Goal: Task Accomplishment & Management: Complete application form

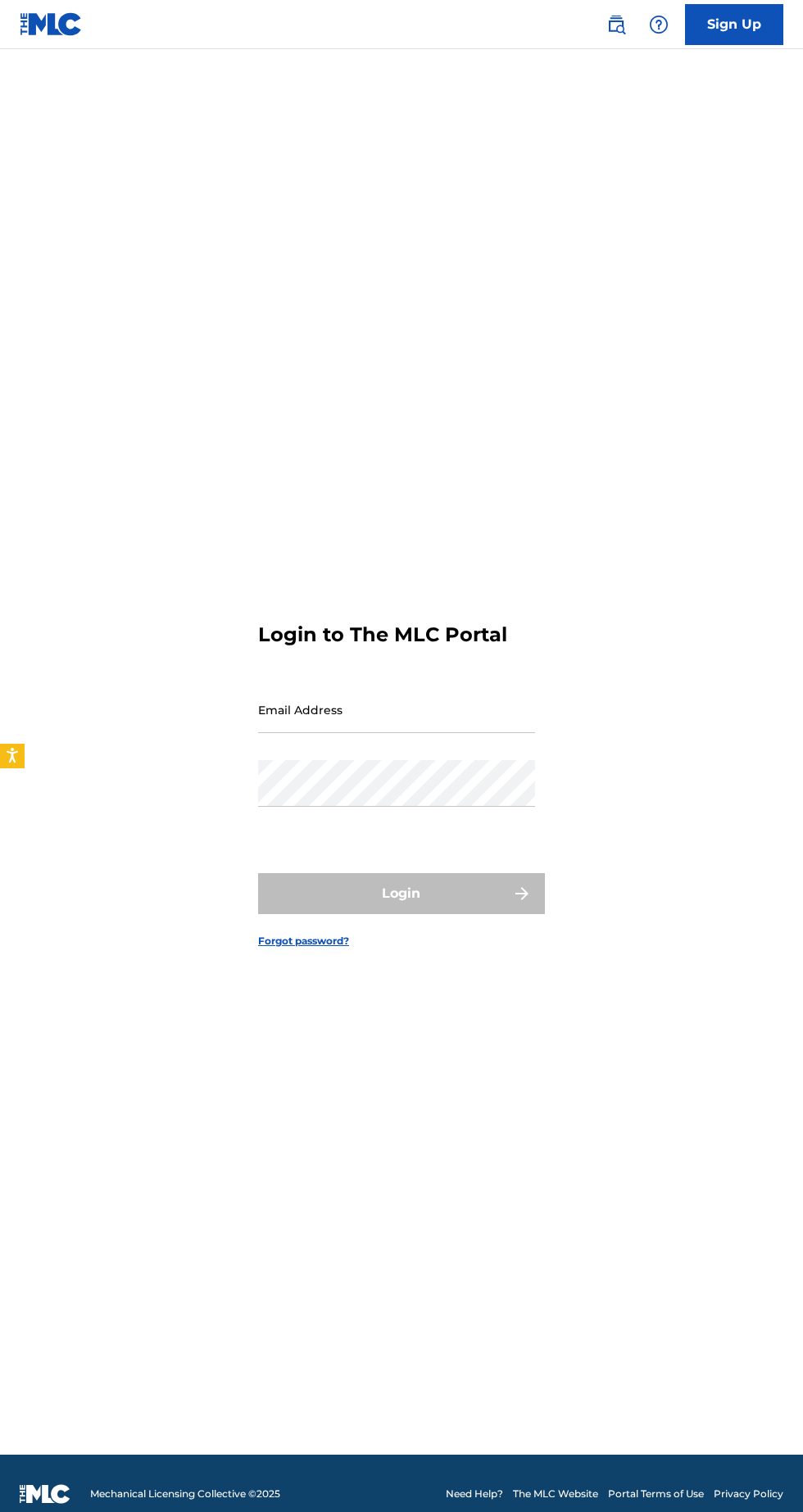
click at [422, 734] on input "Email Address" at bounding box center [396, 709] width 277 height 47
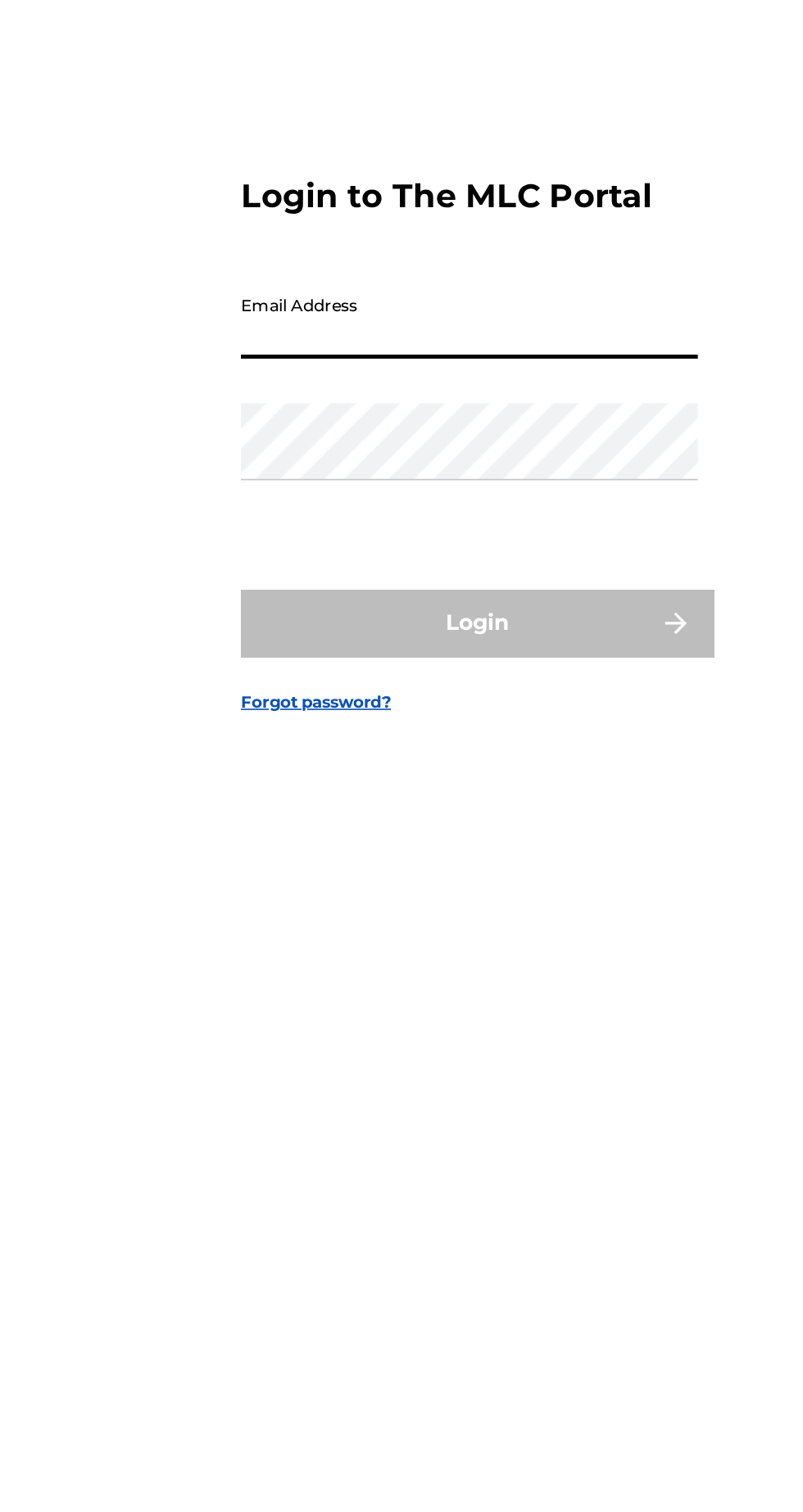
type input "[EMAIL_ADDRESS][DOMAIN_NAME]"
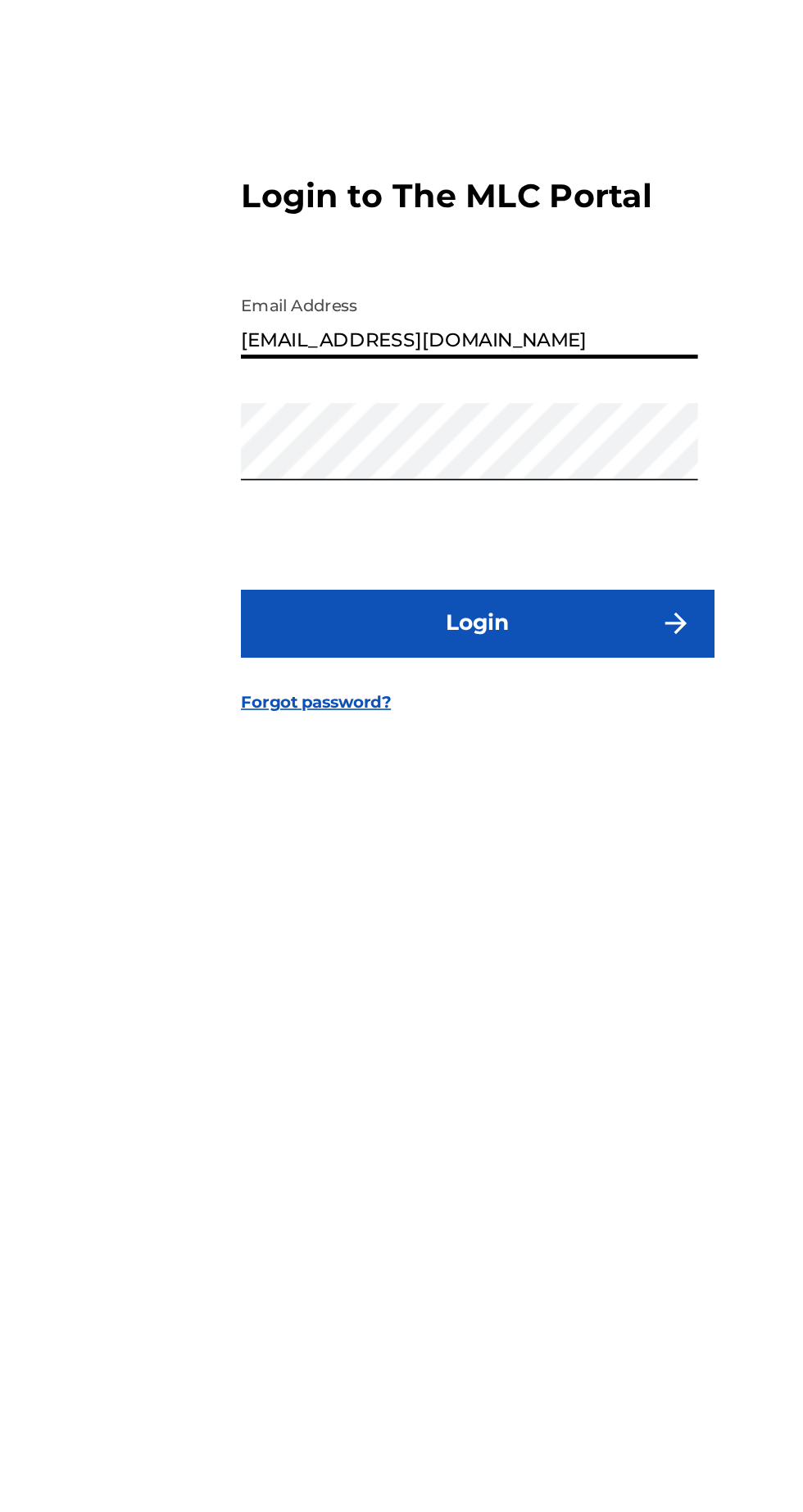
click at [402, 914] on button "Login" at bounding box center [401, 893] width 287 height 41
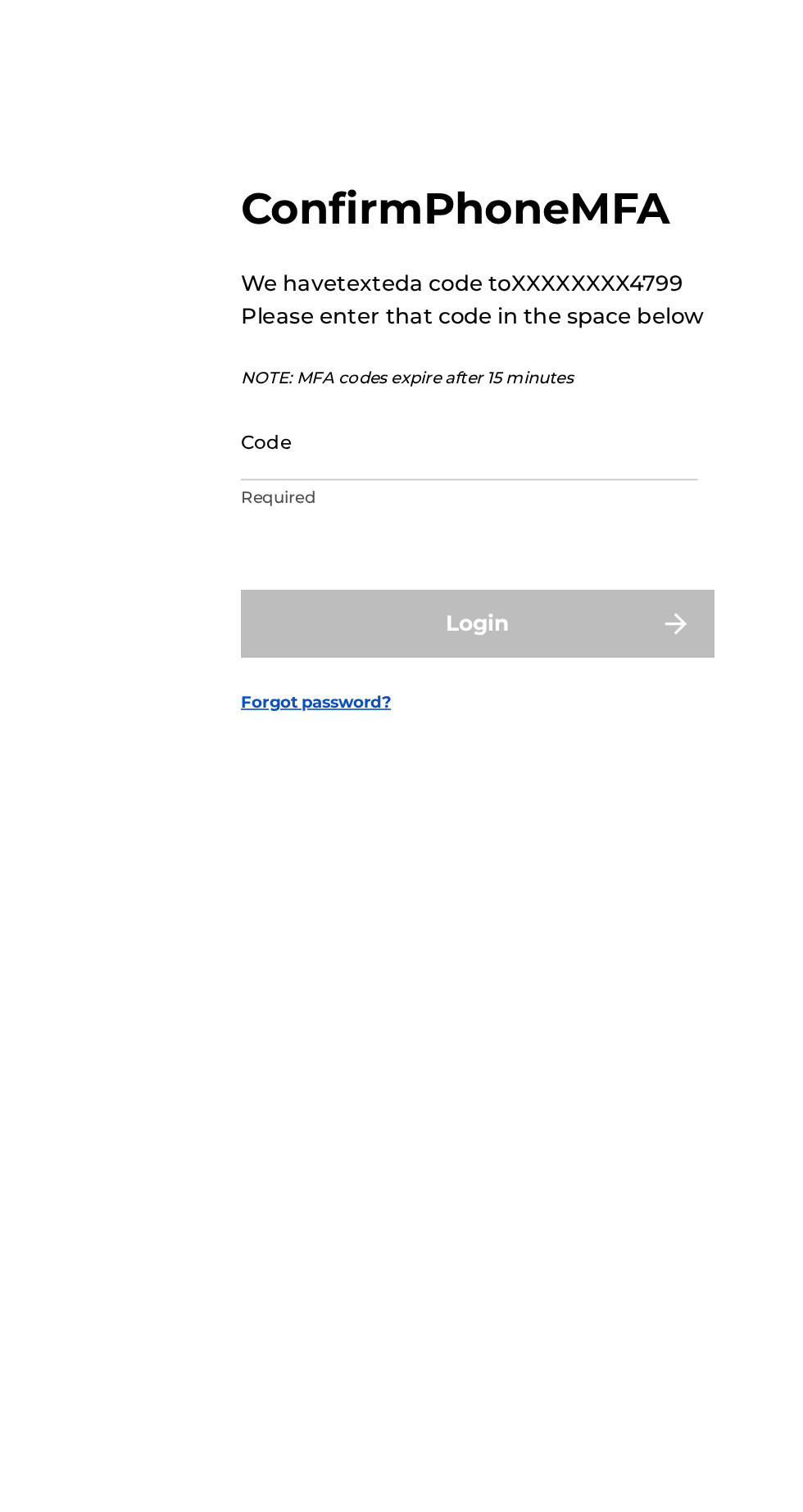
click at [374, 805] on input "Code" at bounding box center [396, 782] width 277 height 47
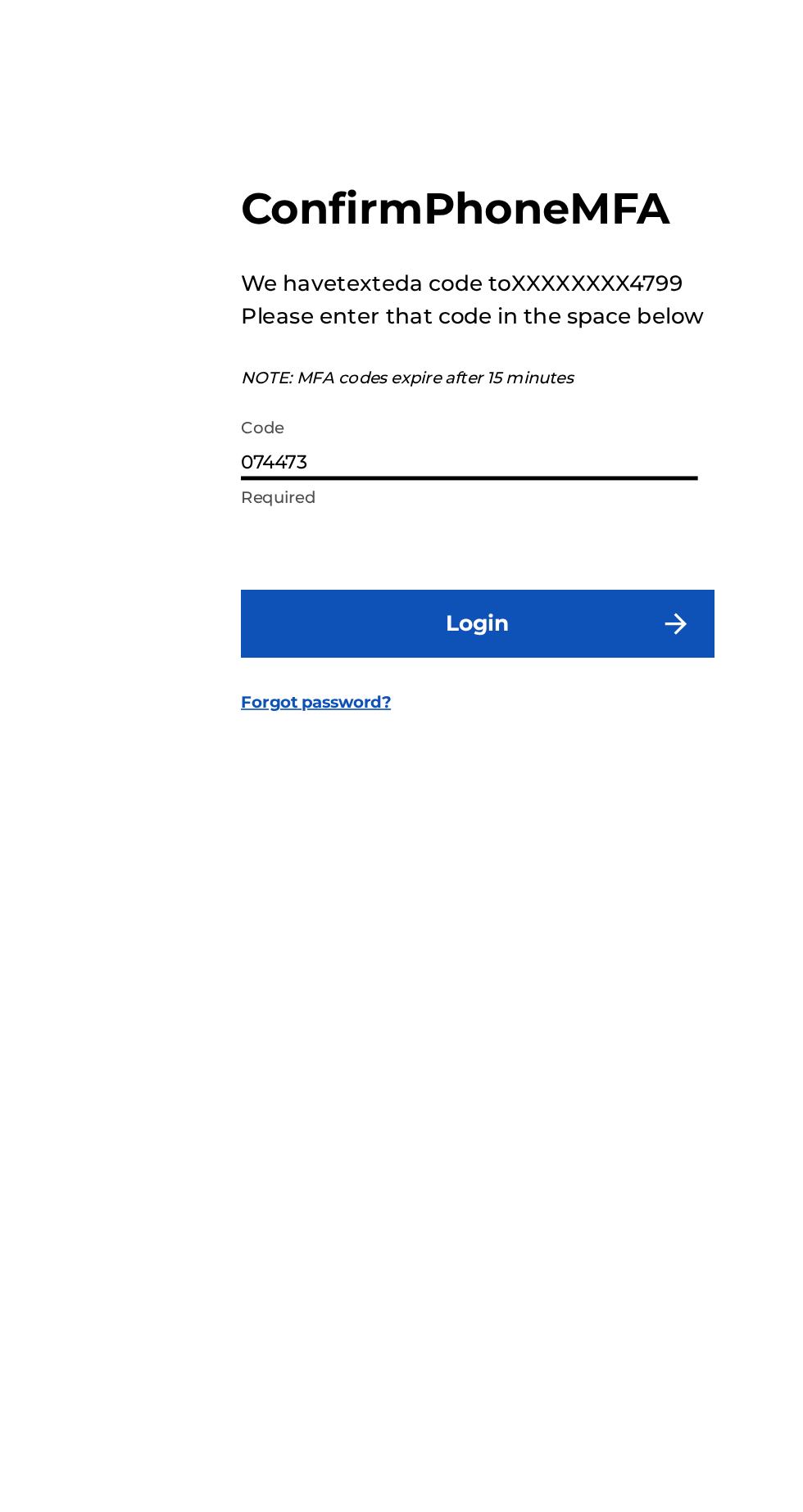
type input "074473"
click at [442, 912] on button "Login" at bounding box center [401, 892] width 287 height 41
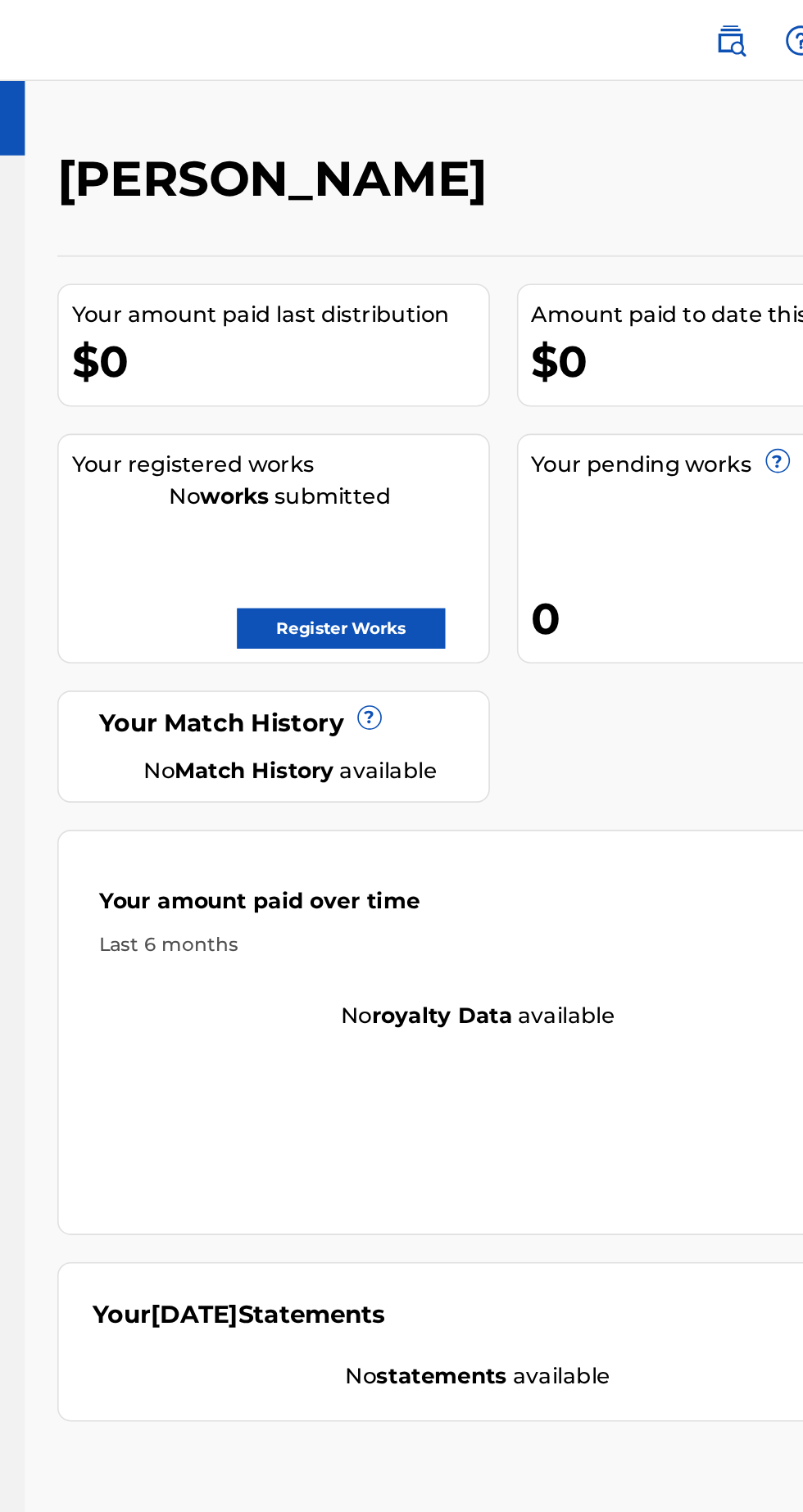
click at [468, 381] on link "Register Works" at bounding box center [446, 381] width 126 height 25
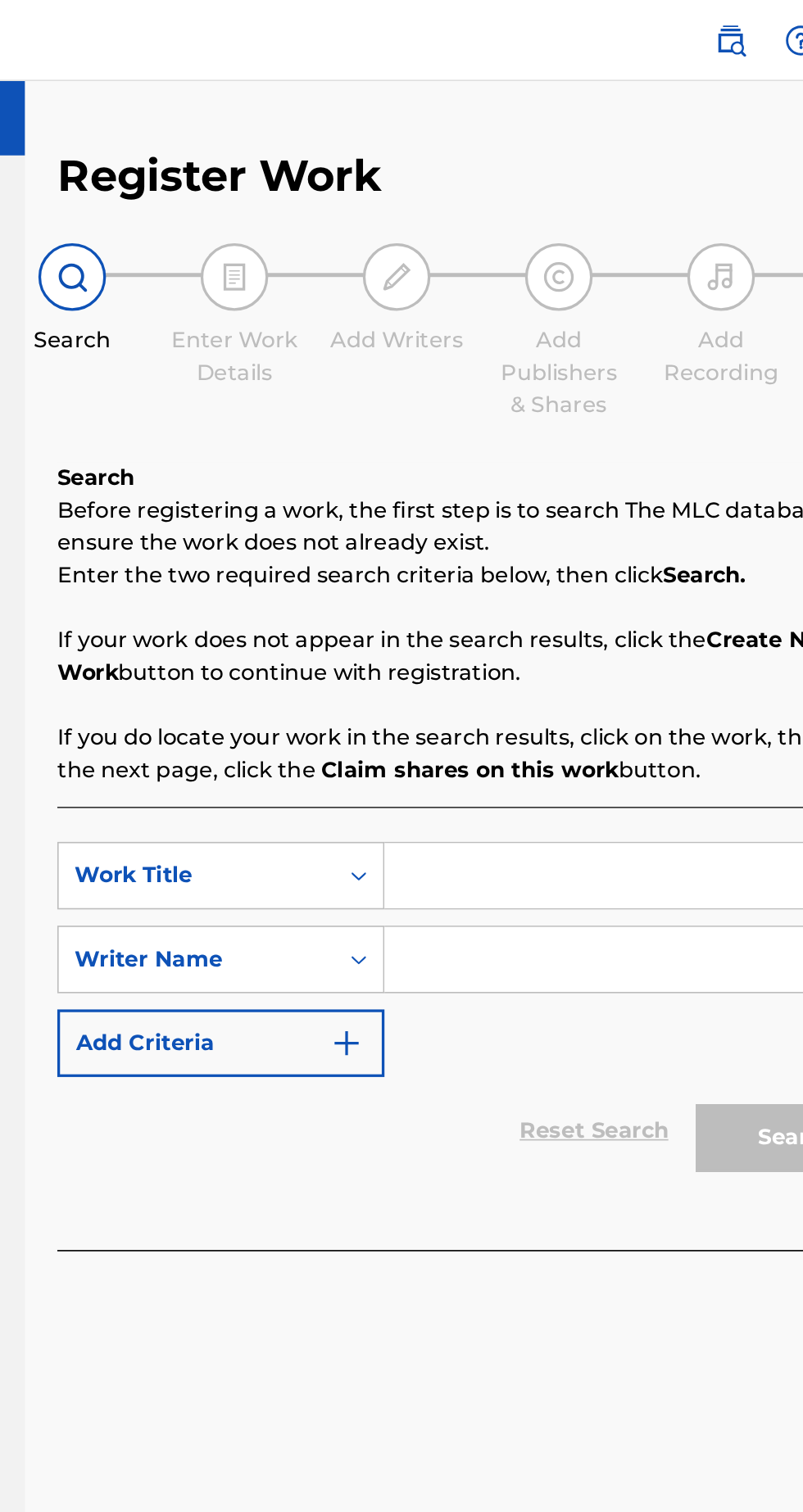
click at [548, 576] on input "Search Form" at bounding box center [627, 581] width 310 height 39
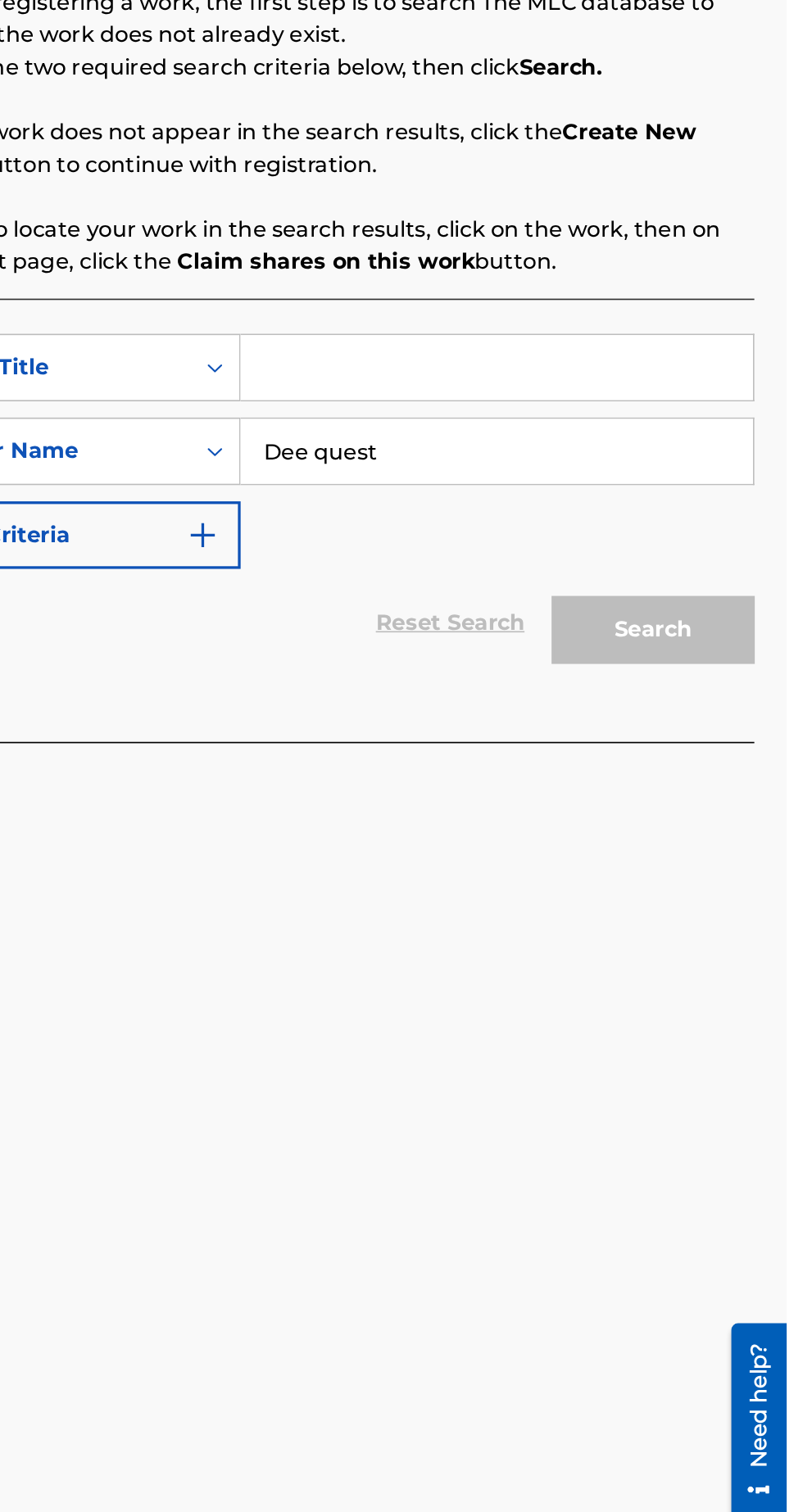
type input "Dee quest"
click at [632, 537] on input "Search Form" at bounding box center [627, 531] width 310 height 39
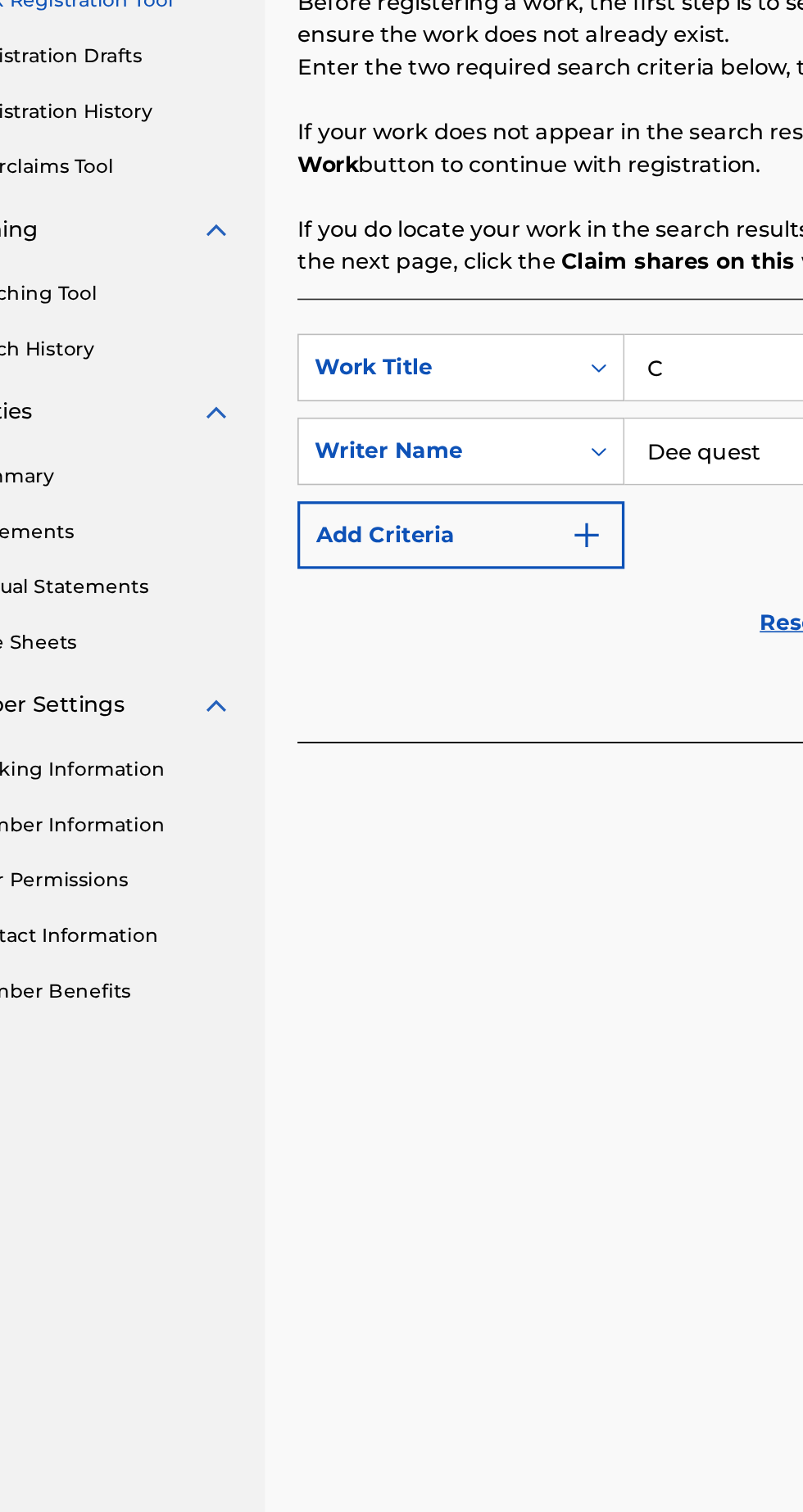
type input "C"
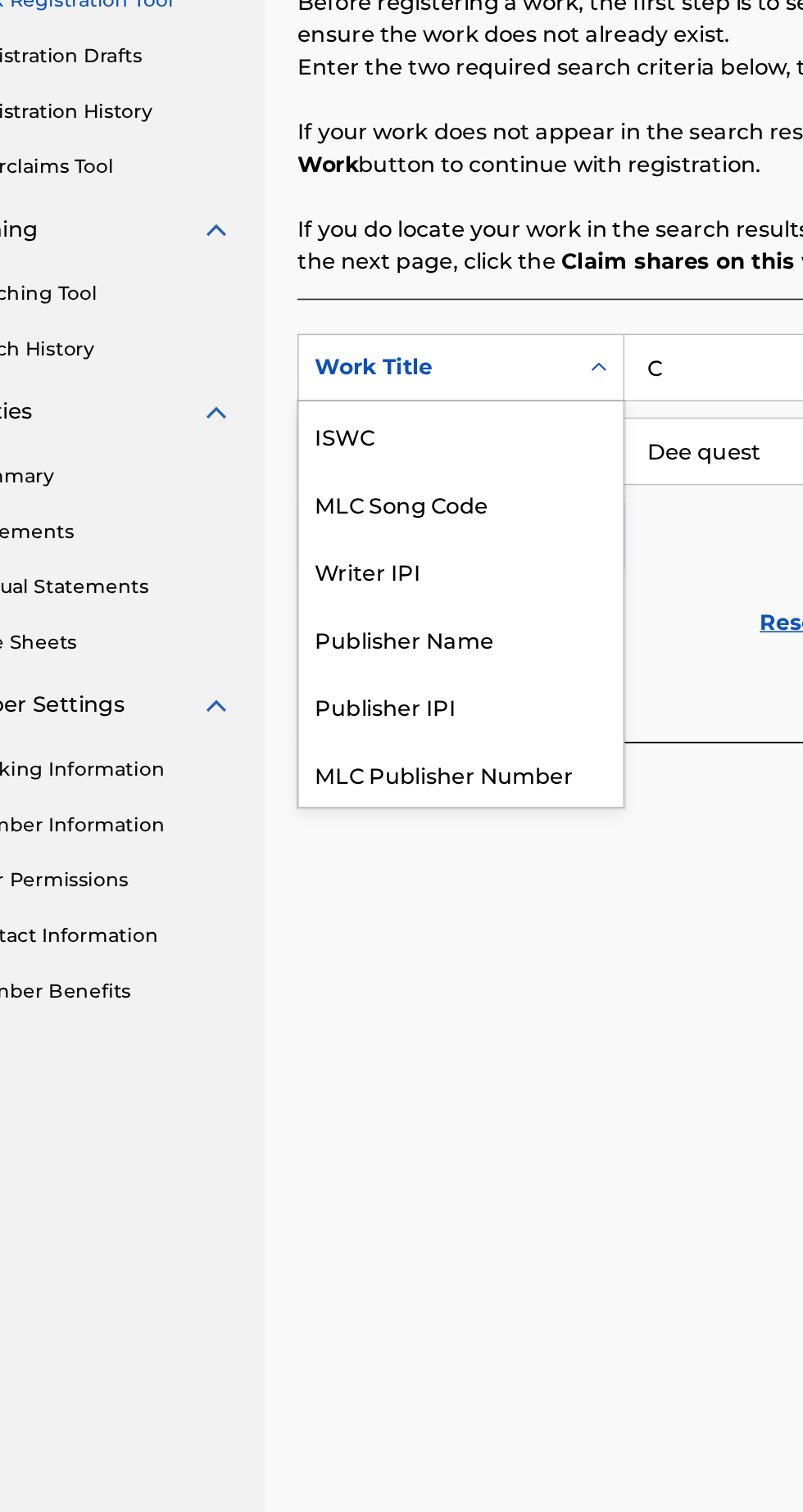
scroll to position [41, 0]
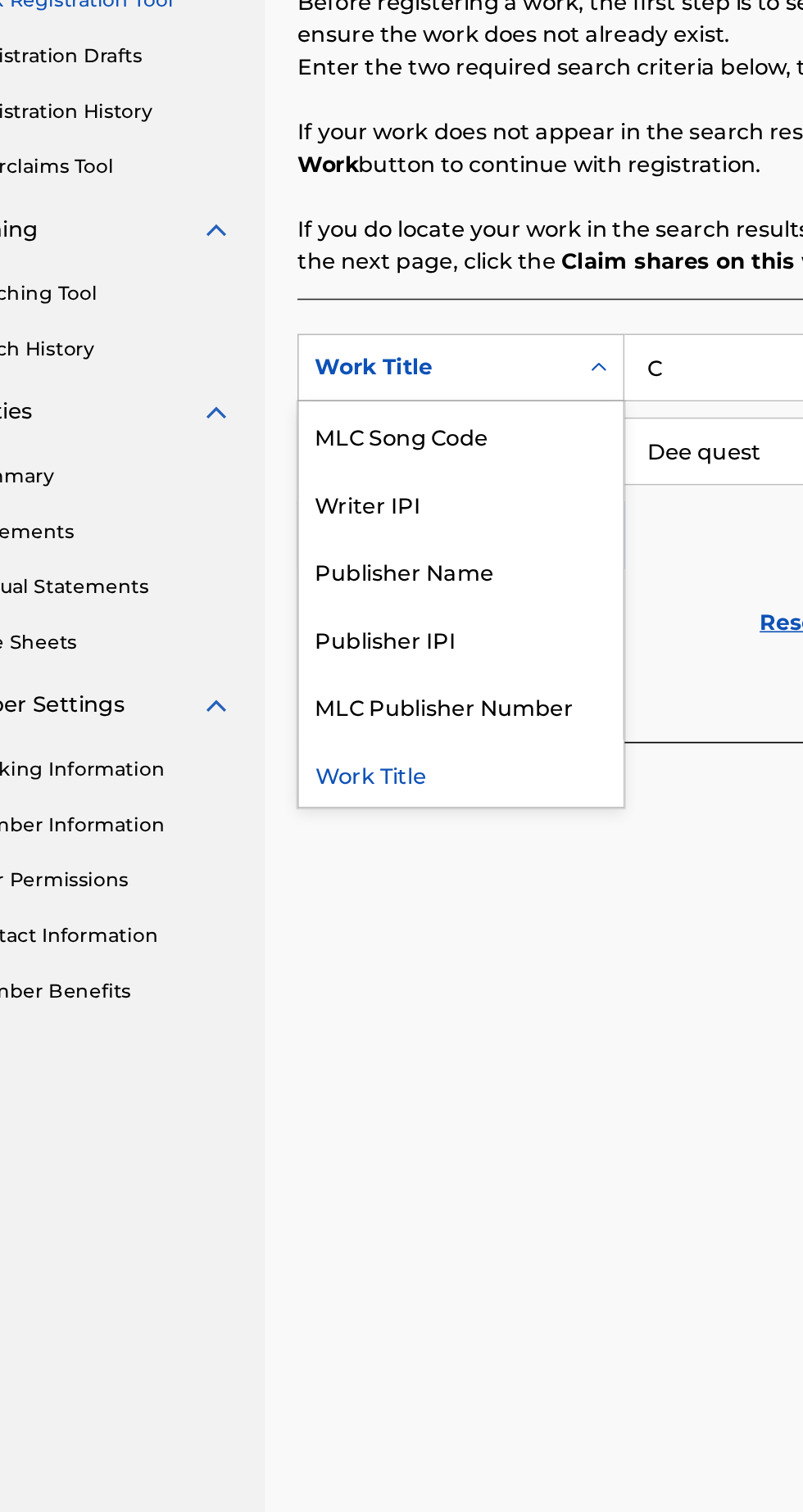
click at [428, 652] on div "Publisher Name" at bounding box center [373, 653] width 196 height 41
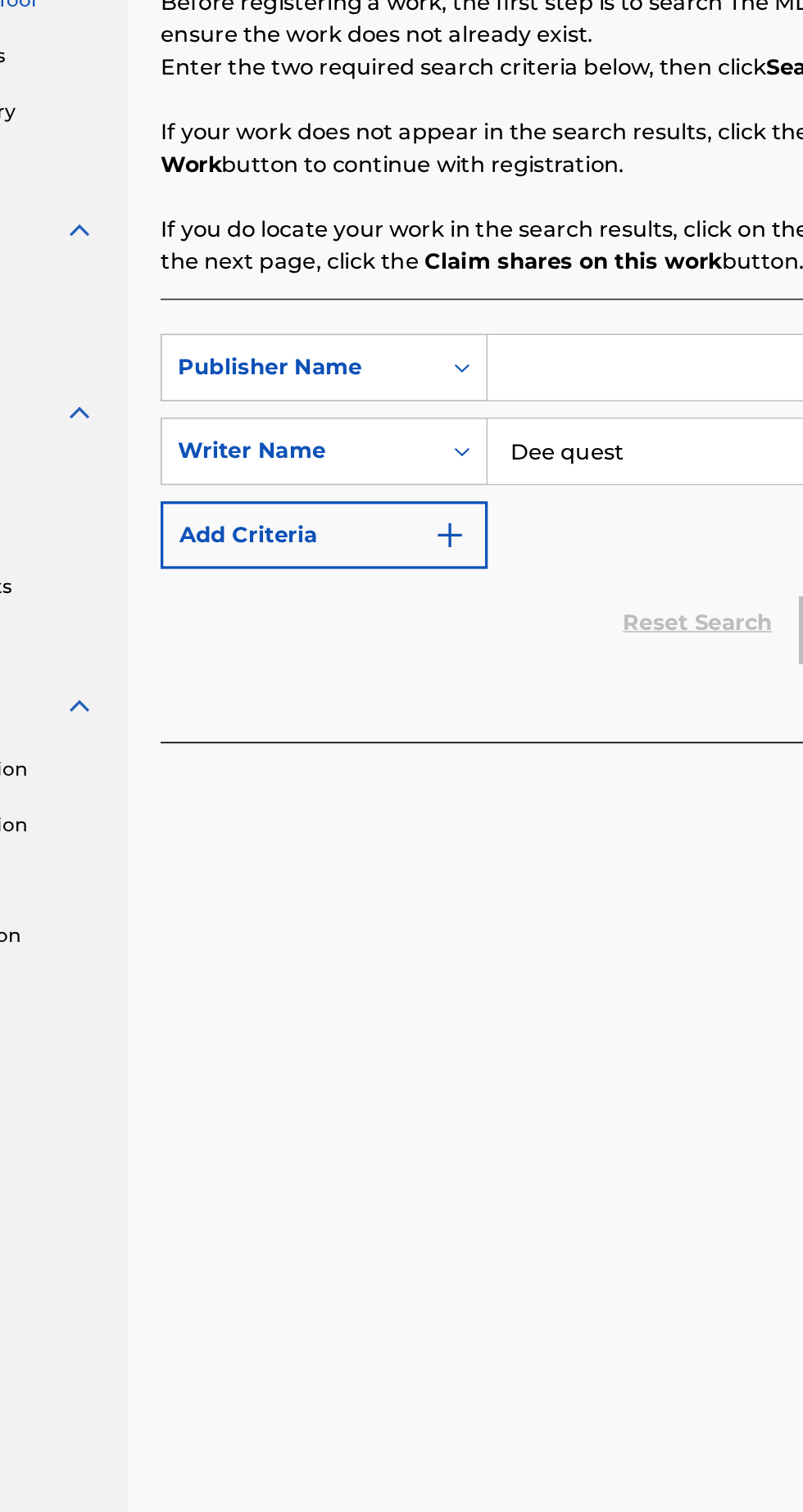
click at [540, 536] on input "Search Form" at bounding box center [627, 531] width 310 height 39
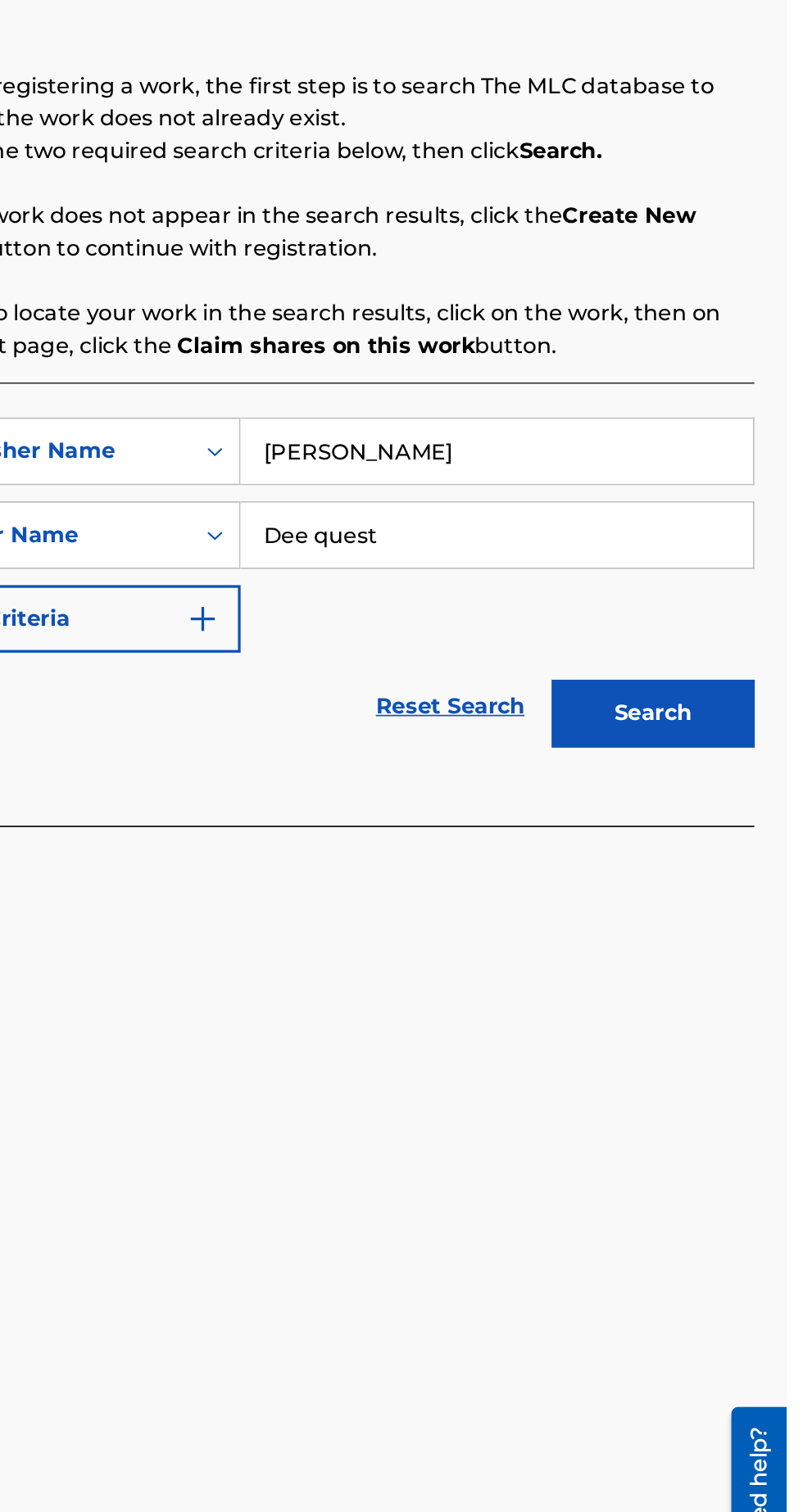
type input "[PERSON_NAME]"
click at [647, 583] on input "Dee quest" at bounding box center [627, 581] width 310 height 39
type input "D"
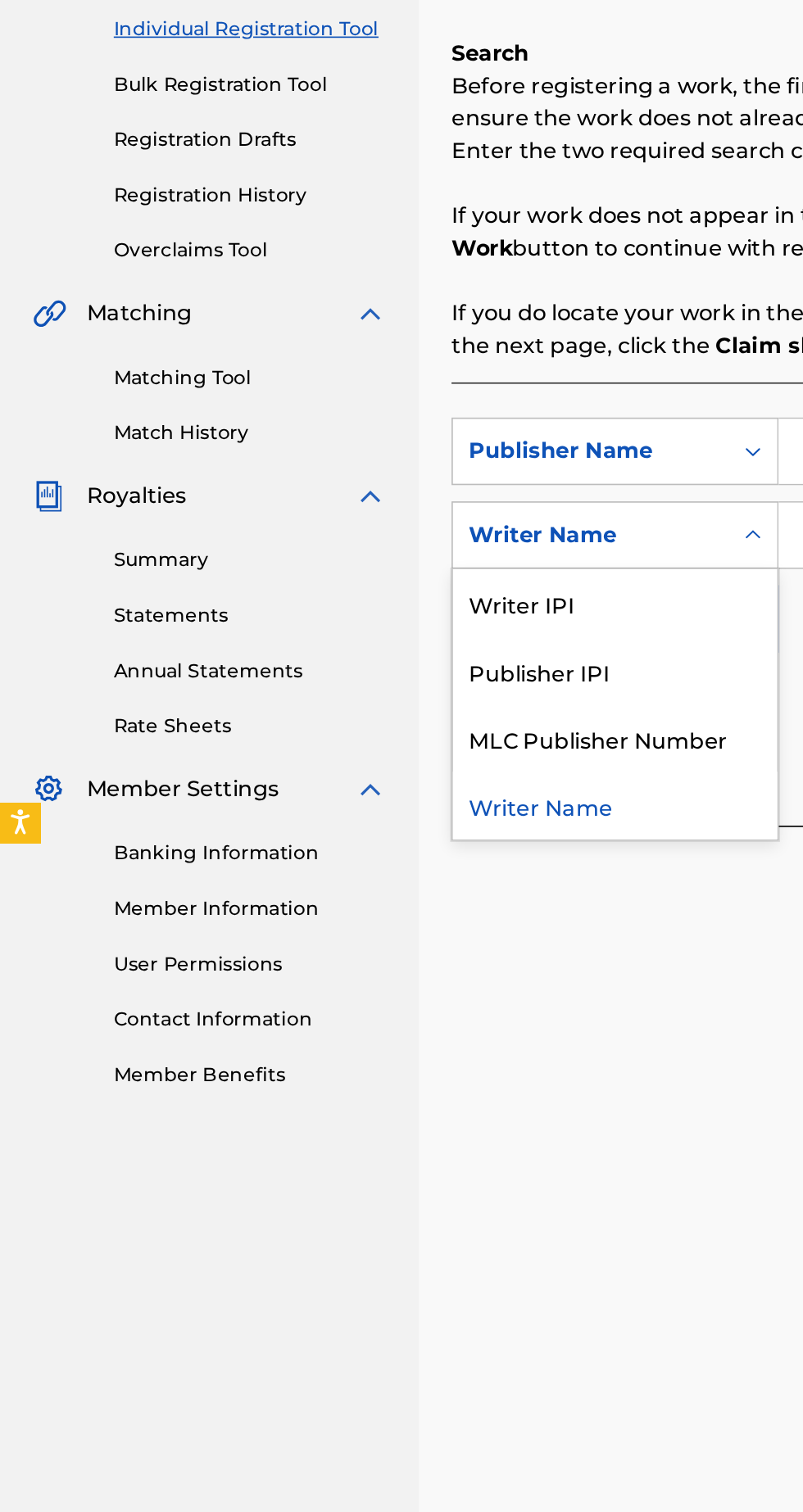
click at [344, 754] on div "Writer Name" at bounding box center [373, 745] width 196 height 41
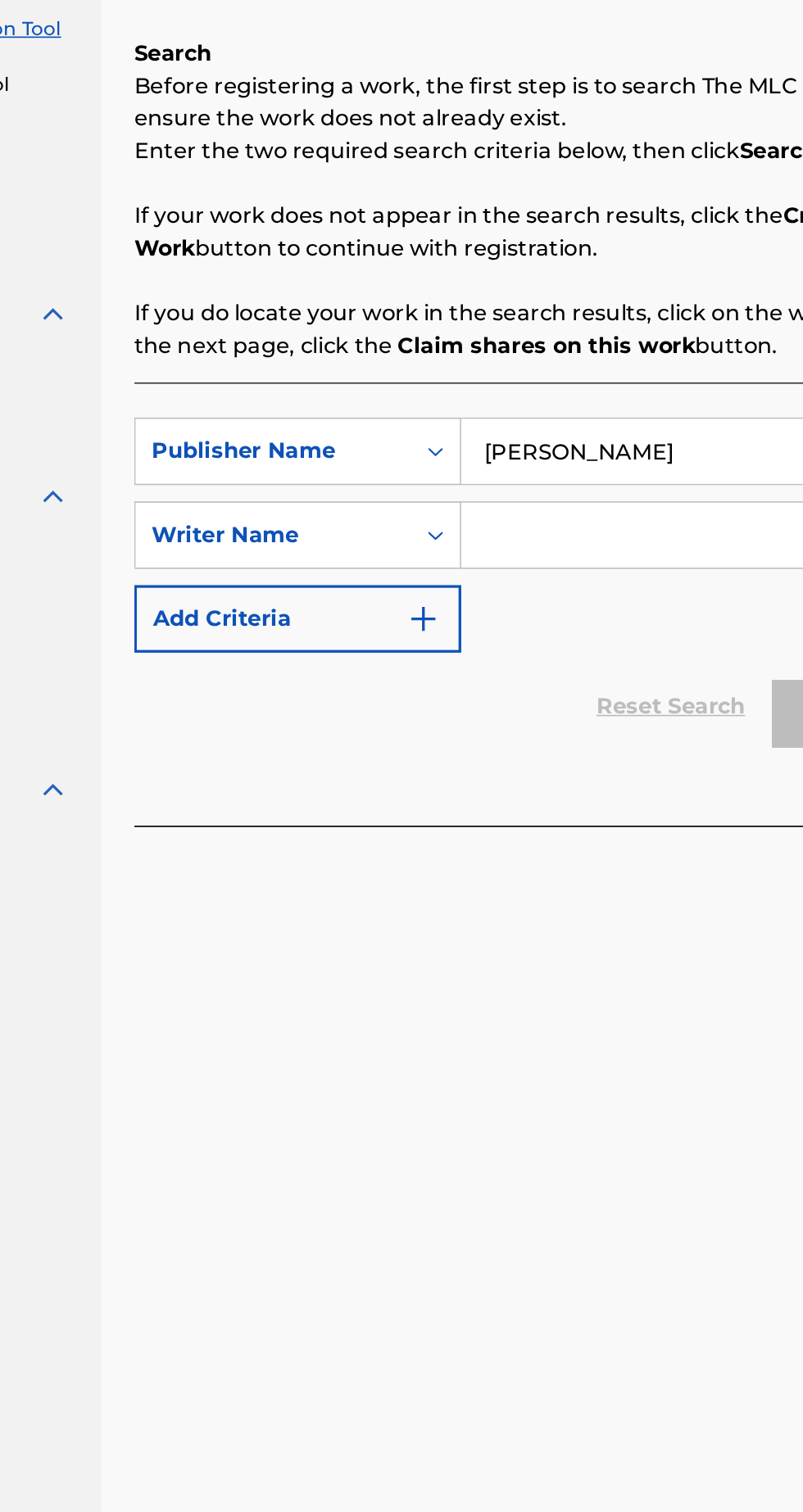
click at [563, 585] on input "Search Form" at bounding box center [627, 581] width 310 height 39
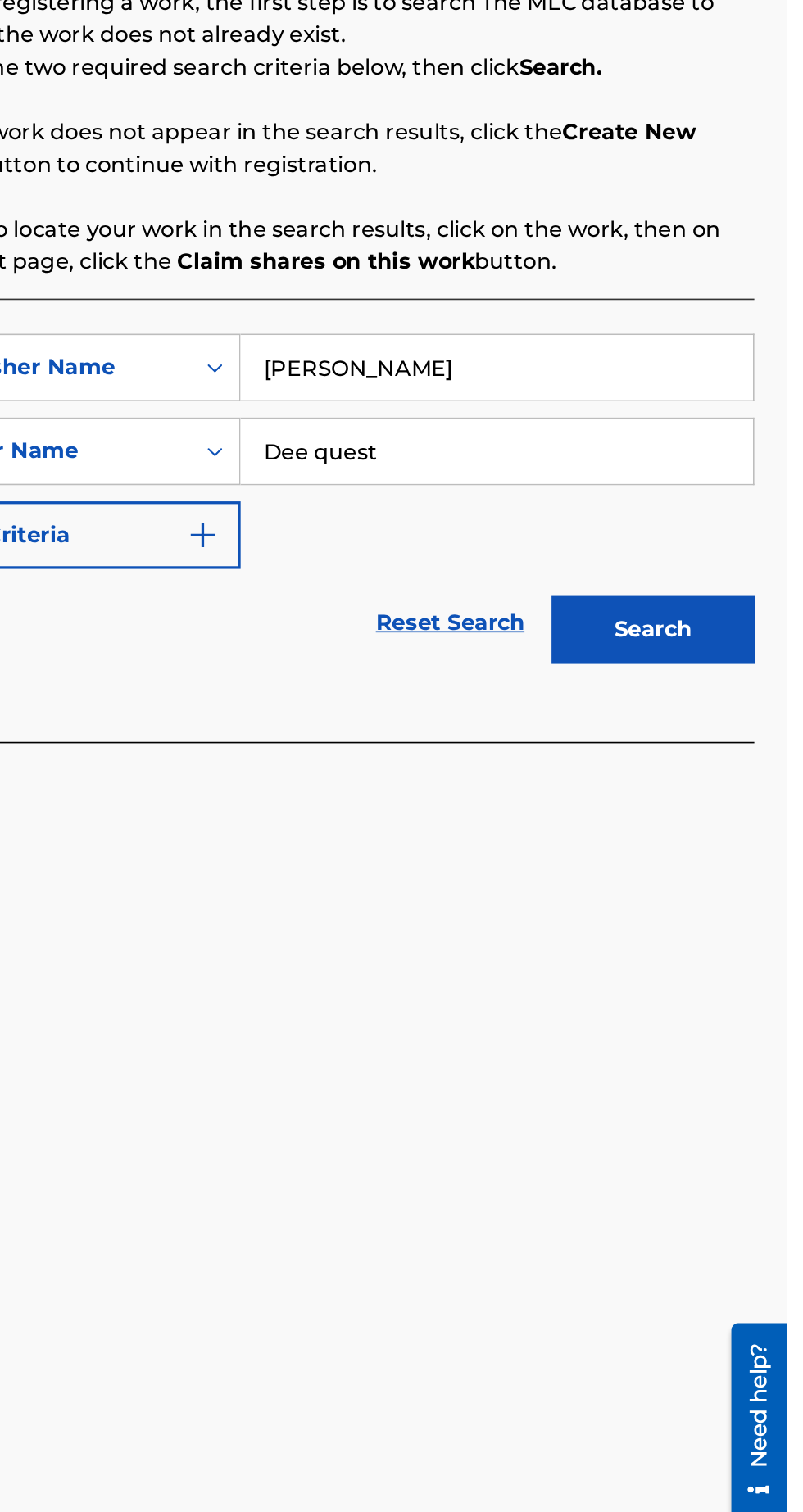
click at [764, 679] on button "Search" at bounding box center [722, 689] width 123 height 41
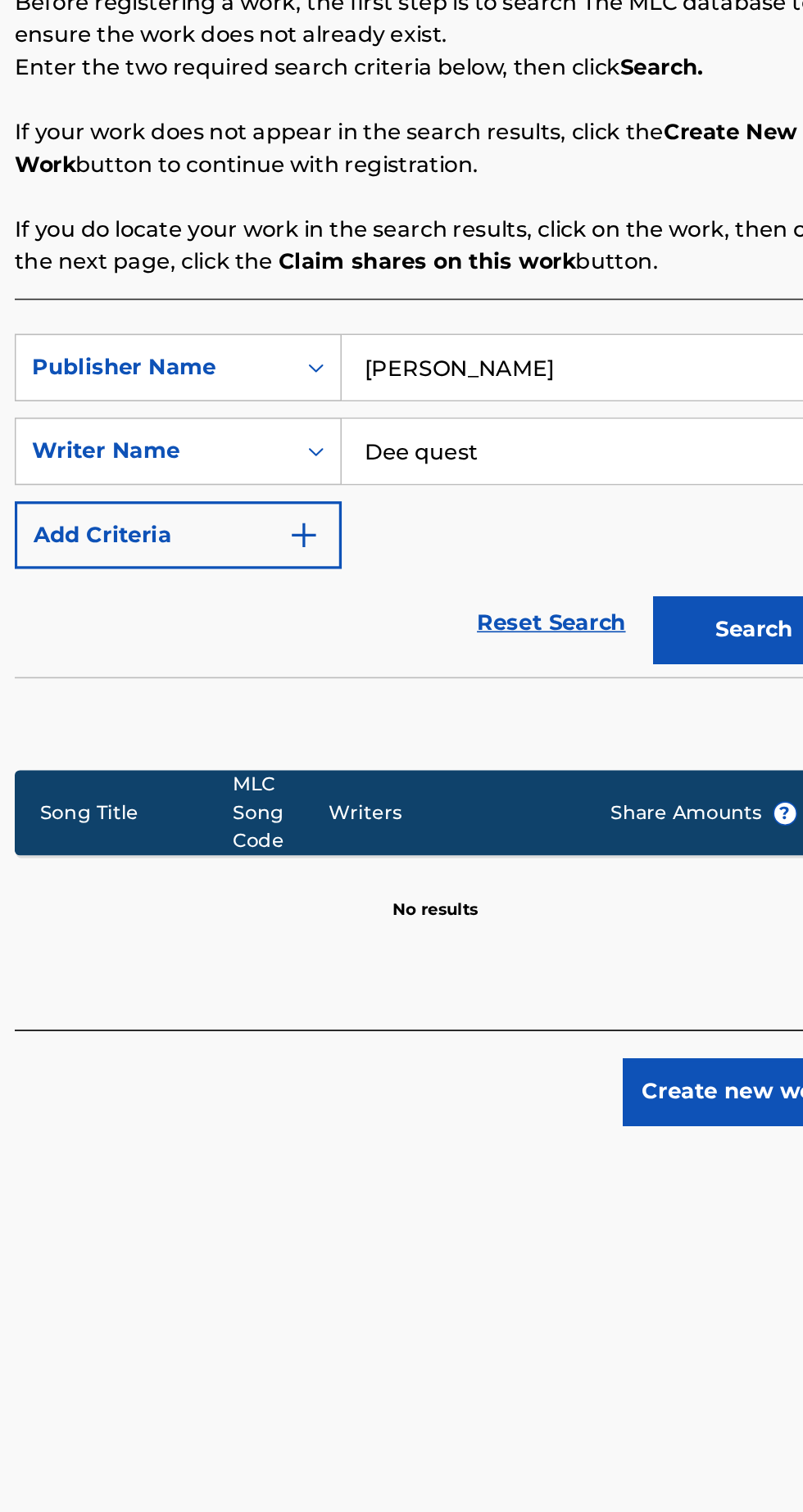
click at [631, 586] on input "Dee quest" at bounding box center [627, 581] width 310 height 39
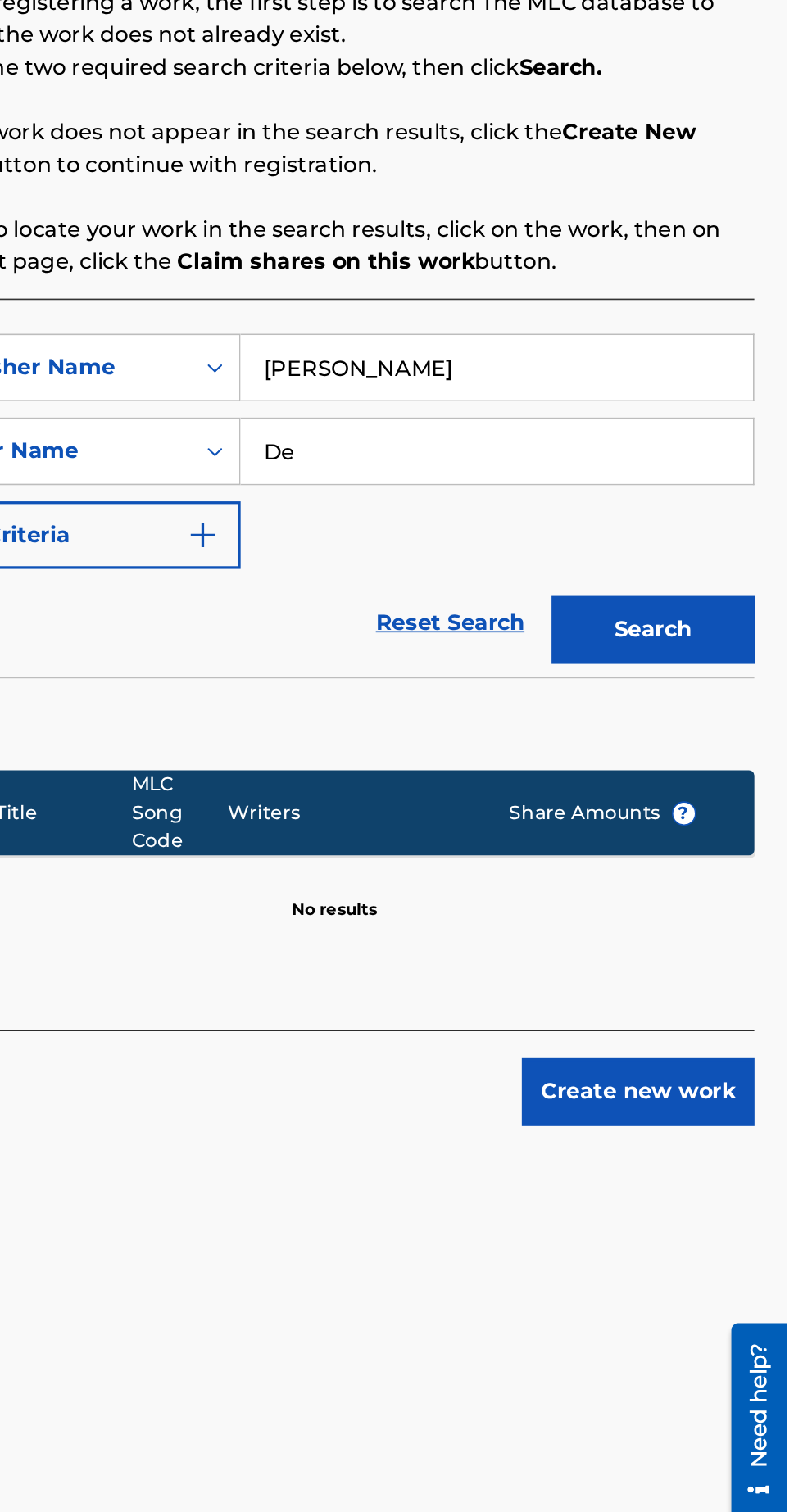
type input "D"
type input "[PERSON_NAME]"
click at [739, 698] on button "Search" at bounding box center [722, 689] width 123 height 41
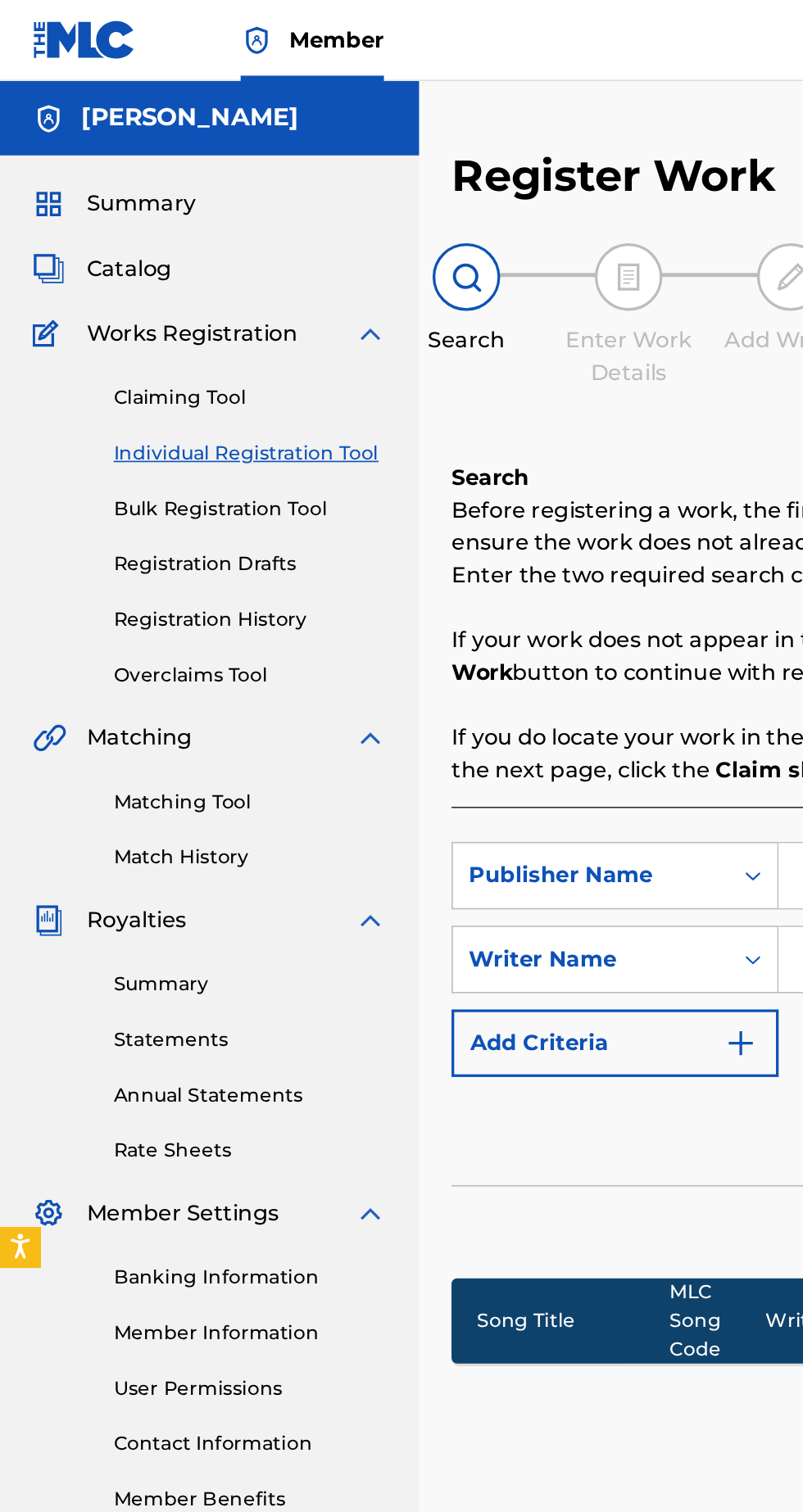
click at [129, 238] on link "Claiming Tool" at bounding box center [151, 241] width 166 height 17
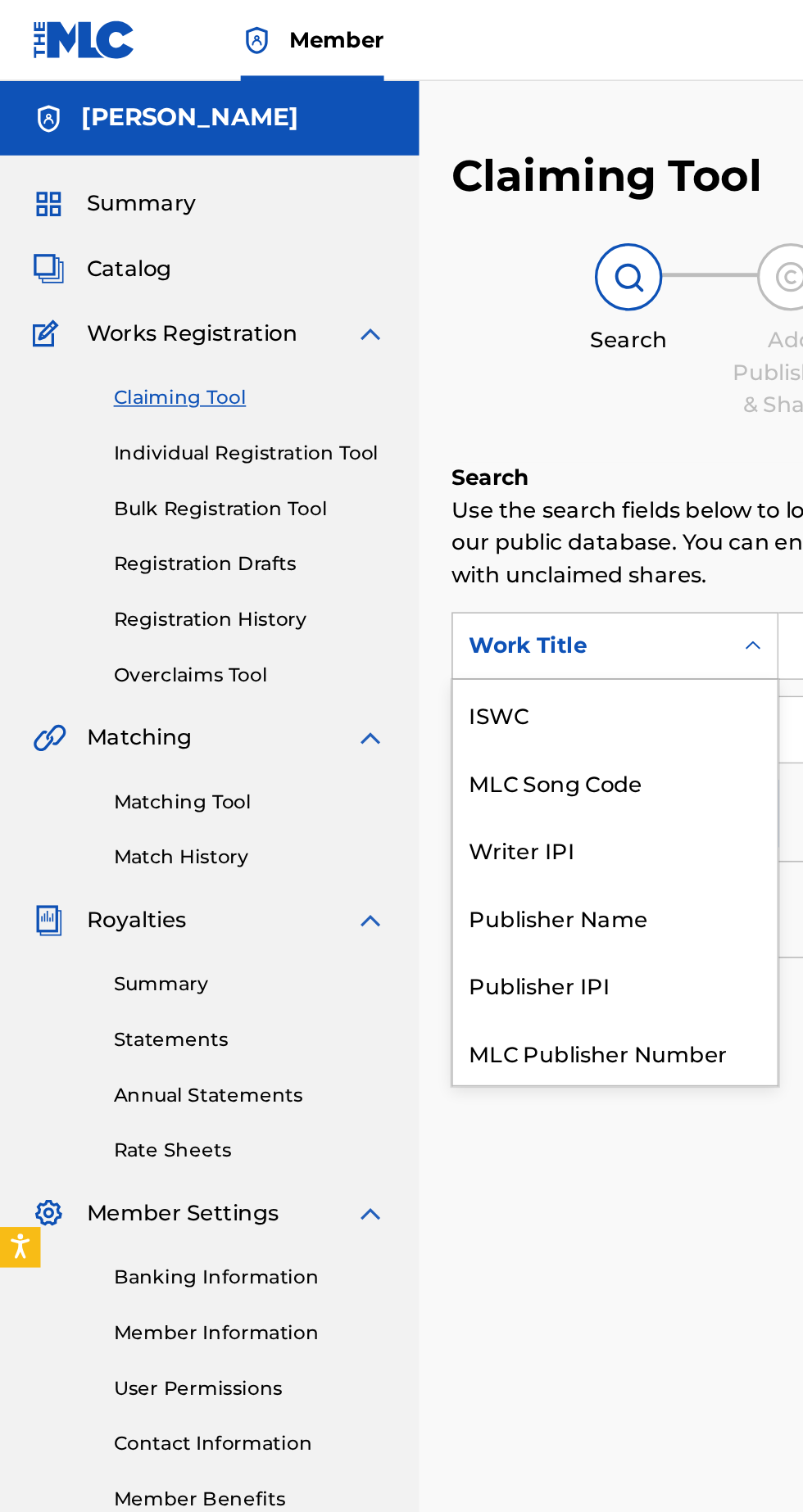
scroll to position [41, 0]
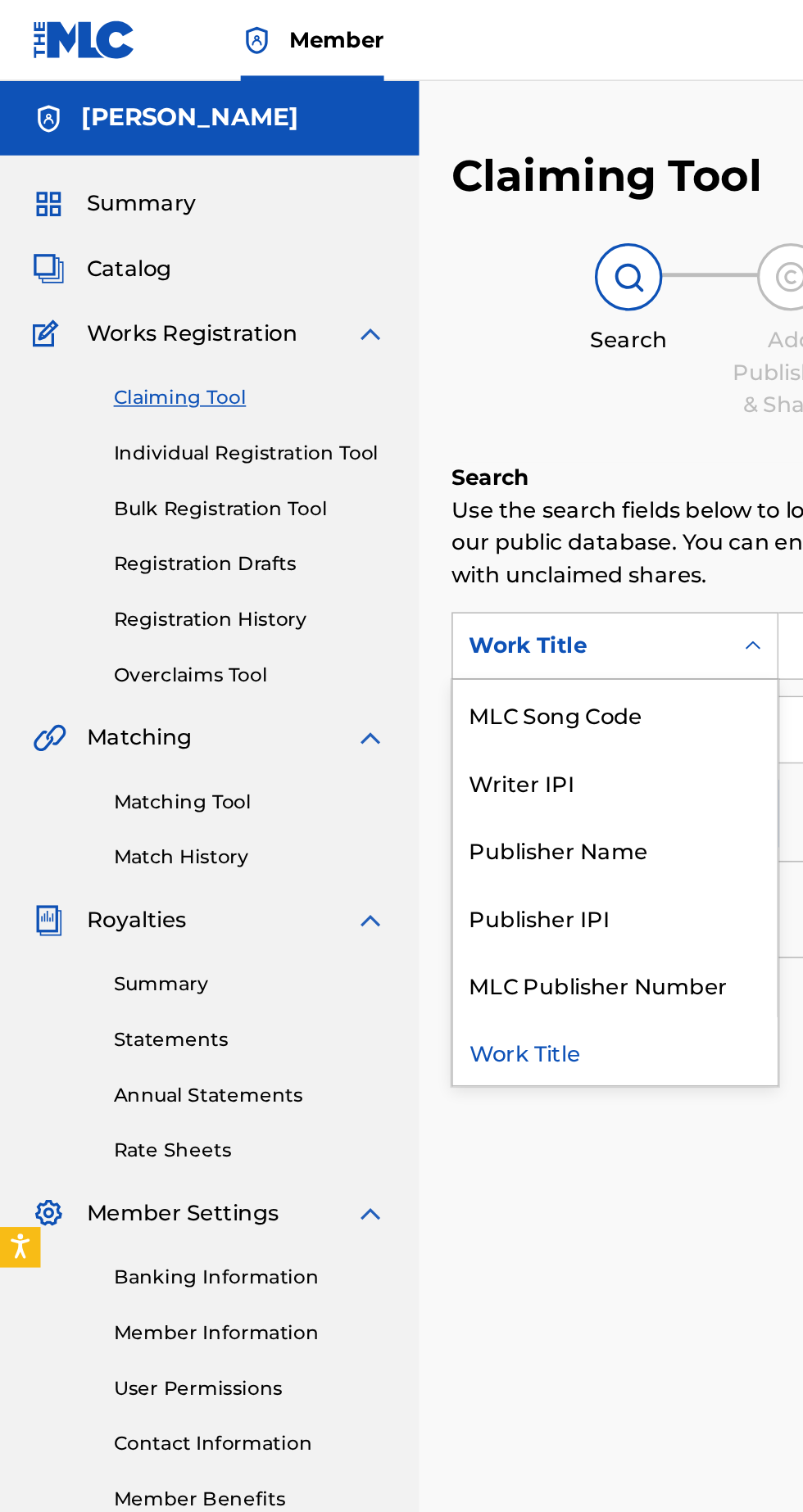
click at [348, 559] on div "Publisher IPI" at bounding box center [373, 555] width 196 height 41
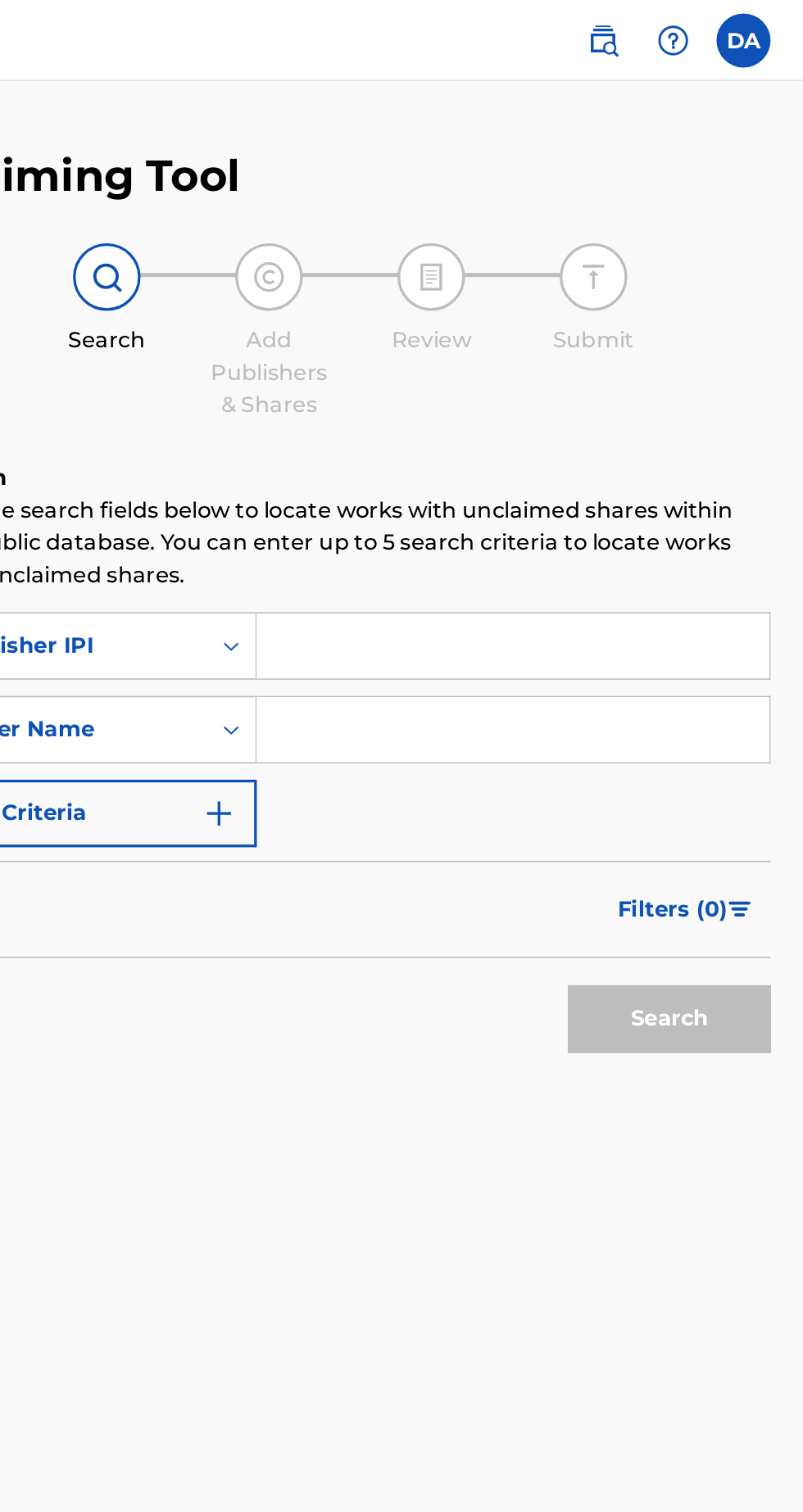
click at [578, 395] on input "Search Form" at bounding box center [627, 391] width 310 height 39
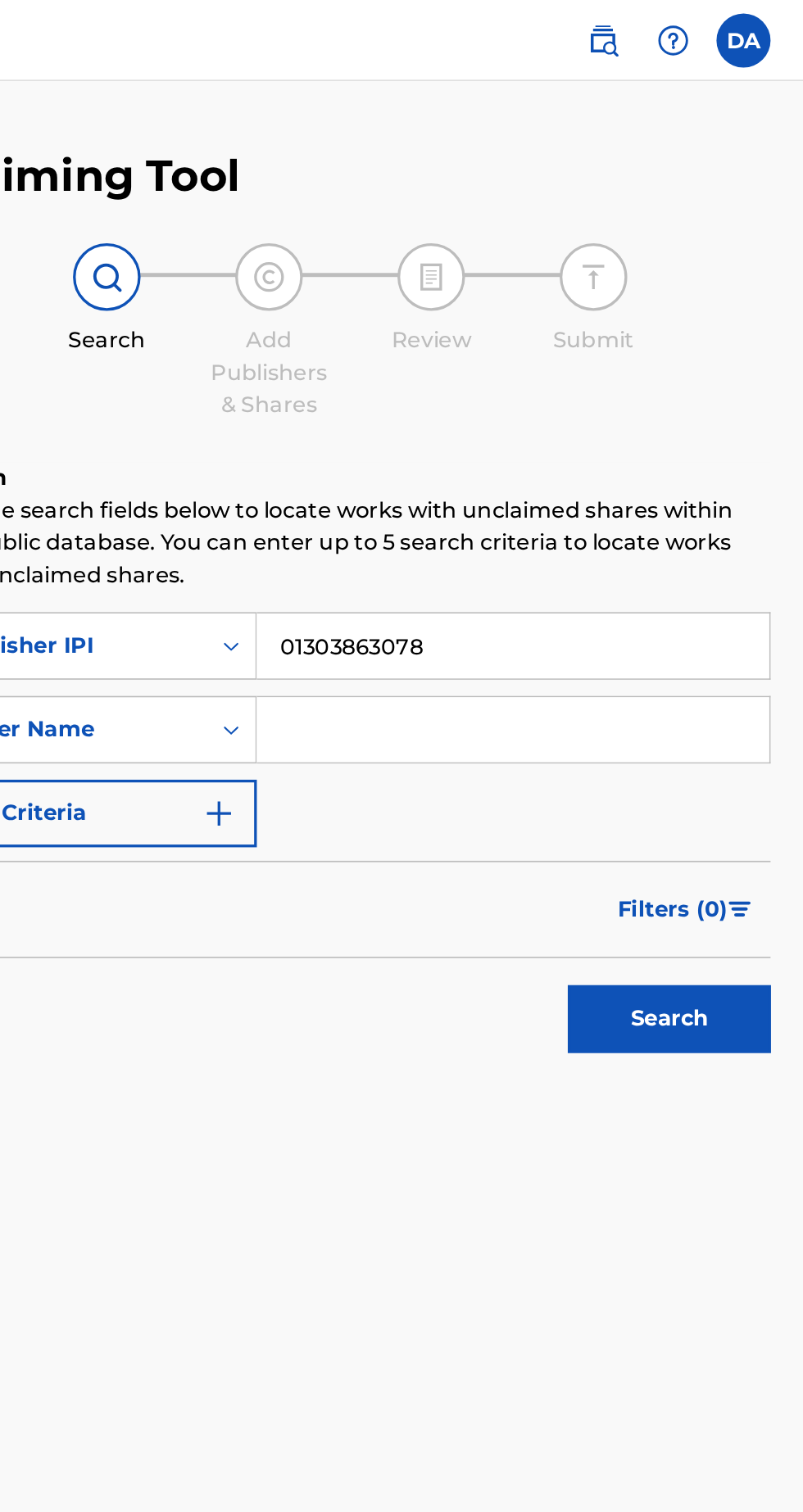
type input "01303863078"
click at [579, 444] on input "Search Form" at bounding box center [627, 442] width 310 height 39
click at [745, 628] on button "Search" at bounding box center [722, 617] width 123 height 41
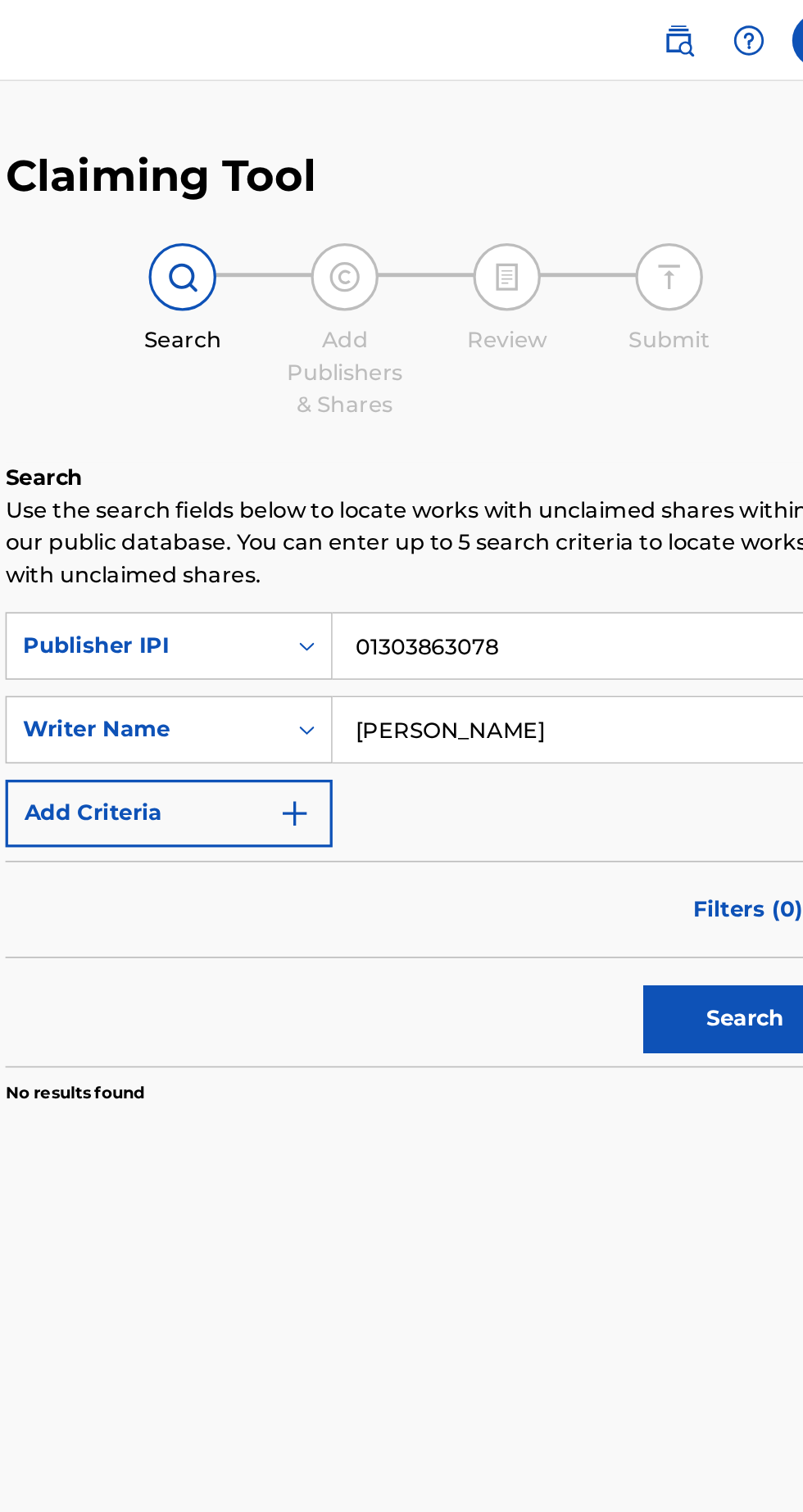
click at [632, 446] on input "[PERSON_NAME]" at bounding box center [627, 442] width 310 height 39
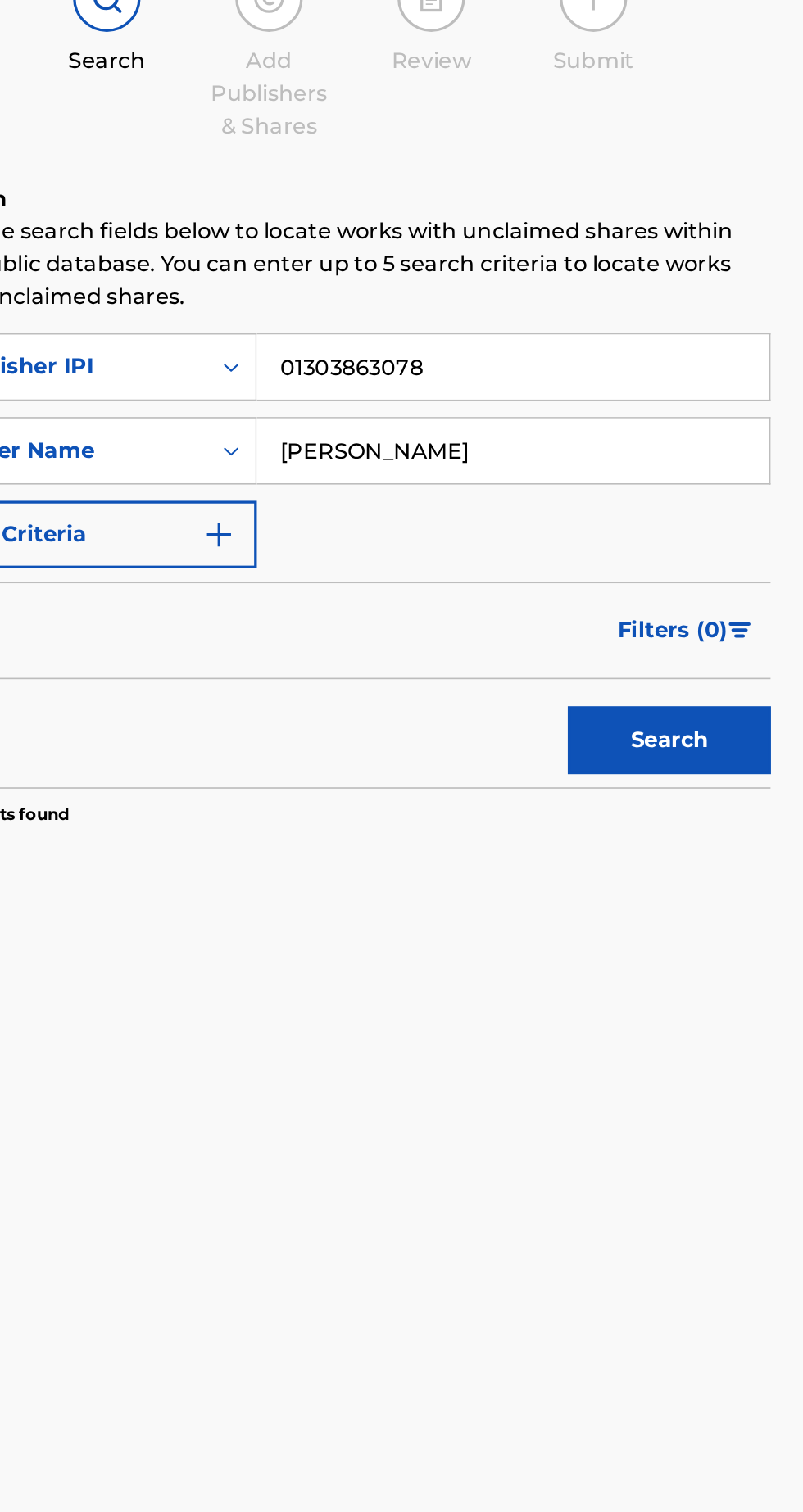
type input "[PERSON_NAME]"
click at [736, 624] on button "Search" at bounding box center [722, 617] width 123 height 41
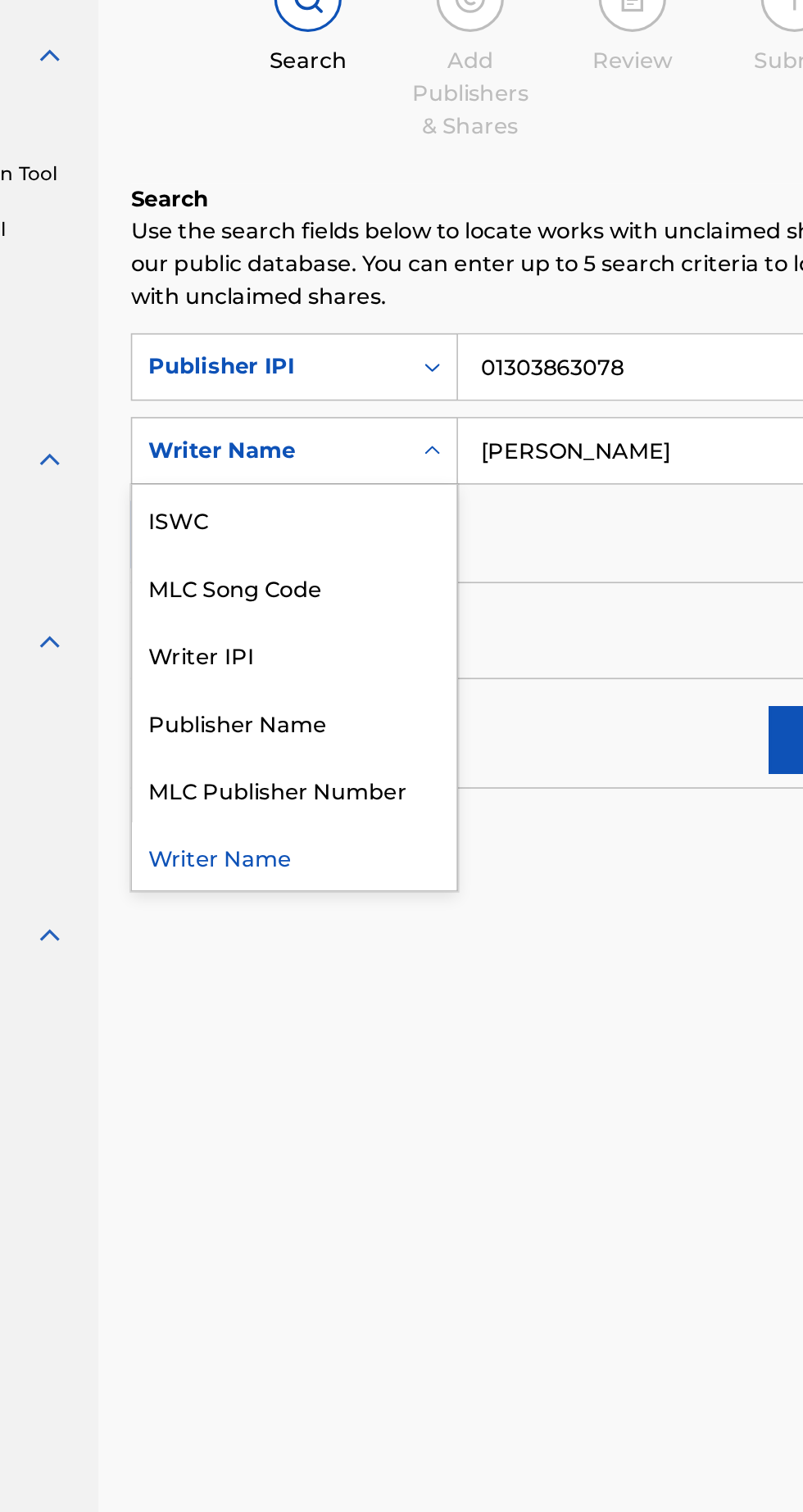
click at [378, 618] on div "Publisher Name" at bounding box center [373, 605] width 196 height 41
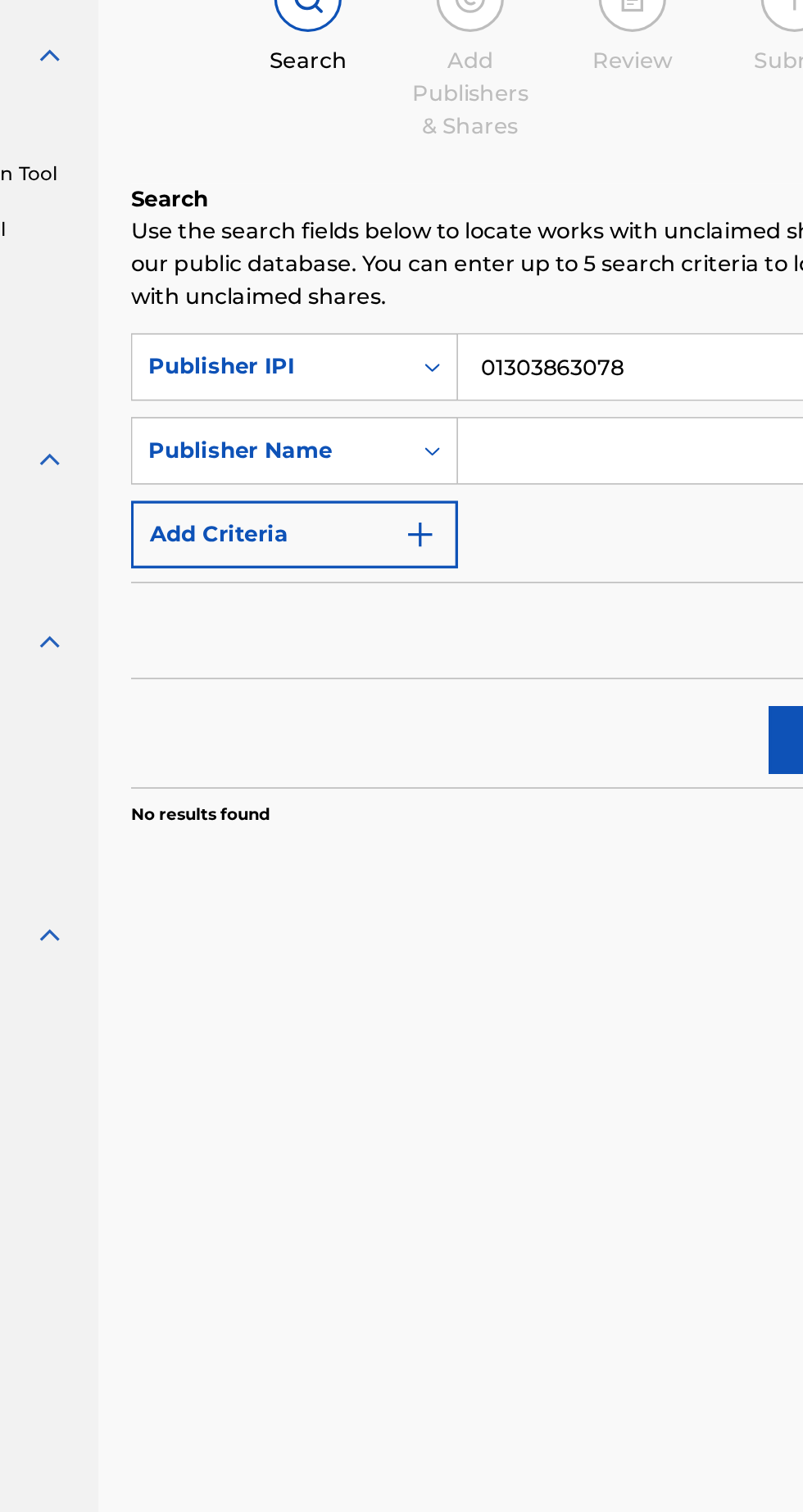
click at [555, 437] on input "Search Form" at bounding box center [627, 442] width 310 height 39
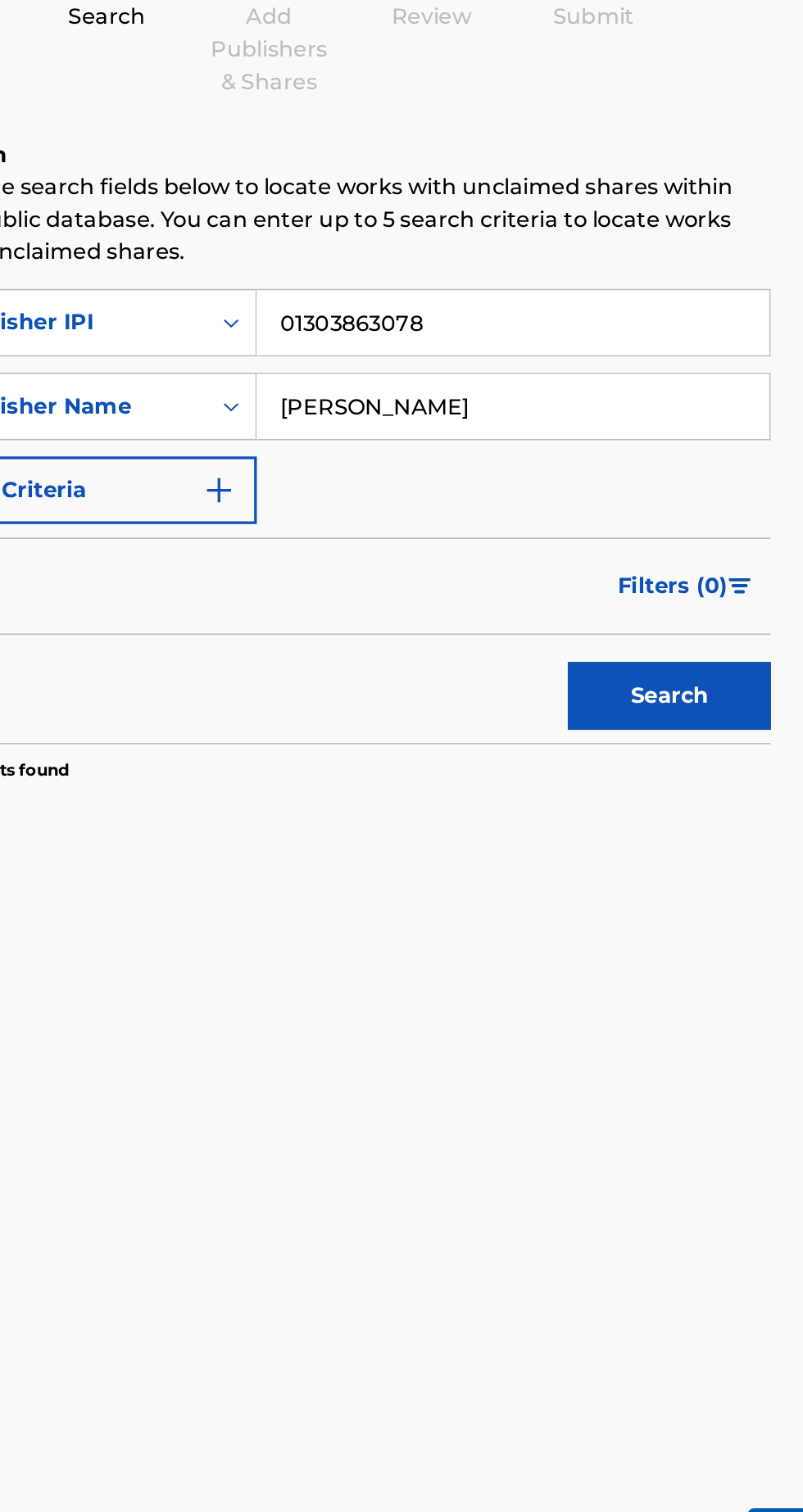
click at [746, 610] on button "Search" at bounding box center [722, 617] width 123 height 41
click at [635, 437] on input "[PERSON_NAME]" at bounding box center [627, 442] width 310 height 39
type input "D"
type input "[PERSON_NAME]"
click at [738, 620] on button "Search" at bounding box center [722, 617] width 123 height 41
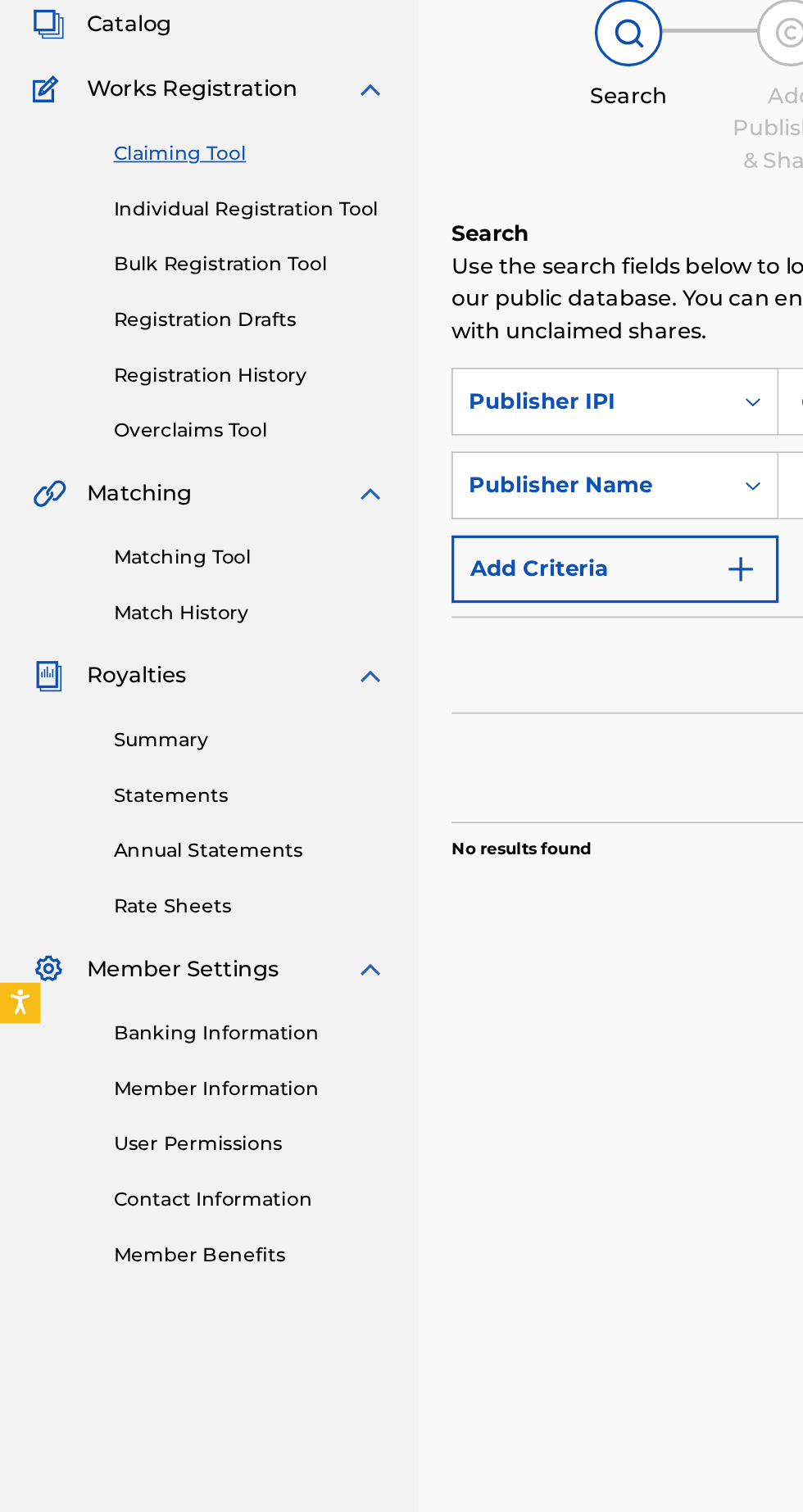
click at [120, 628] on link "Statements" at bounding box center [151, 630] width 166 height 17
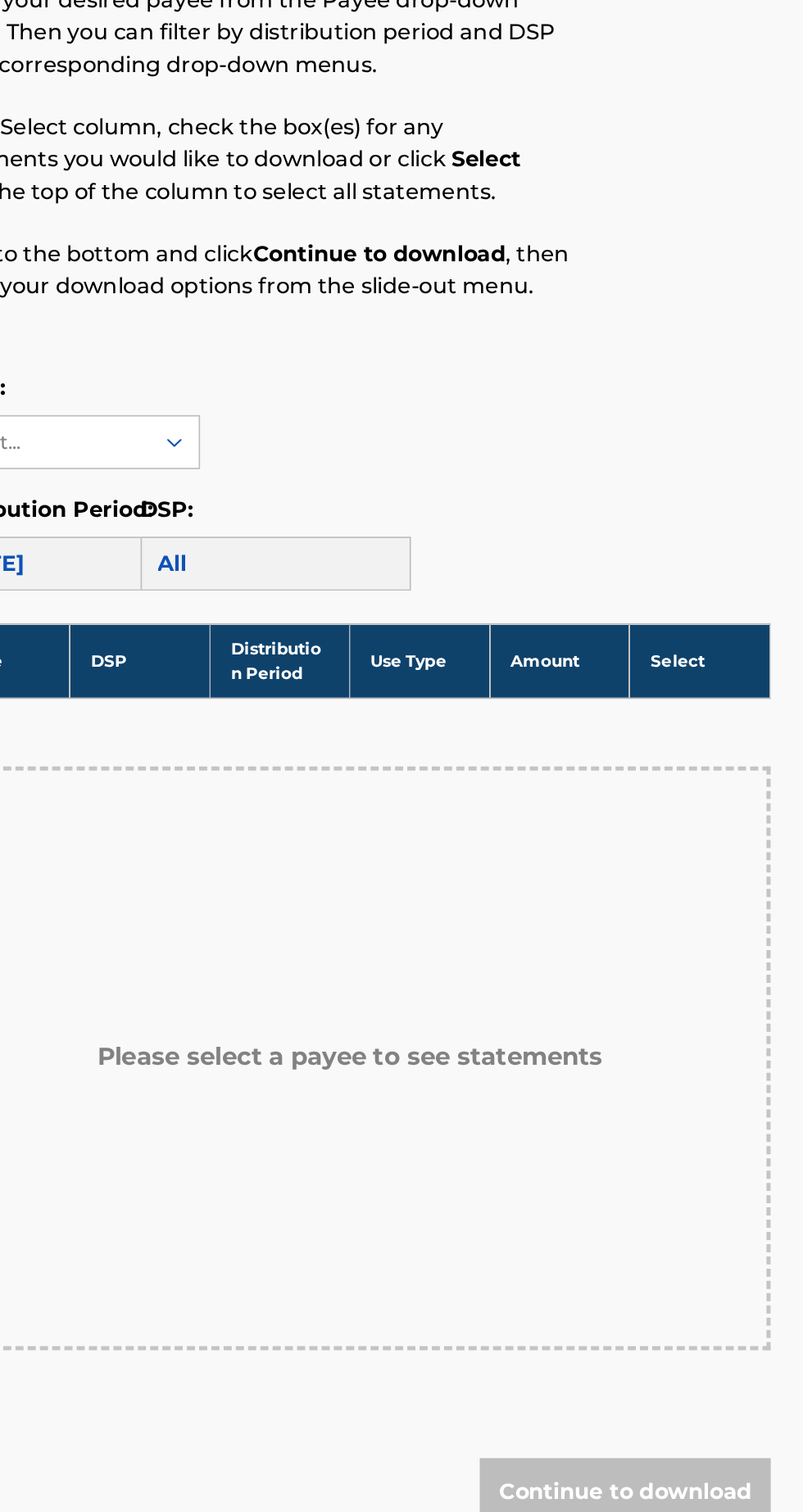
click at [627, 716] on div "Please select a payee to see statements" at bounding box center [528, 790] width 510 height 354
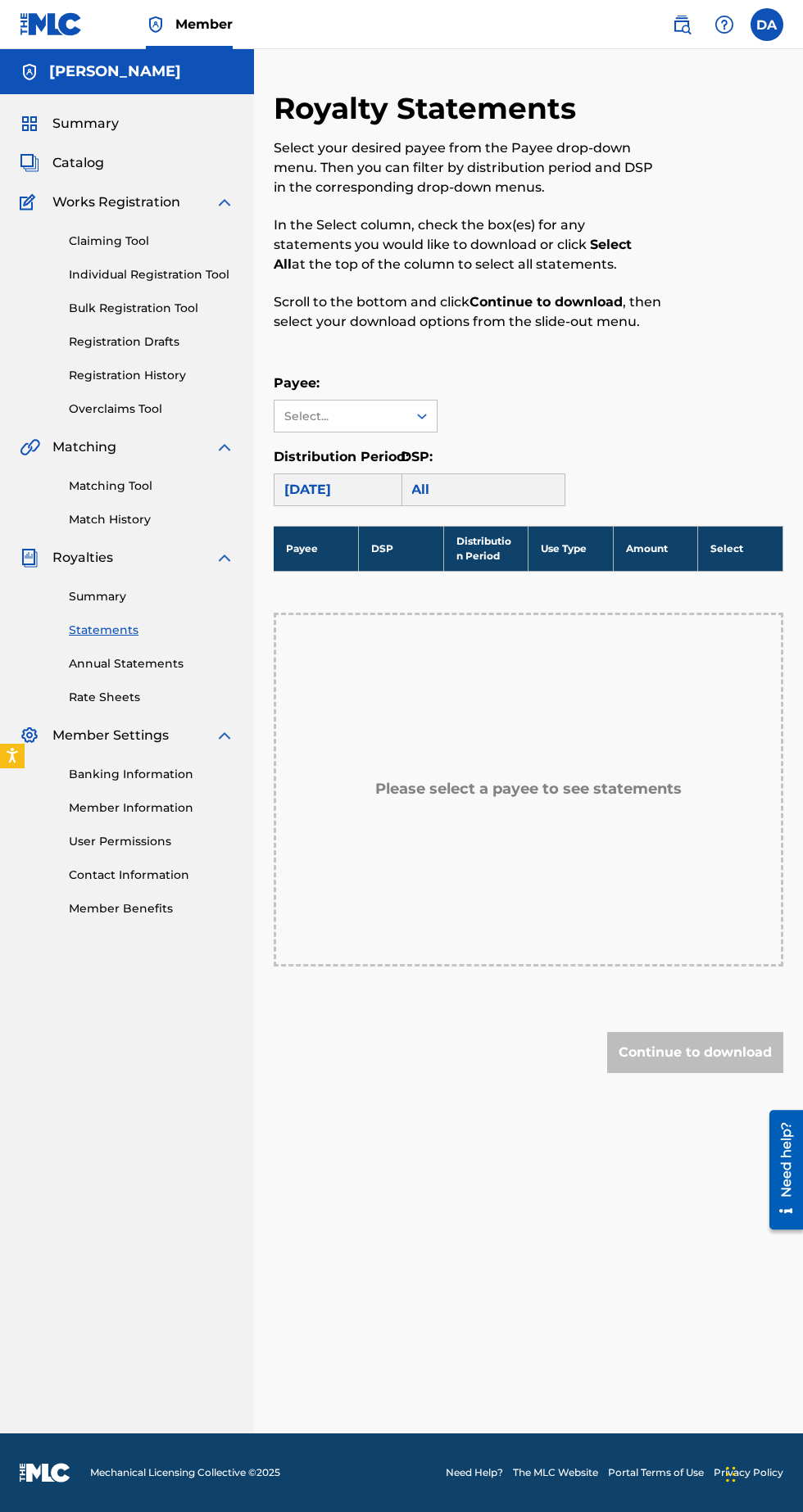
click at [184, 767] on link "Banking Information" at bounding box center [151, 774] width 166 height 17
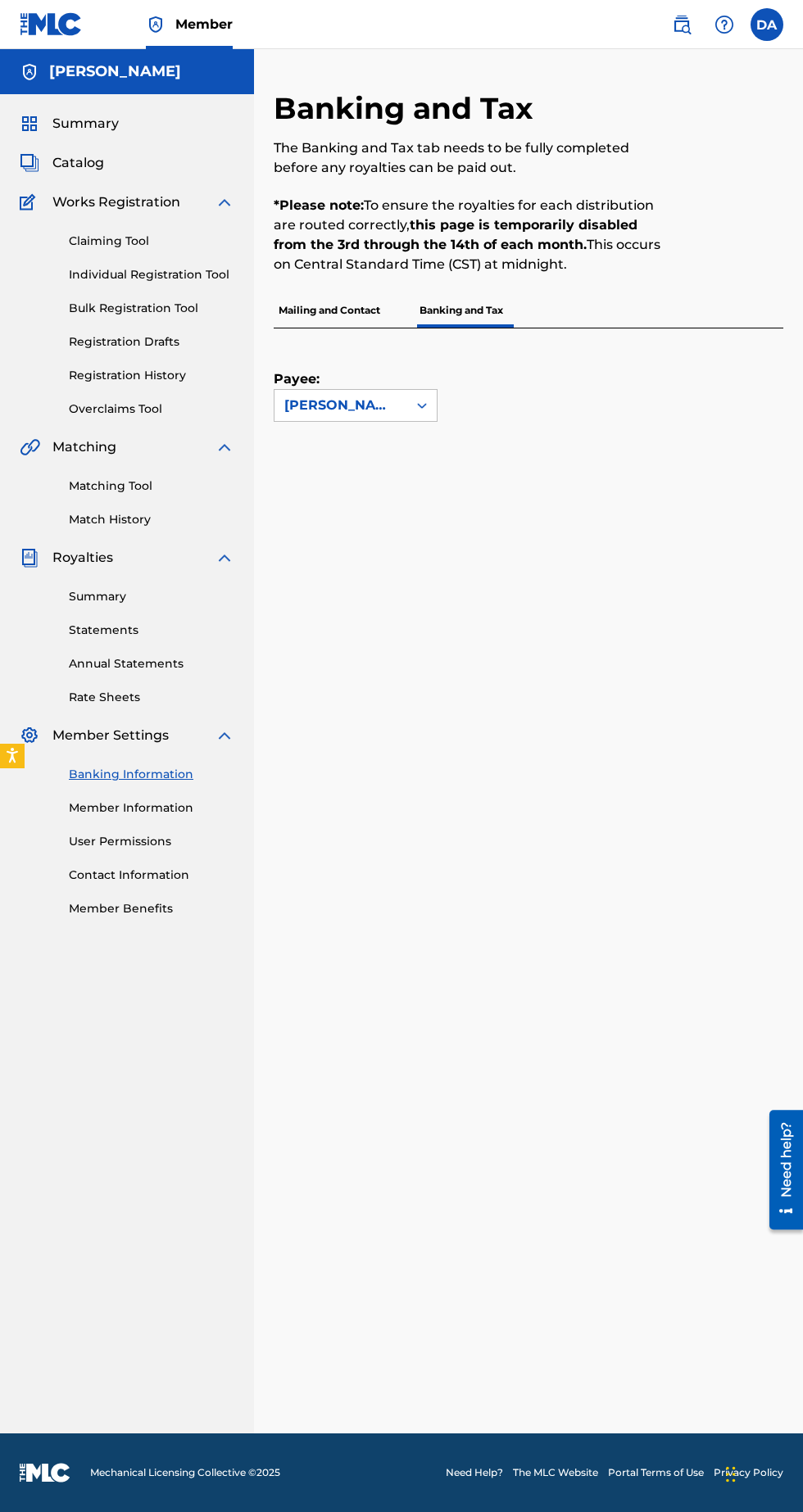
click at [337, 370] on label "Payee:" at bounding box center [315, 379] width 82 height 20
click at [202, 406] on input "Payee:" at bounding box center [202, 406] width 0 height 0
click at [468, 322] on p "Banking and Tax" at bounding box center [461, 310] width 93 height 34
click at [344, 309] on p "Mailing and Contact" at bounding box center [330, 310] width 112 height 34
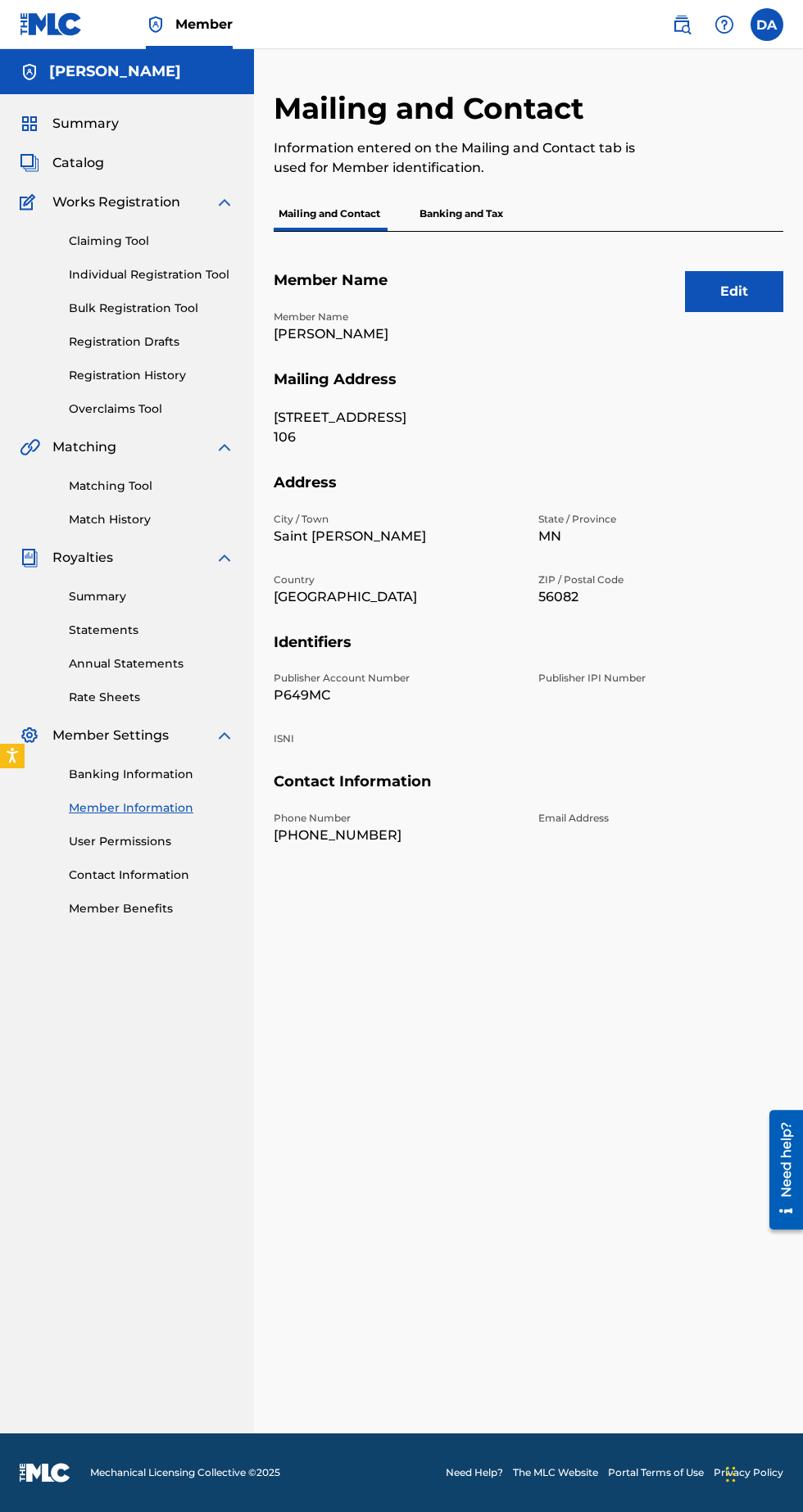
click at [483, 208] on p "Banking and Tax" at bounding box center [461, 213] width 93 height 34
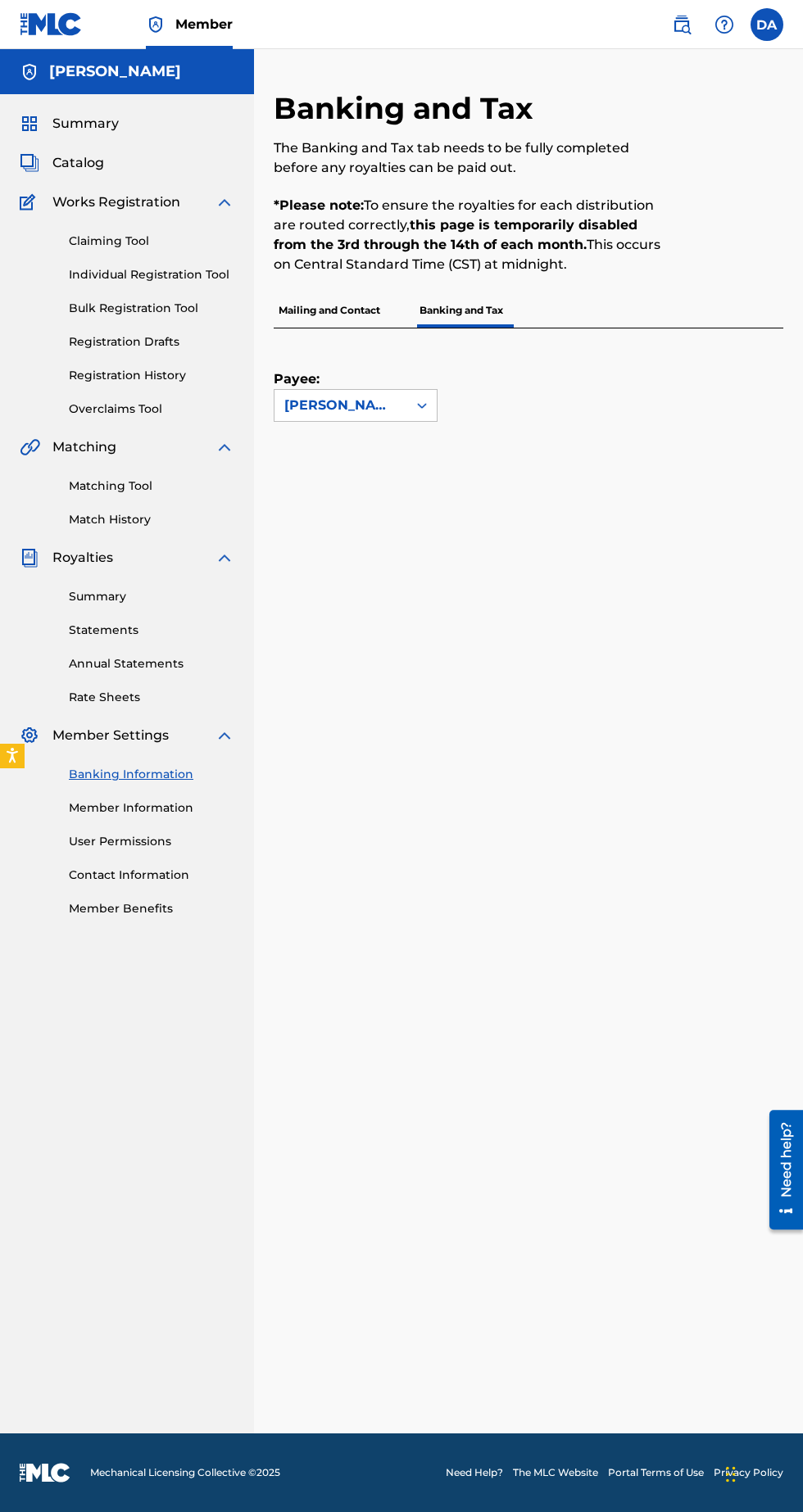
click at [181, 808] on link "Member Information" at bounding box center [151, 808] width 166 height 17
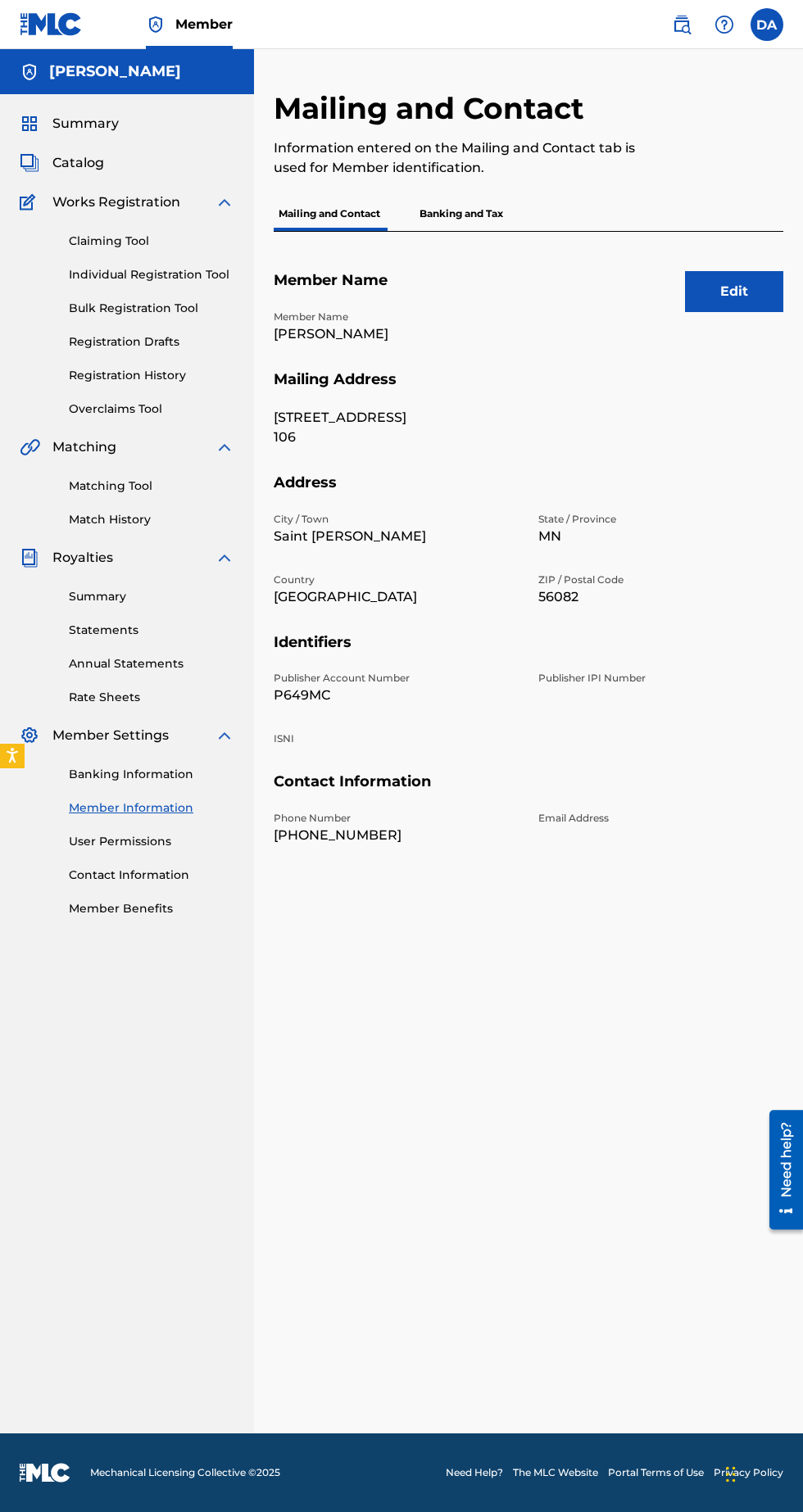
click at [167, 911] on link "Member Benefits" at bounding box center [151, 909] width 166 height 17
click at [97, 131] on span "Summary" at bounding box center [86, 124] width 67 height 20
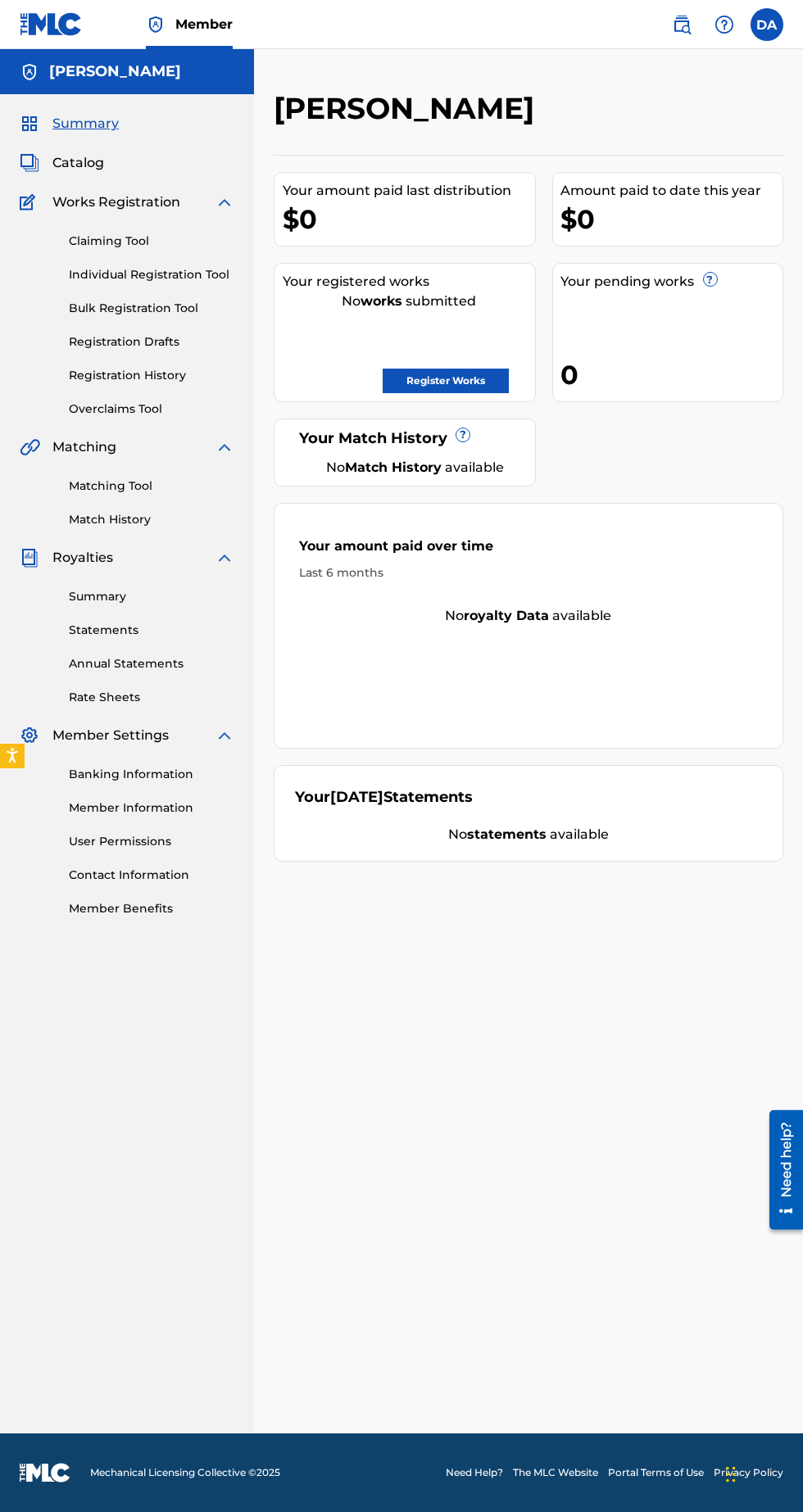
click at [777, 28] on label at bounding box center [766, 24] width 32 height 32
click at [767, 25] on input "DA [PERSON_NAME] [EMAIL_ADDRESS][DOMAIN_NAME] Notification Preferences Profile …" at bounding box center [767, 25] width 0 height 0
click at [688, 400] on div "Your pending works ? 0" at bounding box center [668, 332] width 232 height 139
click at [716, 26] on img at bounding box center [725, 25] width 20 height 20
click at [682, 26] on img at bounding box center [682, 25] width 20 height 20
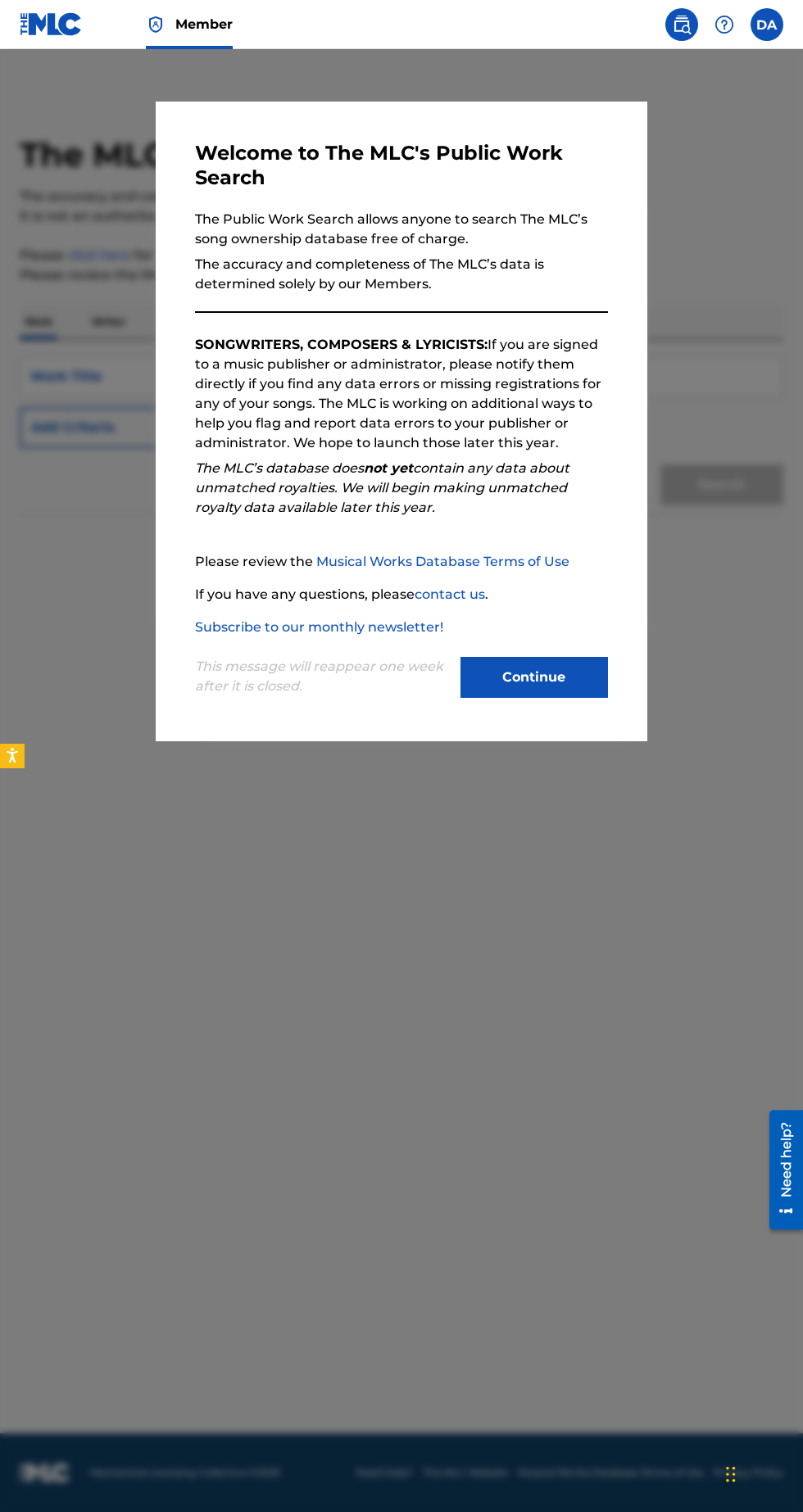
click at [578, 698] on button "Continue" at bounding box center [534, 677] width 147 height 41
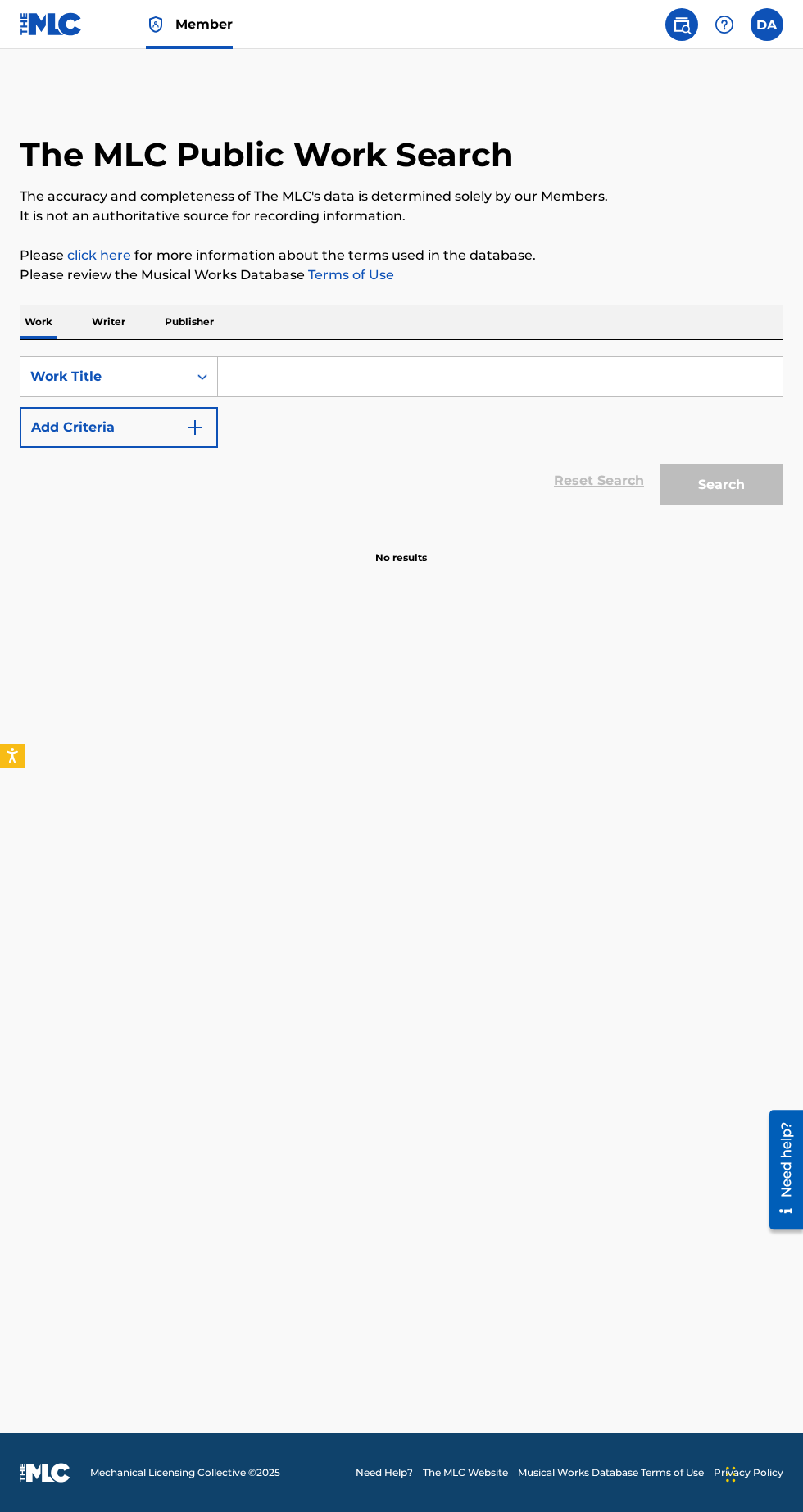
click at [332, 378] on input "Search Form" at bounding box center [500, 376] width 565 height 39
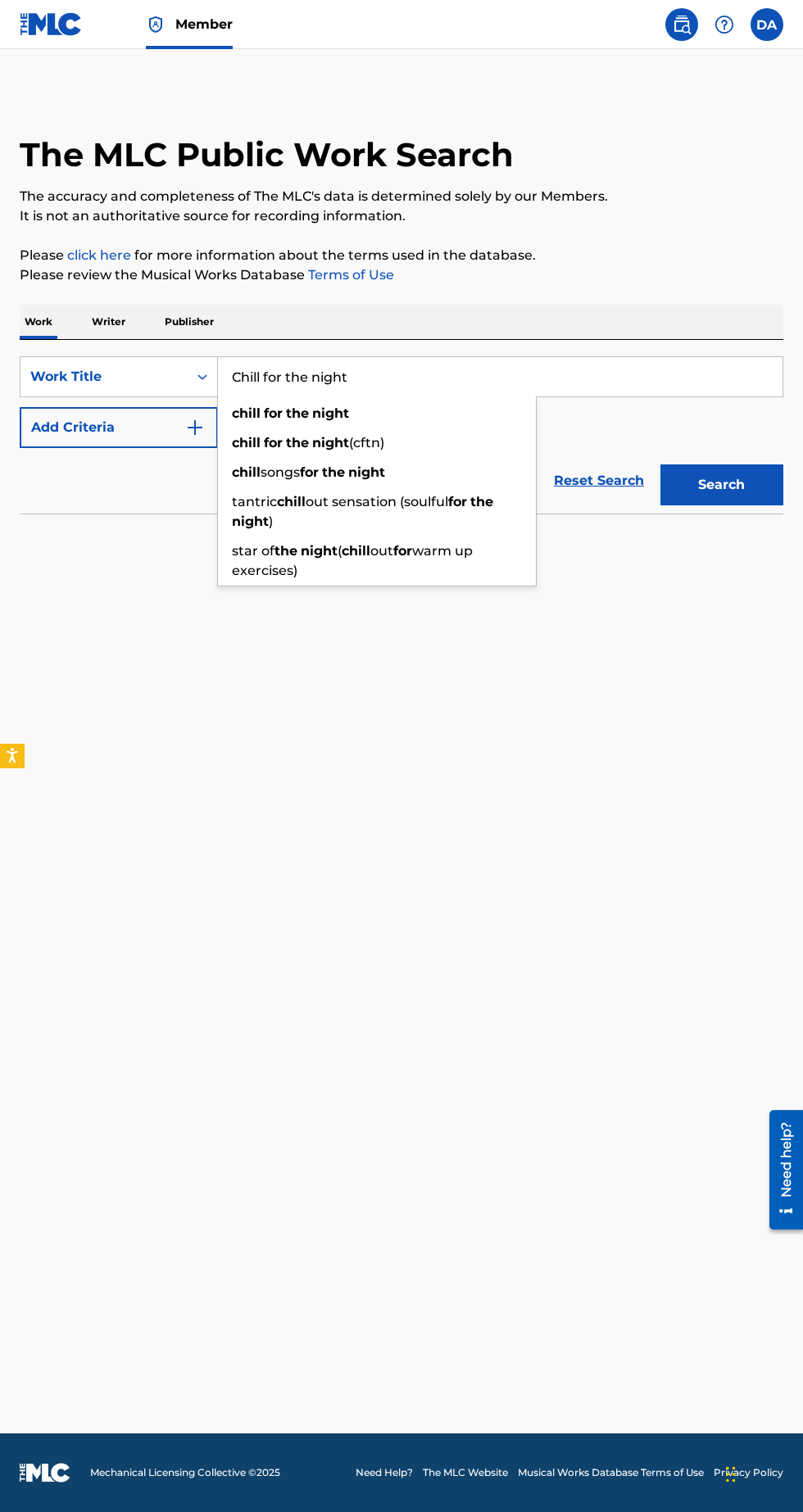
click at [332, 418] on strong "night" at bounding box center [330, 413] width 37 height 16
type input "chill for the night"
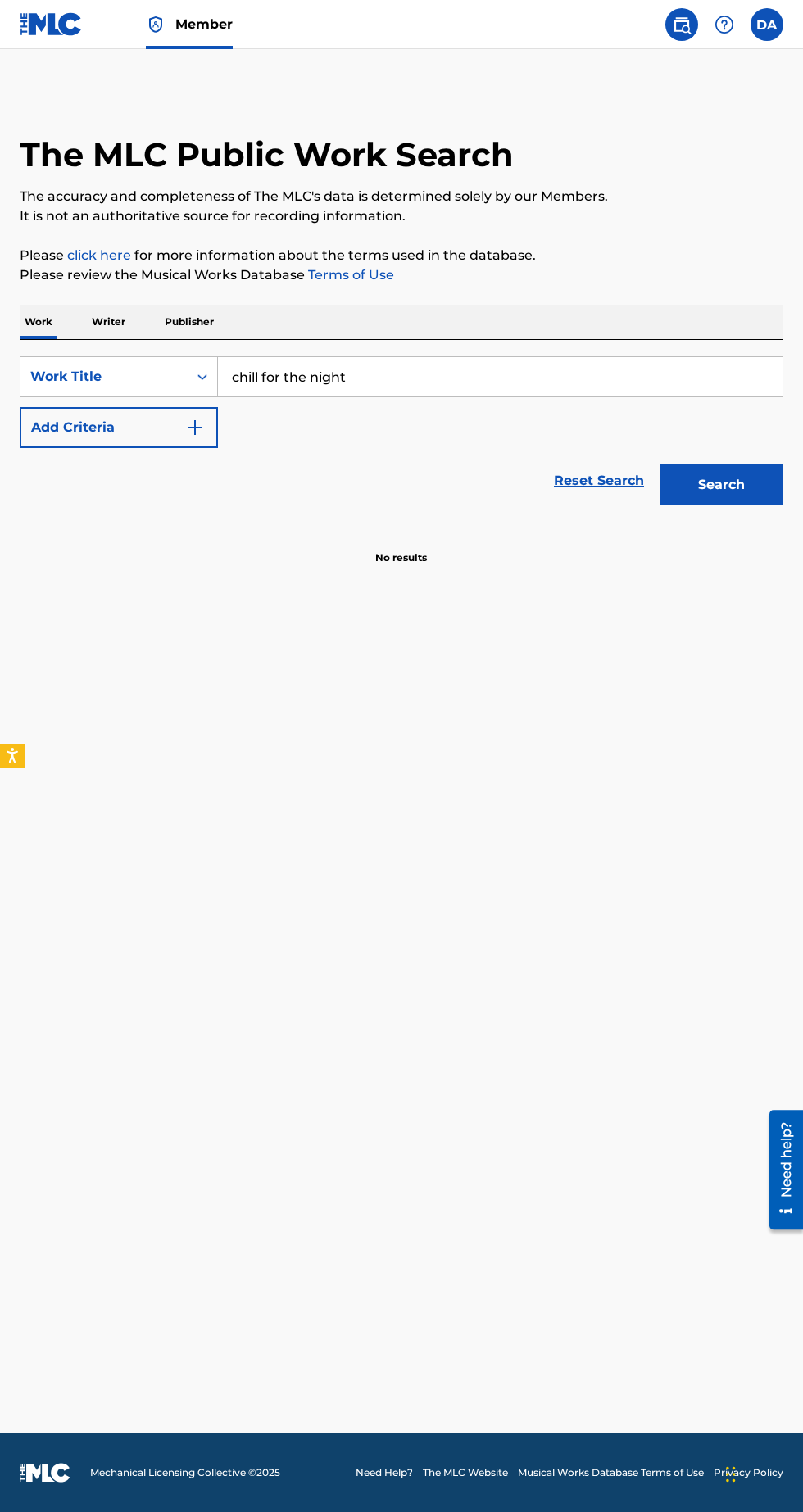
click at [746, 469] on button "Search" at bounding box center [722, 485] width 123 height 41
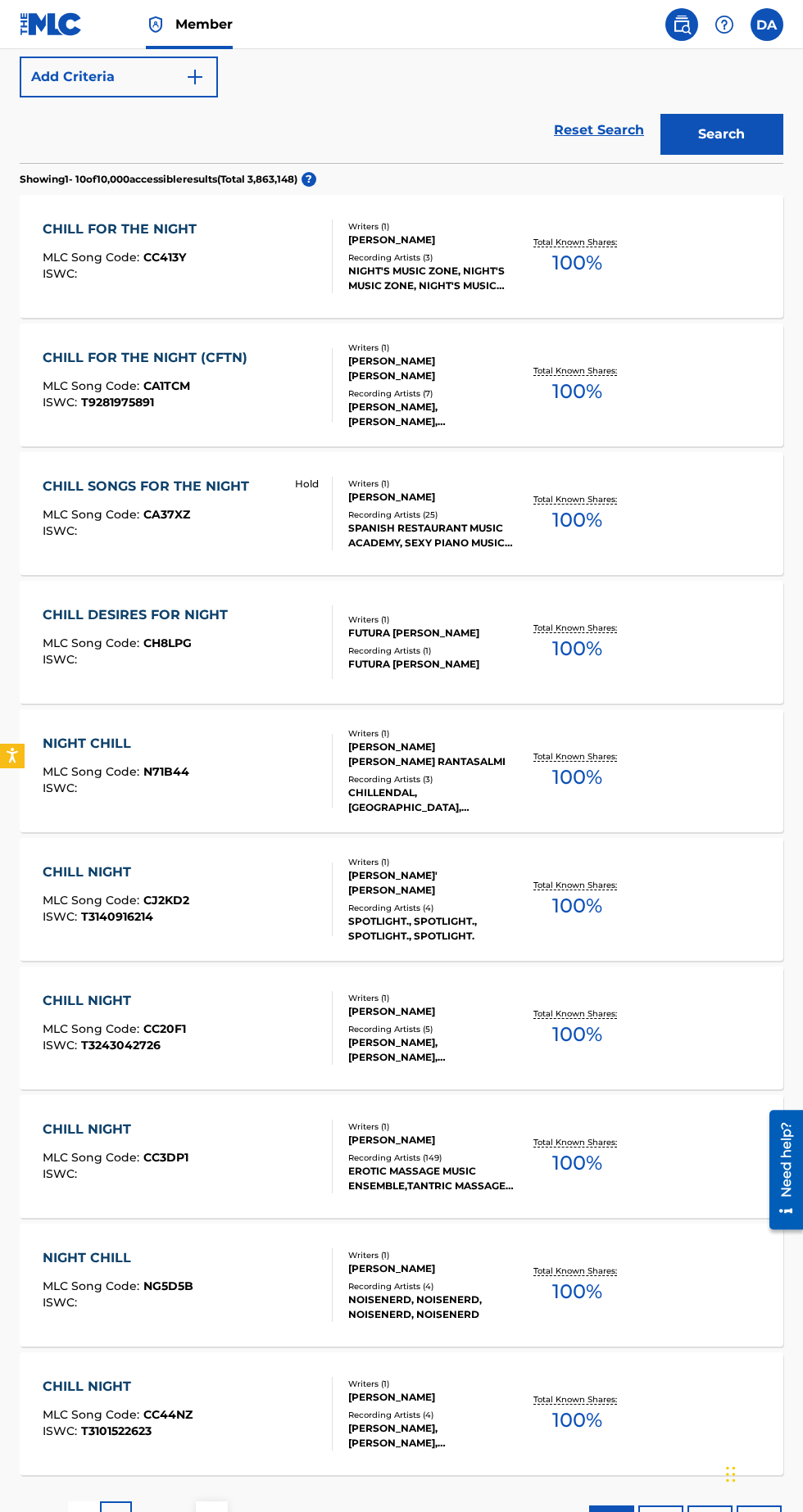
scroll to position [379, 0]
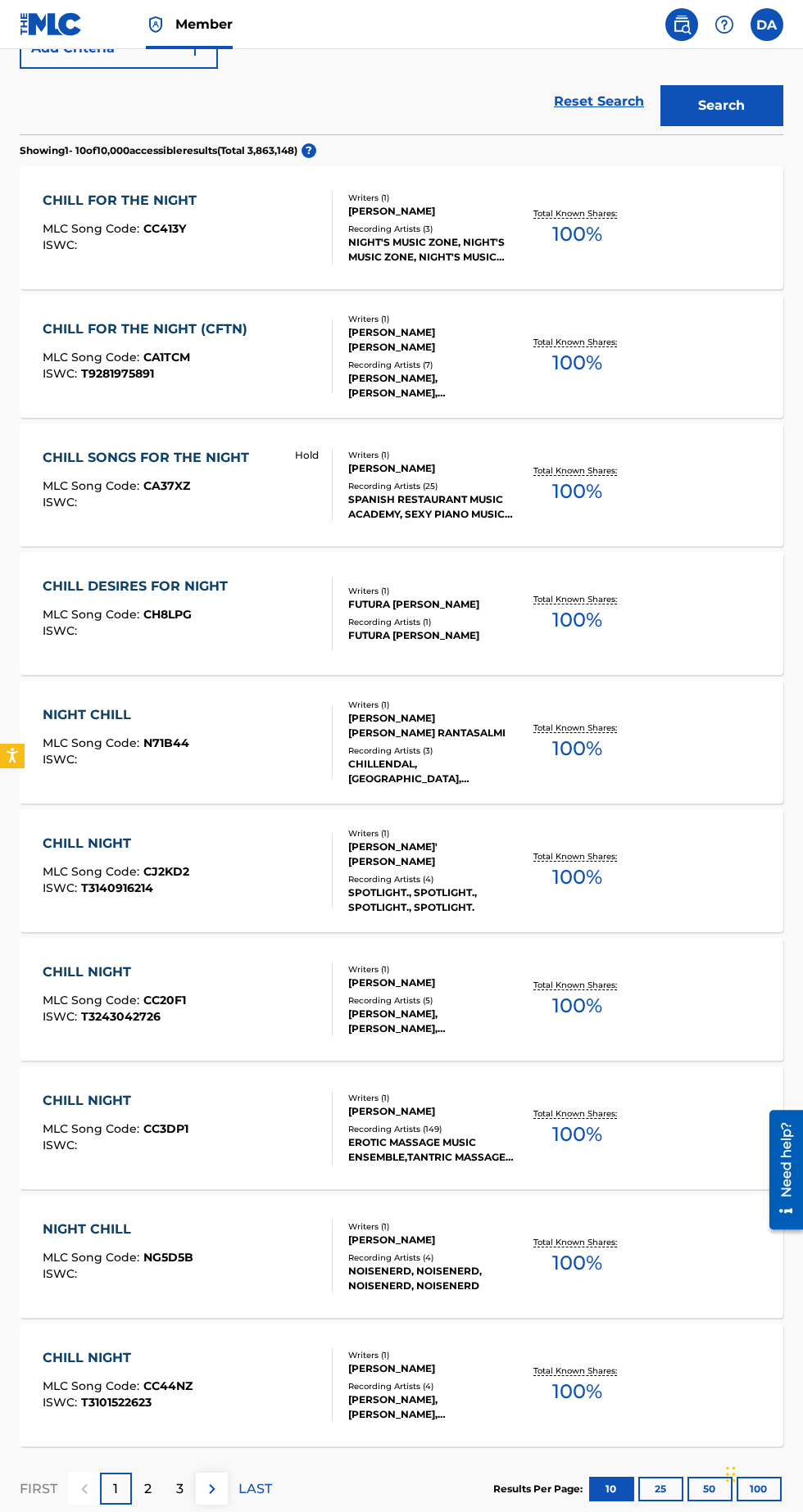
click at [147, 1488] on p "2" at bounding box center [147, 1490] width 7 height 20
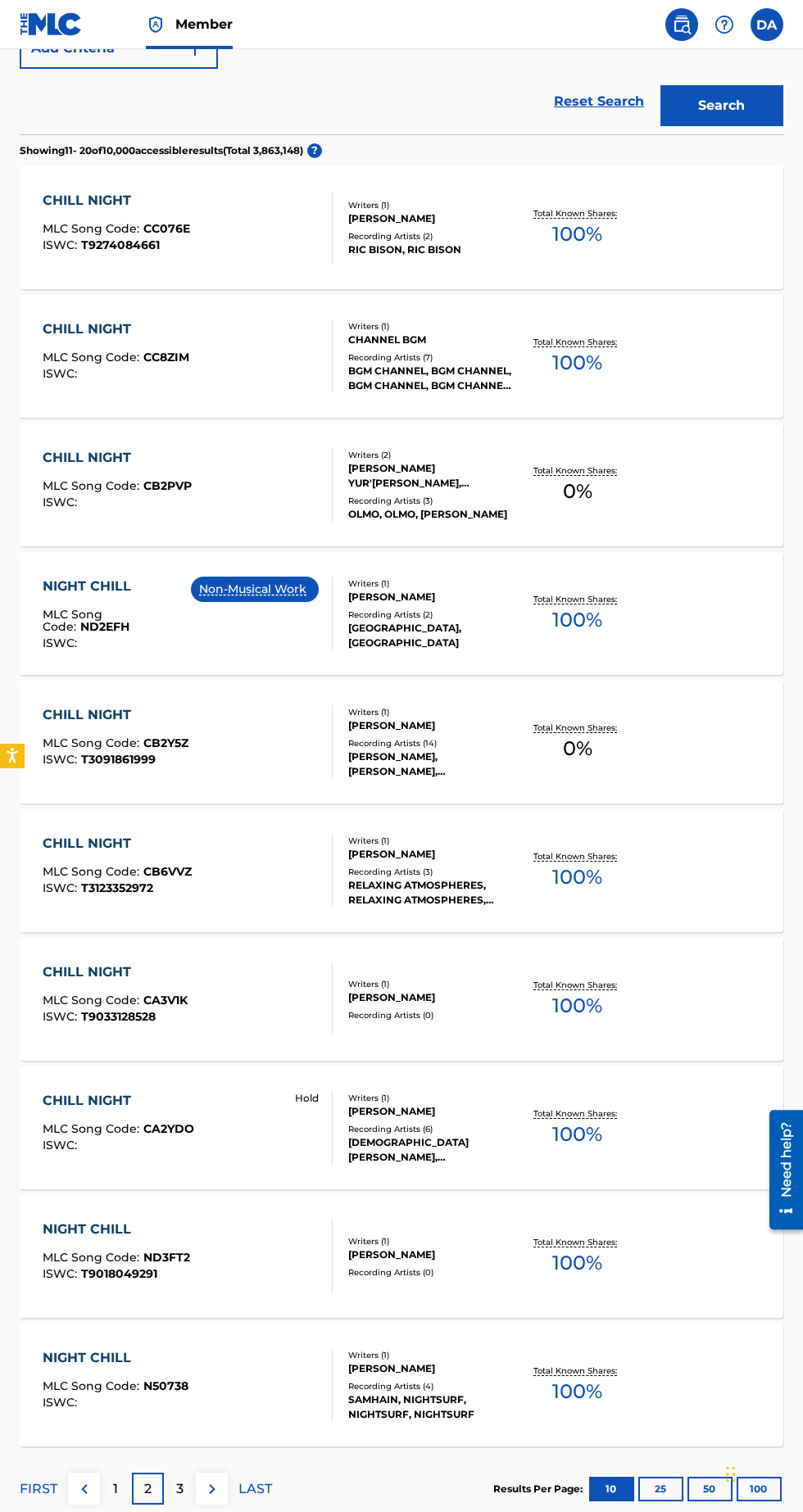
click at [180, 1488] on p "3" at bounding box center [180, 1490] width 7 height 20
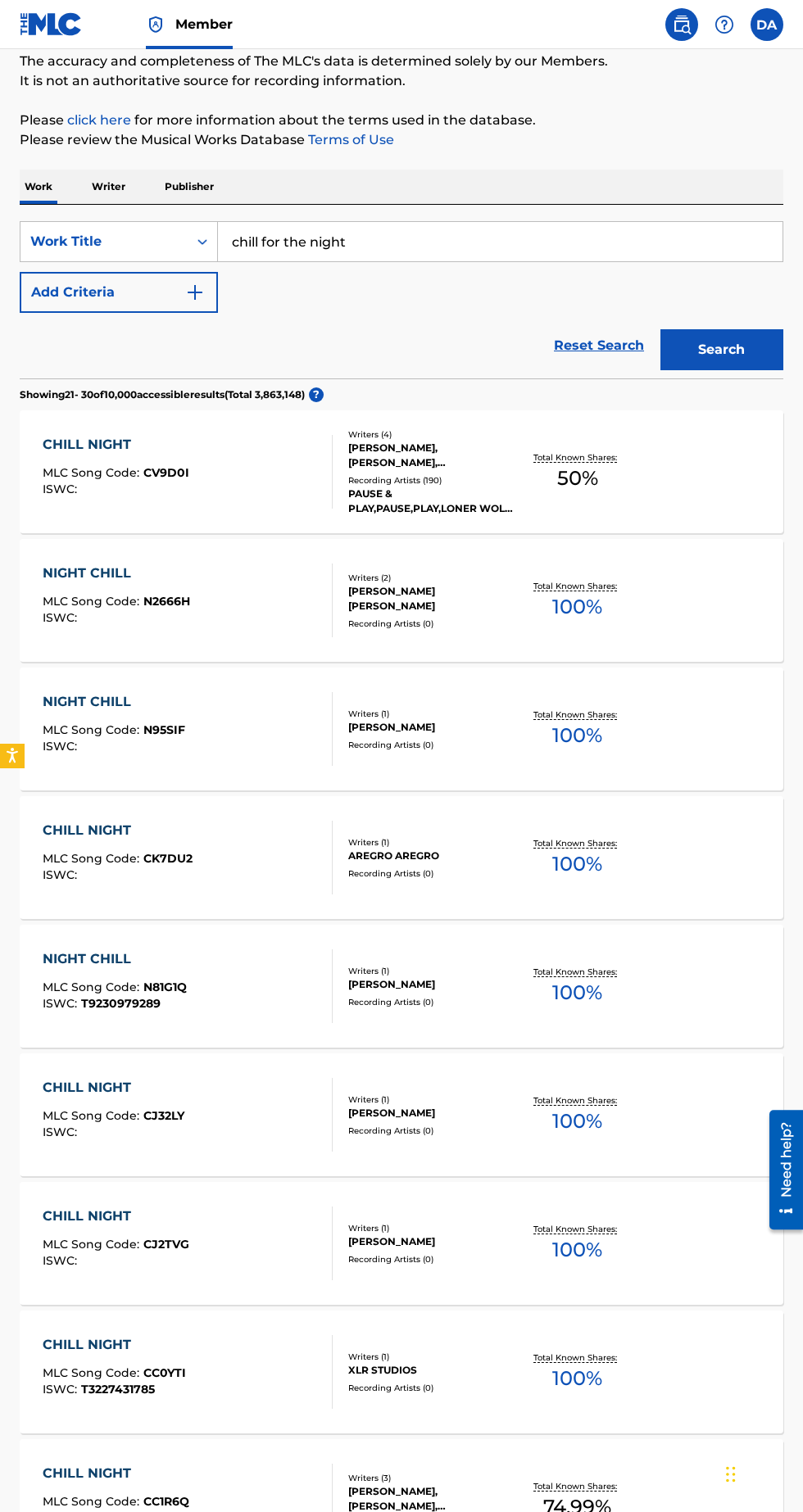
scroll to position [138, 0]
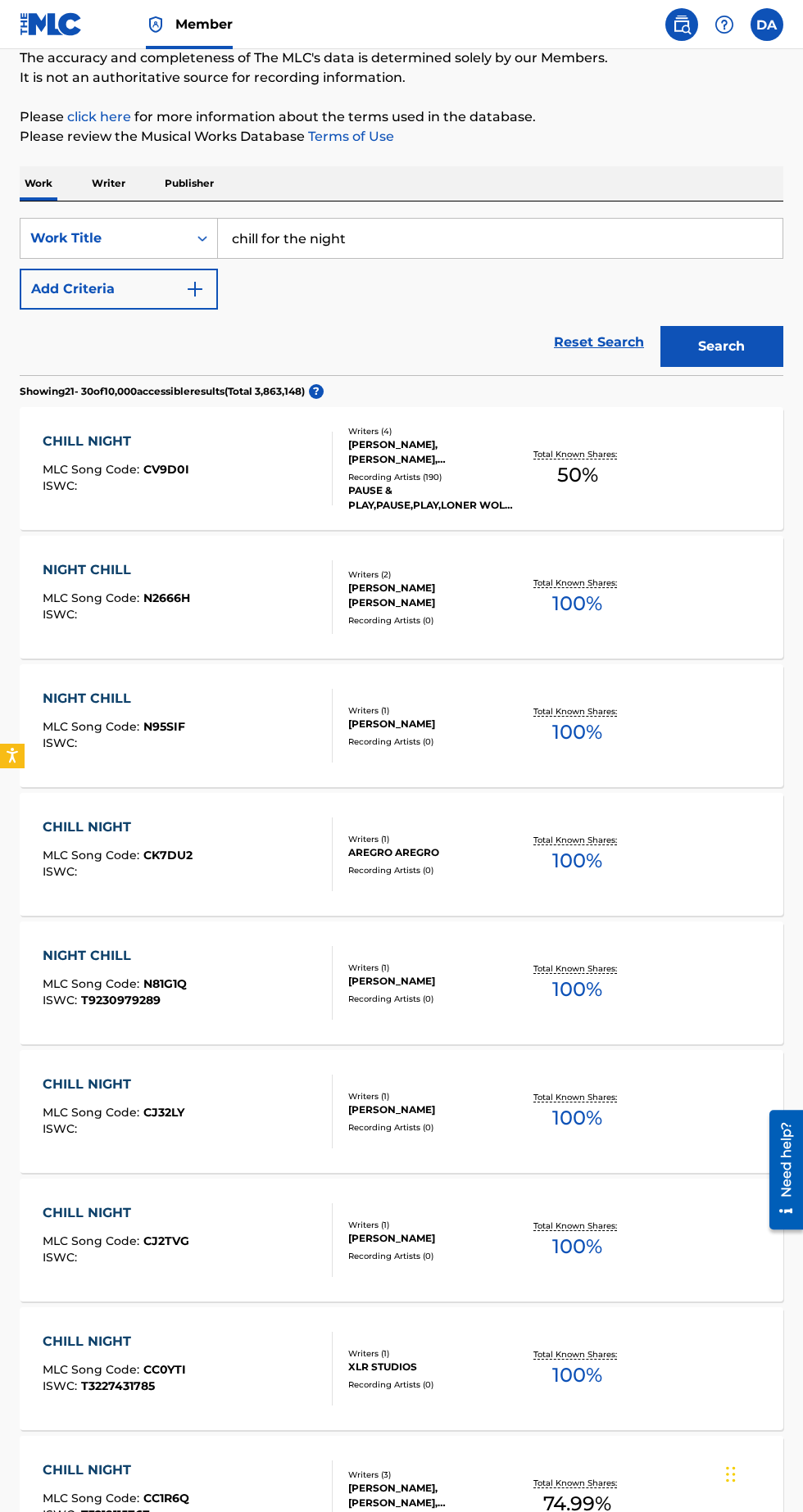
click at [104, 966] on div "NIGHT CHILL MLC Song Code : N81G1Q ISWC : T9230979289" at bounding box center [114, 983] width 144 height 74
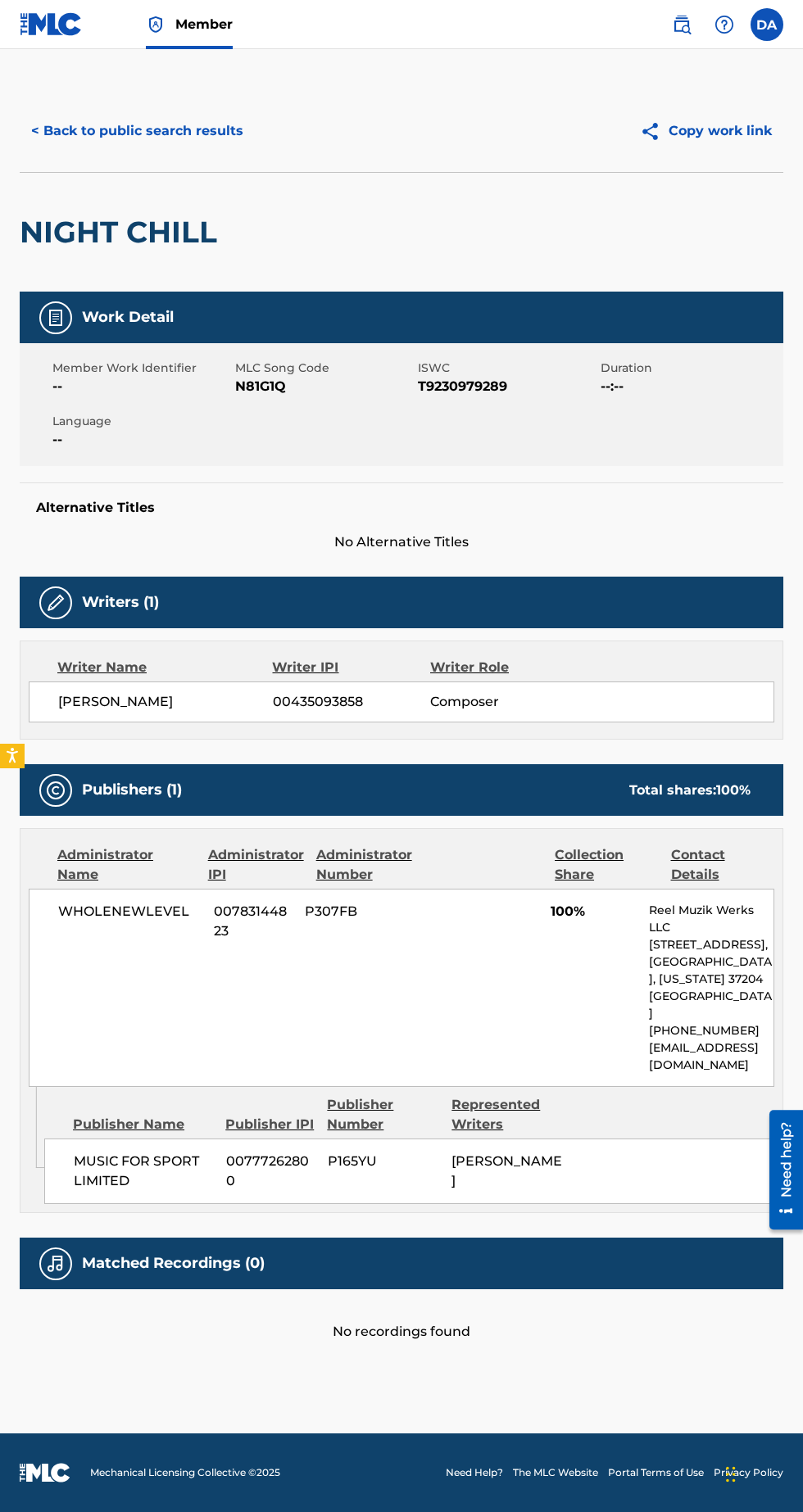
click at [149, 926] on div "WHOLENEWLEVEL 00783144823 P307FB 100% Reel Muzik Werks LLC [STREET_ADDRESS][US_…" at bounding box center [401, 988] width 746 height 198
click at [300, 1160] on span "00777262800" at bounding box center [270, 1171] width 89 height 39
click at [343, 705] on span "00435093858" at bounding box center [351, 702] width 157 height 20
click at [543, 700] on span "Composer" at bounding box center [502, 702] width 143 height 20
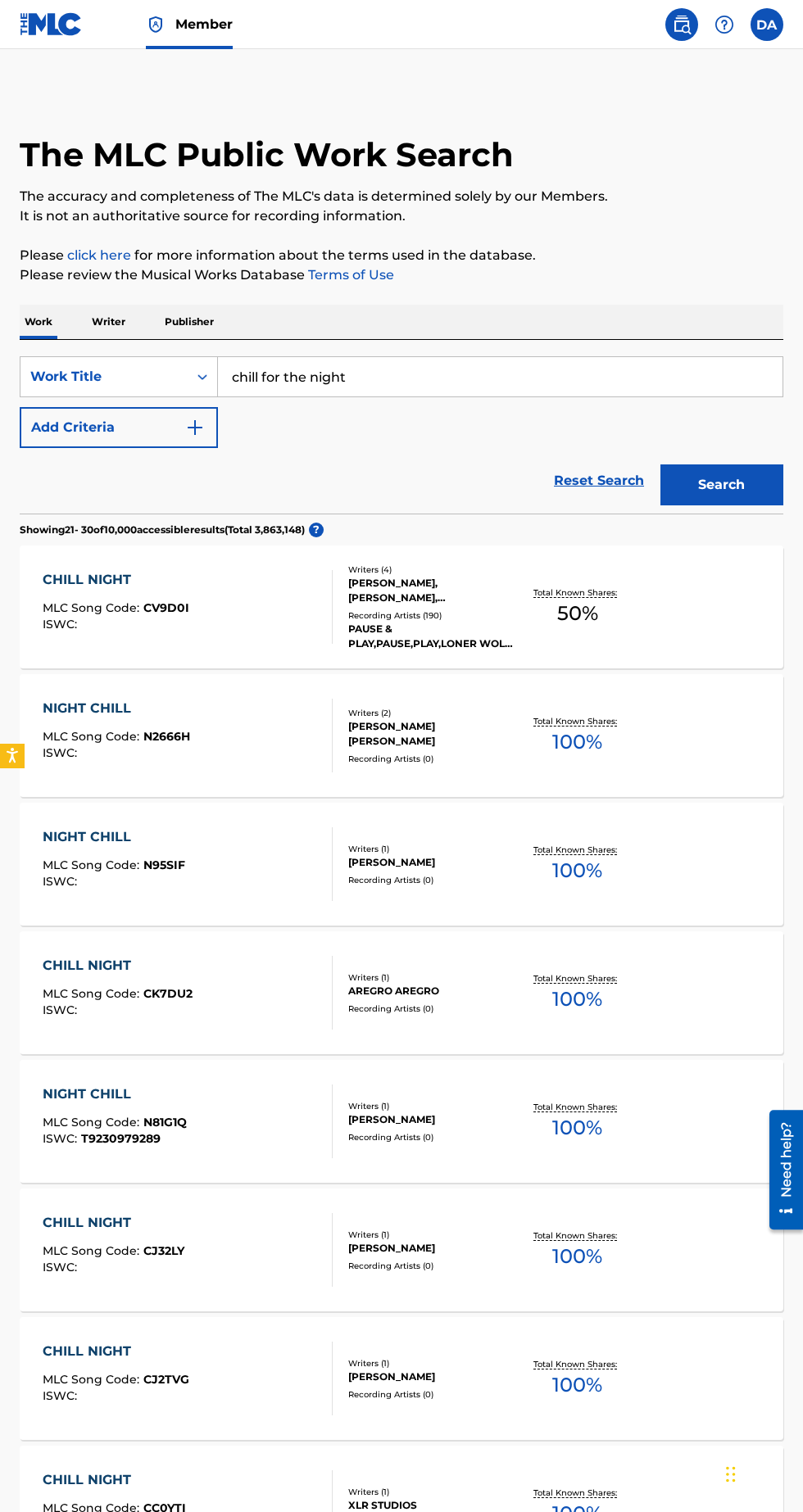
scroll to position [138, 0]
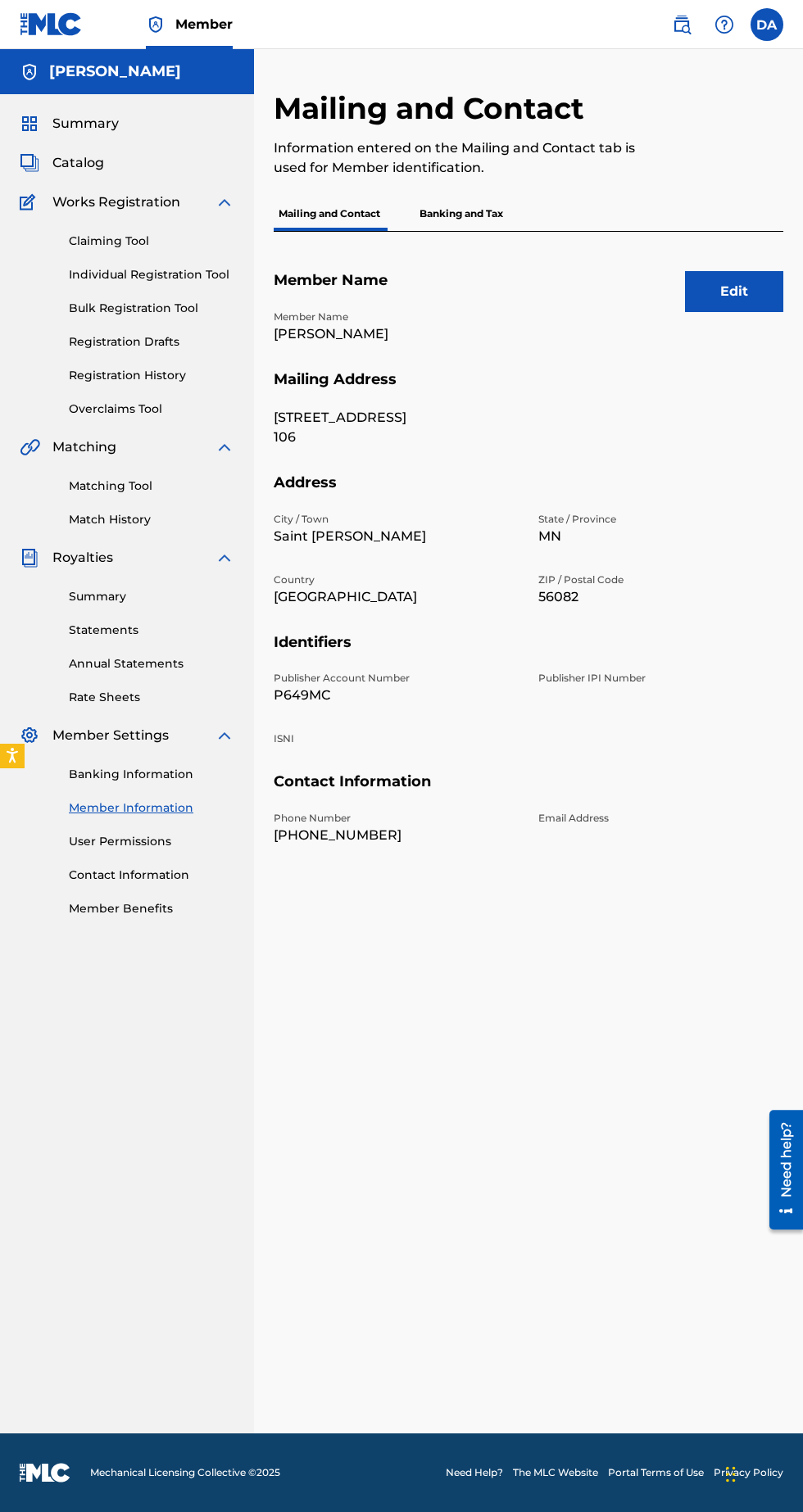
click at [127, 605] on link "Summary" at bounding box center [151, 596] width 166 height 17
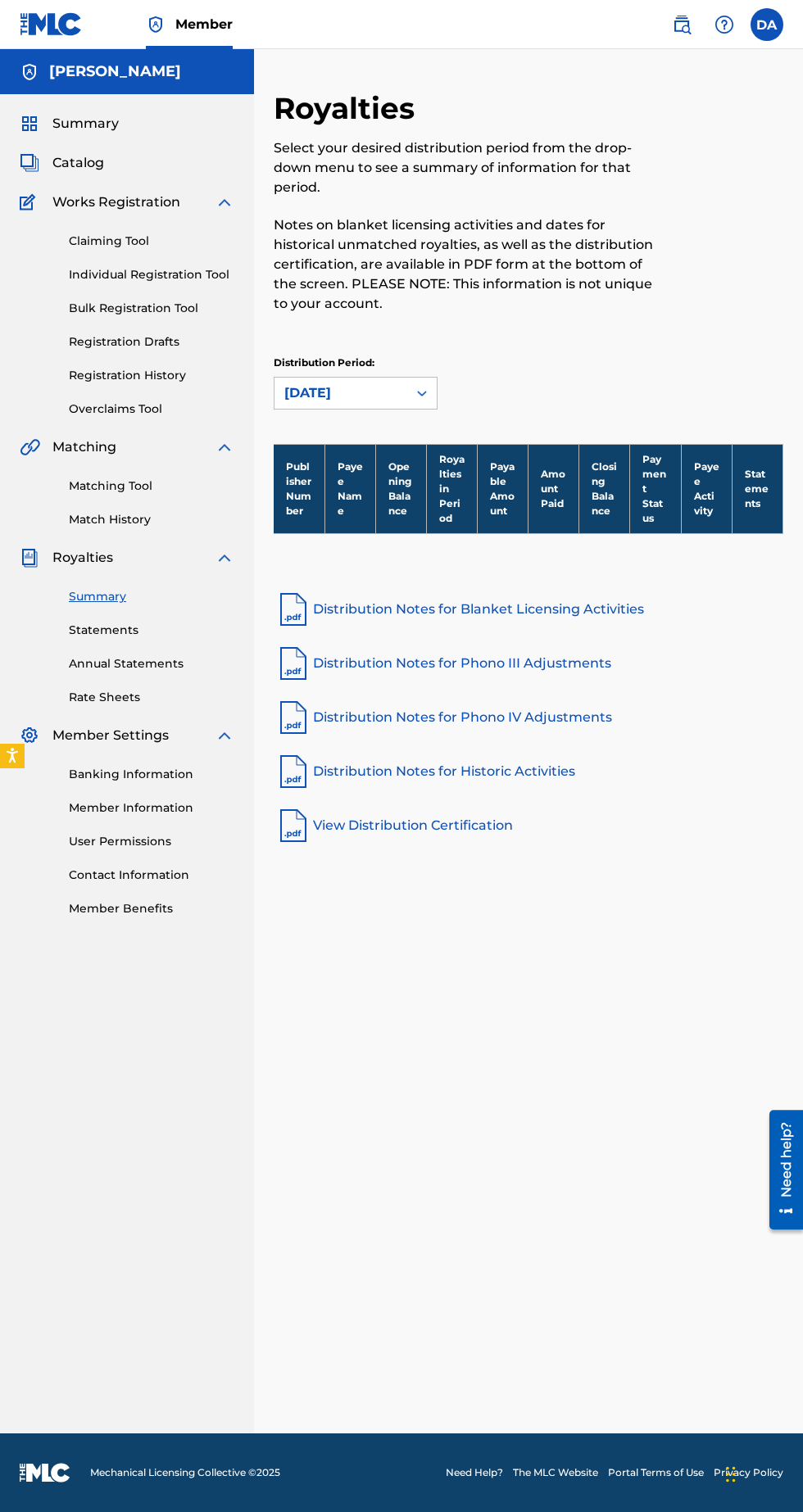
click at [130, 241] on link "Claiming Tool" at bounding box center [151, 241] width 166 height 17
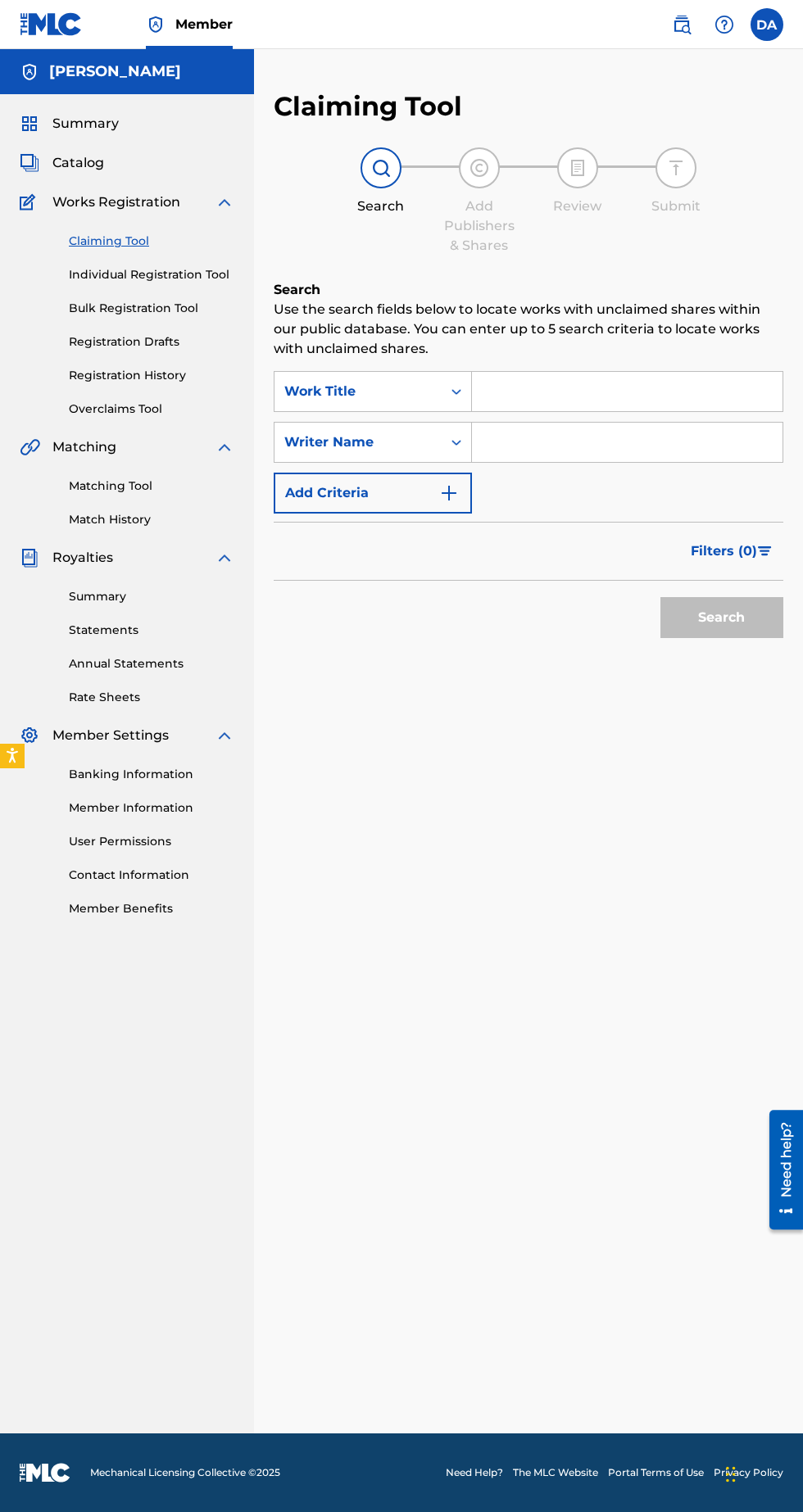
click at [195, 275] on link "Individual Registration Tool" at bounding box center [151, 274] width 166 height 17
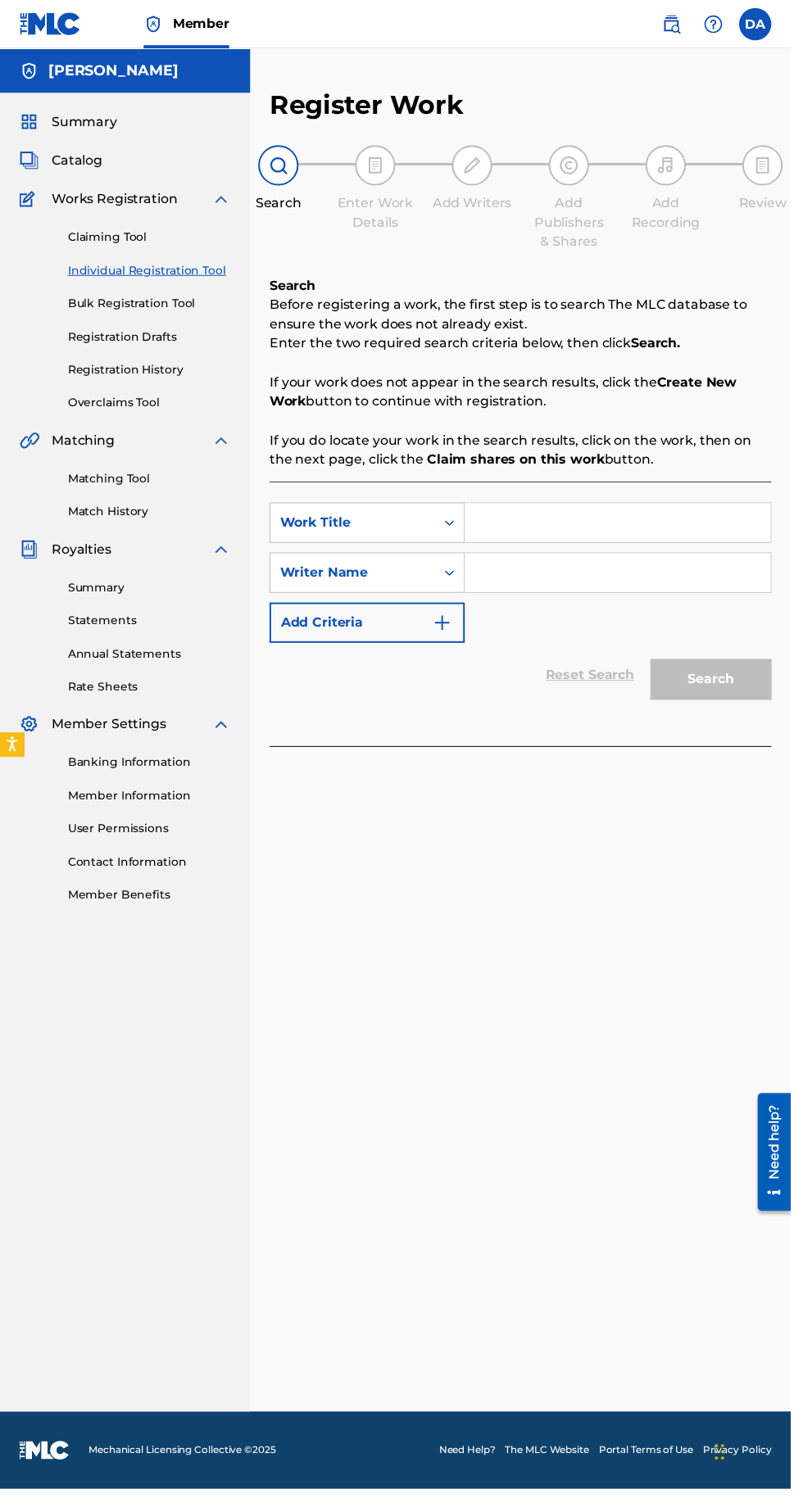
click at [589, 532] on input "Search Form" at bounding box center [627, 531] width 310 height 39
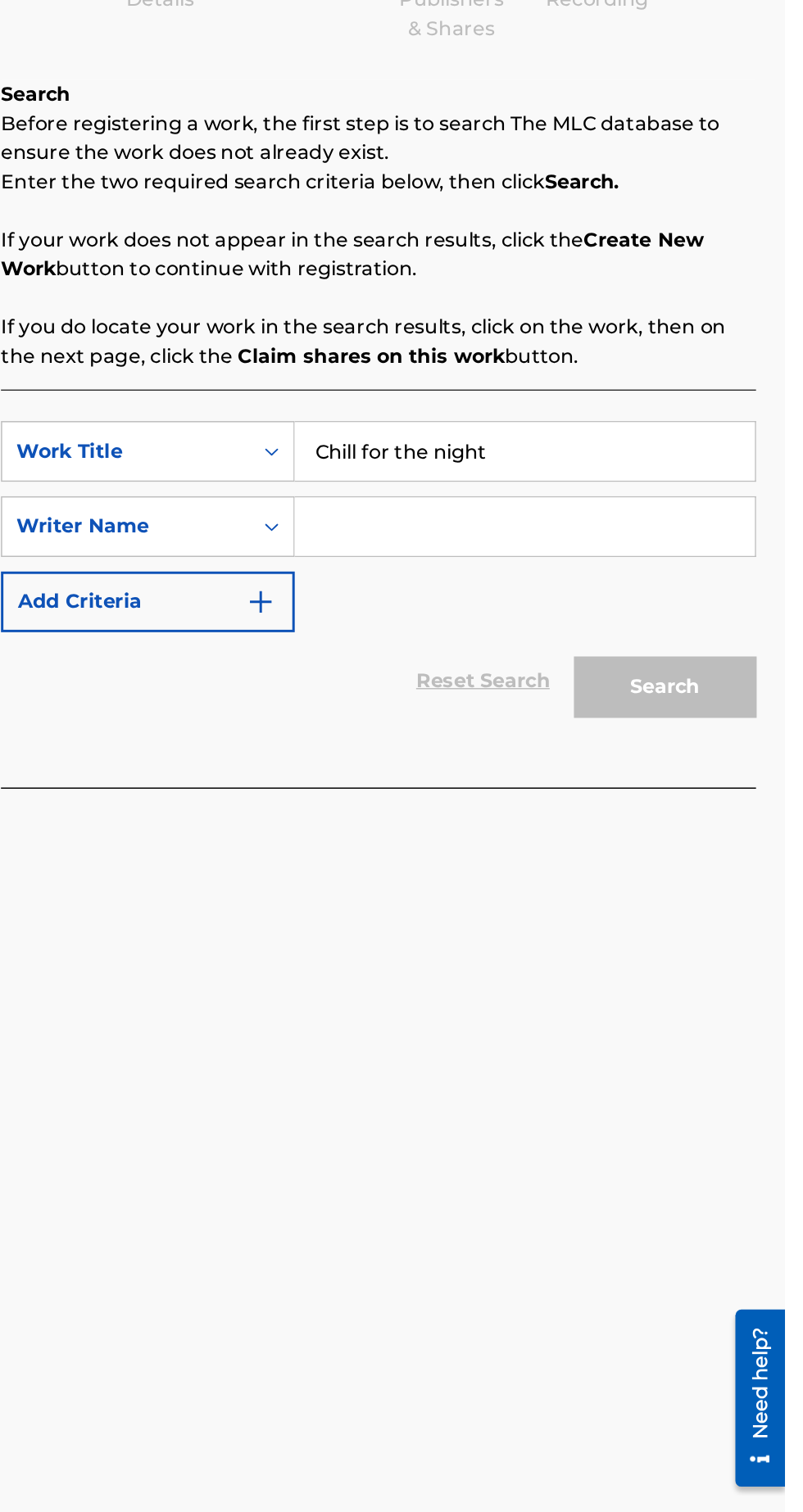
type input "Chill for the night"
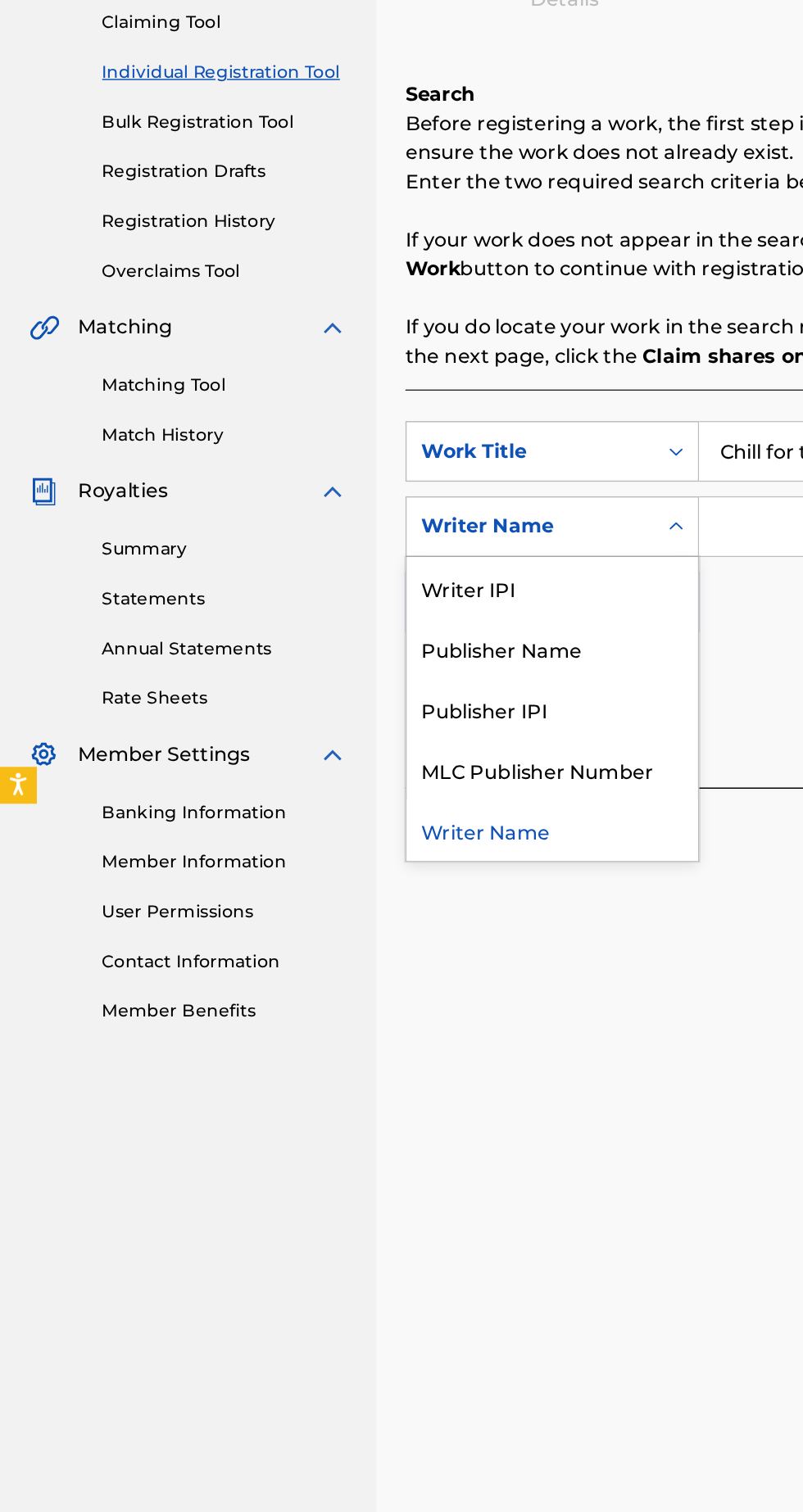
click at [366, 669] on div "Publisher Name" at bounding box center [373, 663] width 196 height 41
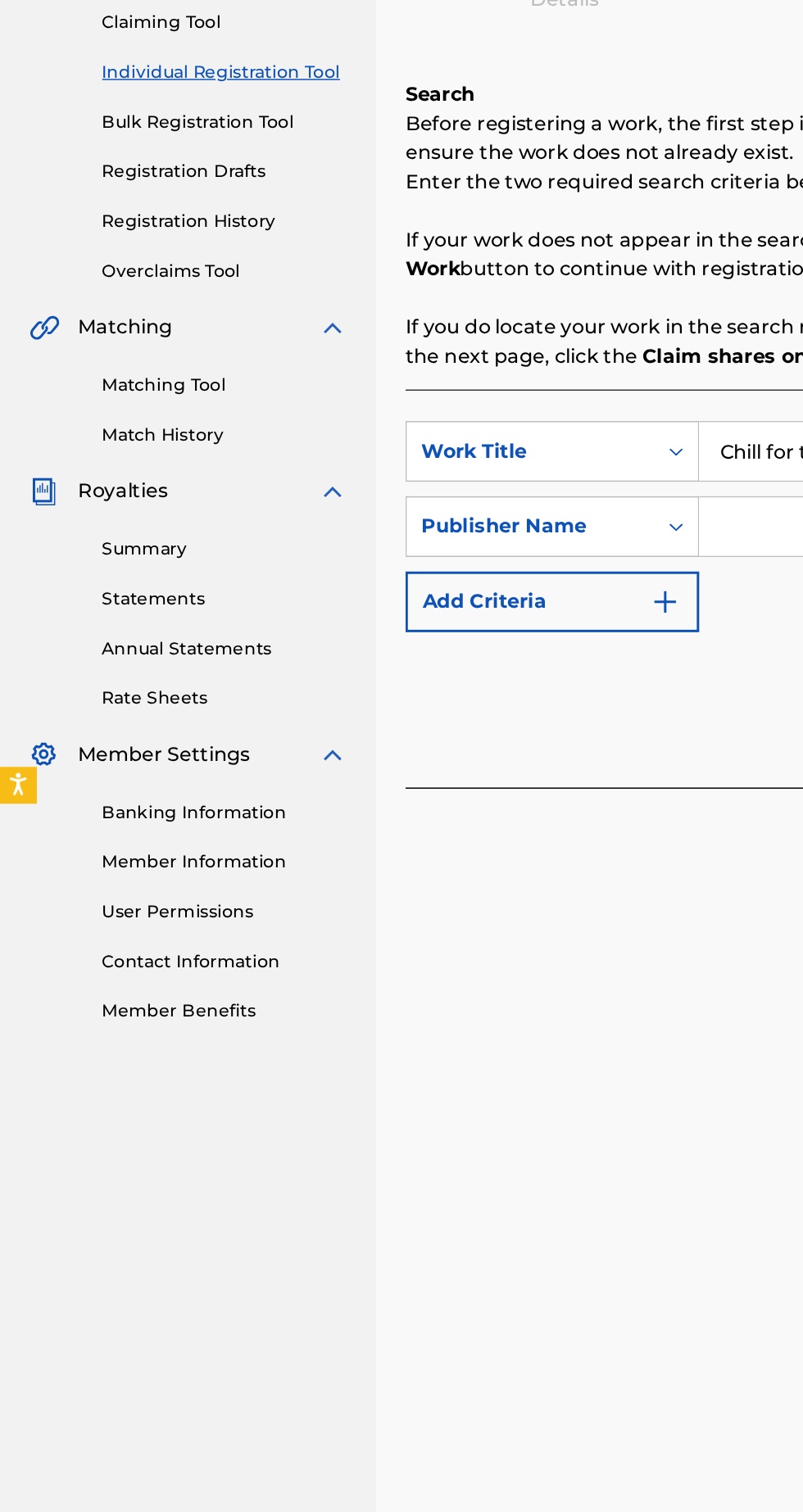
click at [504, 576] on input "Search Form" at bounding box center [627, 581] width 310 height 39
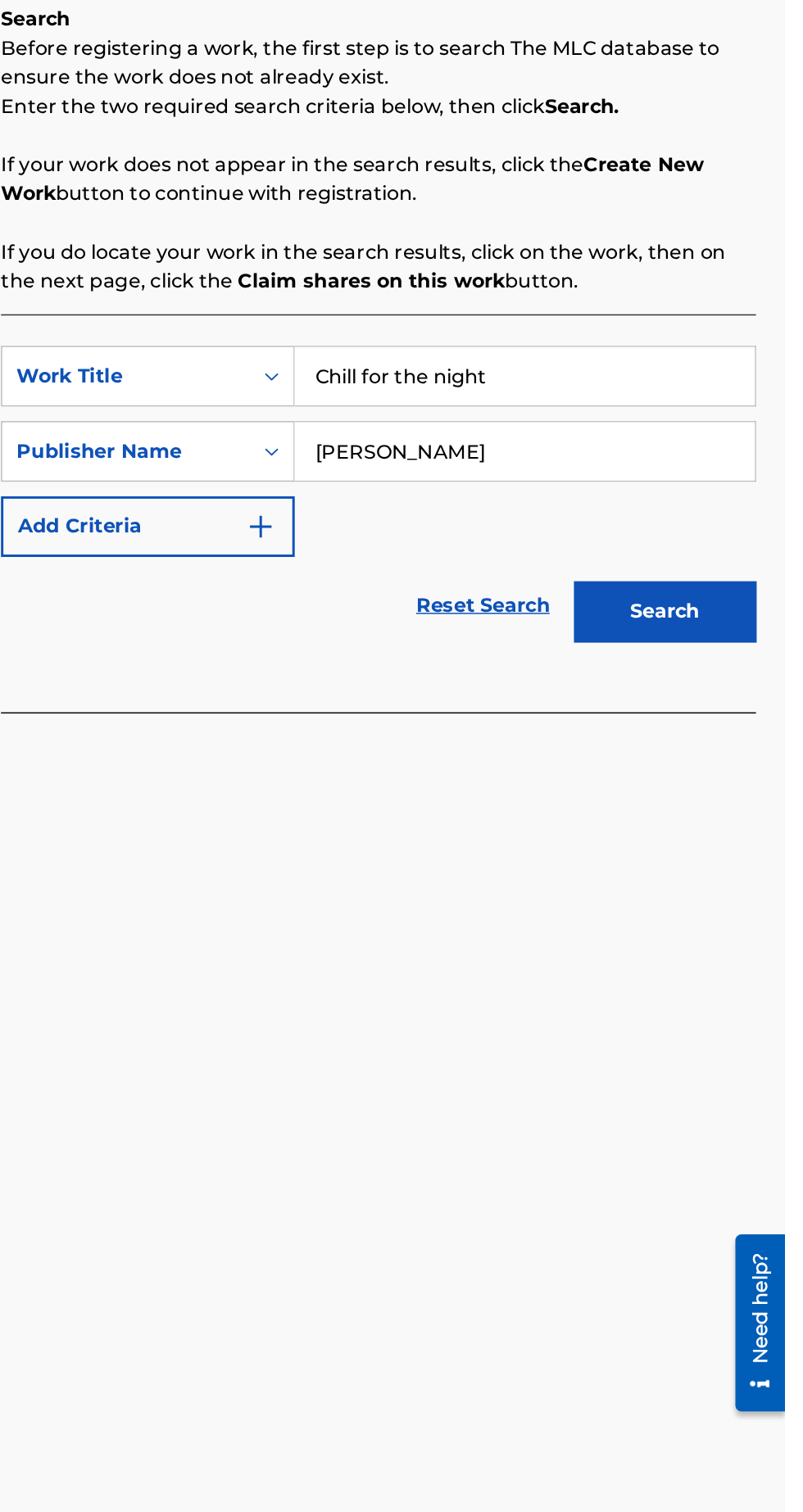
type input "[PERSON_NAME]"
click at [751, 674] on button "Search" at bounding box center [722, 689] width 123 height 41
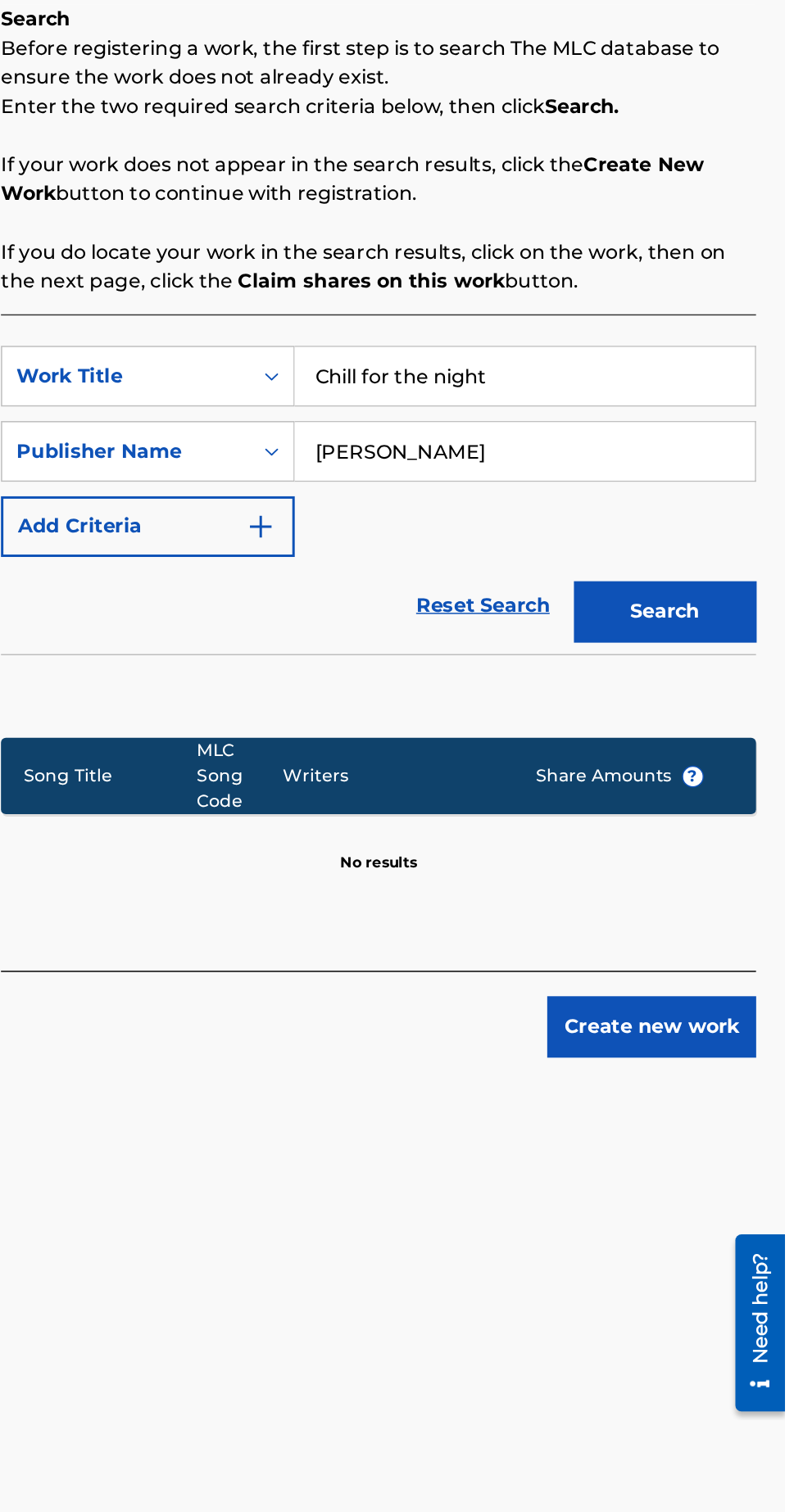
click at [651, 532] on input "Chill for the night" at bounding box center [627, 531] width 310 height 39
type input "C"
type input "Black Velvet"
click at [750, 694] on button "Search" at bounding box center [722, 689] width 123 height 41
click at [743, 1282] on div "Need help?" at bounding box center [746, 1280] width 22 height 76
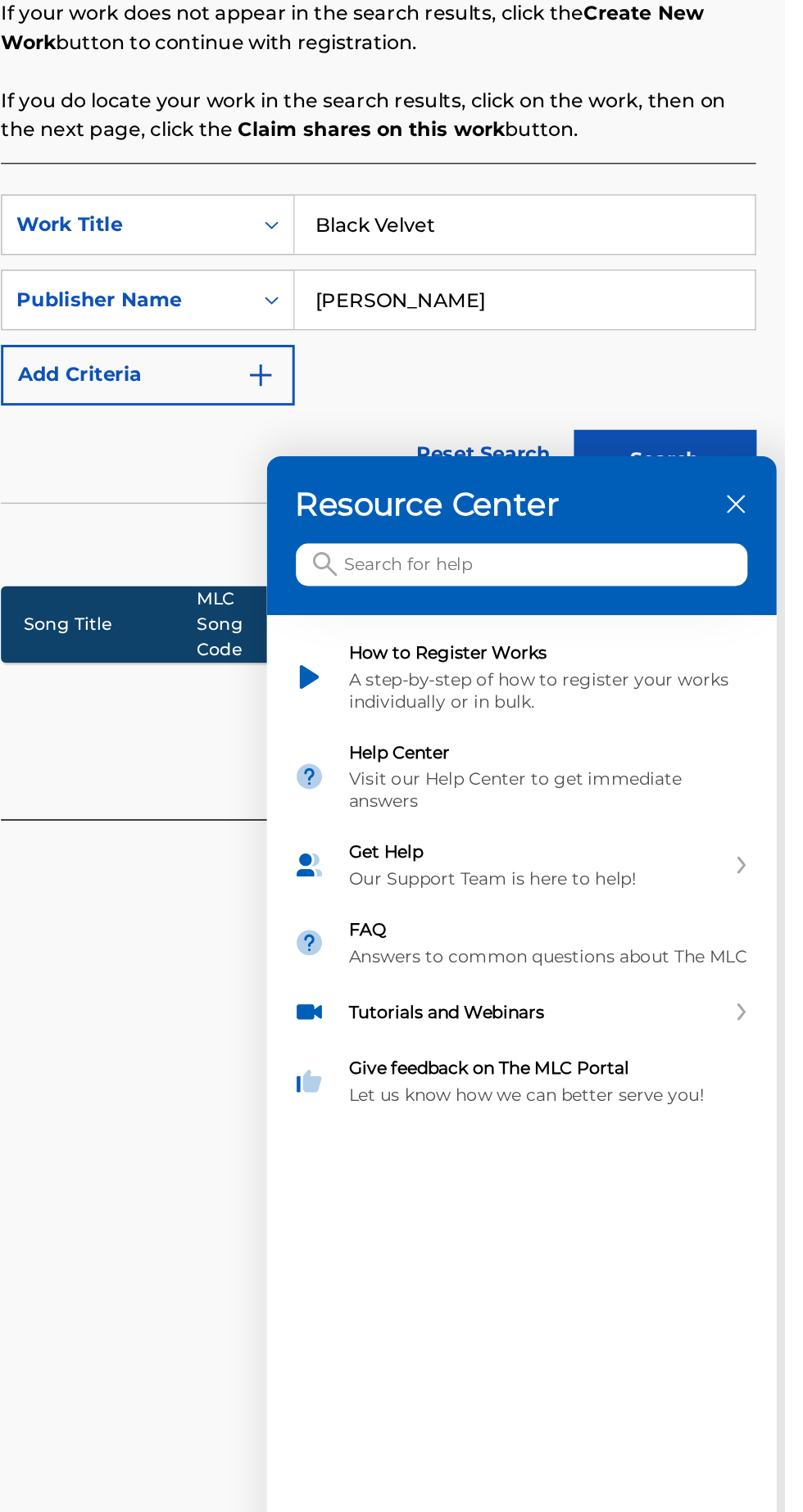
click at [297, 299] on div "How to Register Works A step-by-step of how to register your works individually…" at bounding box center [240, 274] width 270 height 47
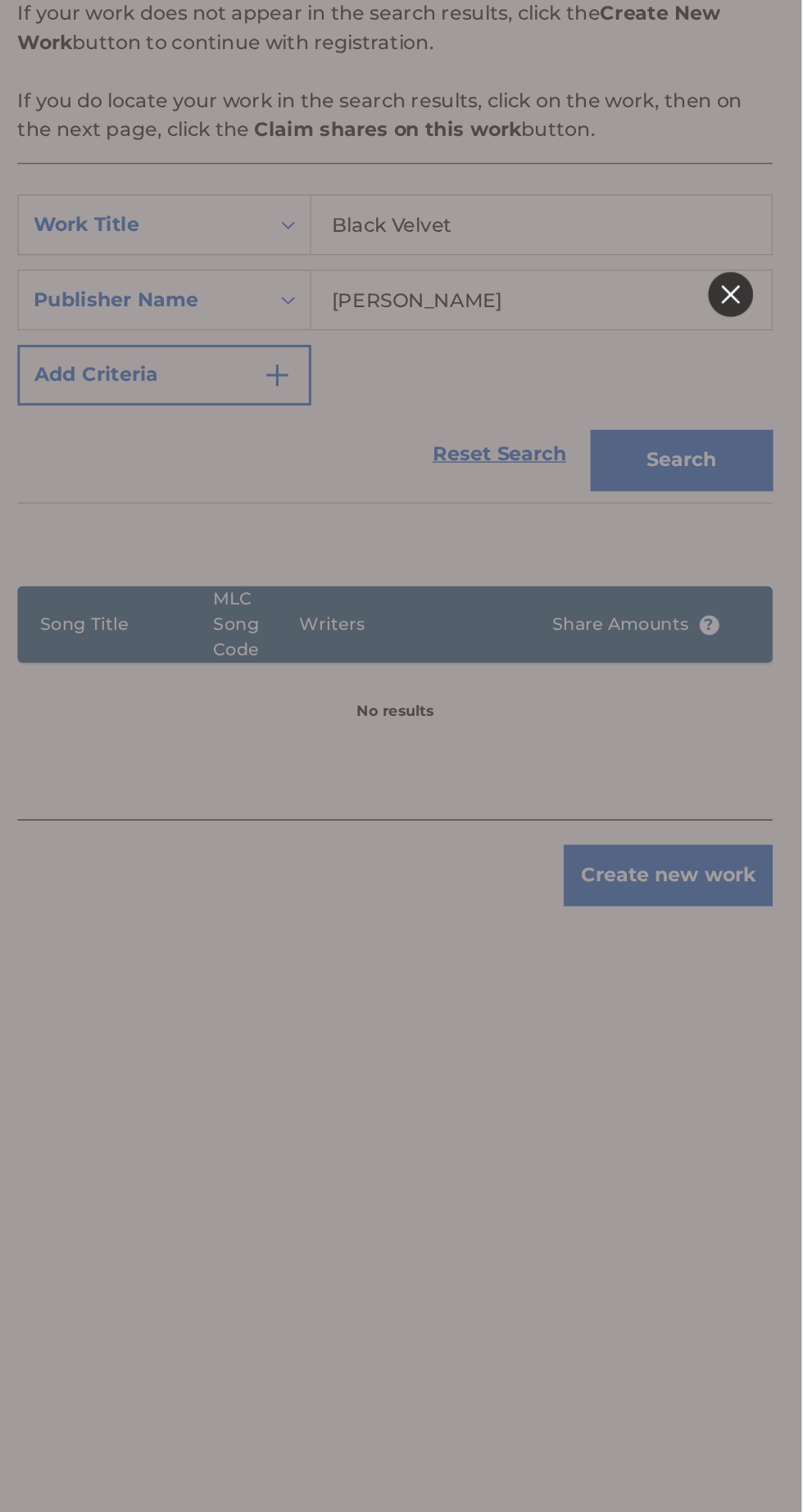
click at [386, 23] on icon at bounding box center [383, 17] width 12 height 12
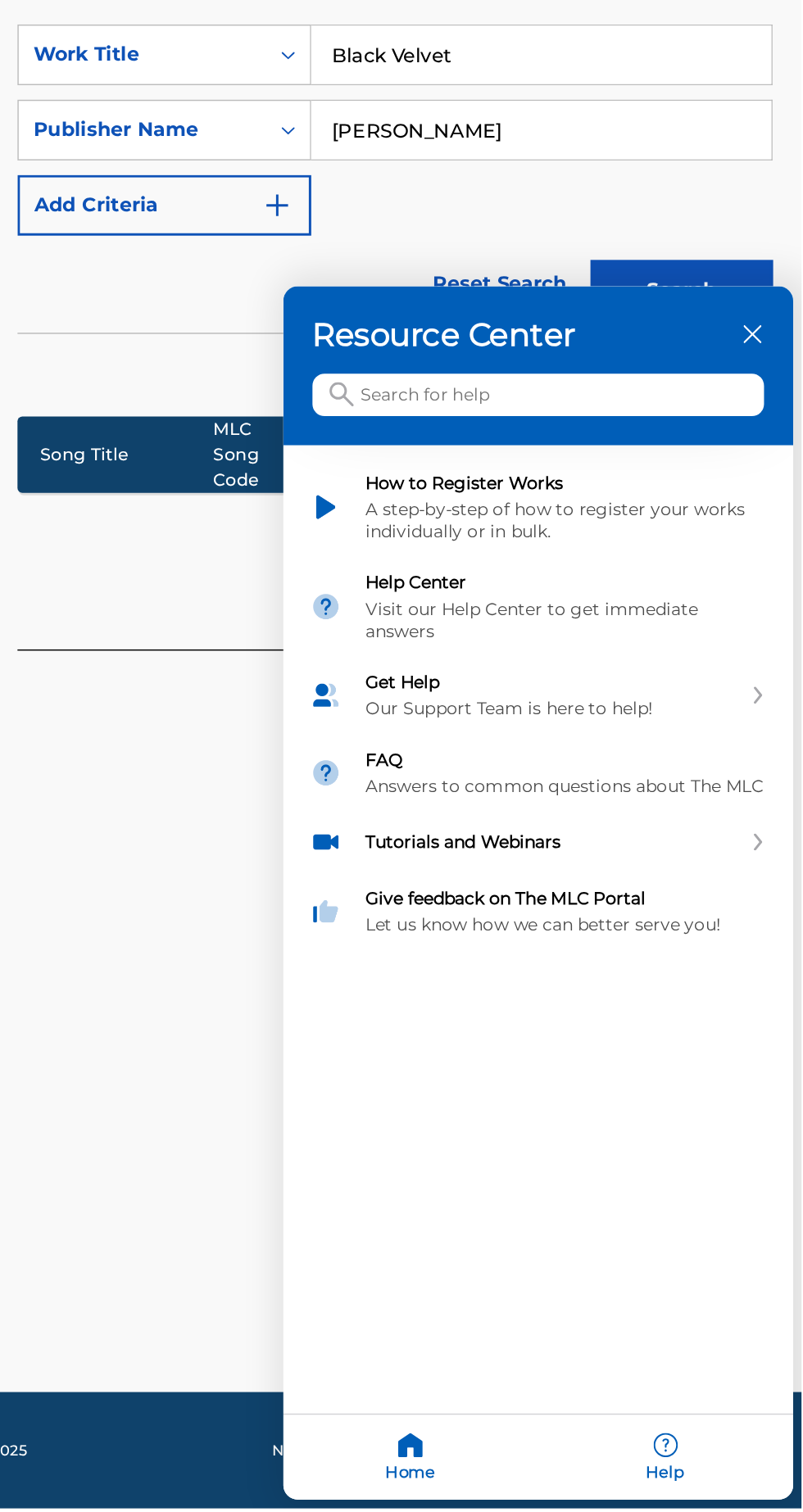
click at [330, 0] on div at bounding box center [13, 24] width 803 height 1512
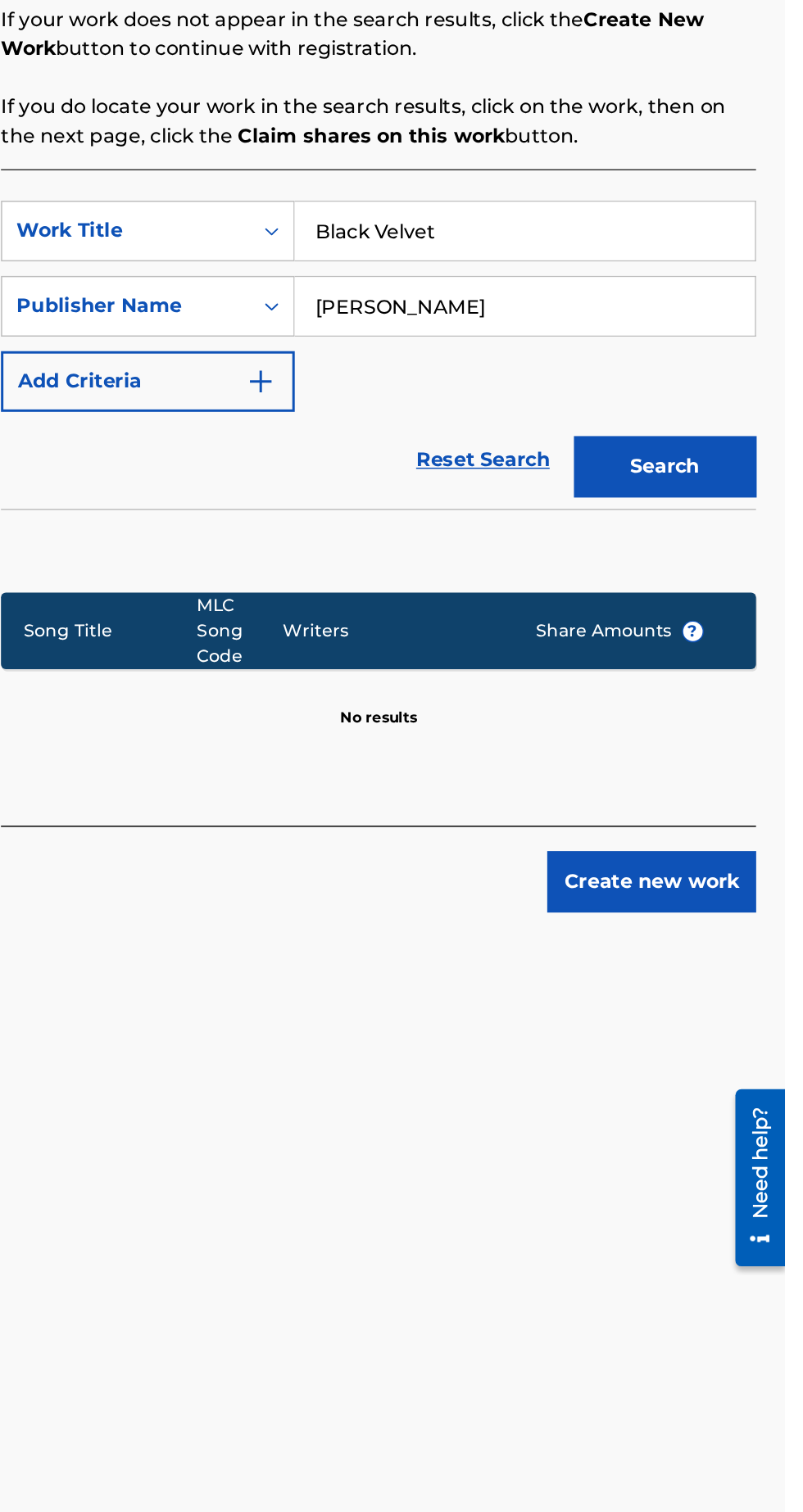
click at [709, 975] on button "Create new work" at bounding box center [712, 970] width 141 height 41
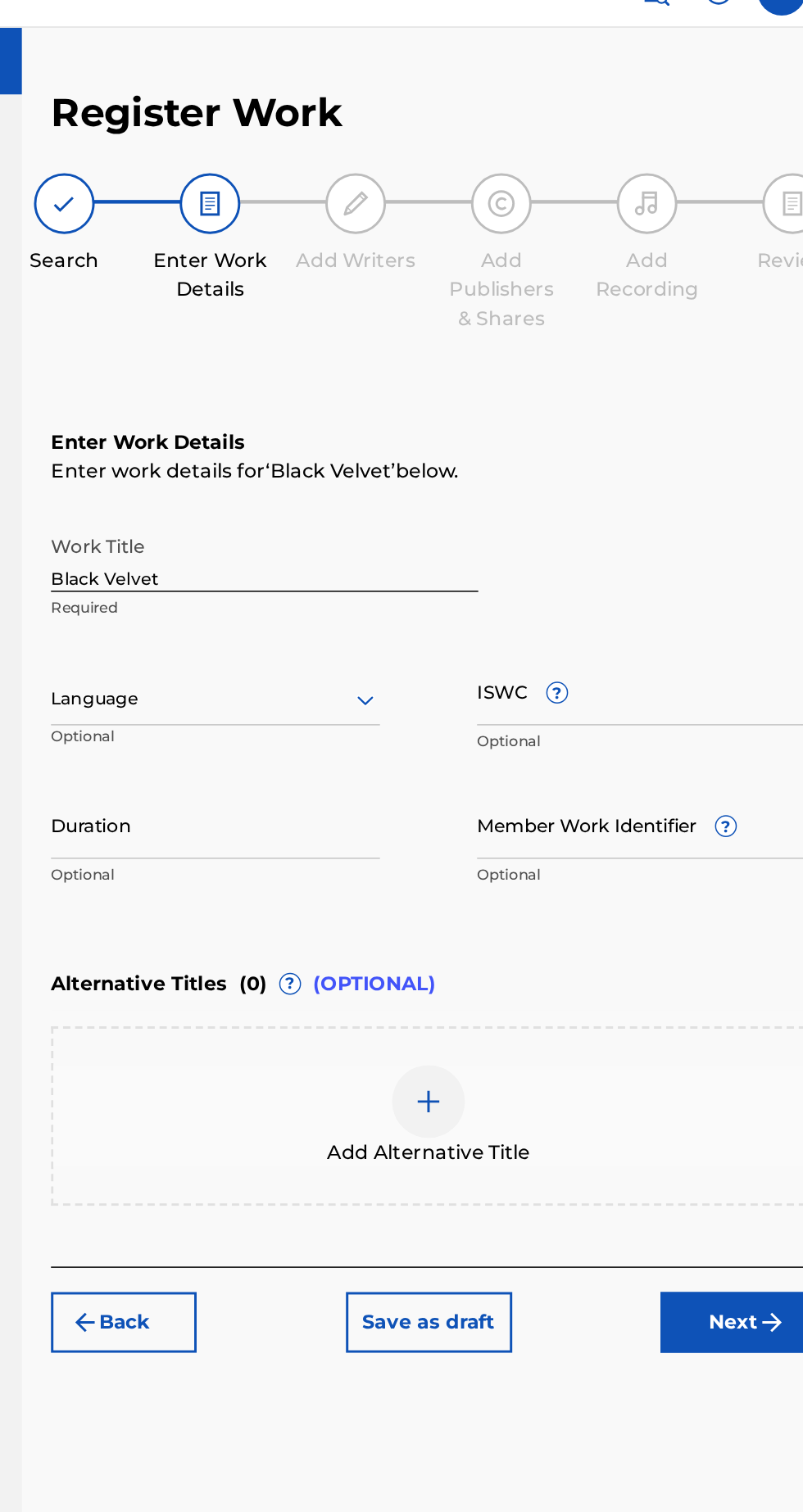
click at [352, 598] on input "Duration" at bounding box center [384, 587] width 222 height 47
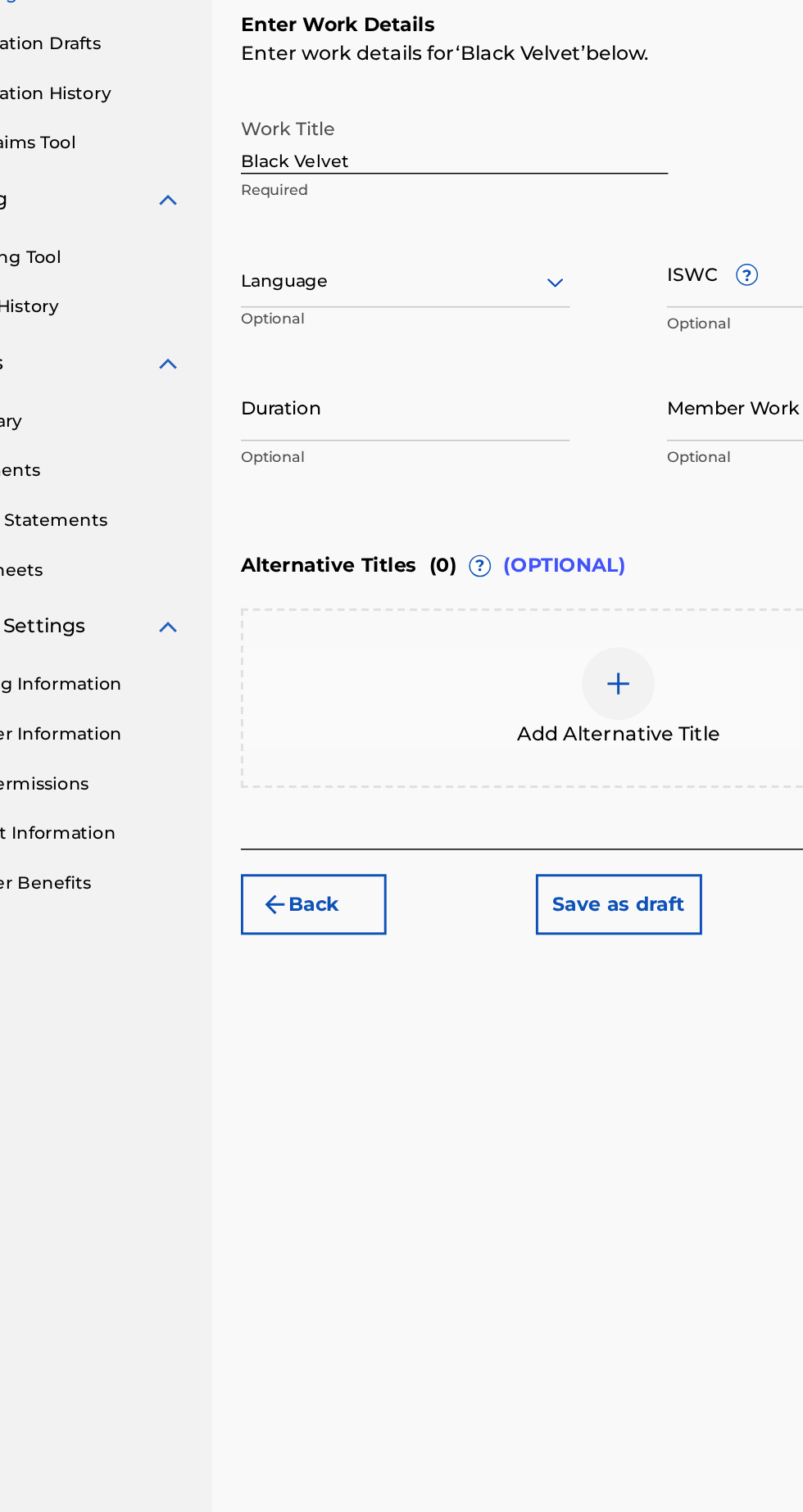
click at [601, 505] on input "ISWC ?" at bounding box center [672, 497] width 222 height 47
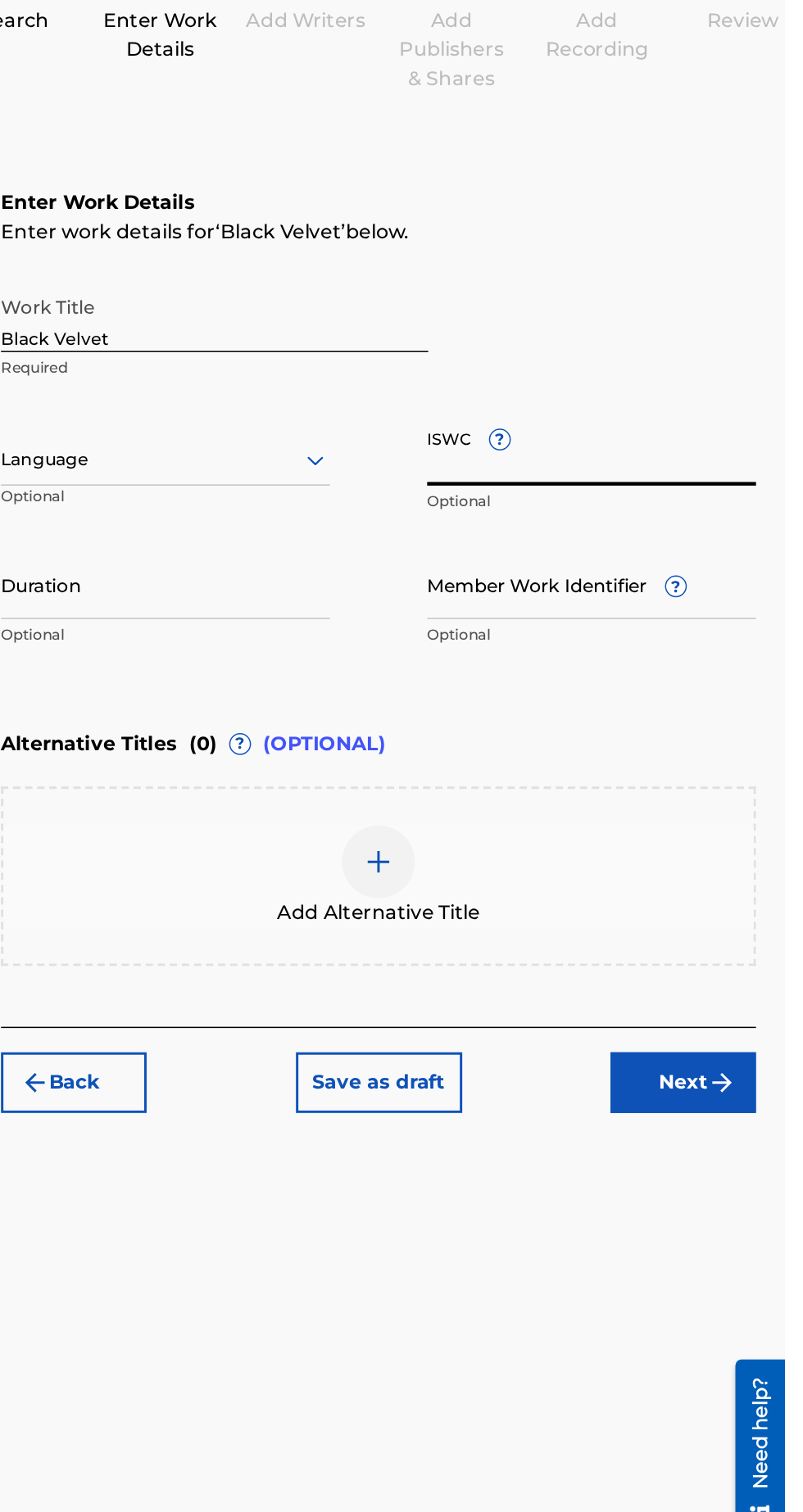
click at [587, 565] on input "Member Work Identifier ?" at bounding box center [672, 587] width 222 height 47
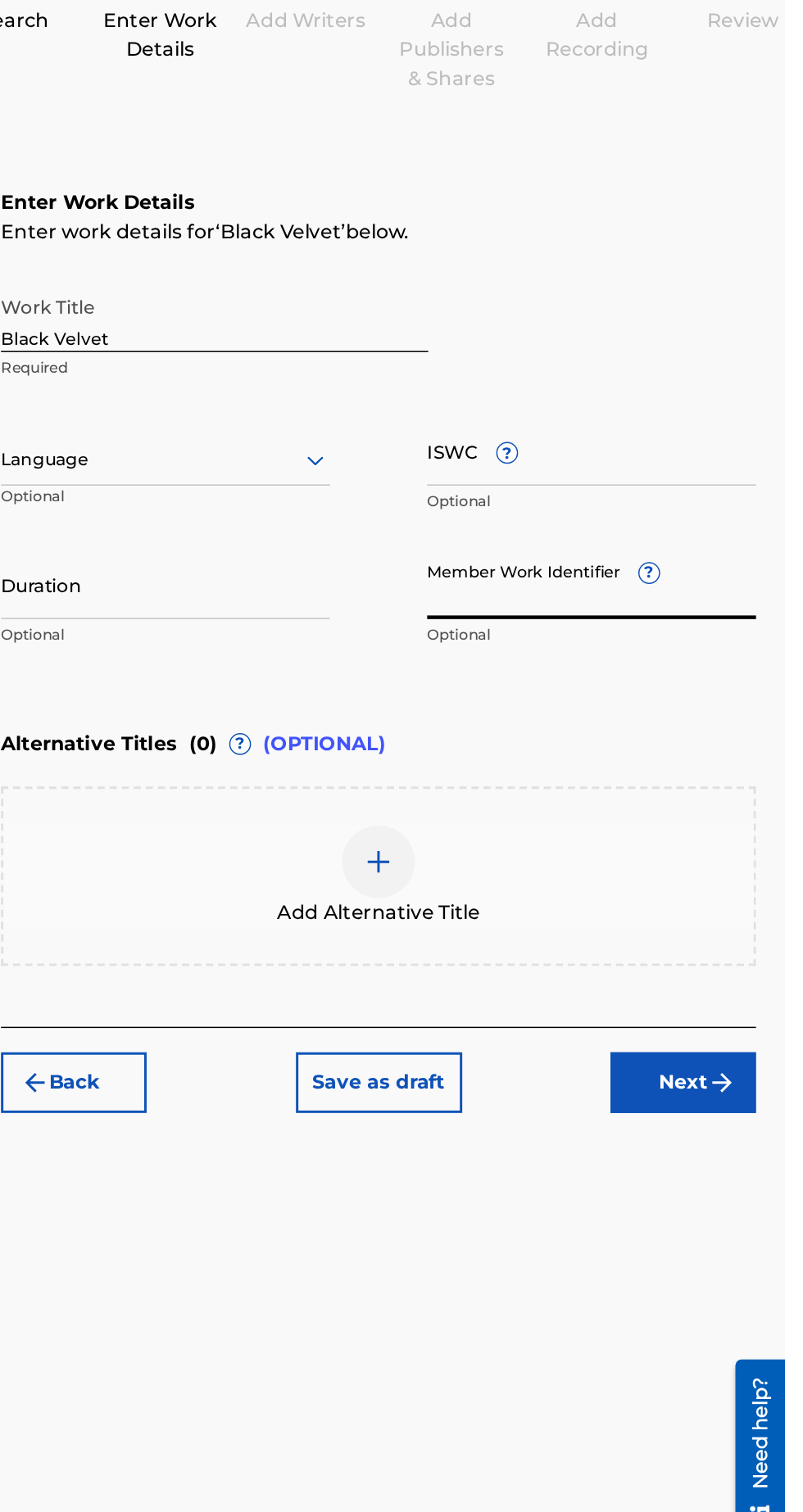
click at [709, 447] on div "Work Title Black Velvet Required" at bounding box center [528, 420] width 510 height 74
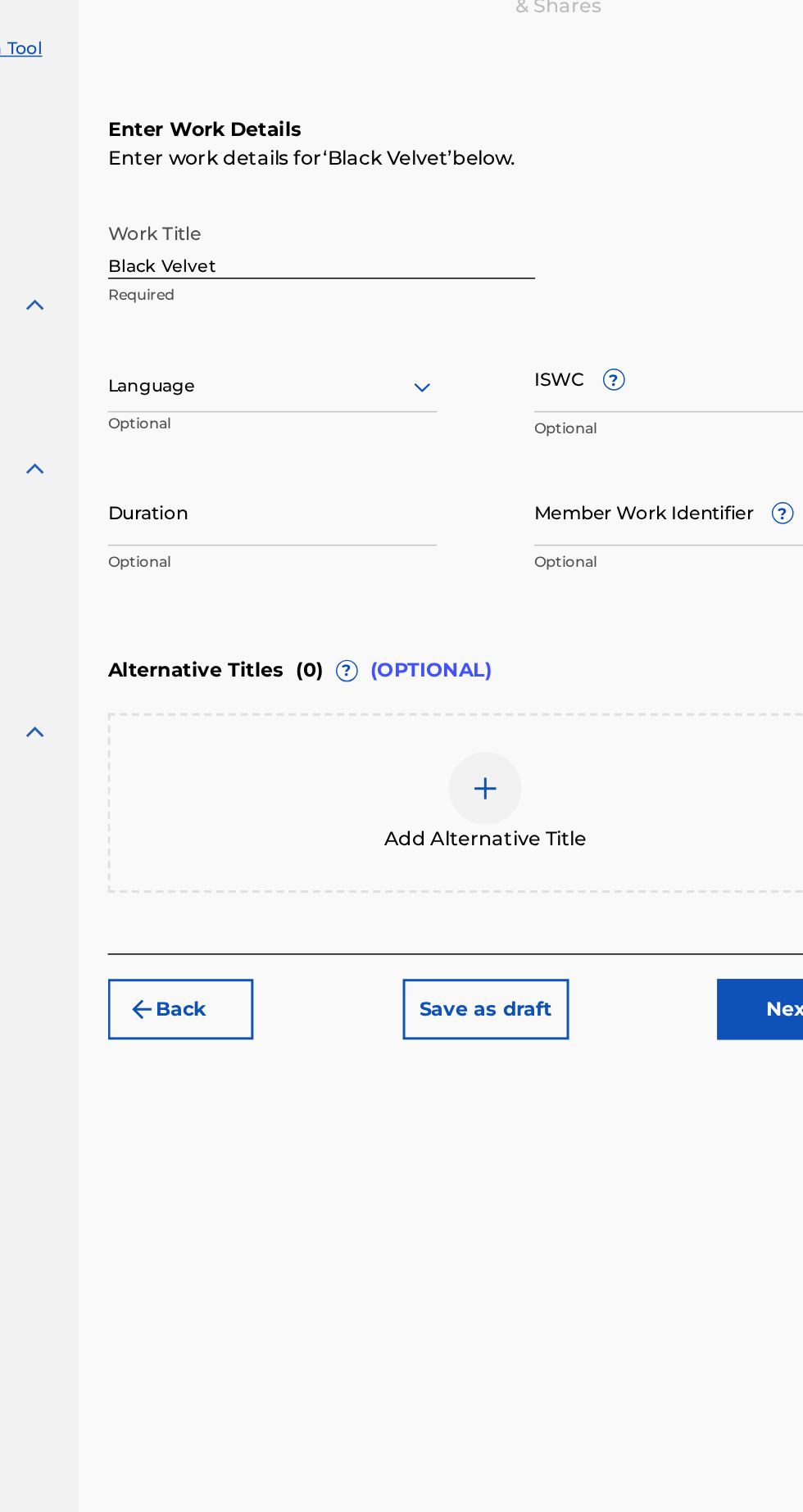
click at [545, 770] on div at bounding box center [528, 773] width 49 height 49
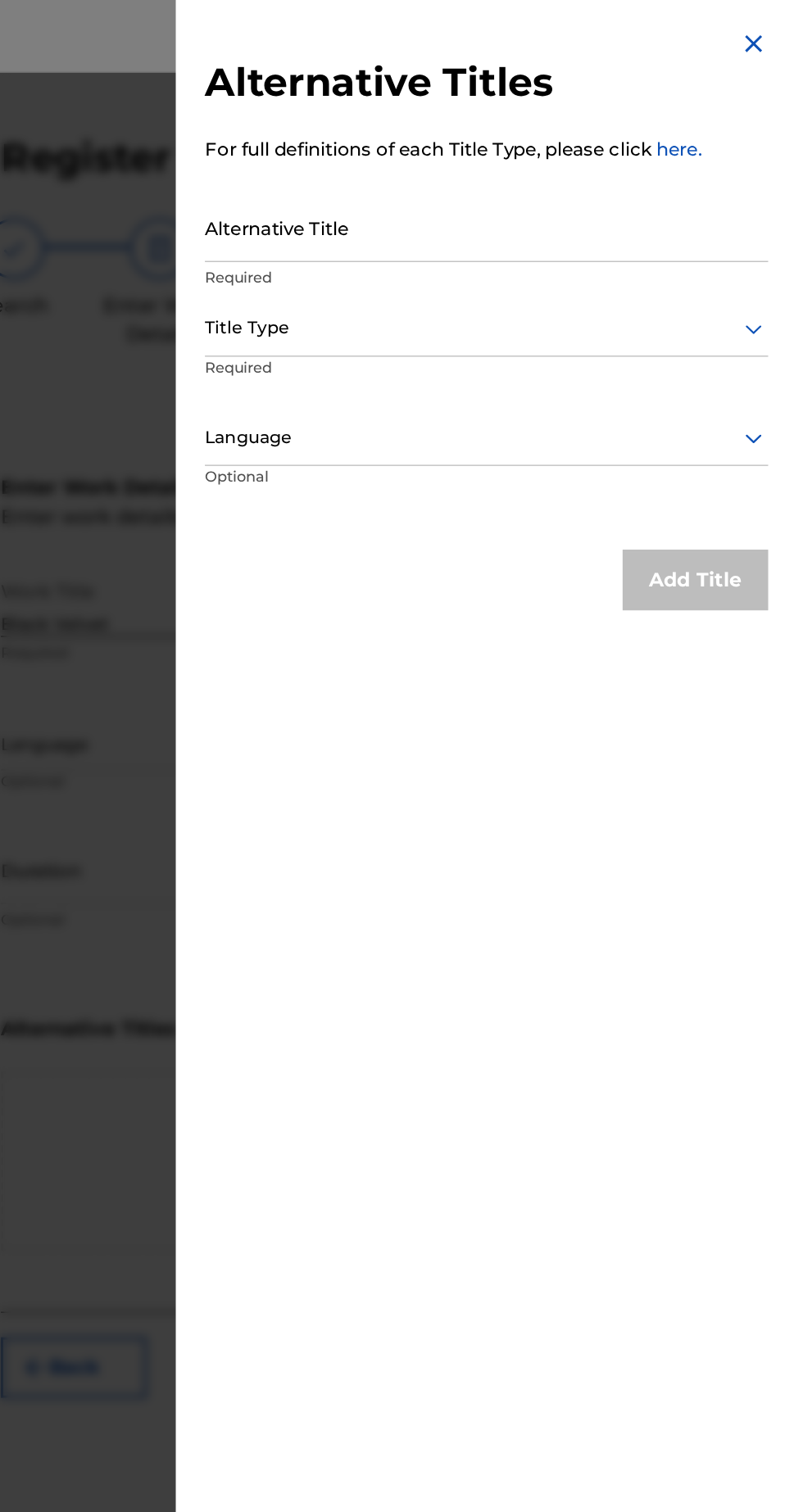
click at [791, 24] on img at bounding box center [782, 30] width 20 height 20
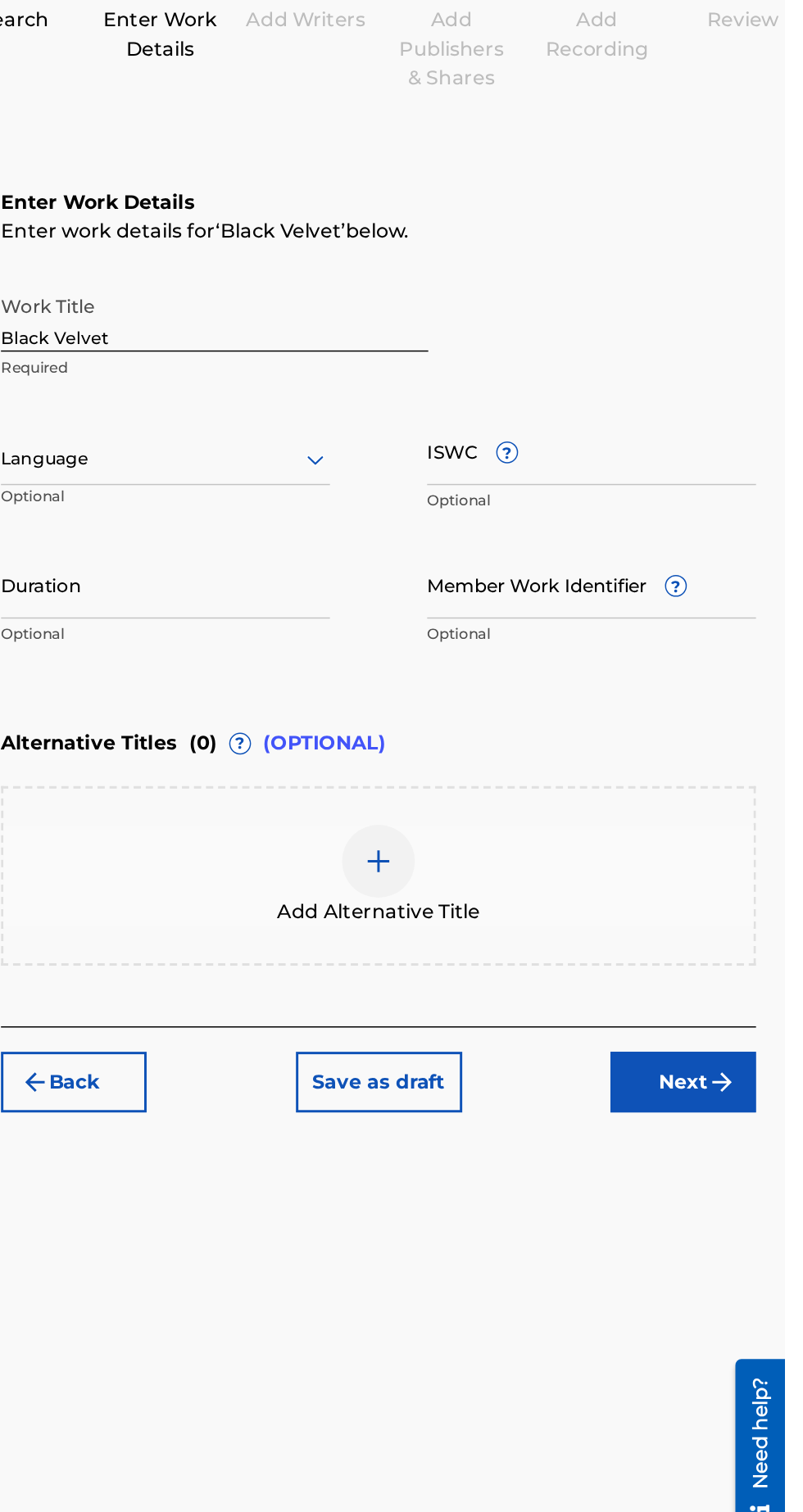
click at [728, 930] on button "Next" at bounding box center [735, 923] width 98 height 41
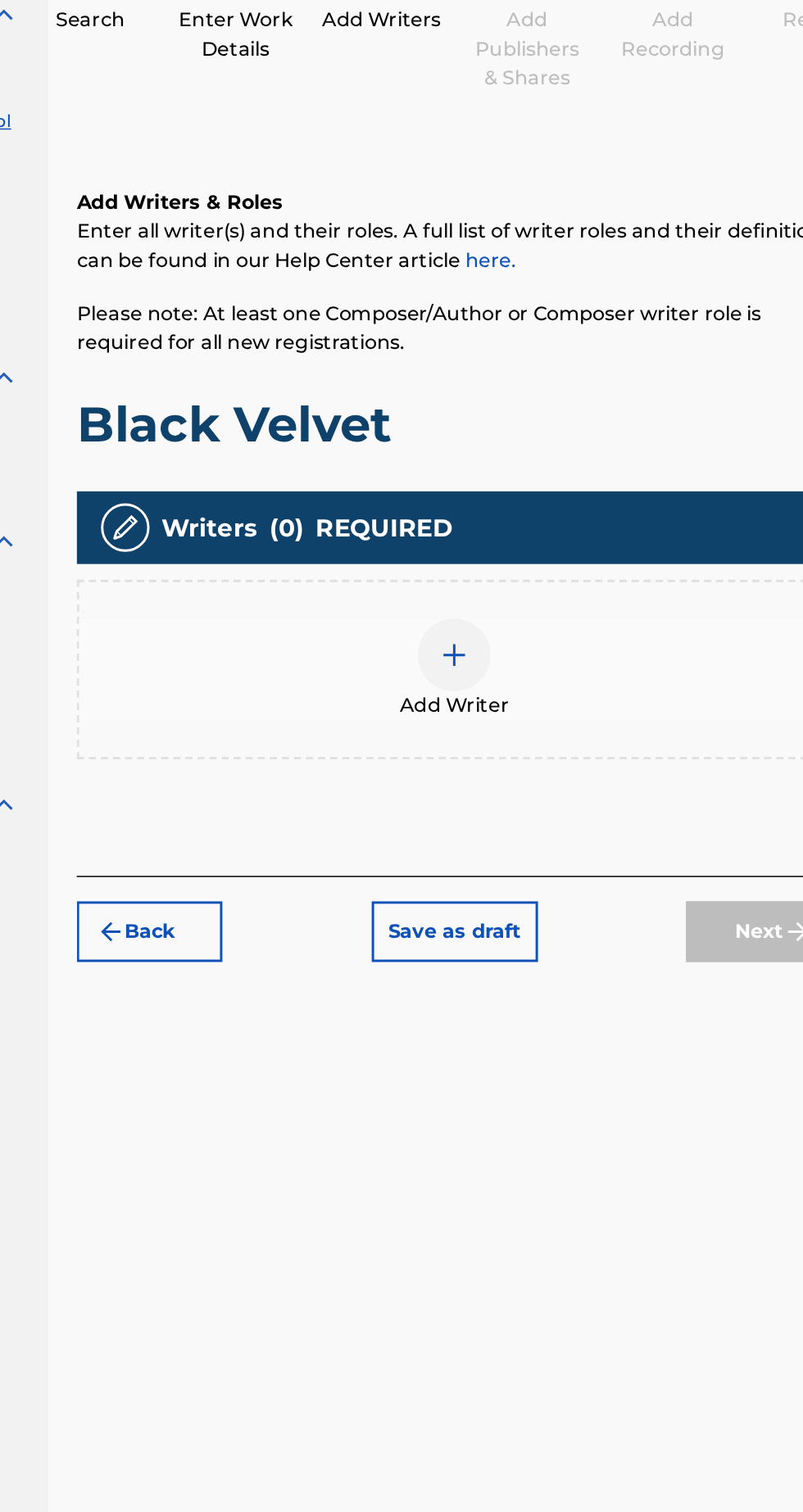
click at [562, 955] on div "Register Work Search Enter Work Details Add Writers Add Publishers & Shares Add…" at bounding box center [528, 762] width 549 height 1344
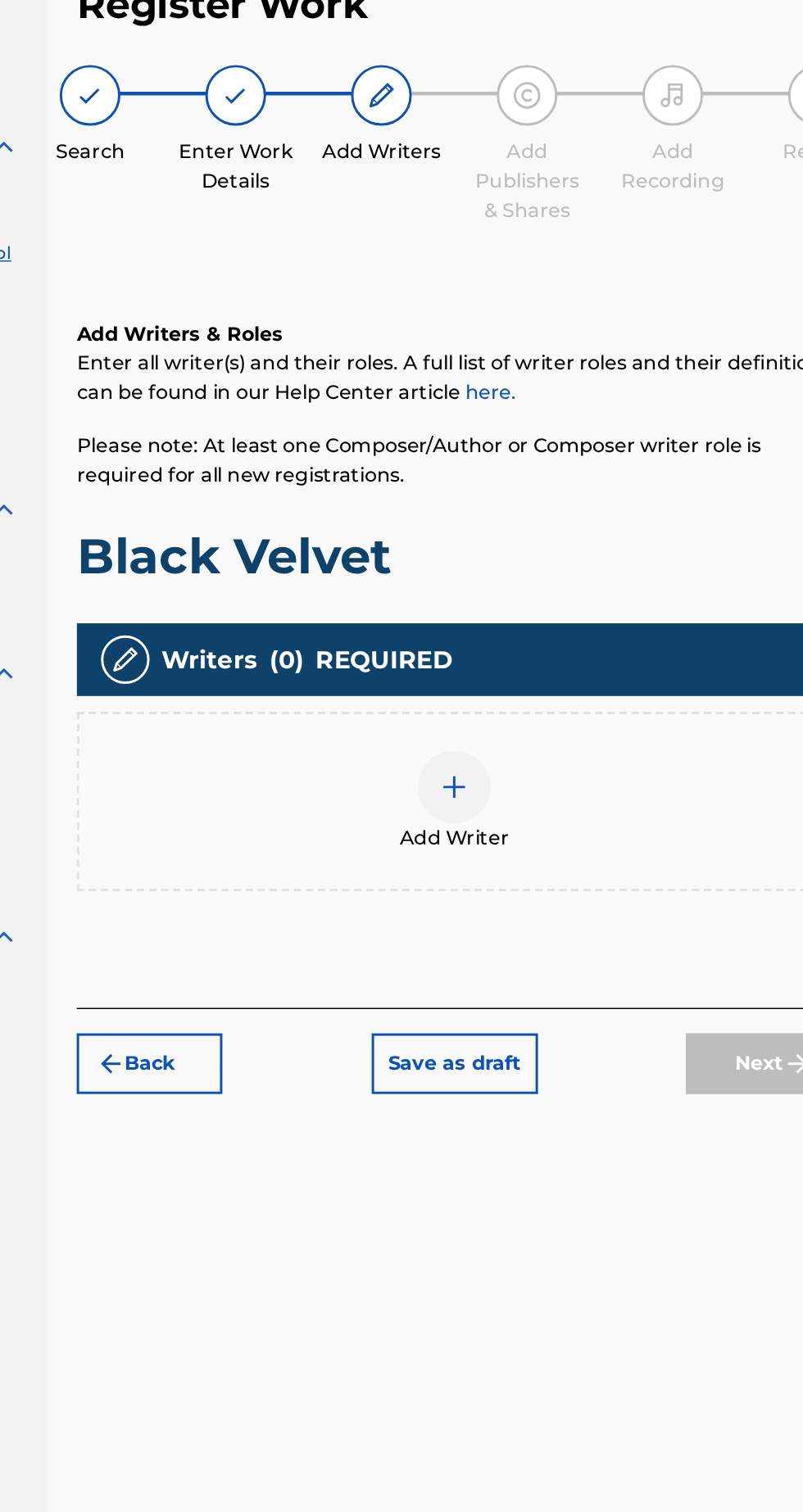
click at [554, 630] on div "Add Writer" at bounding box center [528, 645] width 507 height 69
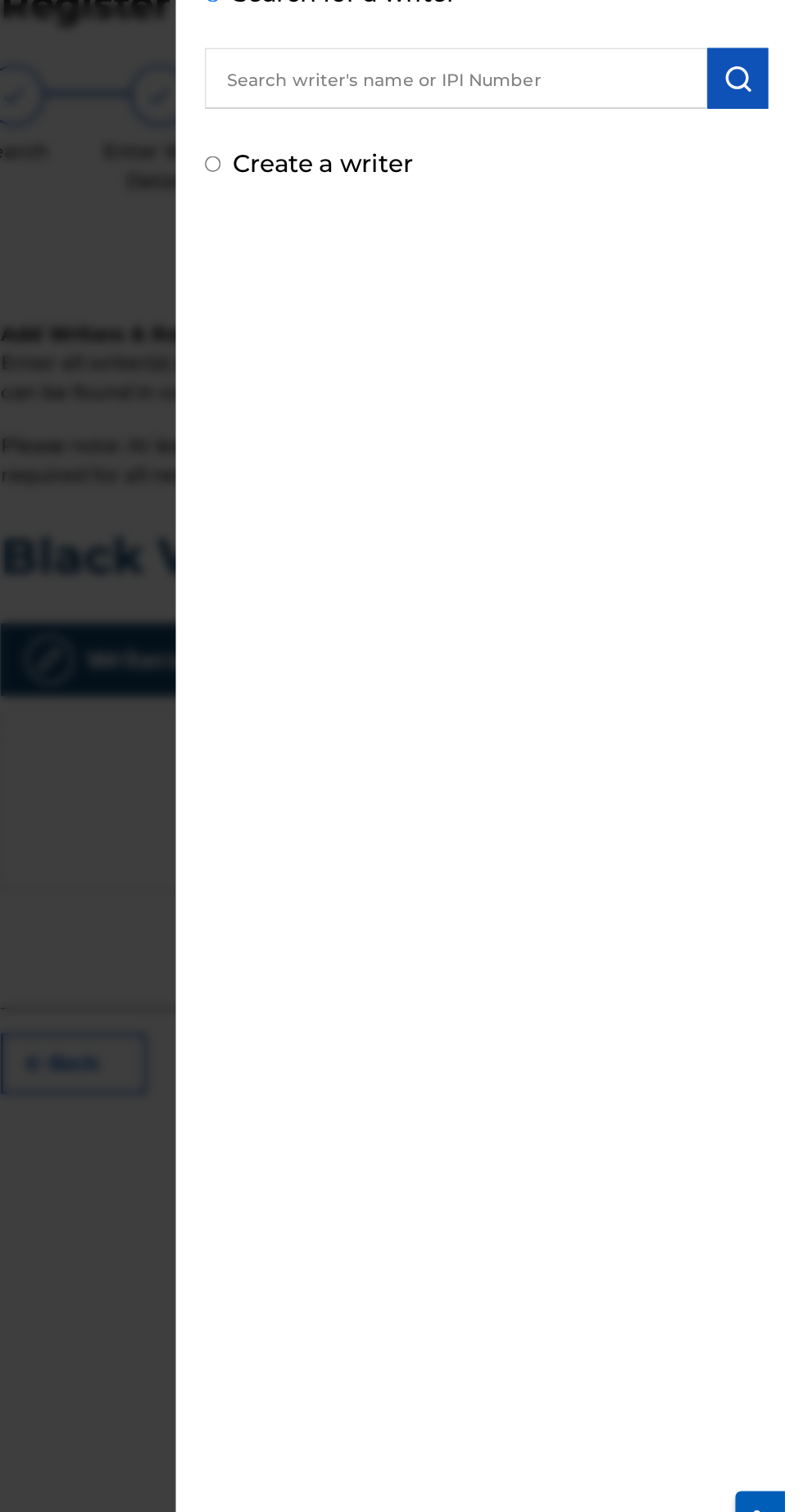
click at [623, 153] on input "text" at bounding box center [582, 156] width 340 height 41
type input "[PERSON_NAME]"
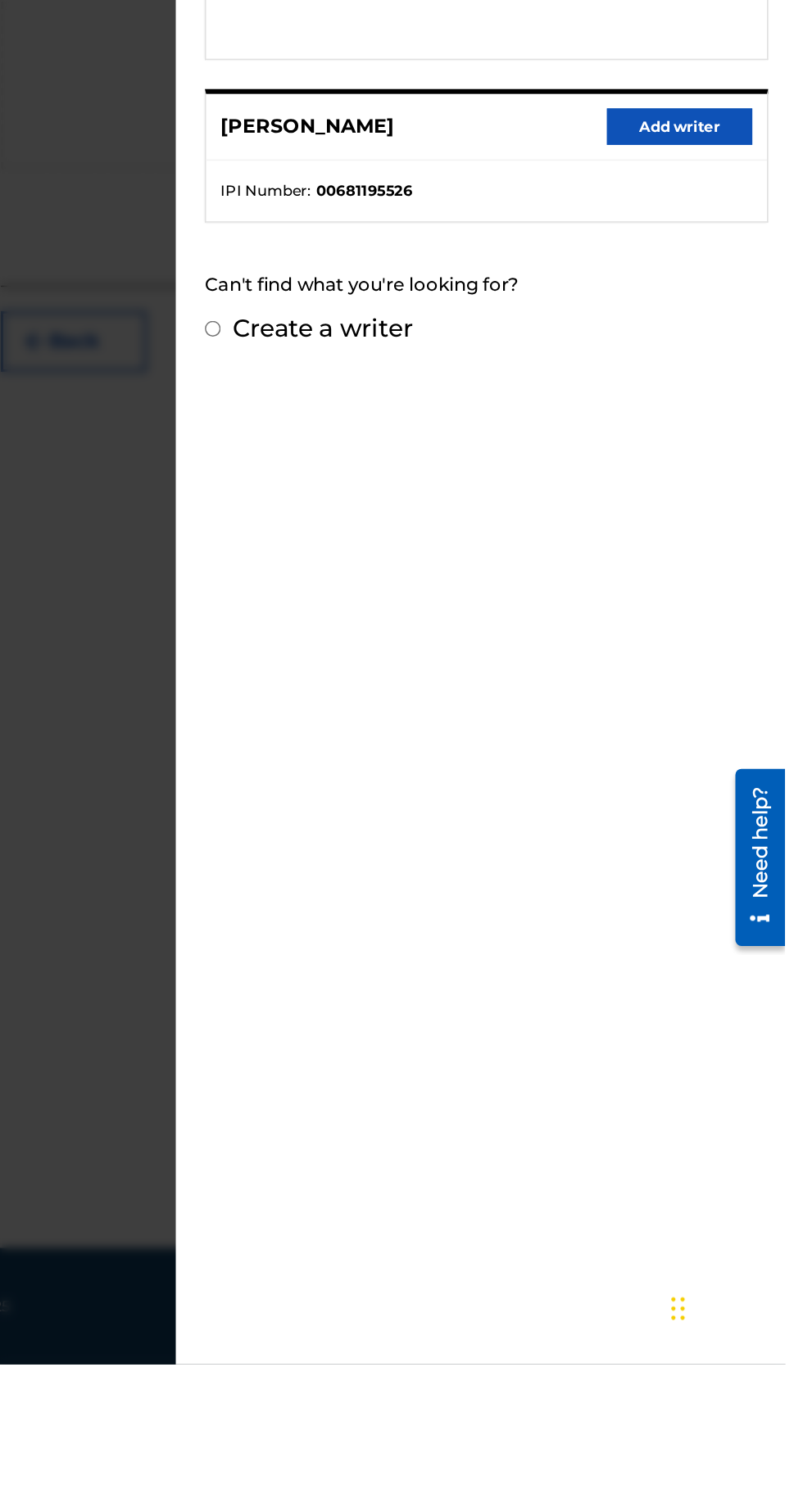
click at [543, 818] on label "Create a writer" at bounding box center [491, 813] width 121 height 20
radio input "true"
click at [422, 818] on input "Create a writer" at bounding box center [417, 813] width 11 height 11
radio input "false"
radio input "true"
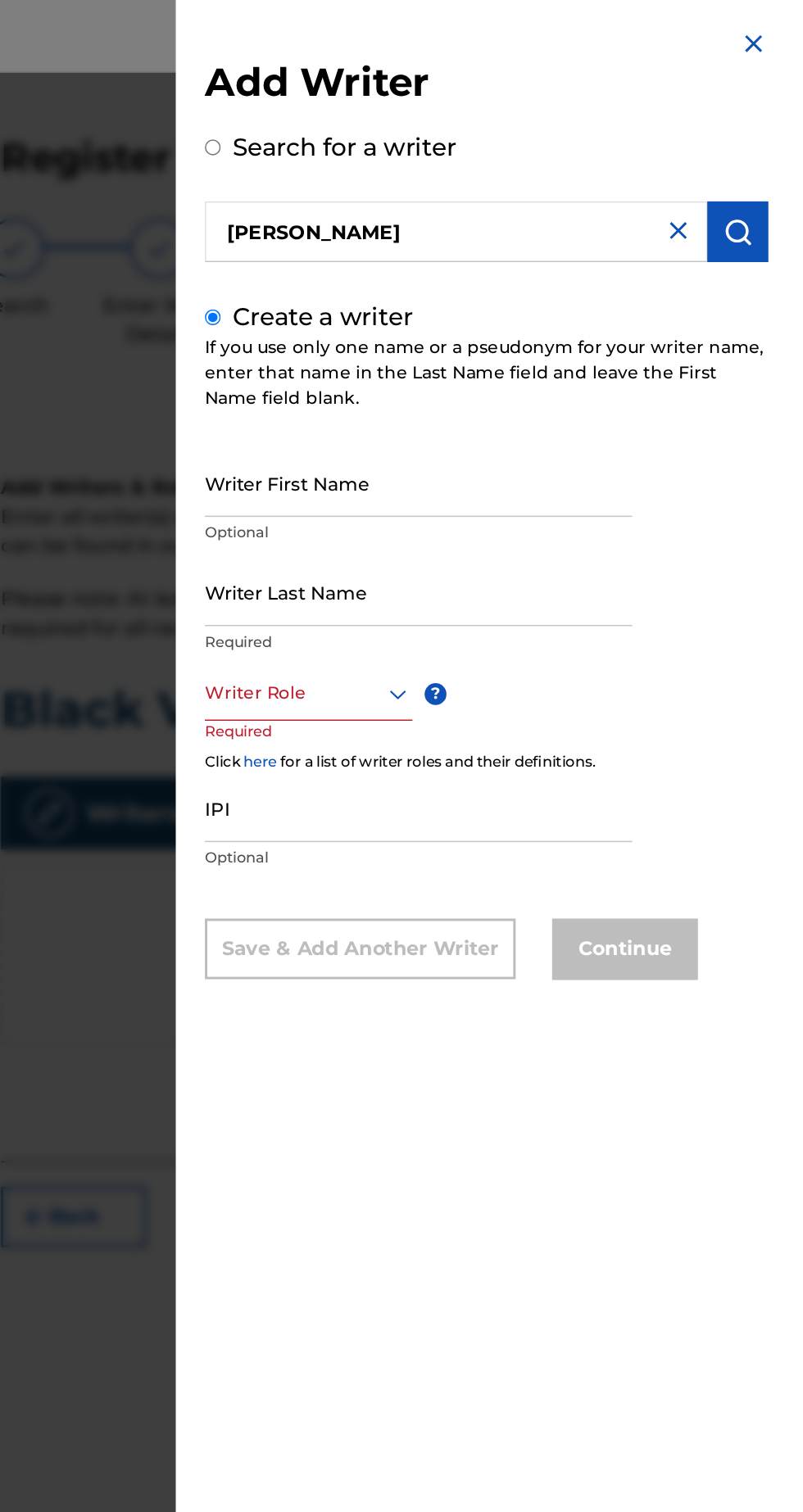
click at [580, 346] on input "Writer First Name" at bounding box center [556, 325] width 289 height 47
type input "Deontae"
click at [571, 419] on input "Writer Last Name" at bounding box center [556, 399] width 289 height 47
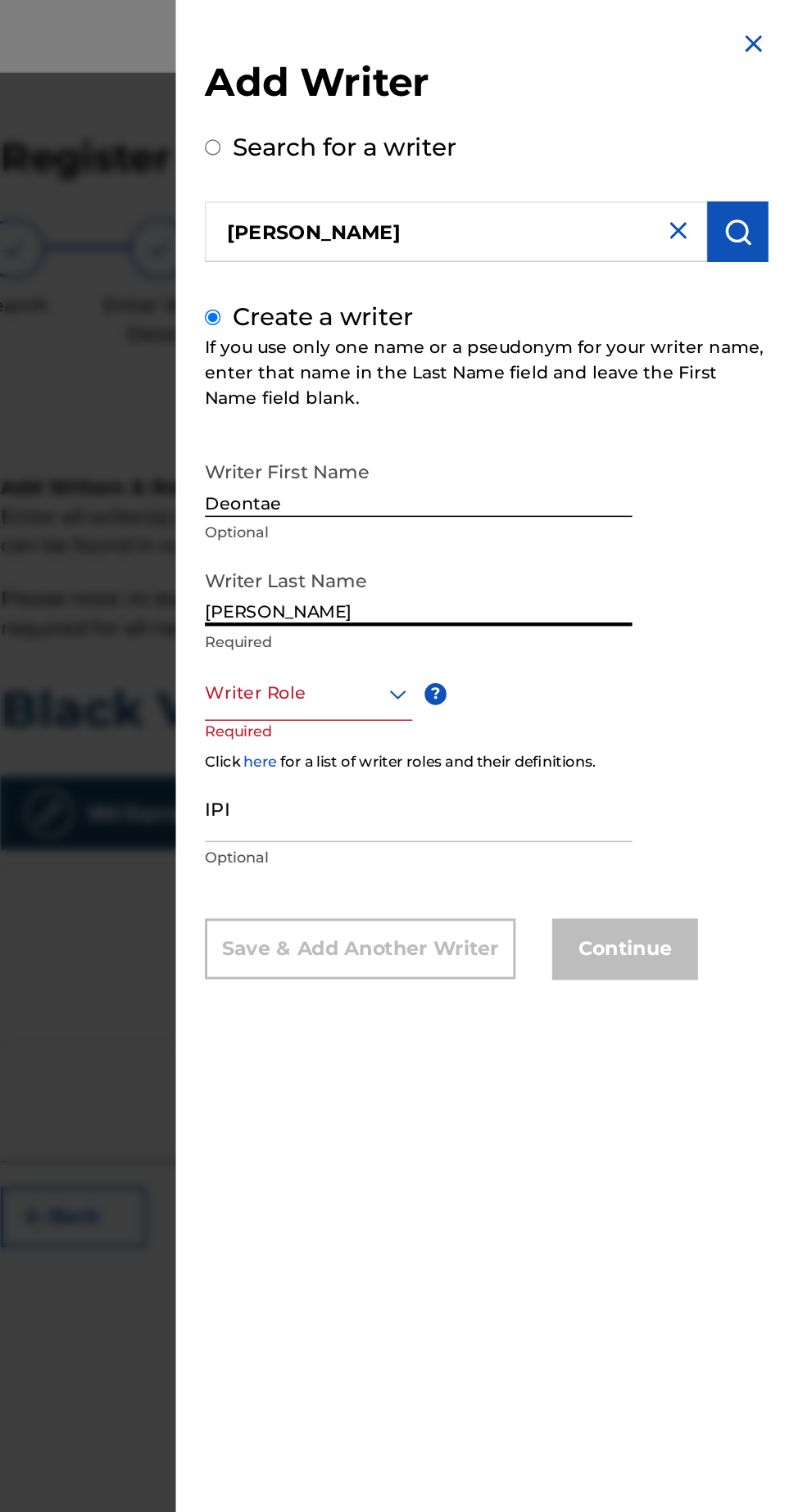
type input "[PERSON_NAME]"
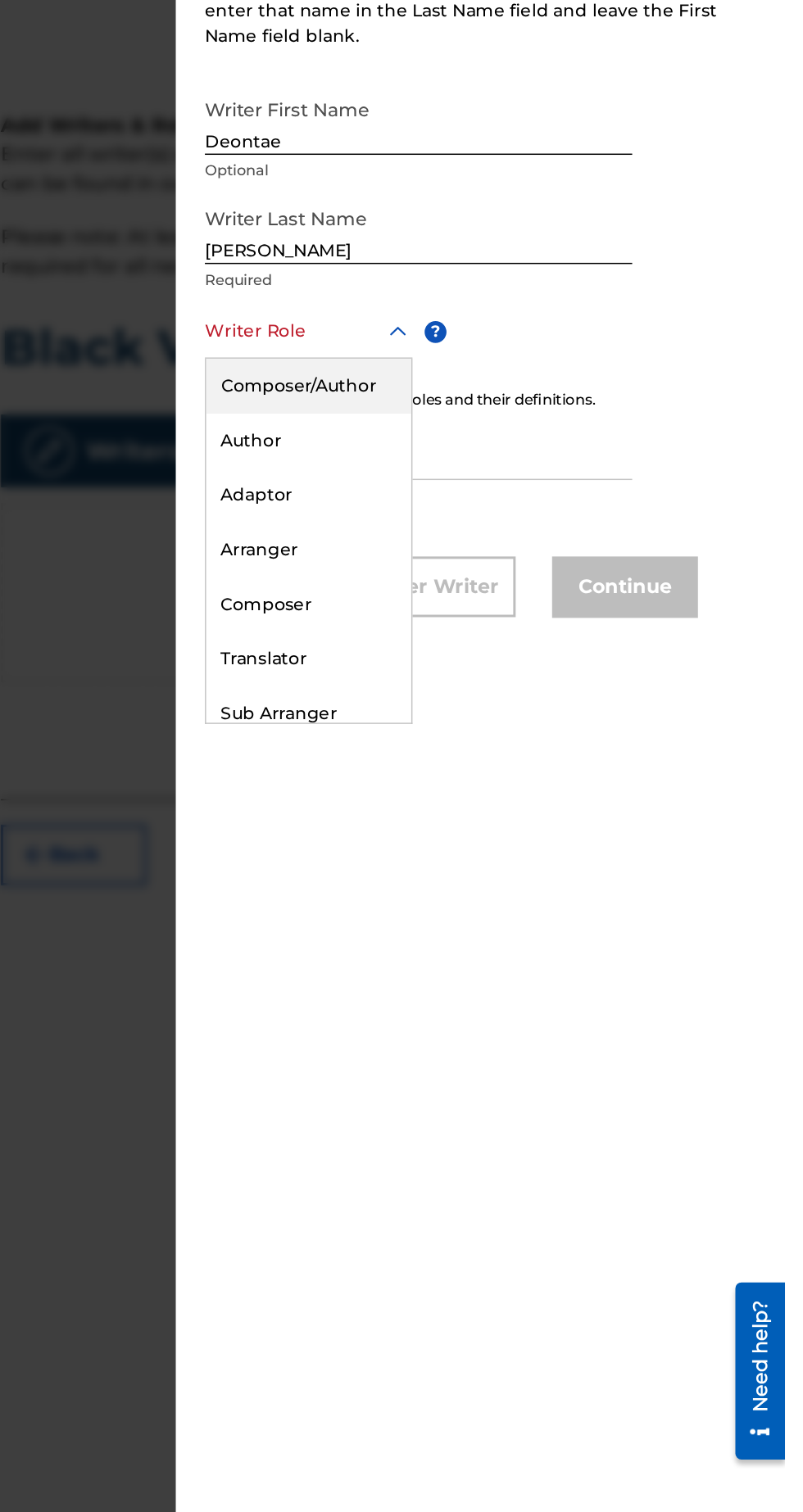
click at [516, 511] on div "Composer/Author" at bounding box center [481, 505] width 138 height 37
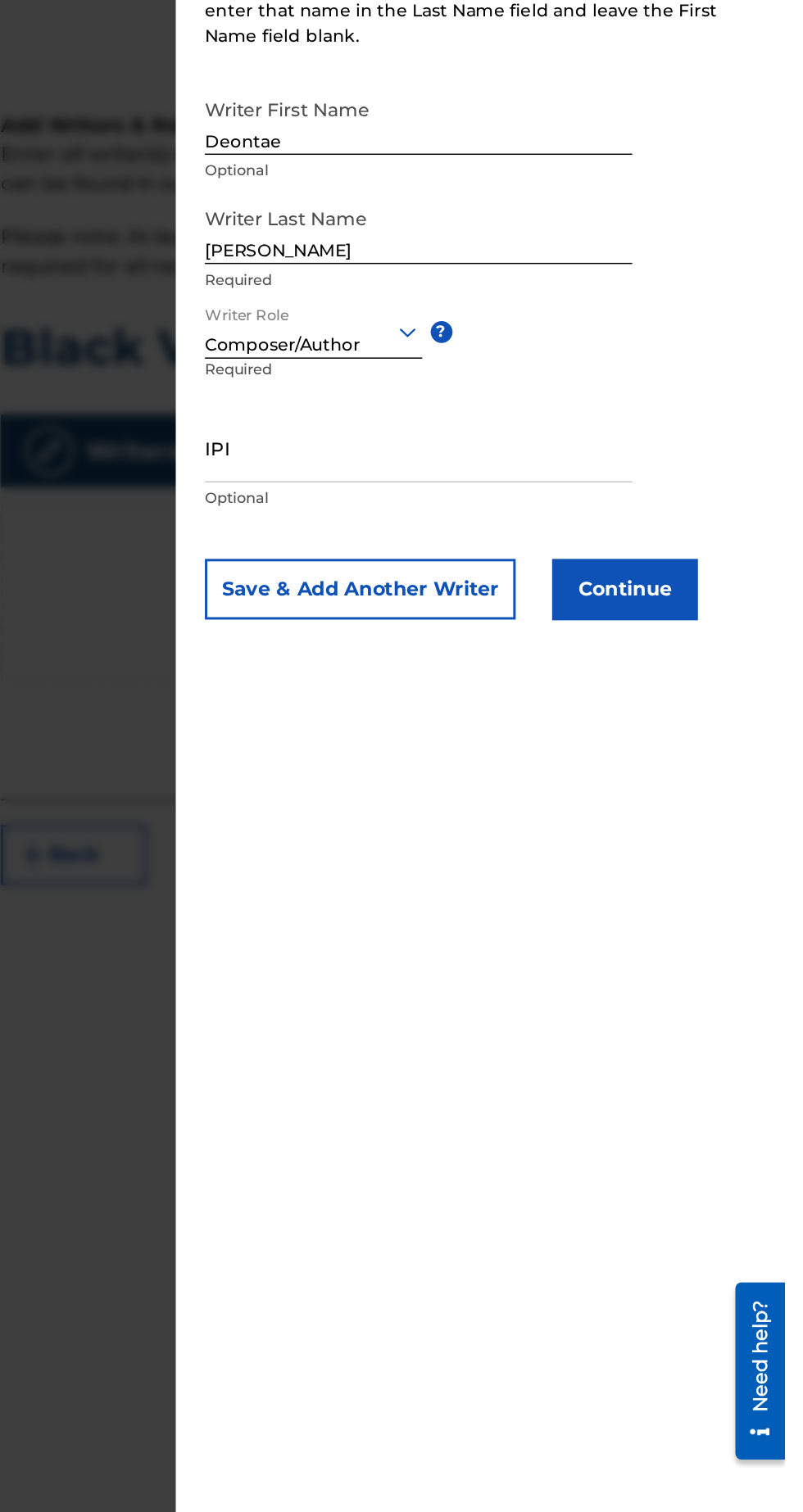
click at [606, 564] on input "IPI" at bounding box center [556, 546] width 289 height 47
click at [673, 565] on input "IPI" at bounding box center [556, 546] width 289 height 47
type input "01303863078"
click at [728, 643] on button "Continue" at bounding box center [695, 642] width 98 height 41
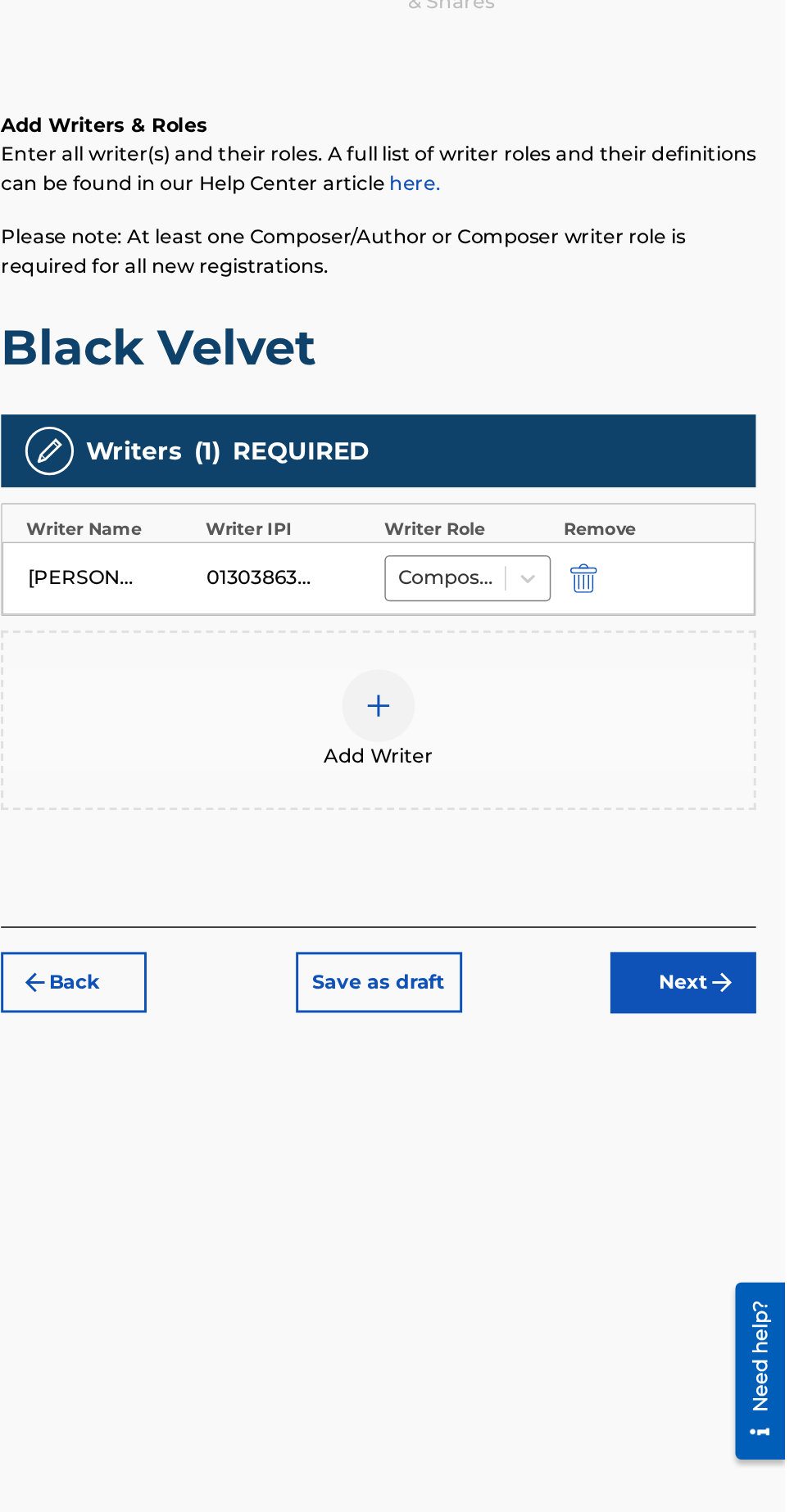
click at [741, 906] on button "Next" at bounding box center [735, 907] width 98 height 41
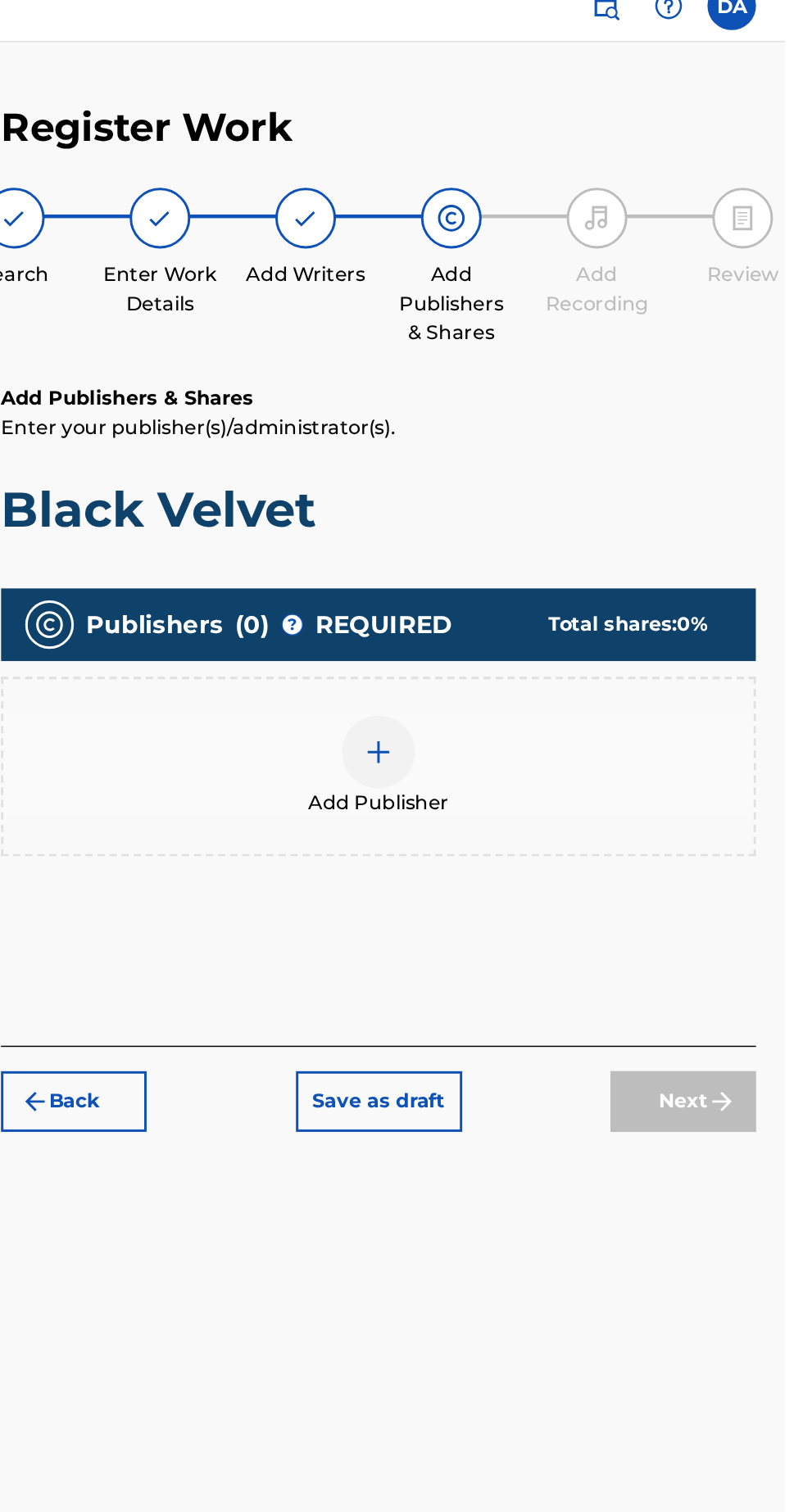
scroll to position [73, 0]
click at [553, 504] on div at bounding box center [528, 528] width 49 height 49
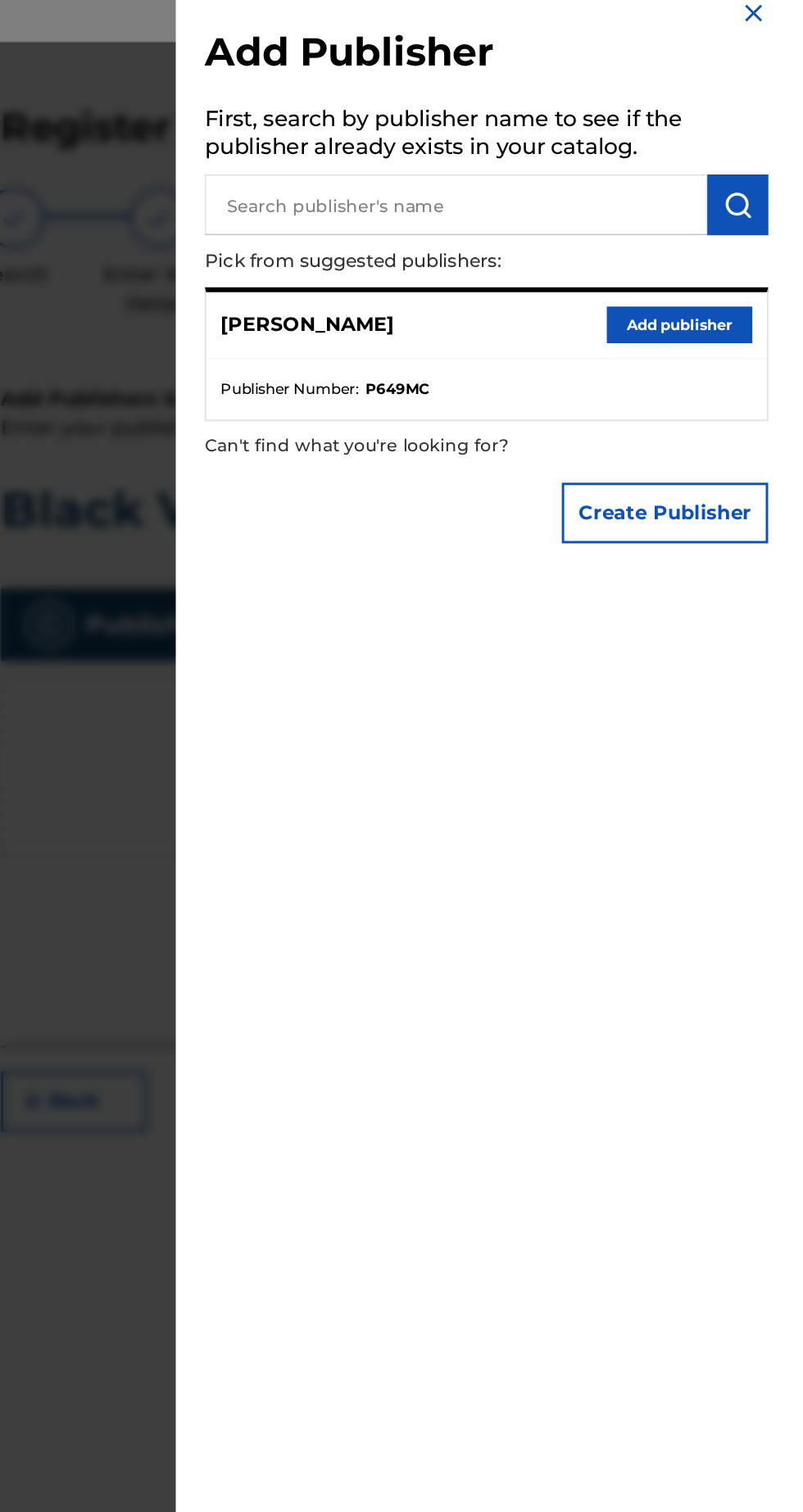
click at [746, 238] on button "Add publisher" at bounding box center [732, 240] width 98 height 25
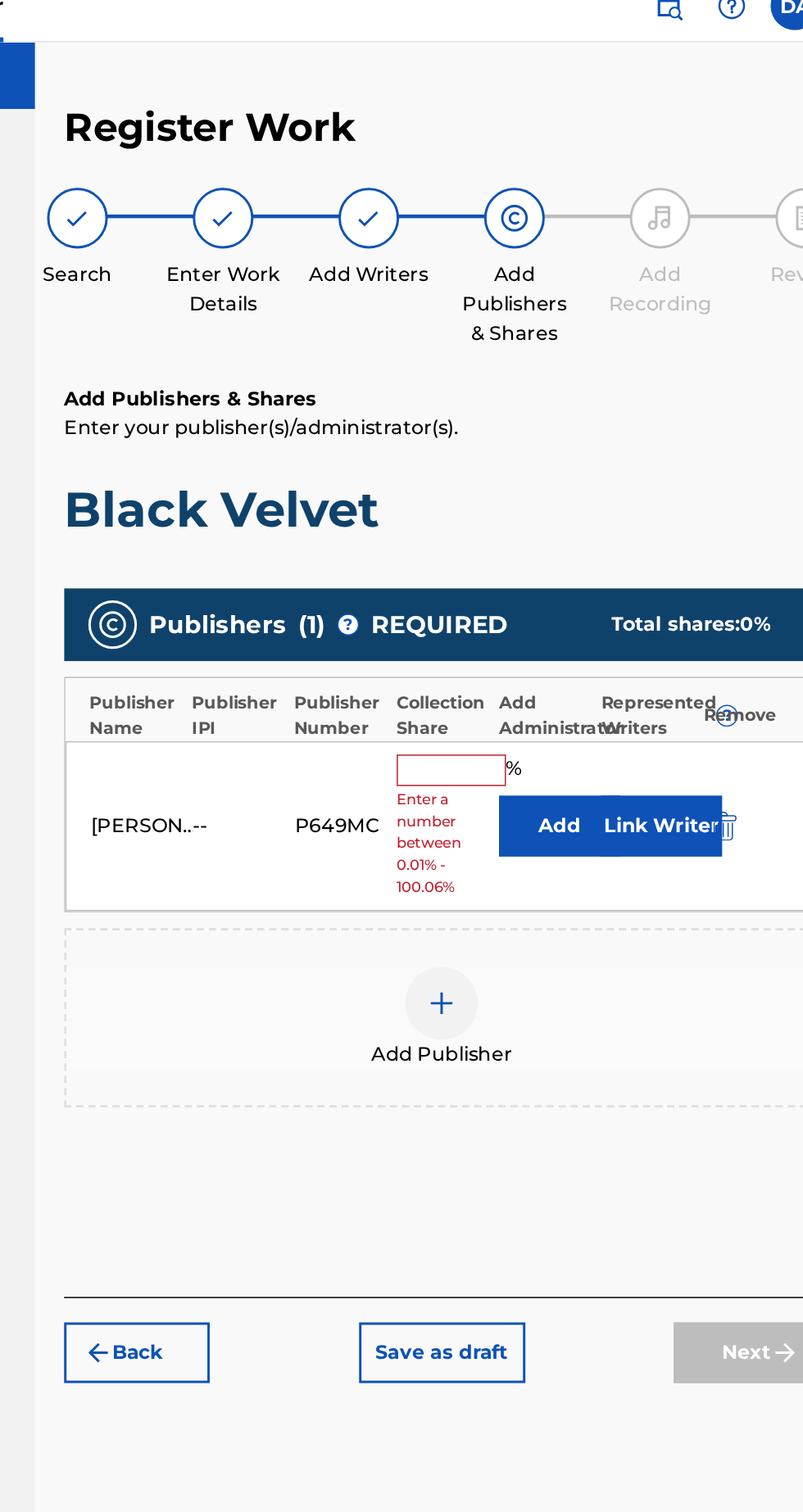
click at [528, 530] on input "text" at bounding box center [535, 541] width 74 height 22
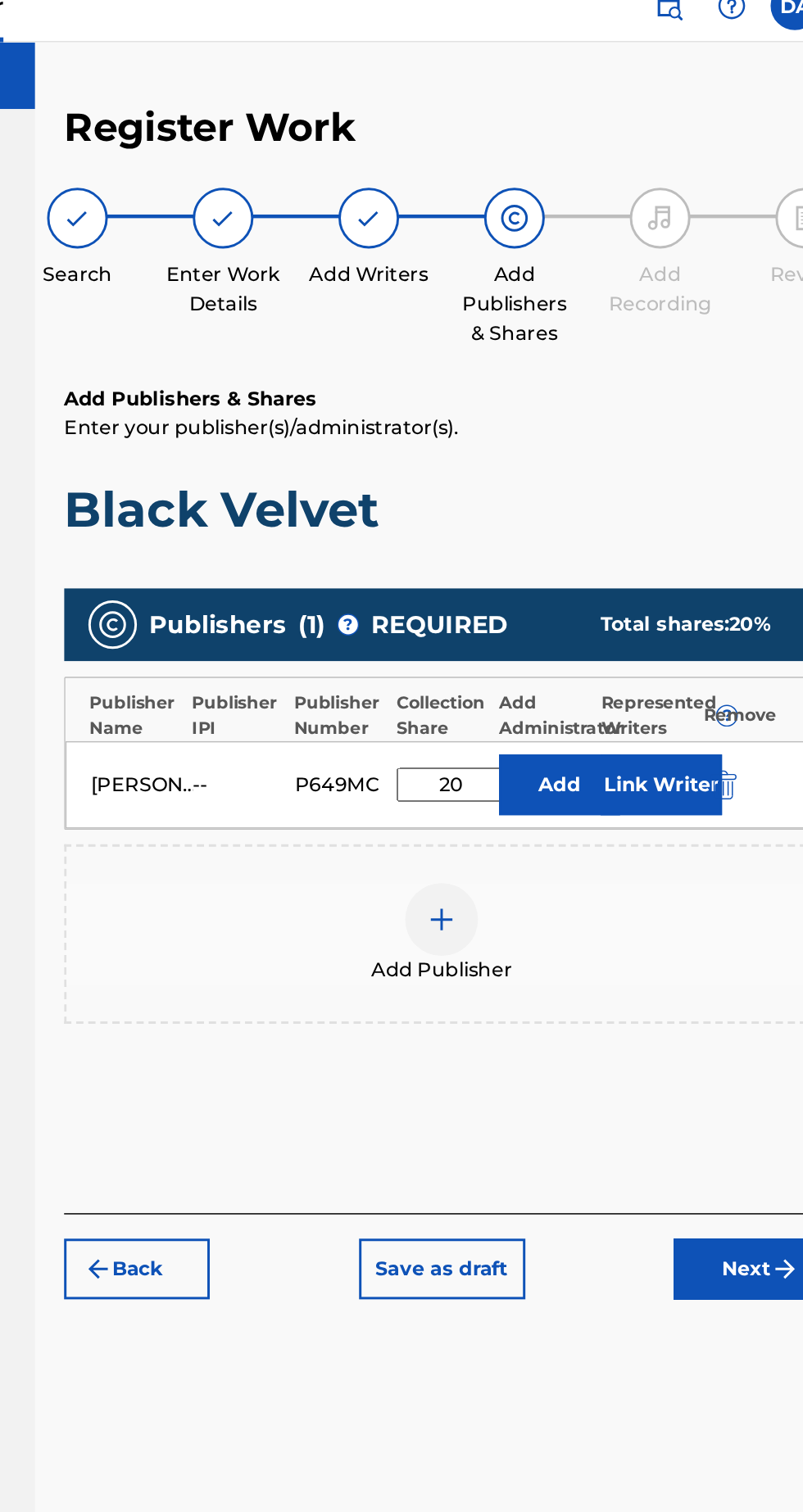
type input "2"
type input "1"
type input "2"
type input "100"
click at [424, 590] on div "Add Publisher" at bounding box center [528, 651] width 510 height 121
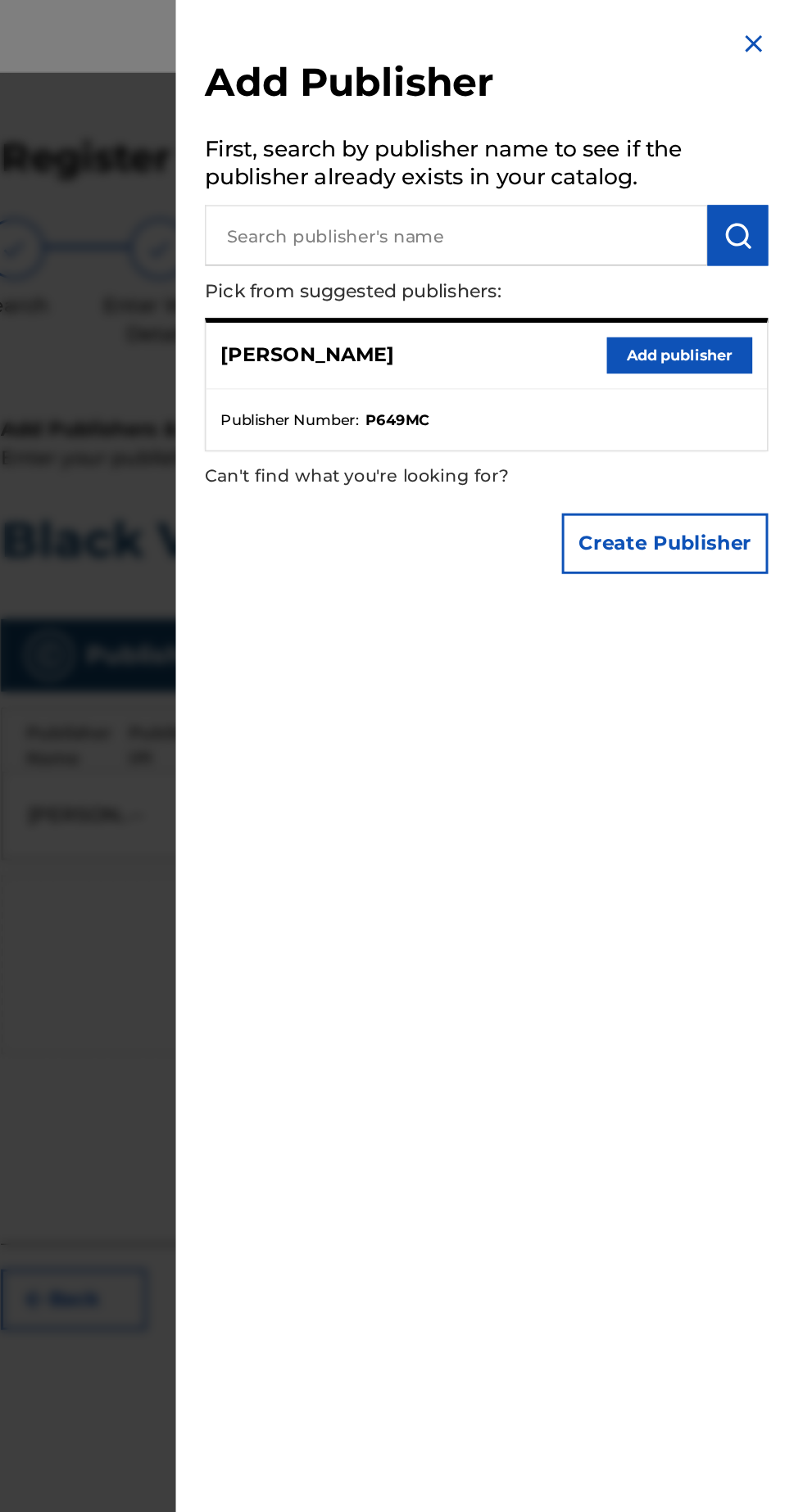
scroll to position [0, 0]
click at [792, 27] on img at bounding box center [782, 30] width 20 height 20
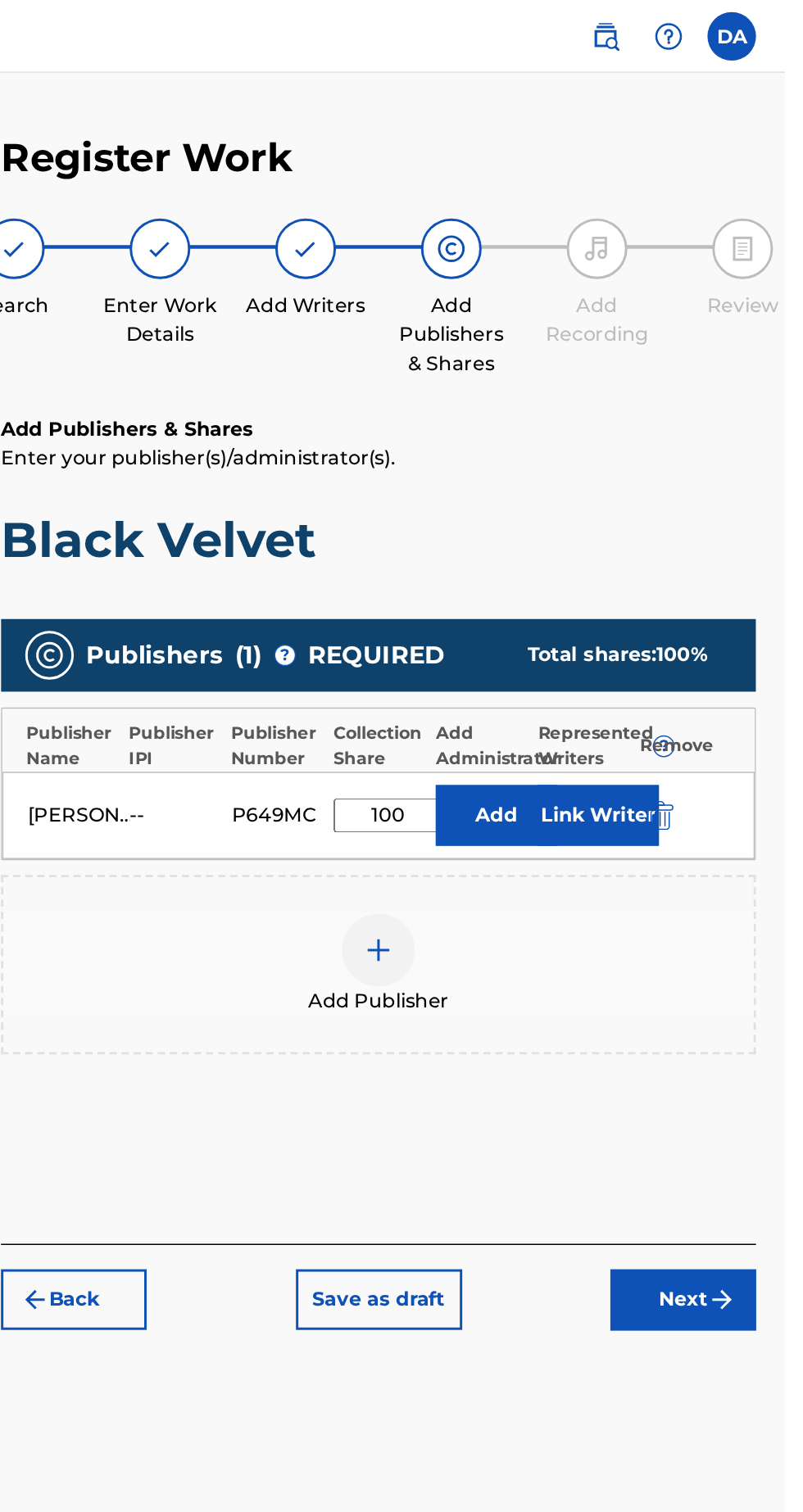
click at [742, 878] on button "Next" at bounding box center [735, 877] width 98 height 41
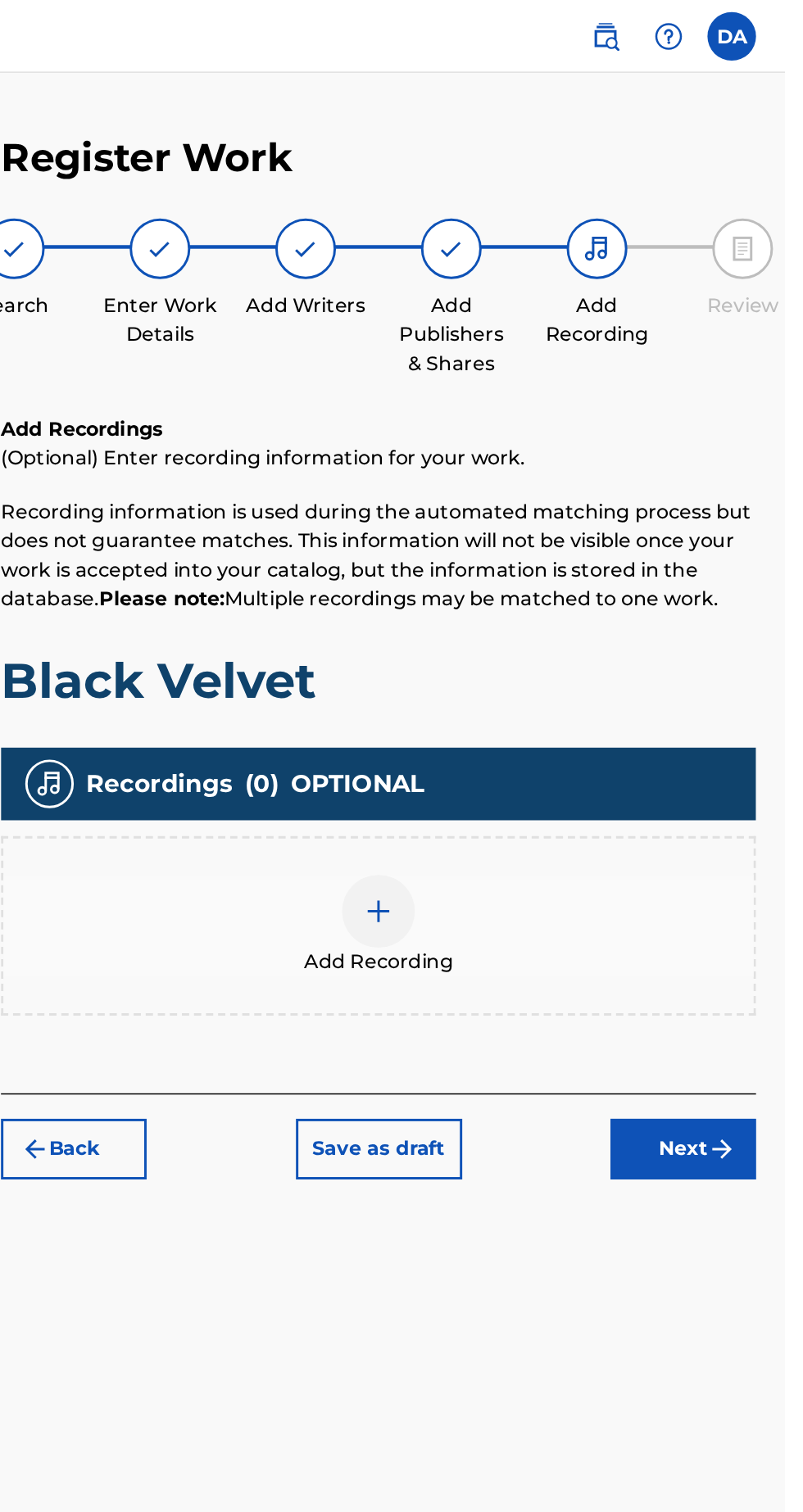
scroll to position [72, 0]
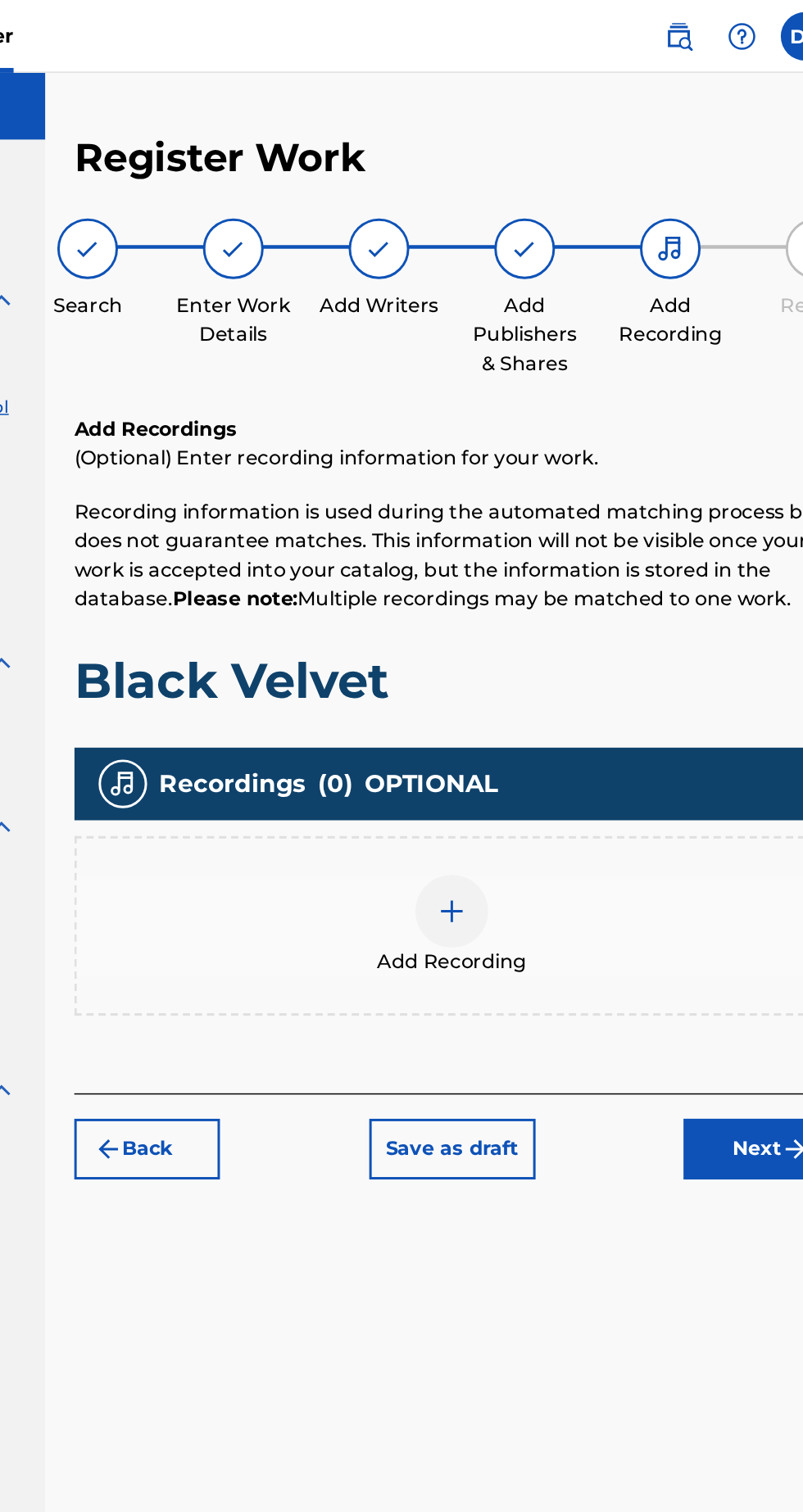
click at [540, 565] on div "Add Recording" at bounding box center [528, 625] width 510 height 121
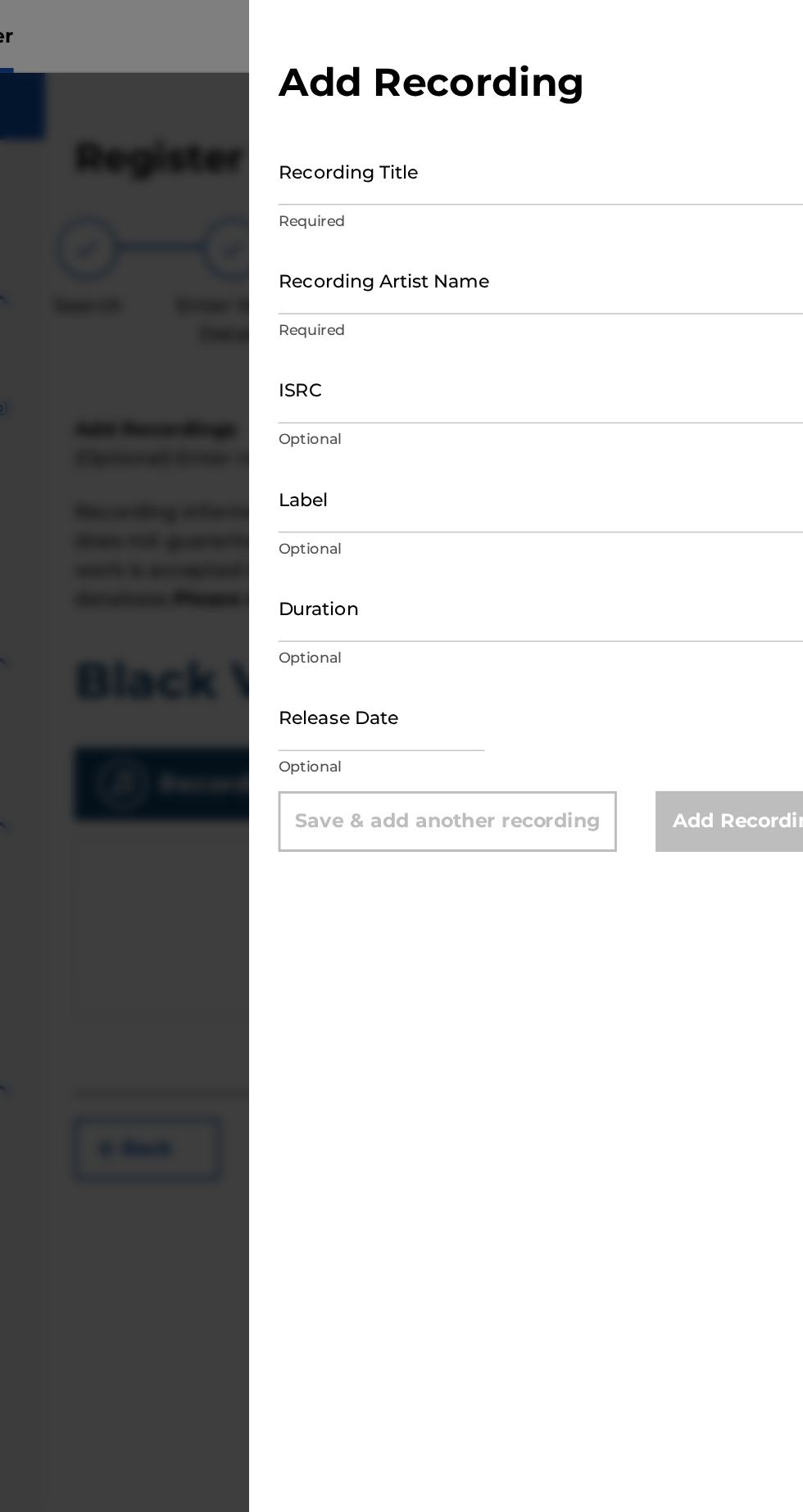
click at [542, 349] on input "Label" at bounding box center [602, 336] width 380 height 47
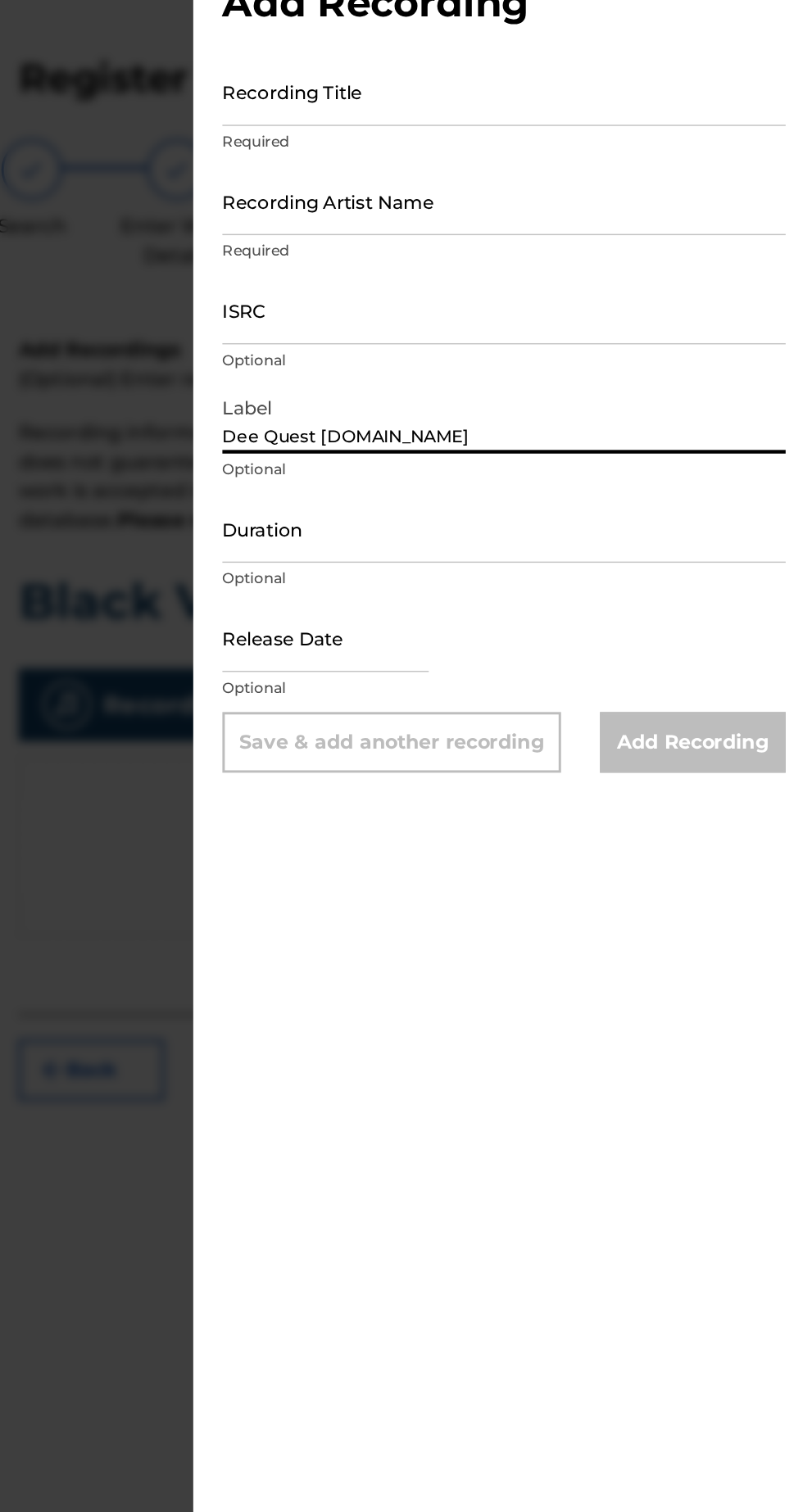
type input "Dee Quest [DOMAIN_NAME]"
click at [587, 415] on input "Duration" at bounding box center [602, 410] width 380 height 47
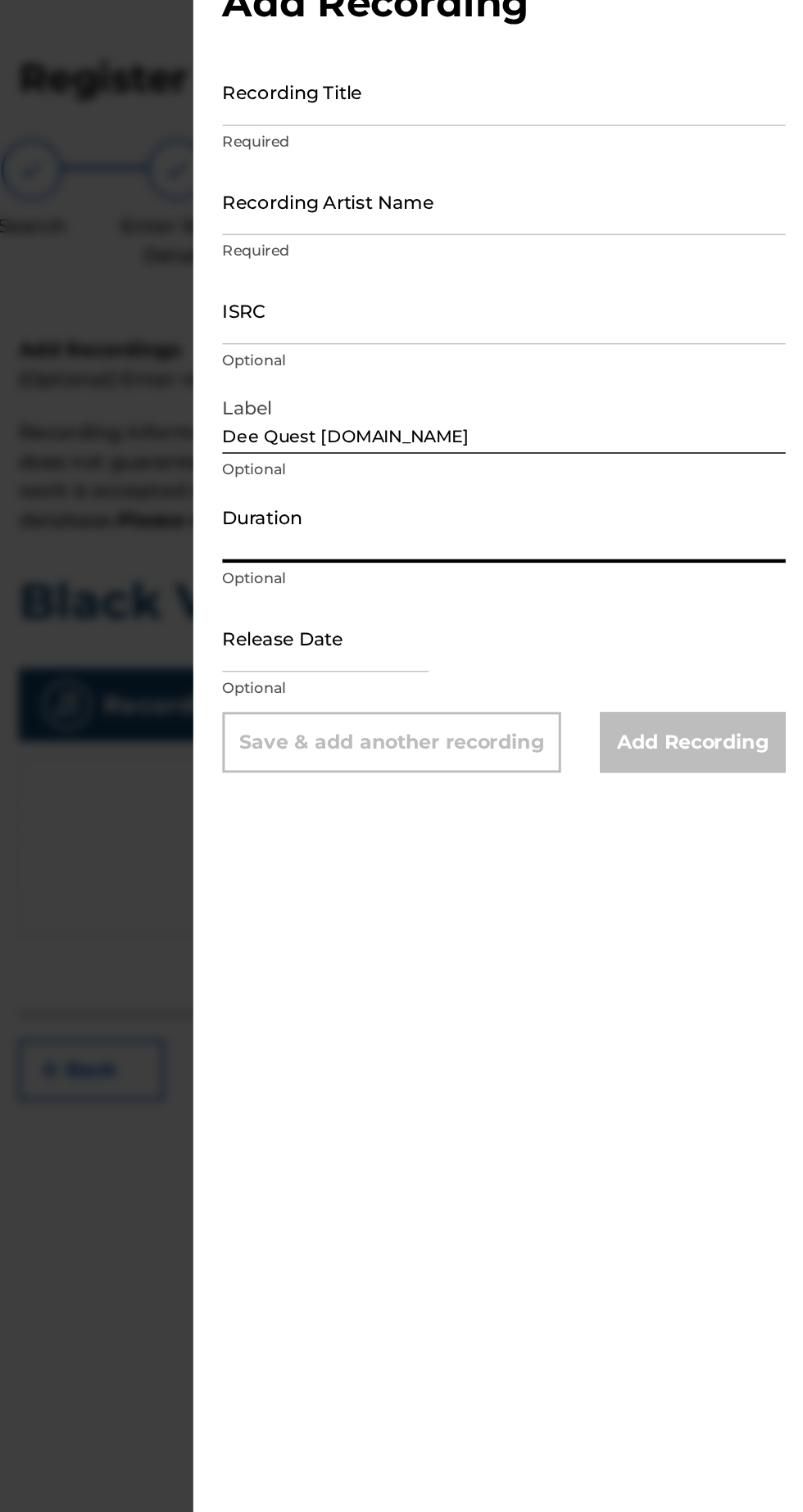
click at [547, 494] on input "text" at bounding box center [481, 484] width 139 height 47
select select "7"
select select "2025"
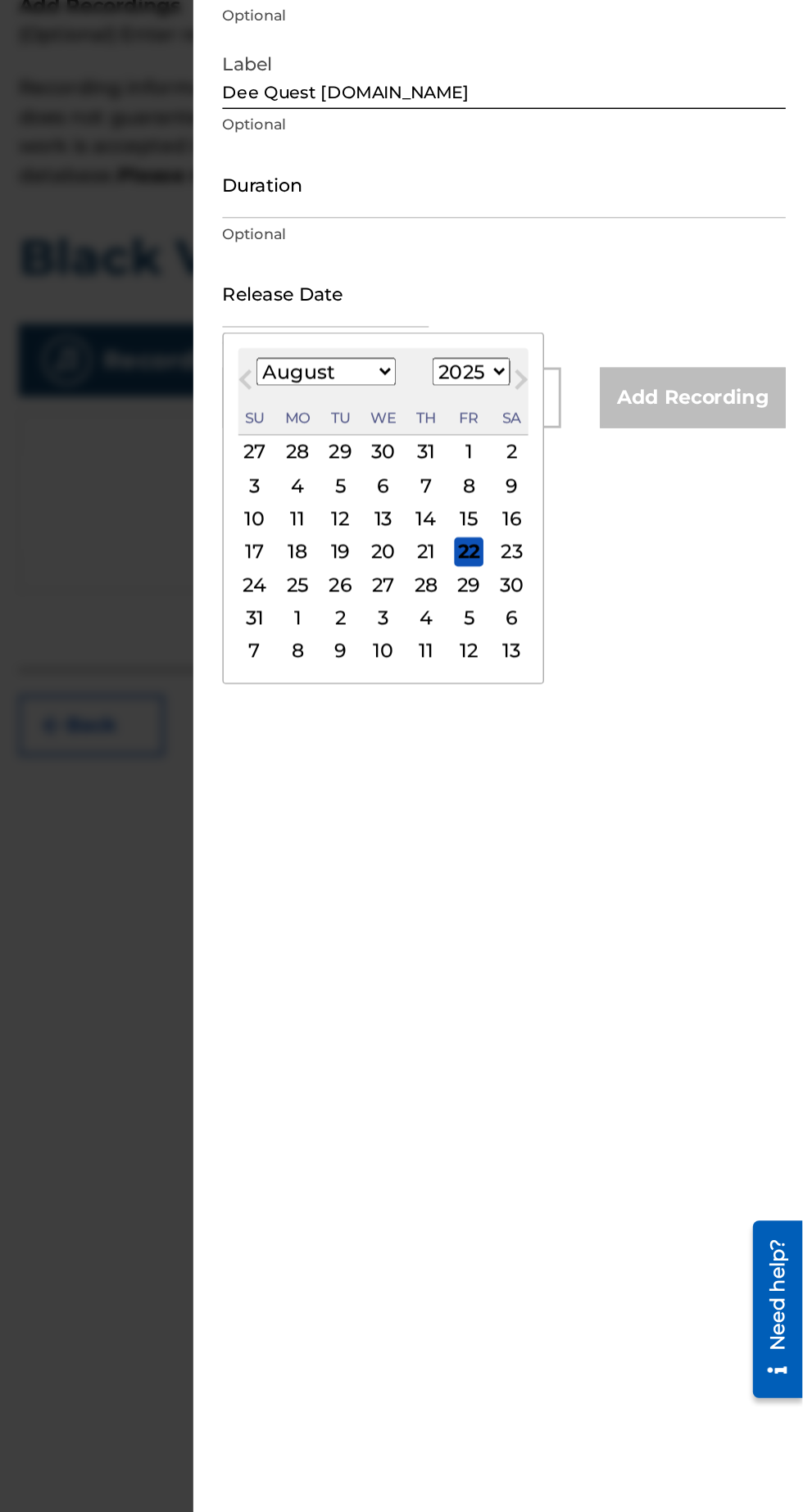
click at [501, 657] on div "19" at bounding box center [491, 659] width 20 height 20
type input "[DATE]"
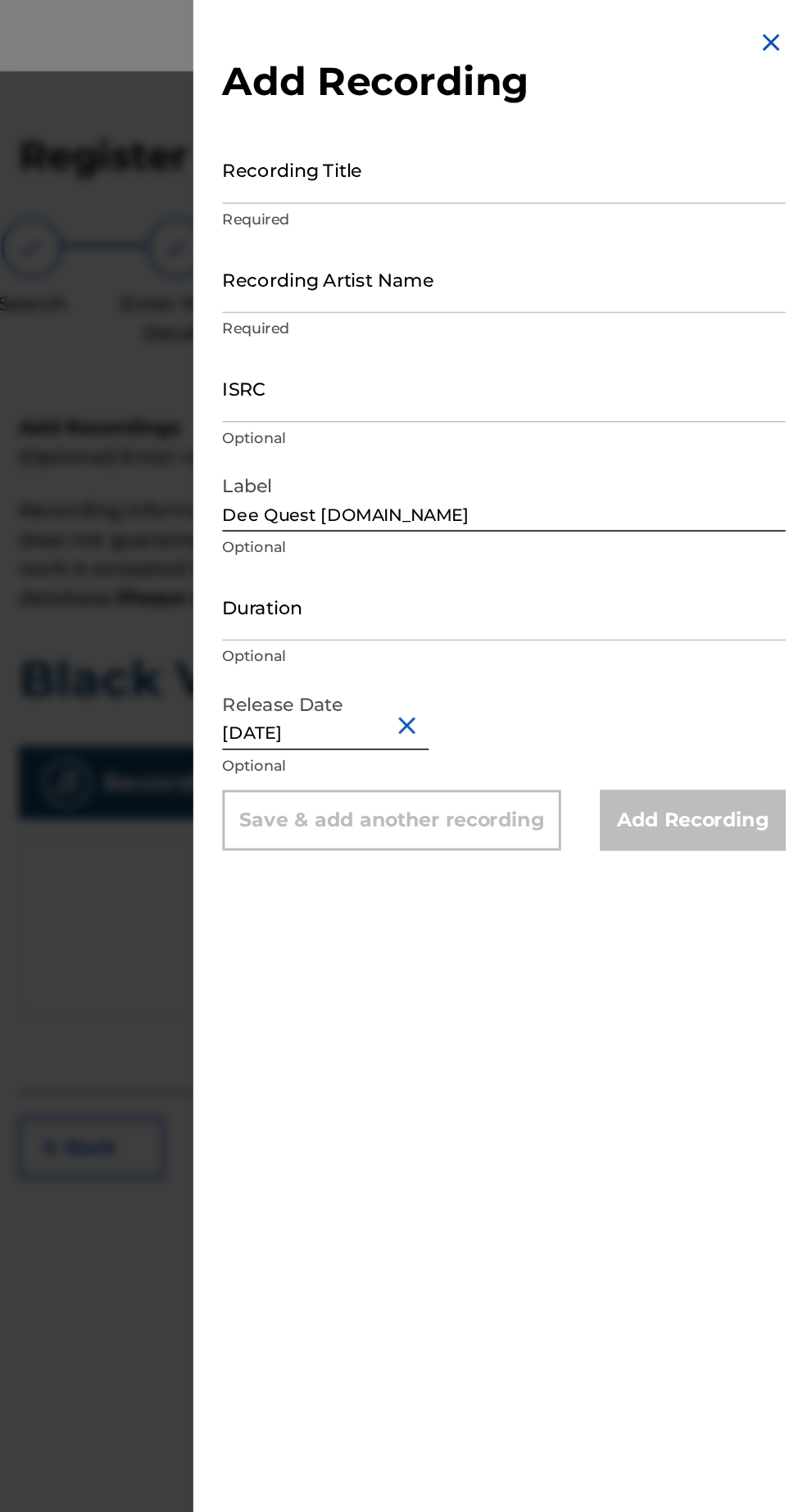
scroll to position [0, 0]
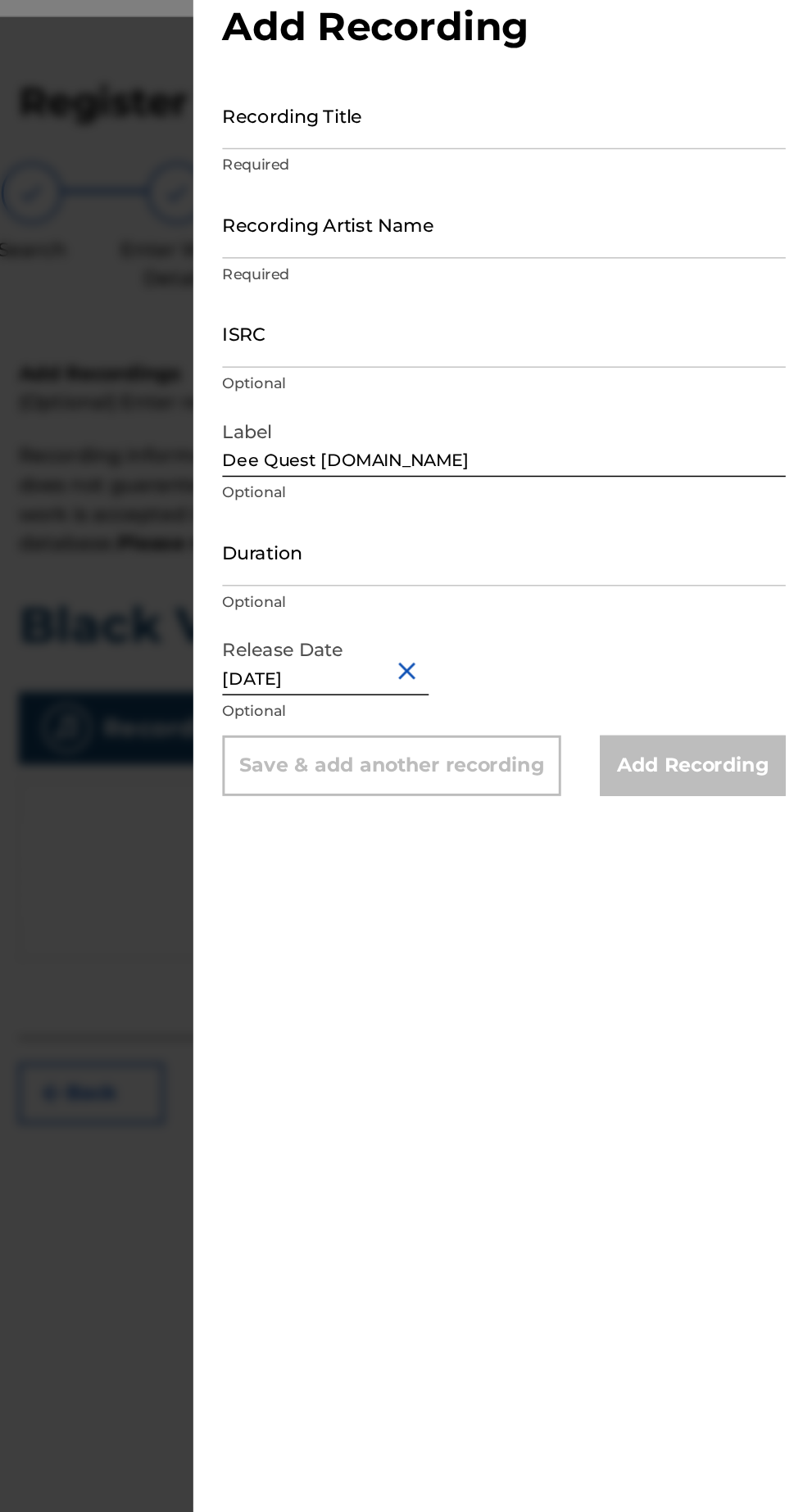
click at [628, 126] on input "Recording Title" at bounding box center [602, 115] width 380 height 47
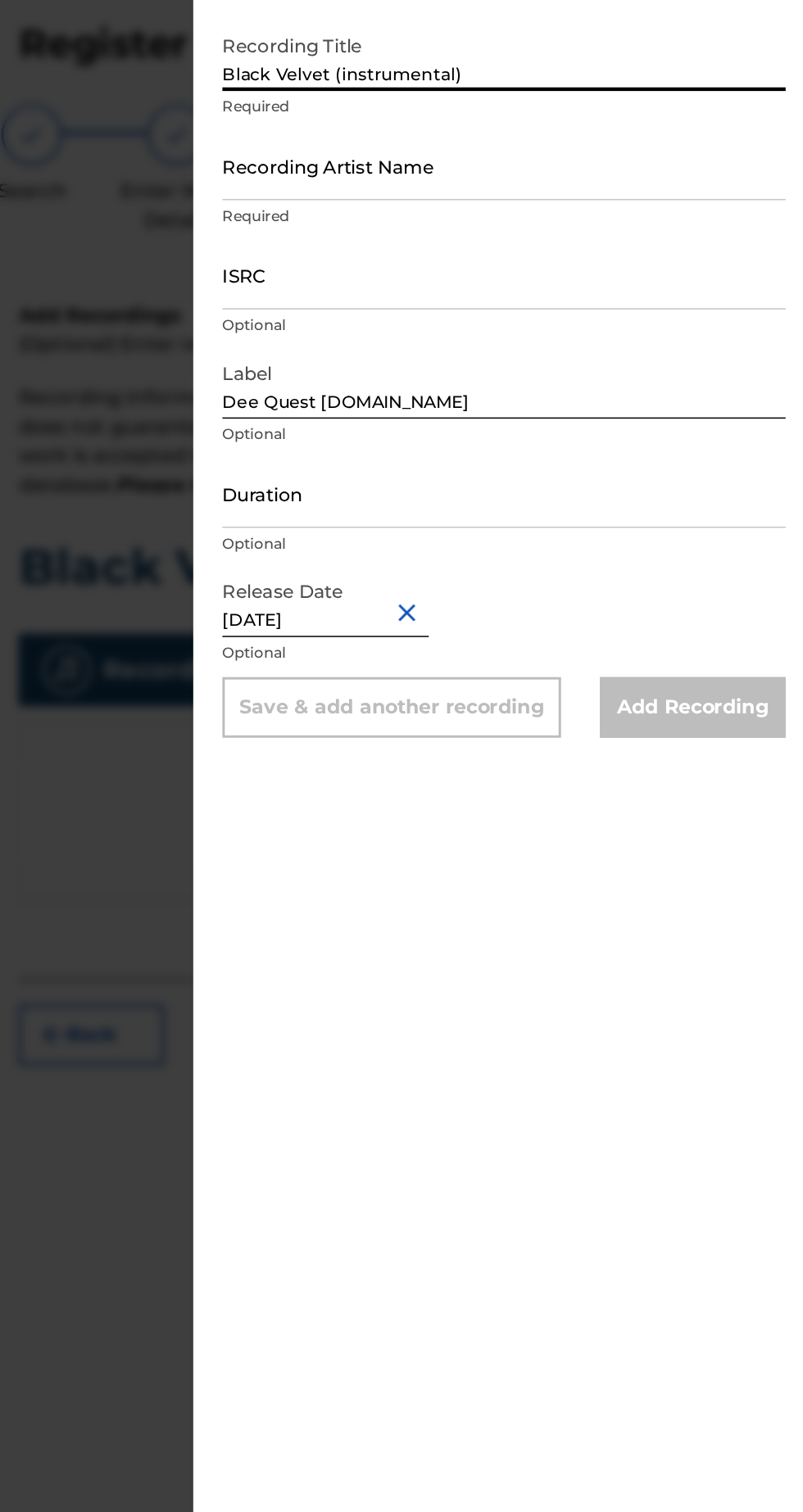
type input "Black Velvet (instrumental)"
click at [690, 420] on input "Duration" at bounding box center [602, 410] width 380 height 47
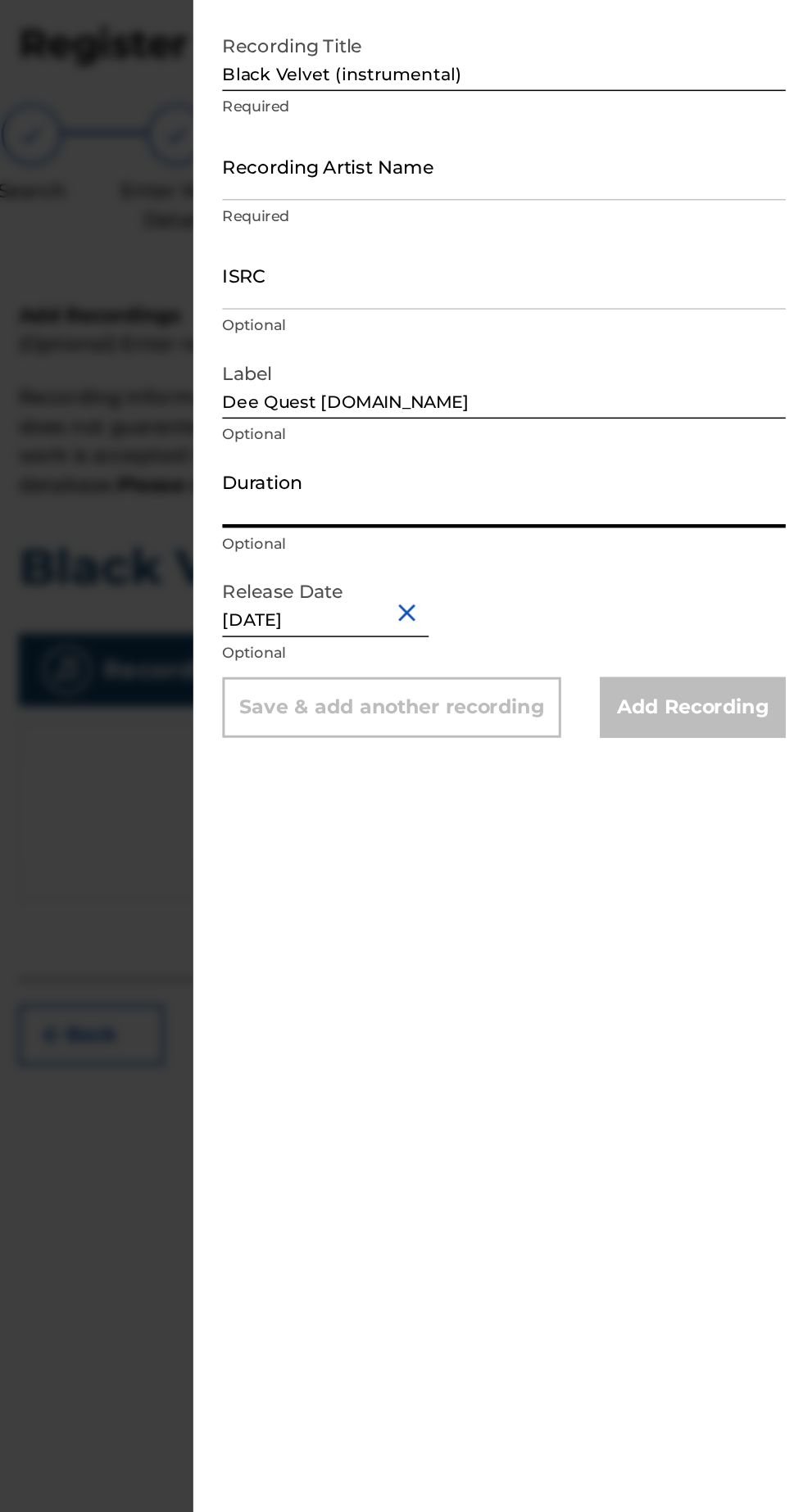
click at [688, 272] on input "ISRC" at bounding box center [602, 263] width 380 height 47
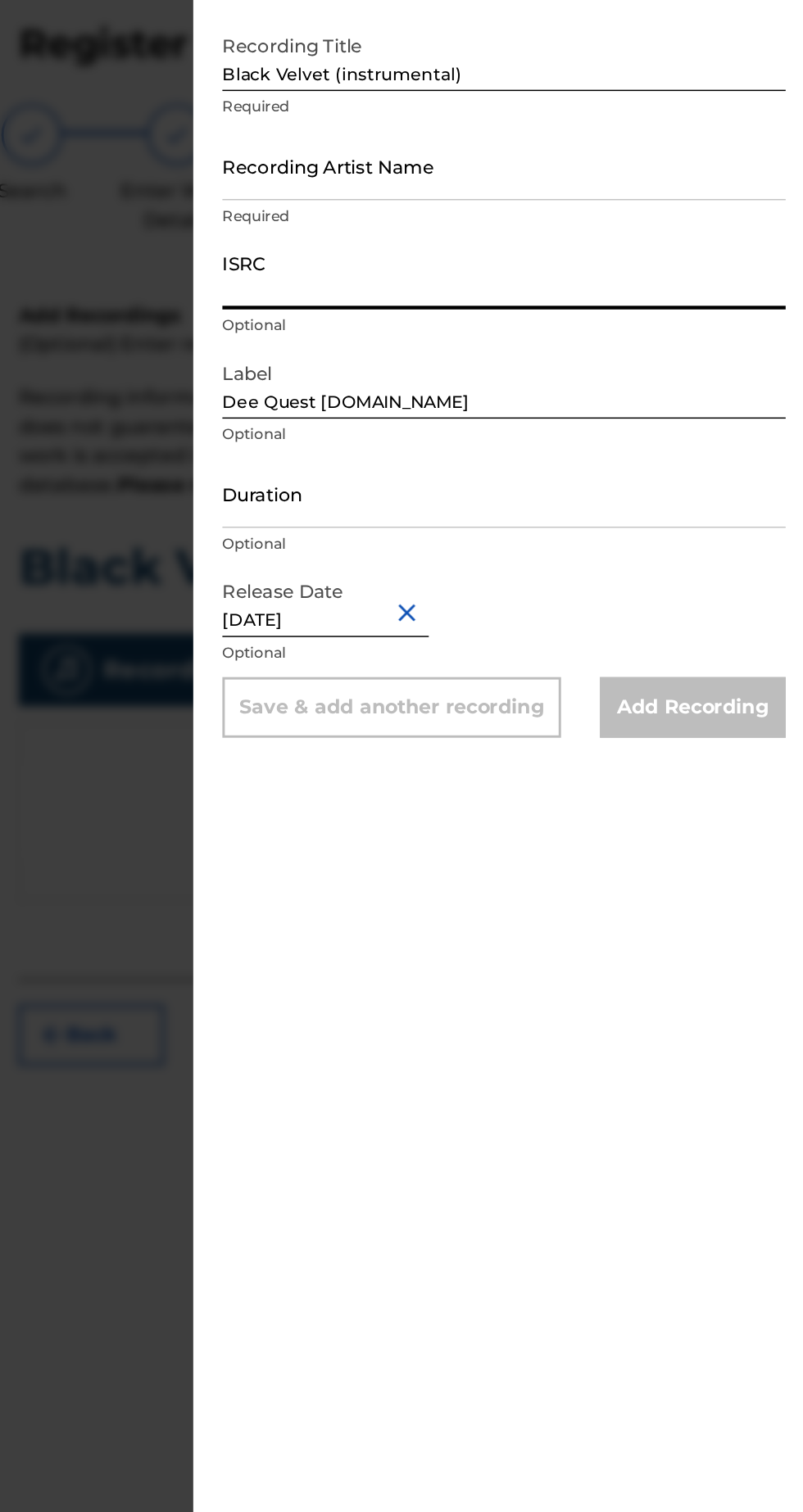
click at [677, 200] on input "Recording Artist Name" at bounding box center [602, 189] width 380 height 47
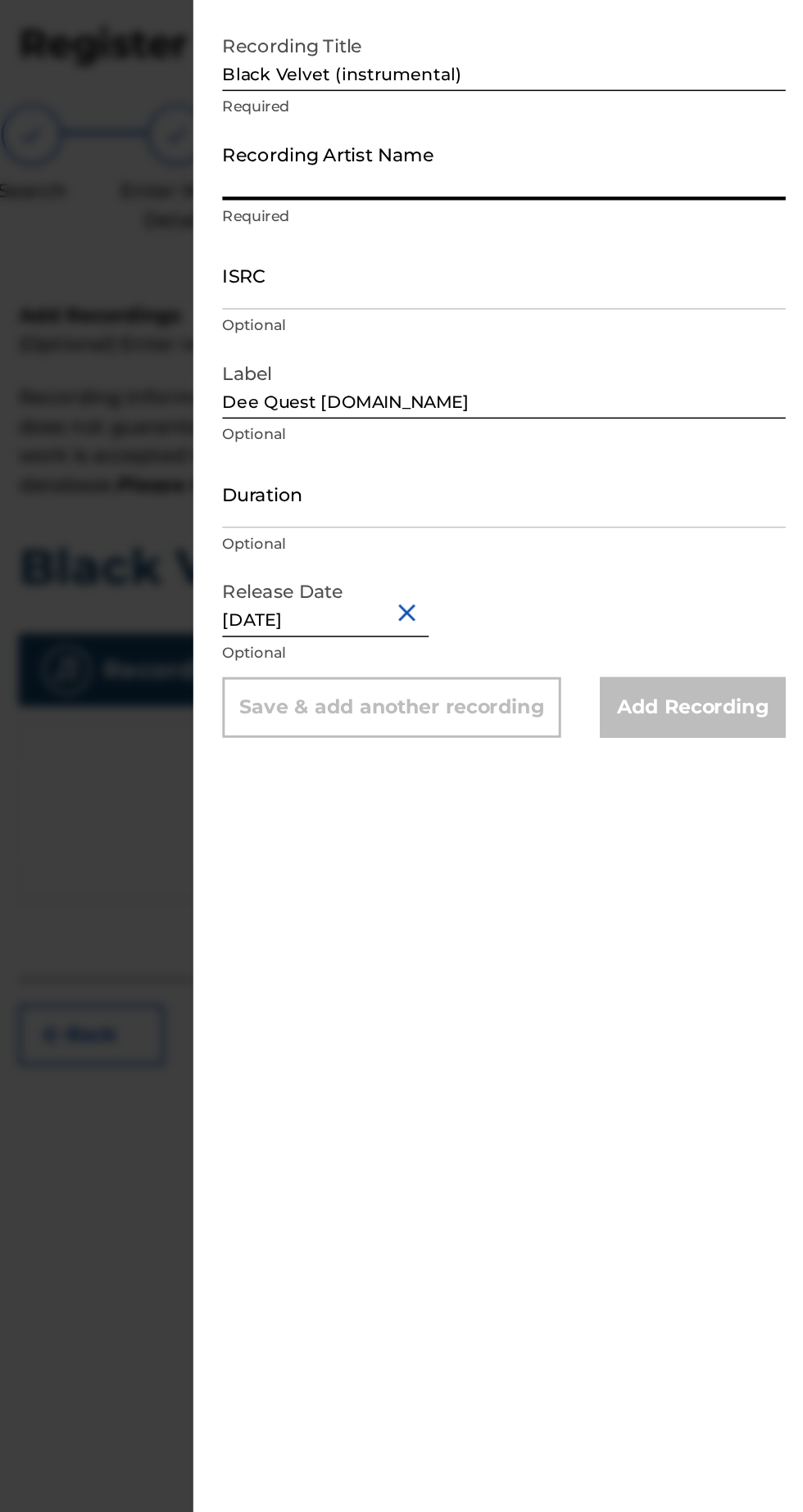
click at [667, 273] on input "ISRC" at bounding box center [602, 263] width 380 height 47
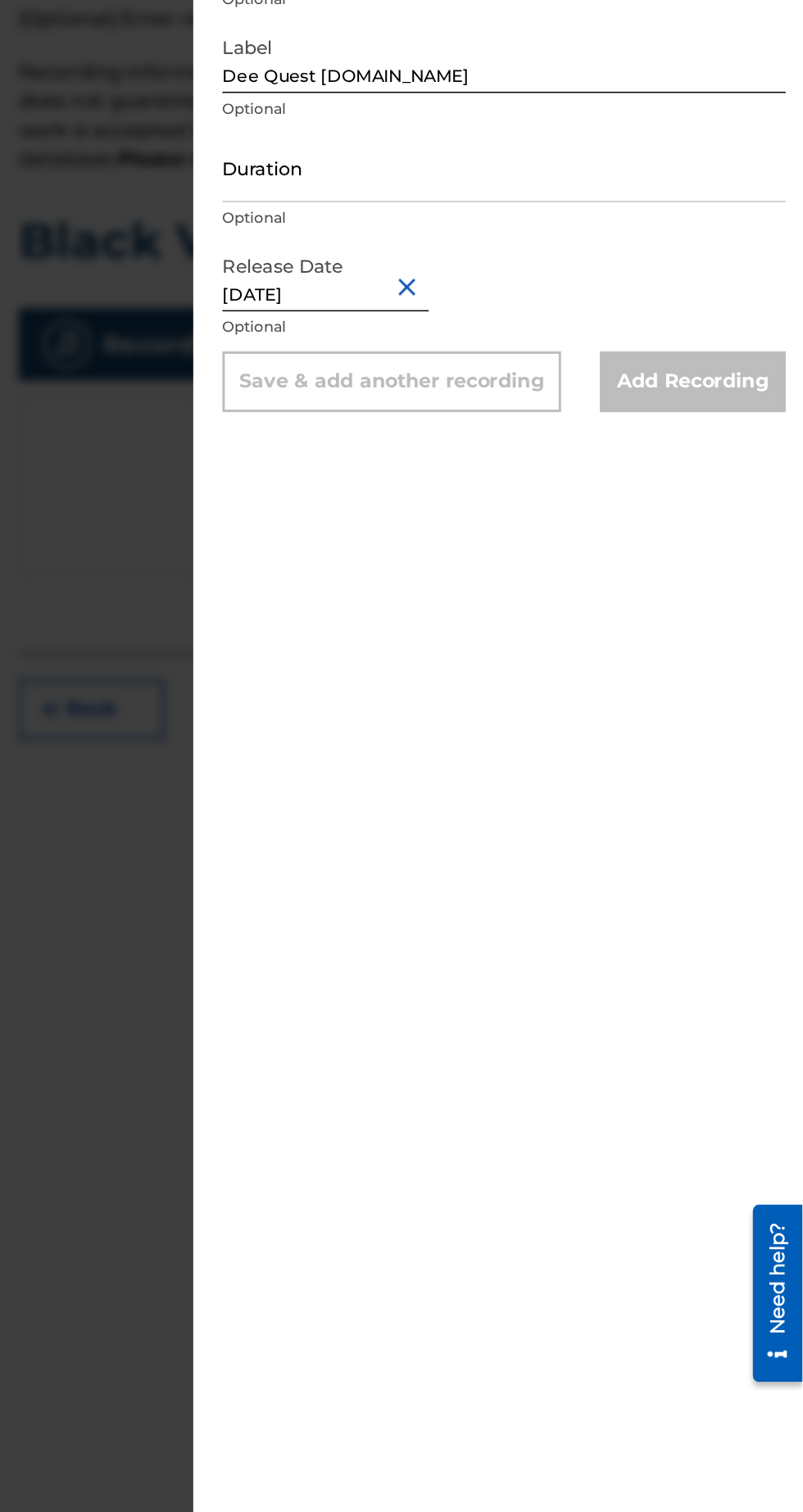
click at [746, 566] on div "Add Recording" at bounding box center [729, 554] width 126 height 41
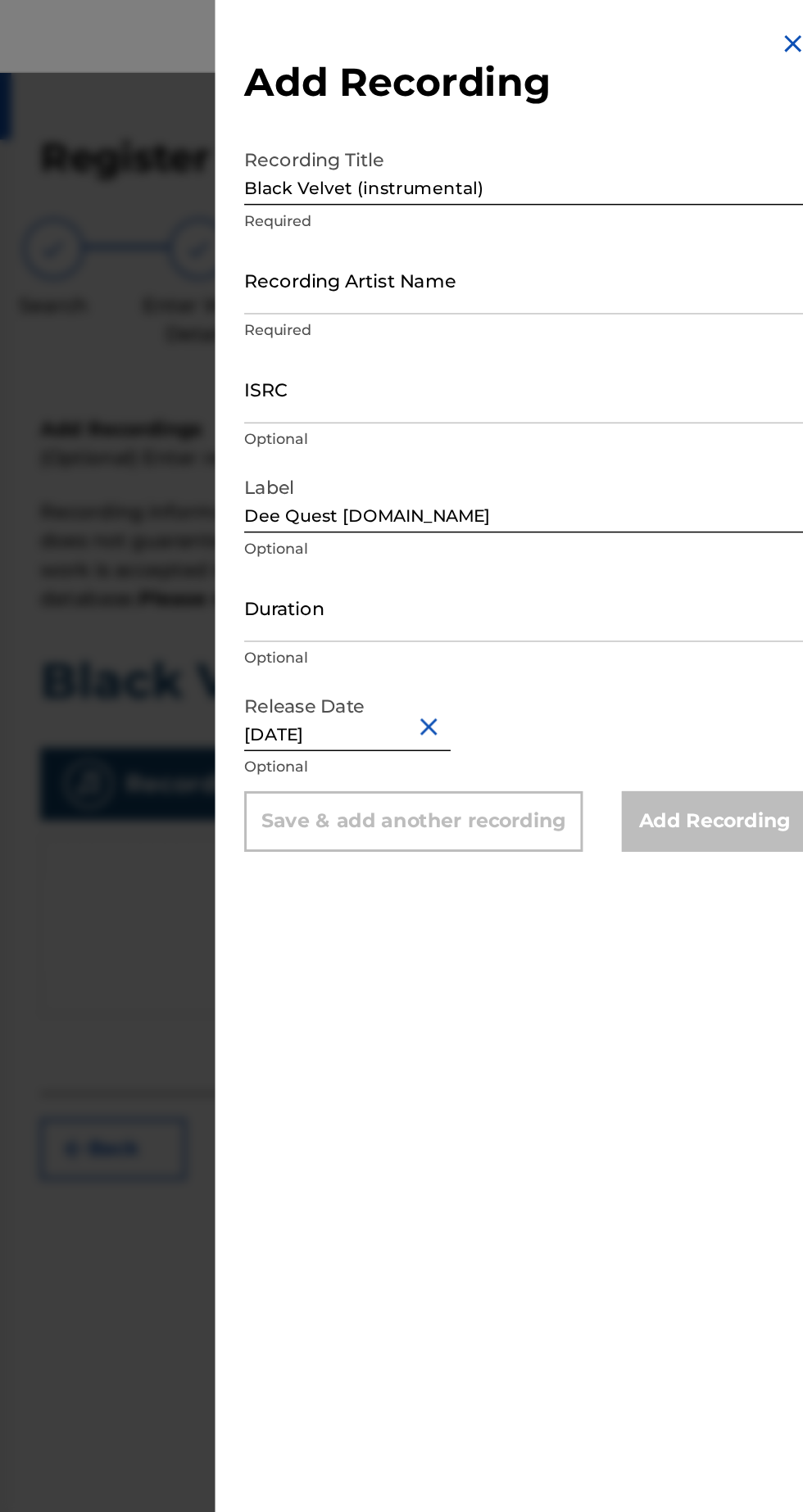
click at [696, 416] on input "Duration" at bounding box center [602, 410] width 380 height 47
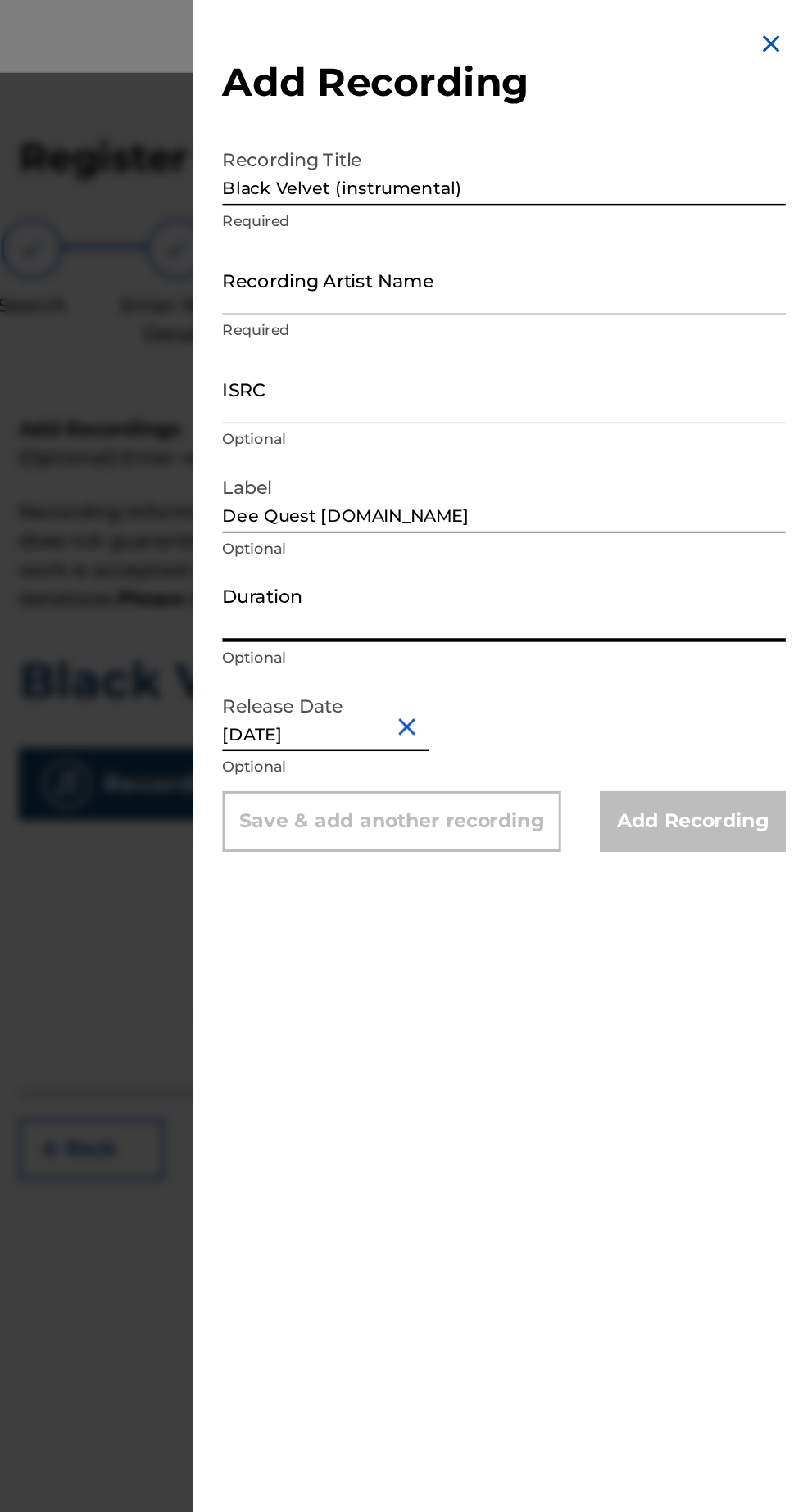
click at [711, 196] on input "Recording Artist Name" at bounding box center [602, 189] width 380 height 47
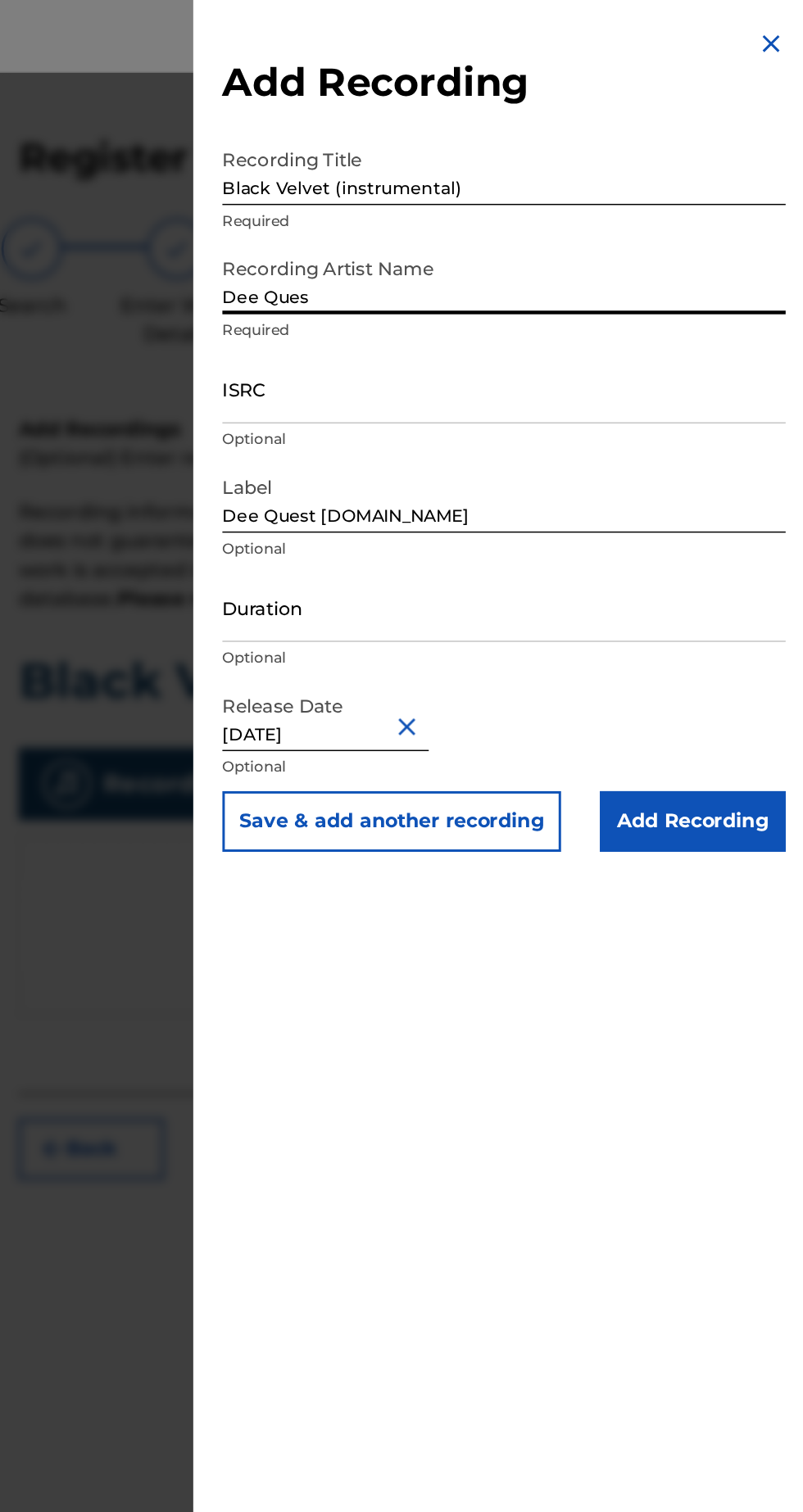
type input "[PERSON_NAME]"
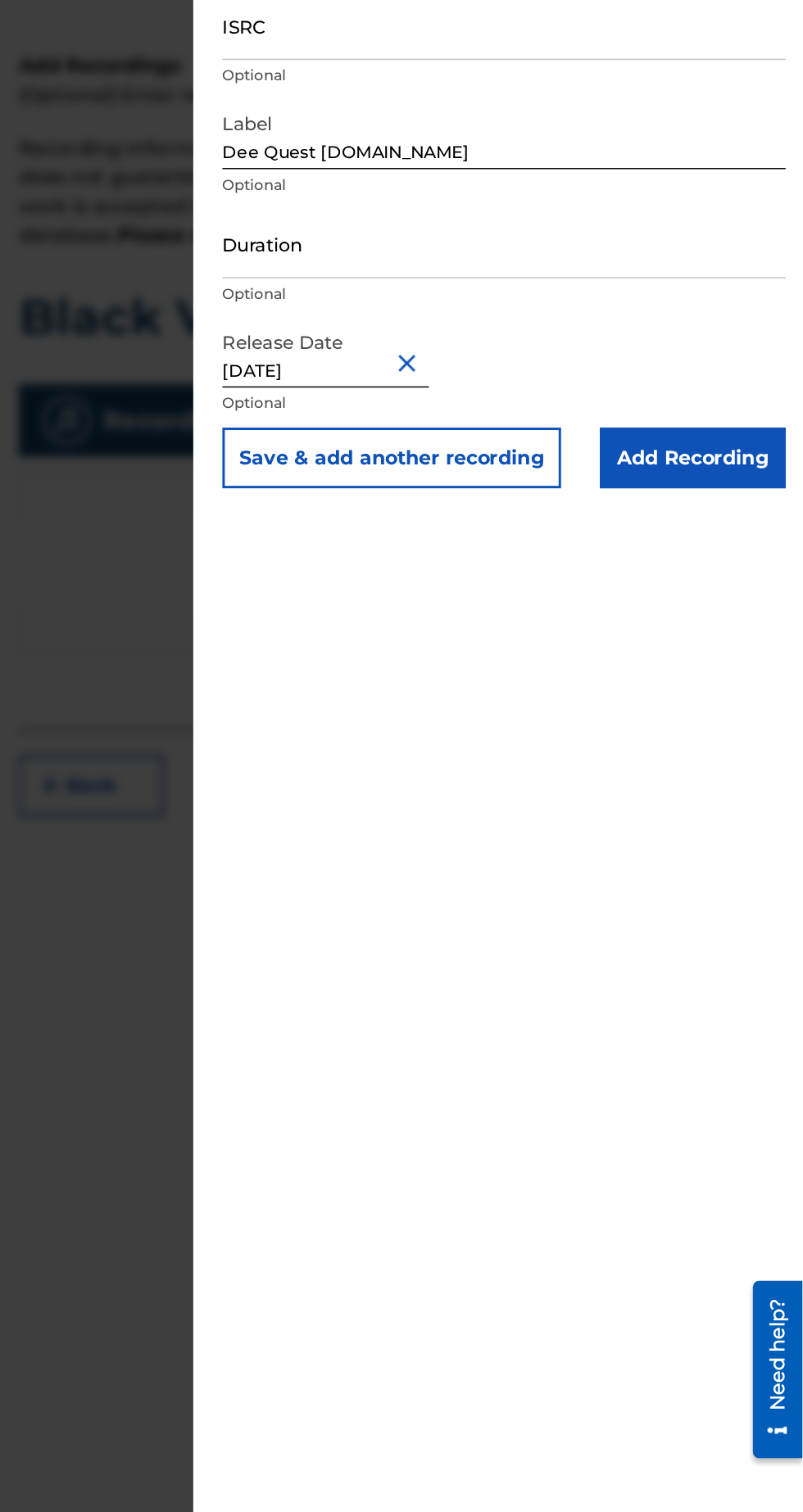
click at [752, 566] on input "Add Recording" at bounding box center [729, 554] width 126 height 41
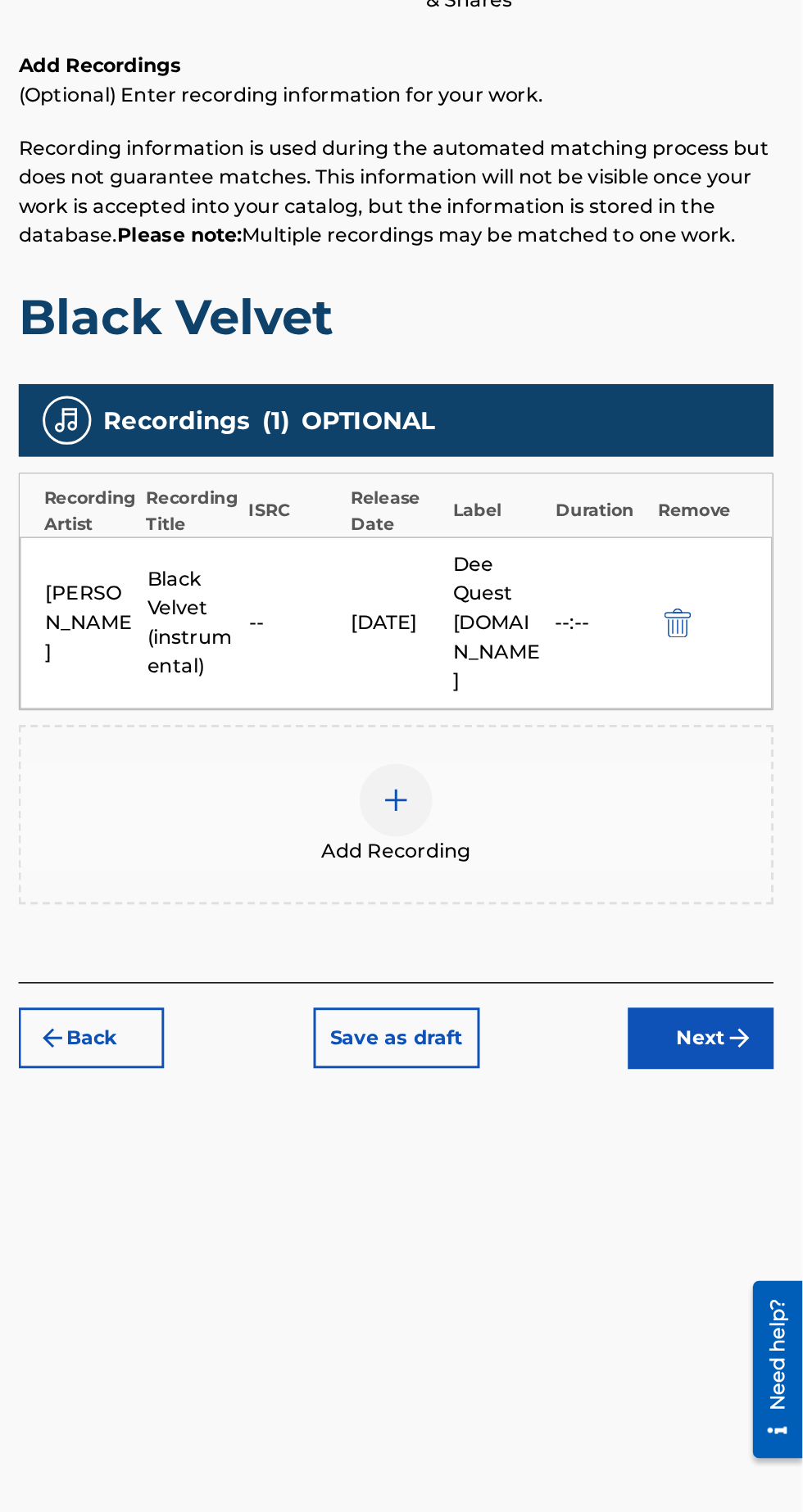
click at [762, 936] on img "submit" at bounding box center [761, 946] width 20 height 20
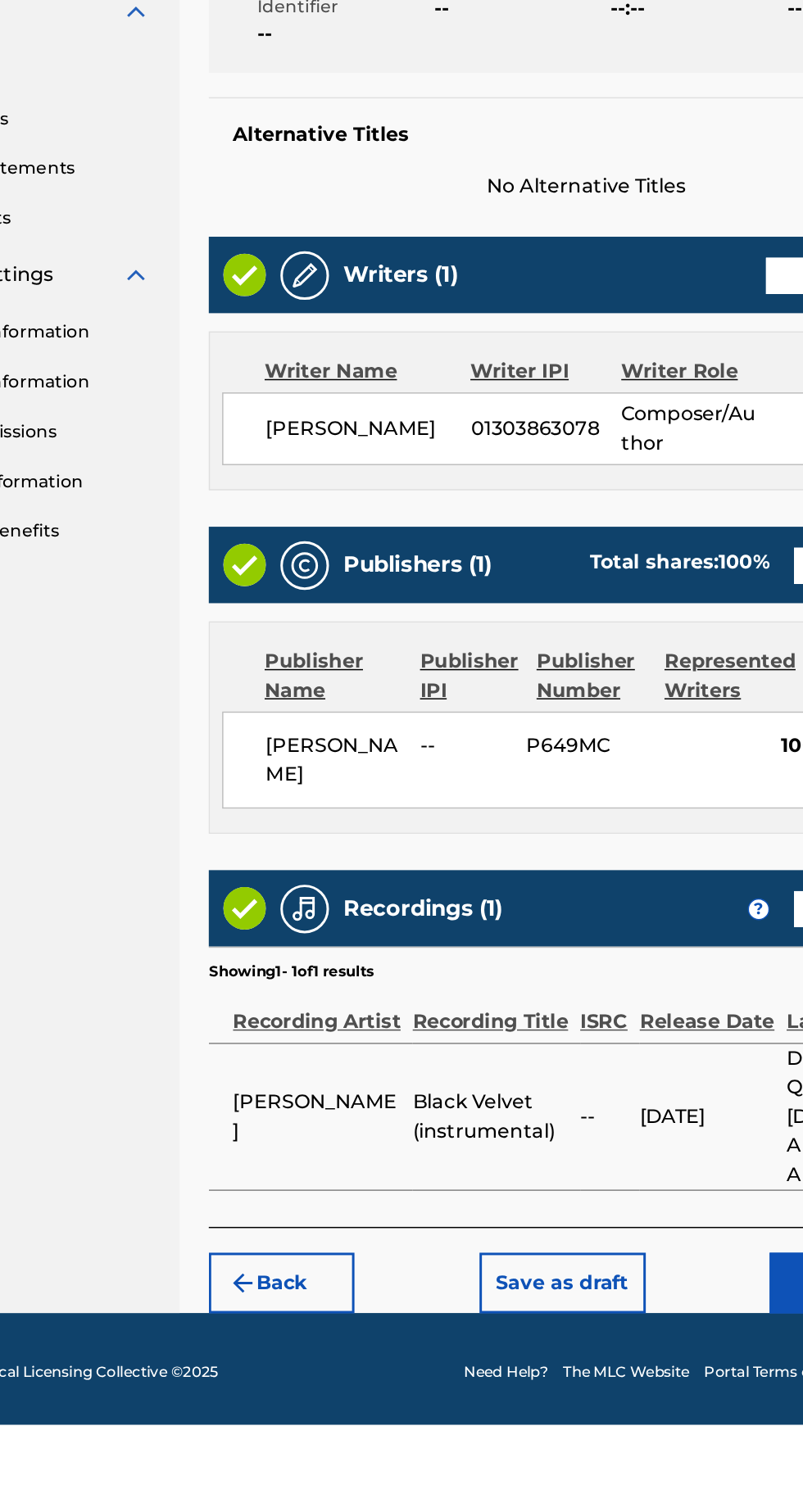
click at [336, 1401] on button "Back" at bounding box center [323, 1416] width 98 height 41
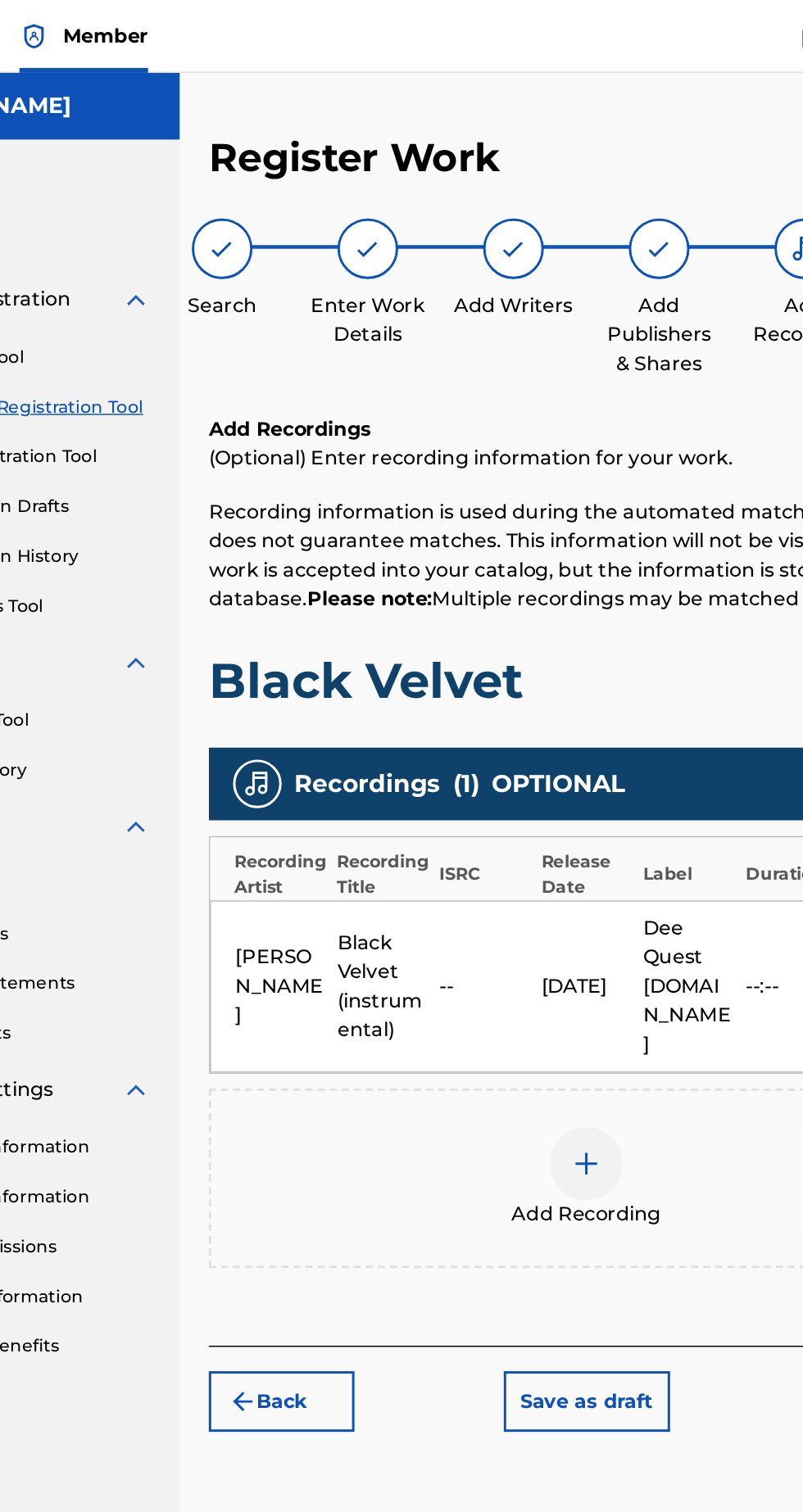
scroll to position [27, 0]
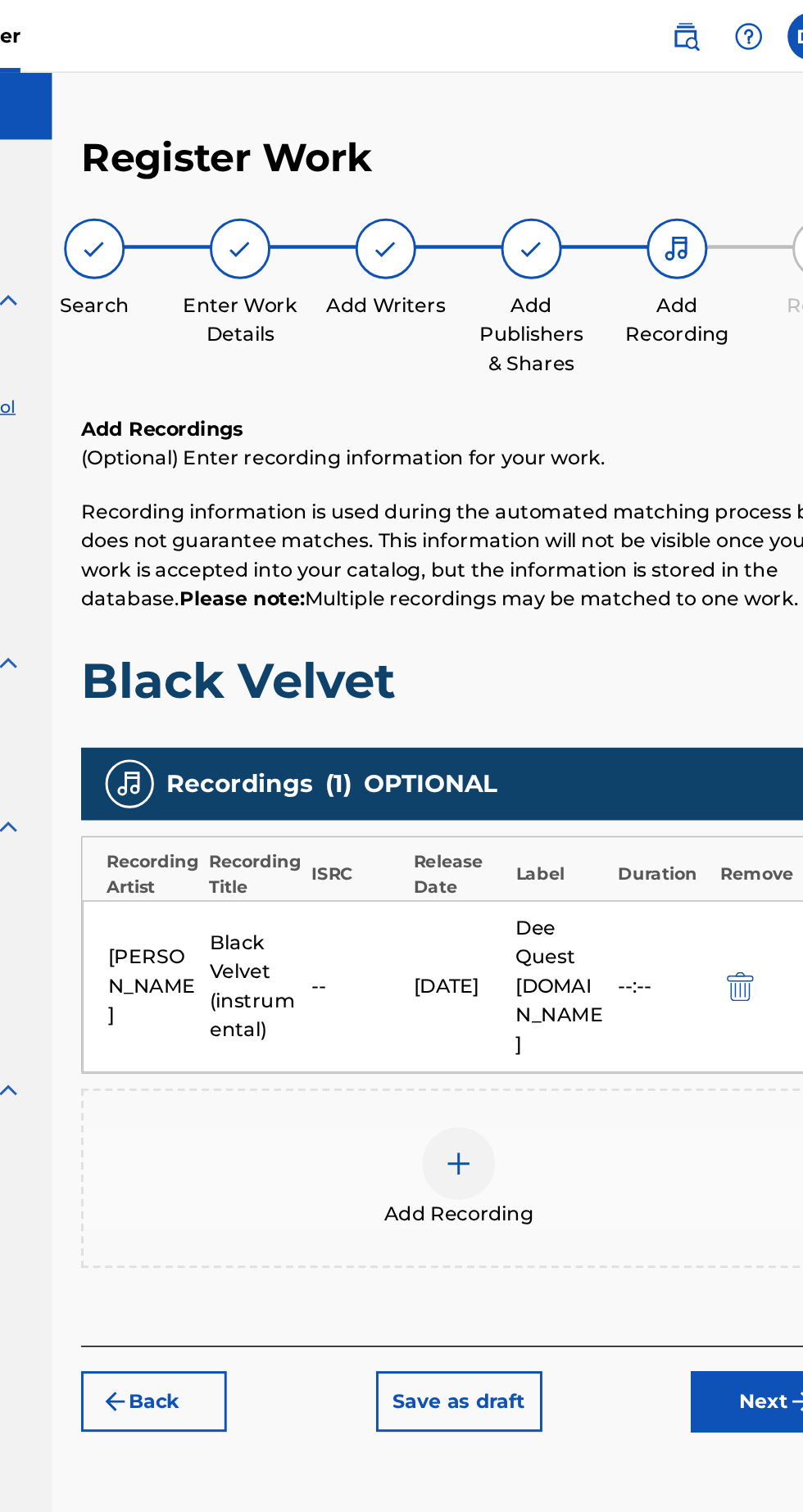
click at [741, 926] on button "Next" at bounding box center [735, 946] width 98 height 41
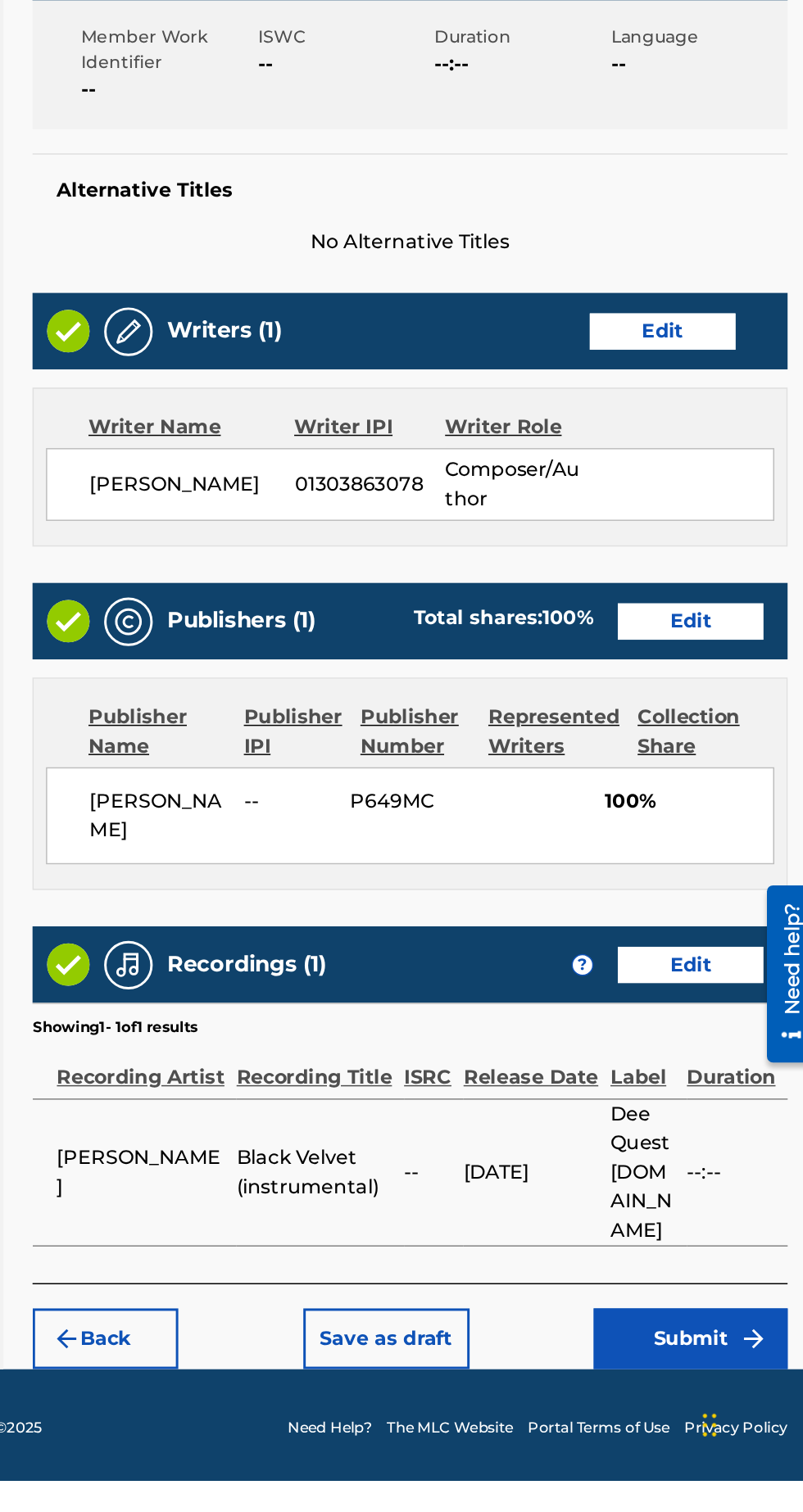
scroll to position [0, 0]
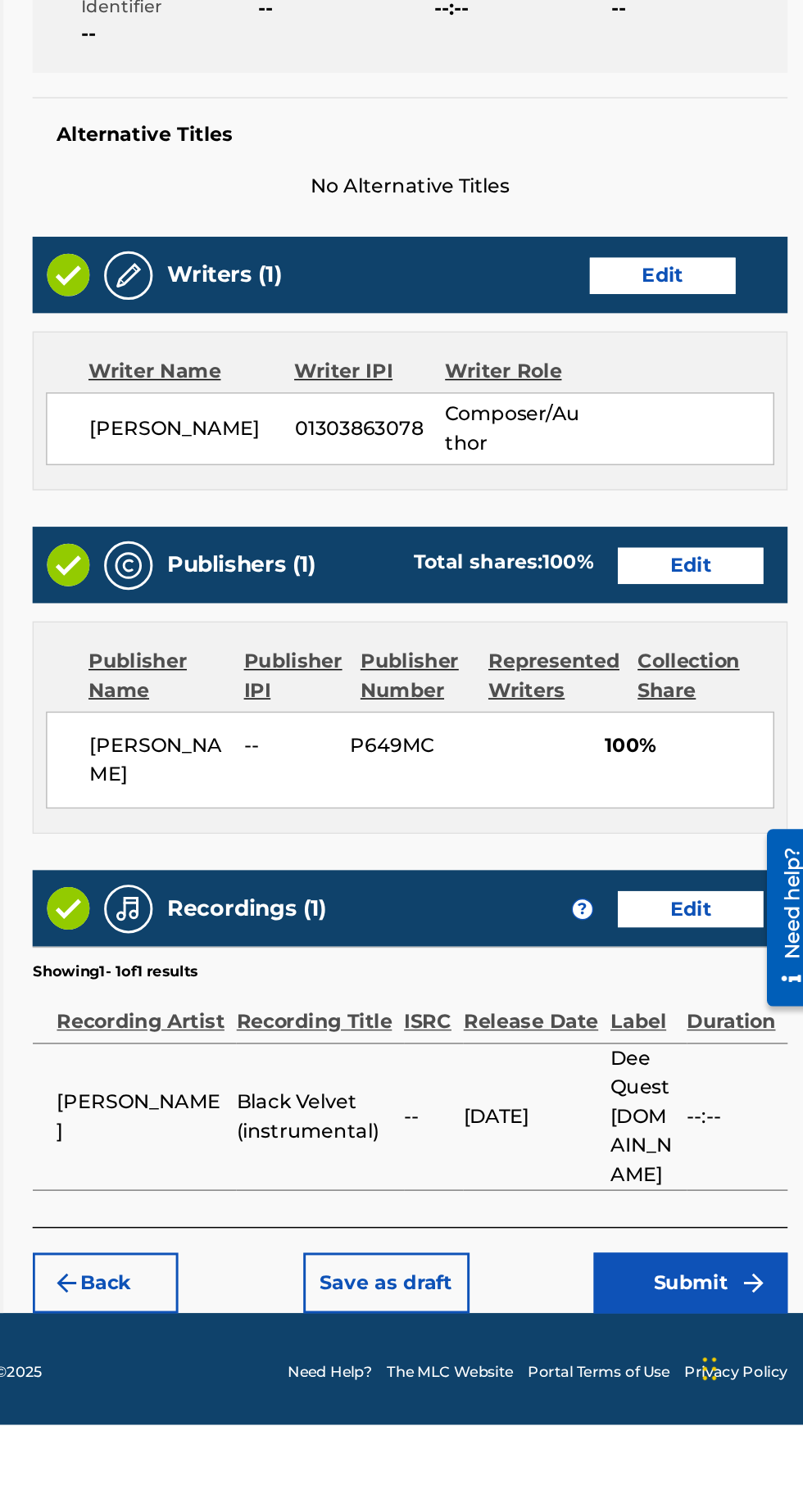
click at [737, 1421] on button "Submit" at bounding box center [718, 1416] width 131 height 41
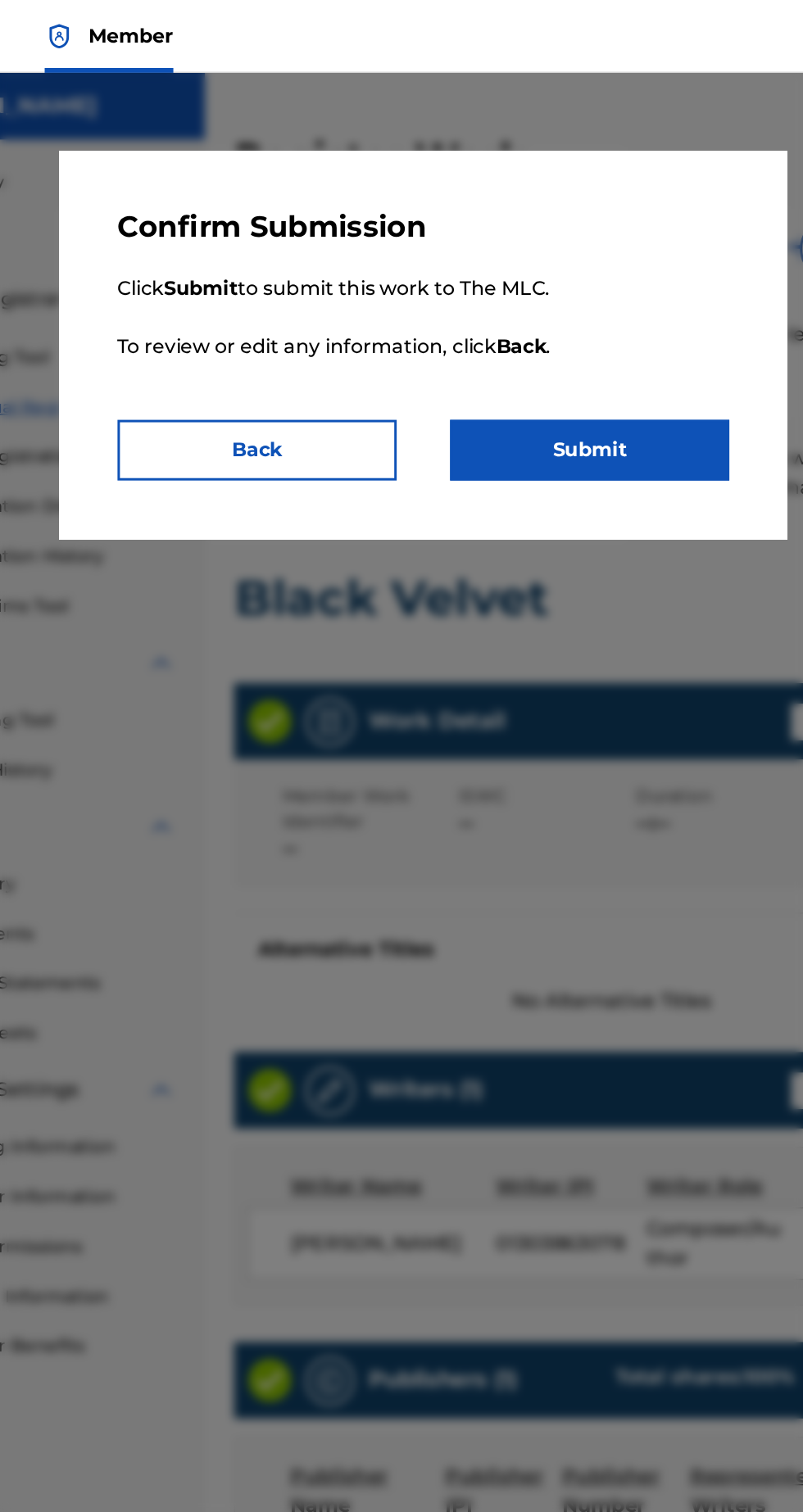
click at [561, 301] on button "Submit" at bounding box center [513, 304] width 189 height 41
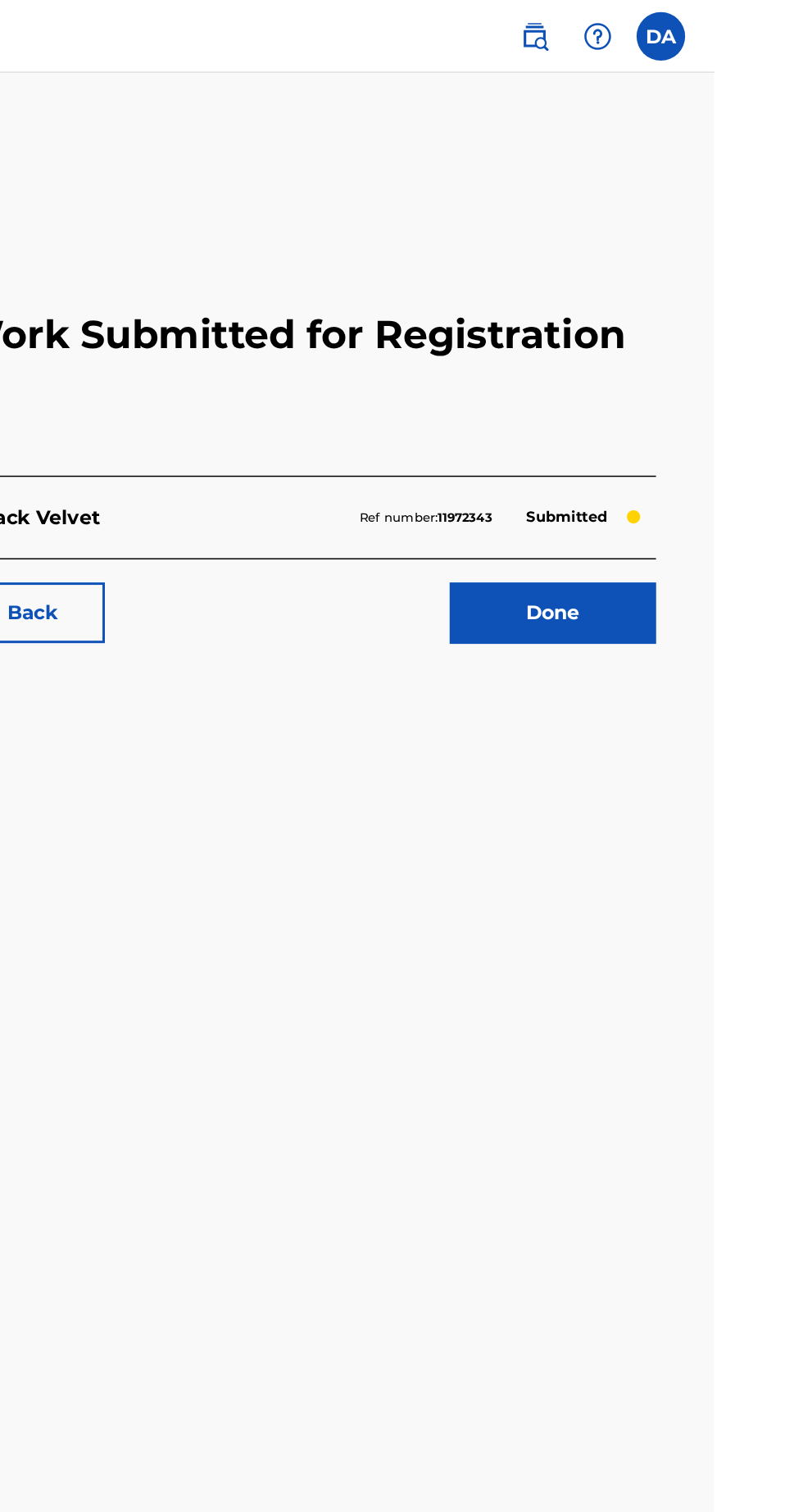
click at [730, 414] on link "Done" at bounding box center [694, 413] width 139 height 41
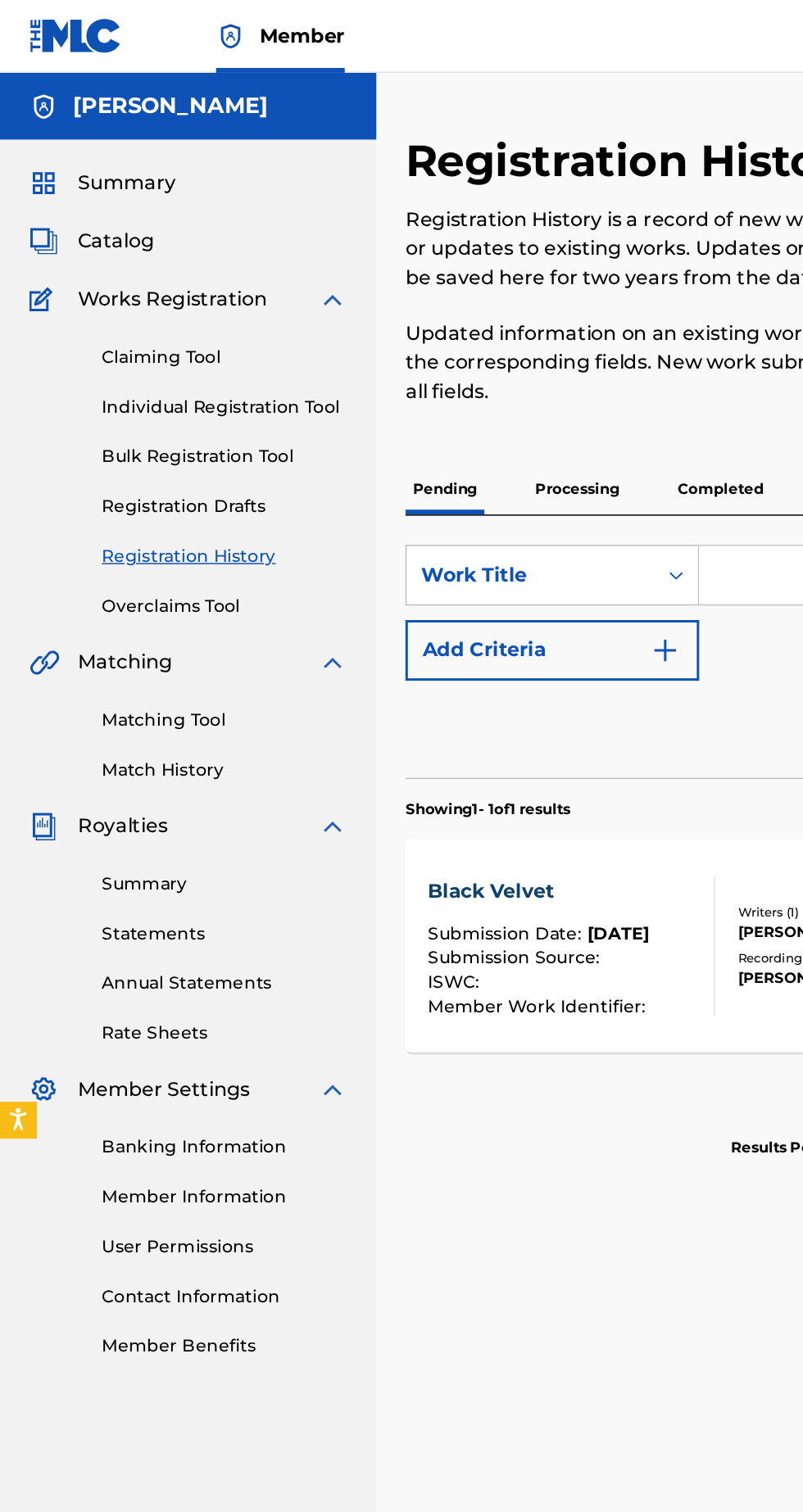
click at [156, 412] on link "Overclaims Tool" at bounding box center [151, 409] width 166 height 17
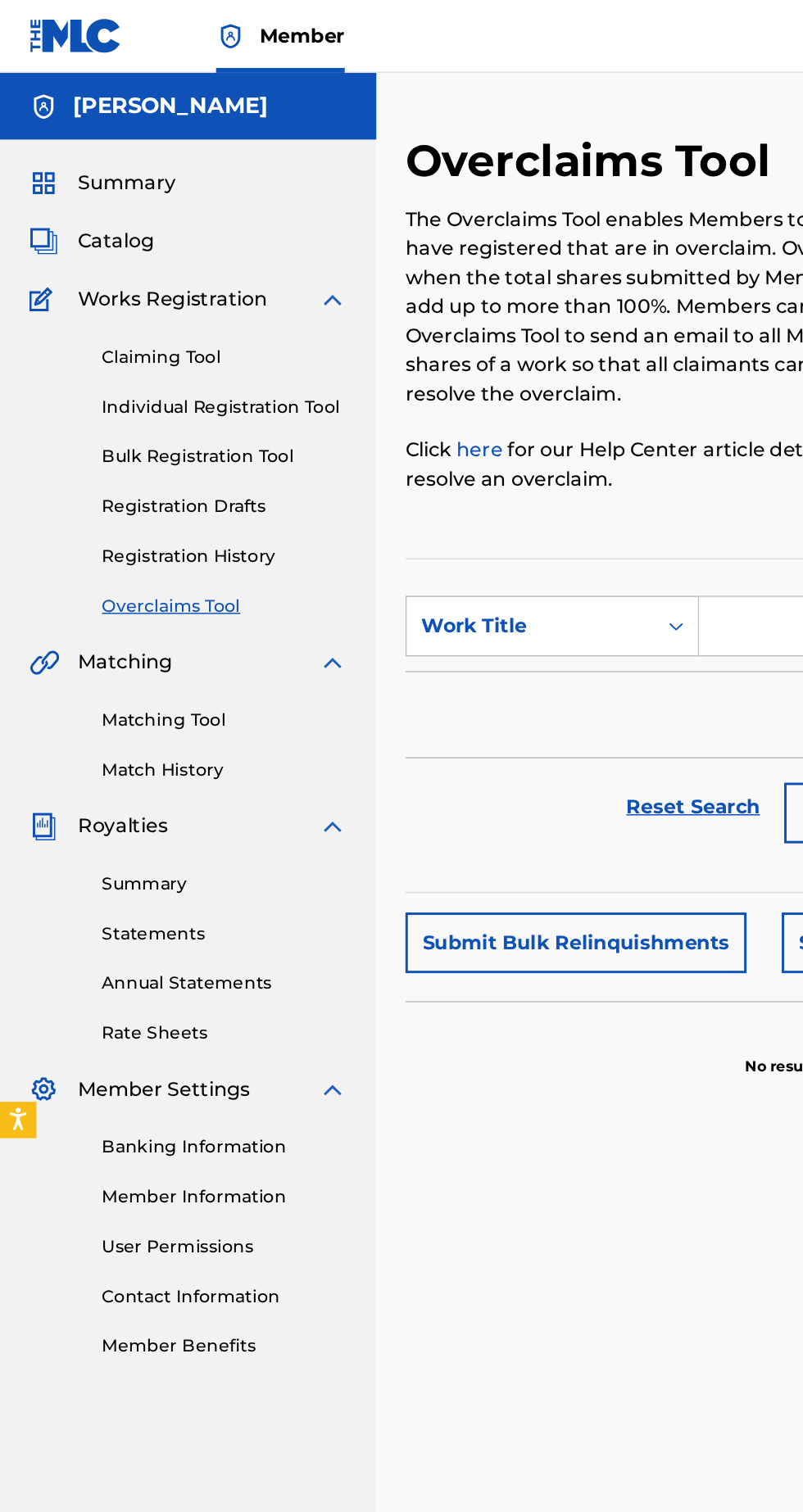
click at [206, 280] on link "Individual Registration Tool" at bounding box center [151, 274] width 166 height 17
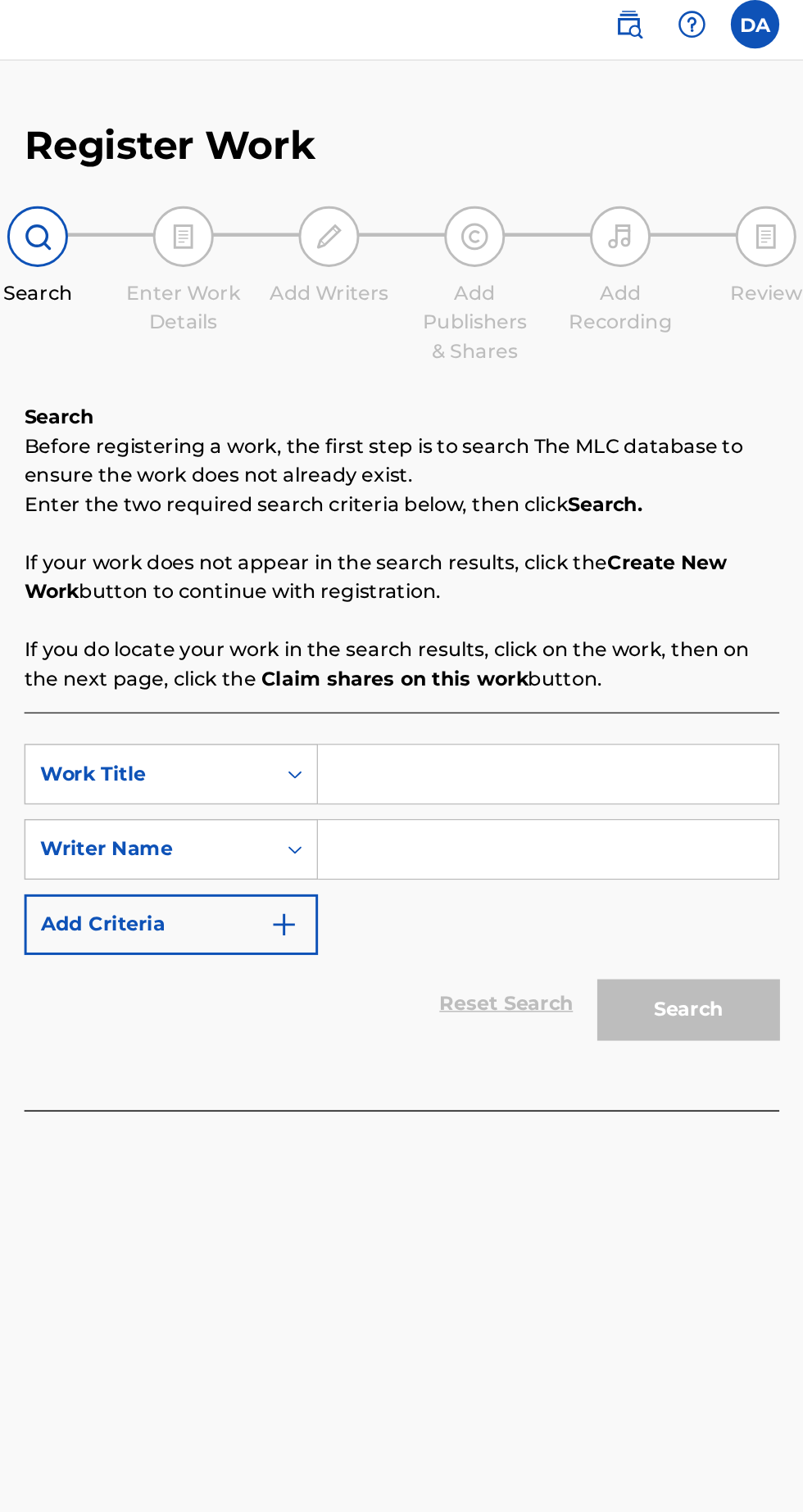
click at [588, 535] on input "Search Form" at bounding box center [627, 531] width 310 height 39
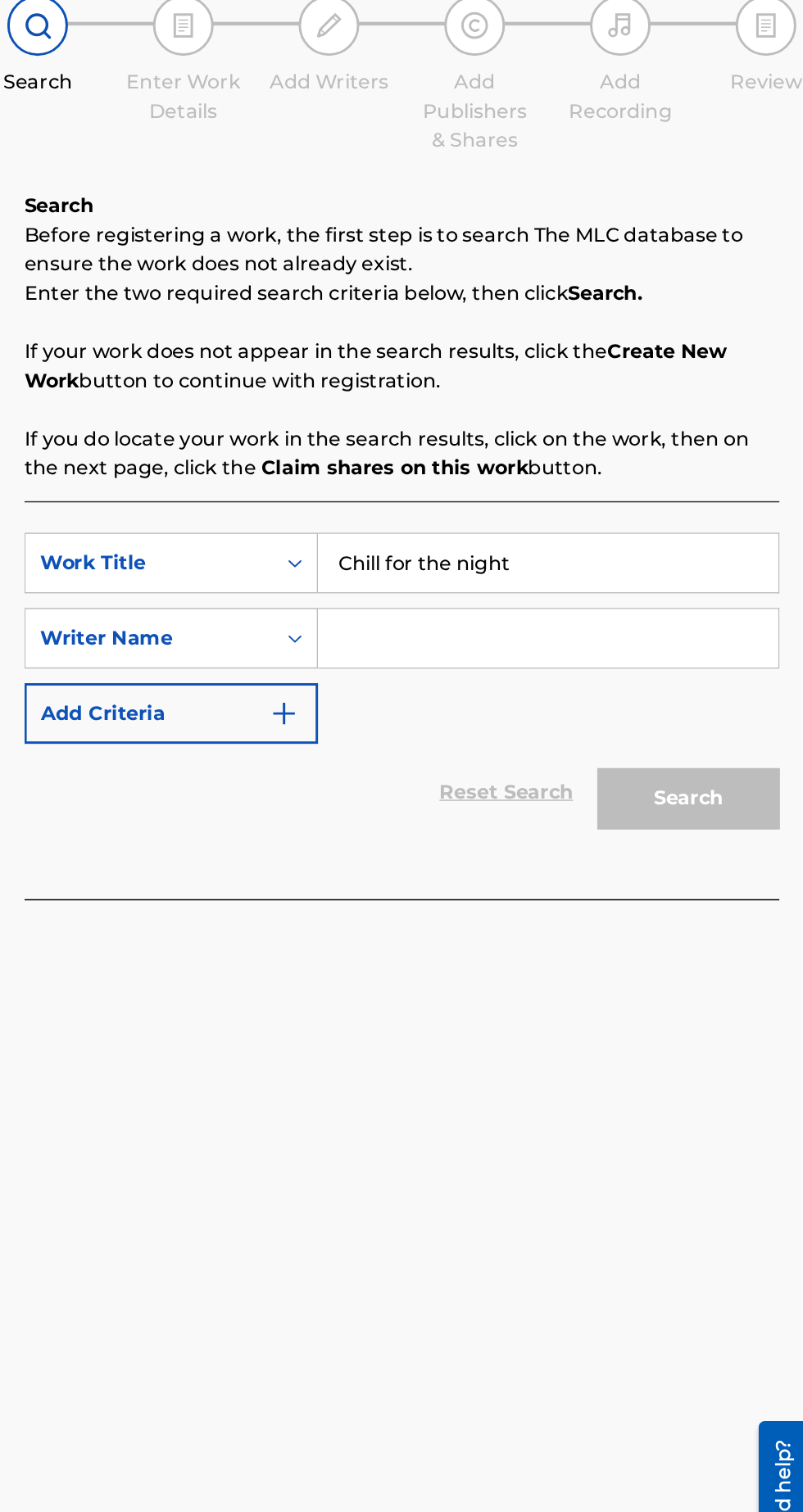
type input "Chill for the night"
click at [629, 566] on input "Search Form" at bounding box center [627, 581] width 310 height 39
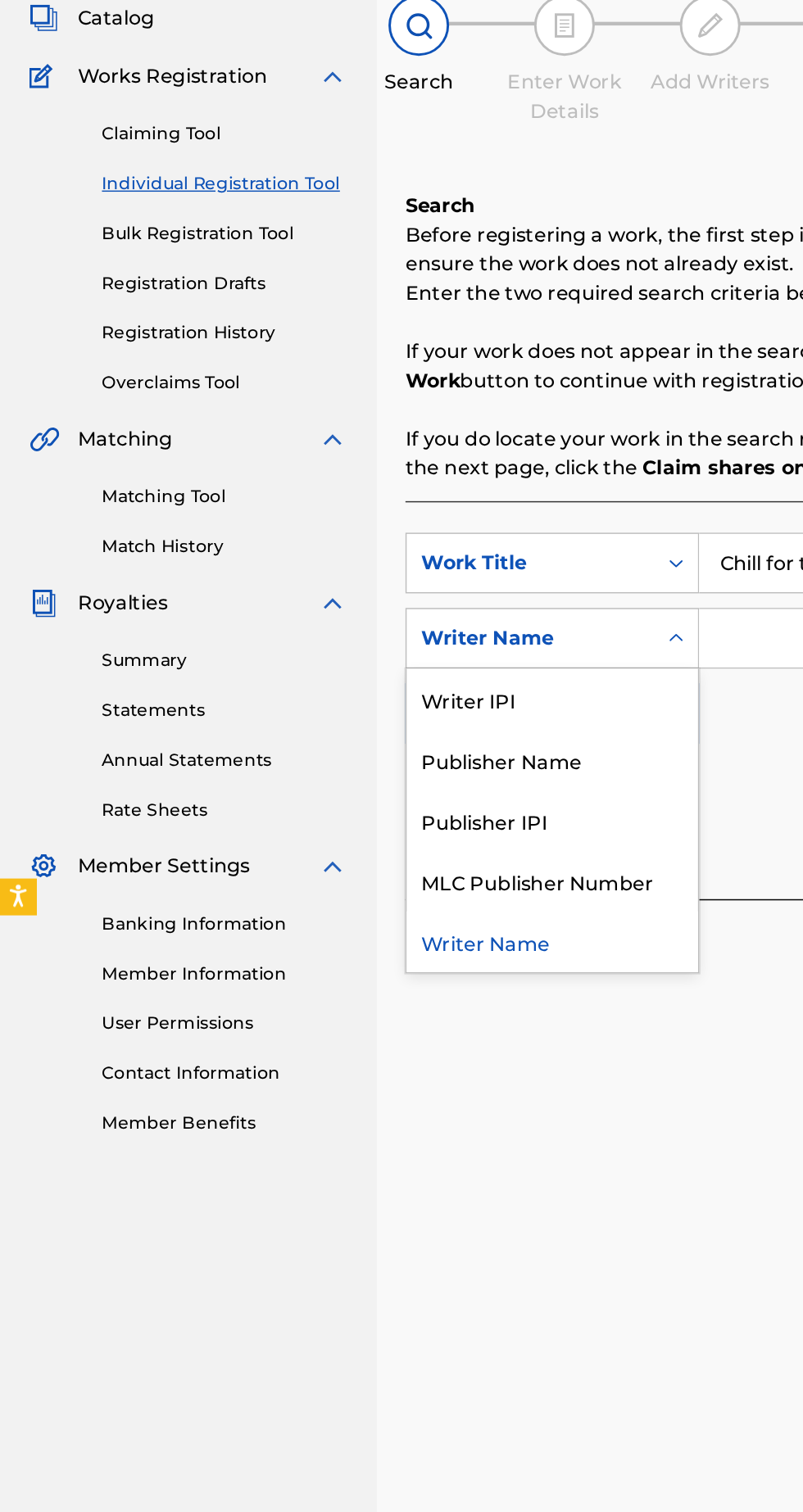
click at [386, 682] on div "Publisher Name" at bounding box center [373, 663] width 196 height 41
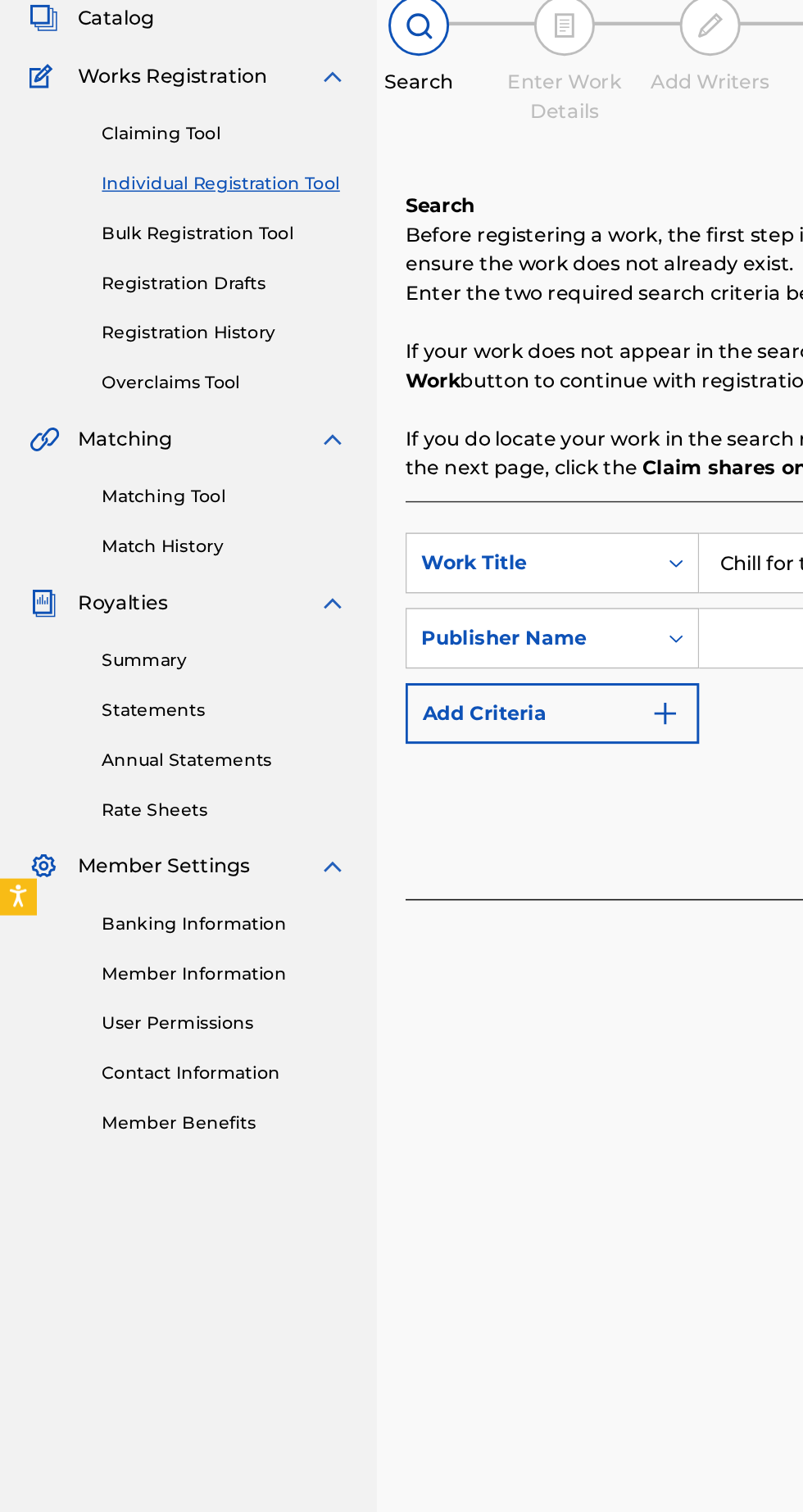
click at [500, 586] on input "Search Form" at bounding box center [627, 581] width 310 height 39
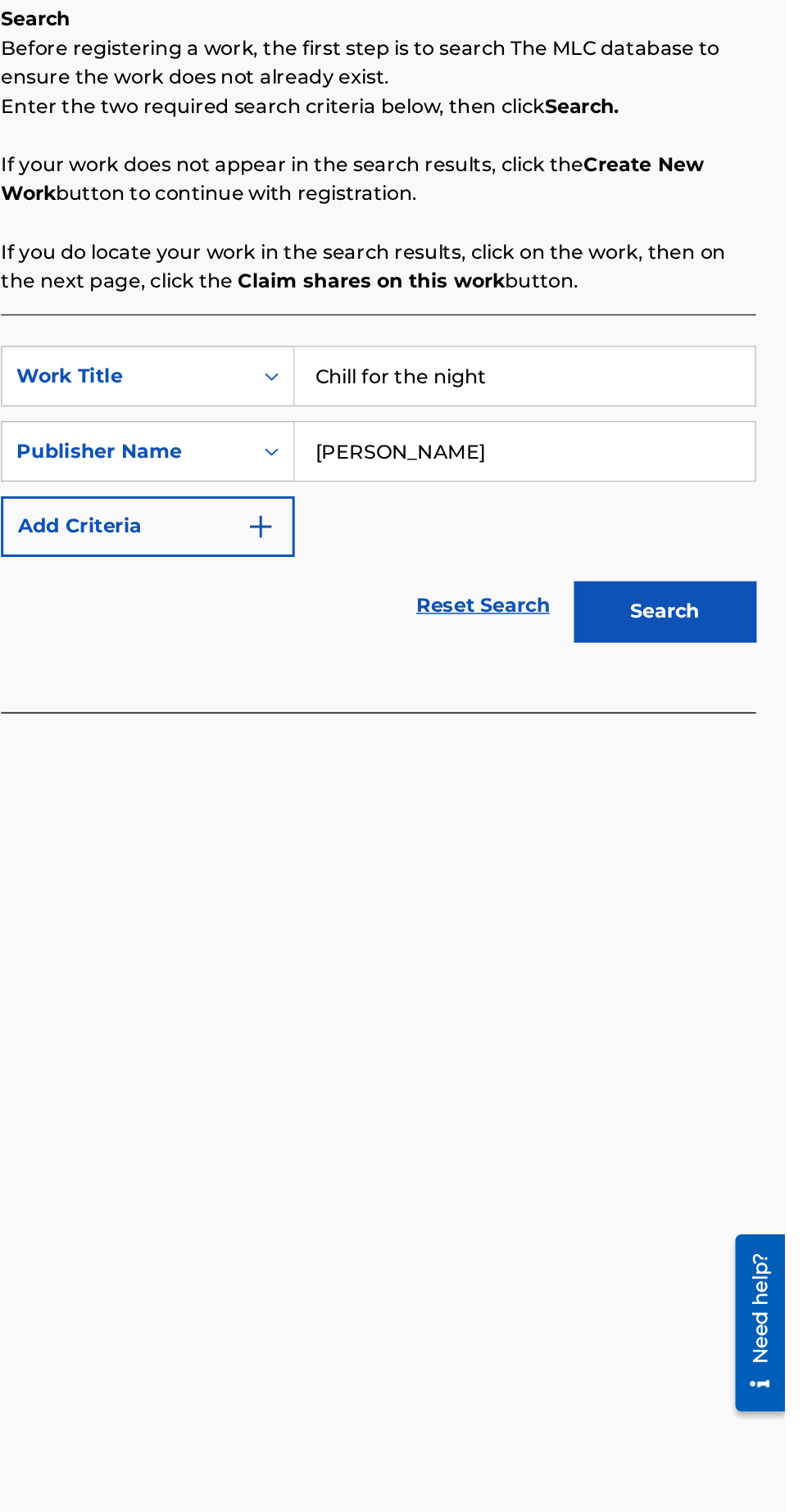
type input "[PERSON_NAME]"
click at [739, 705] on button "Search" at bounding box center [722, 689] width 123 height 41
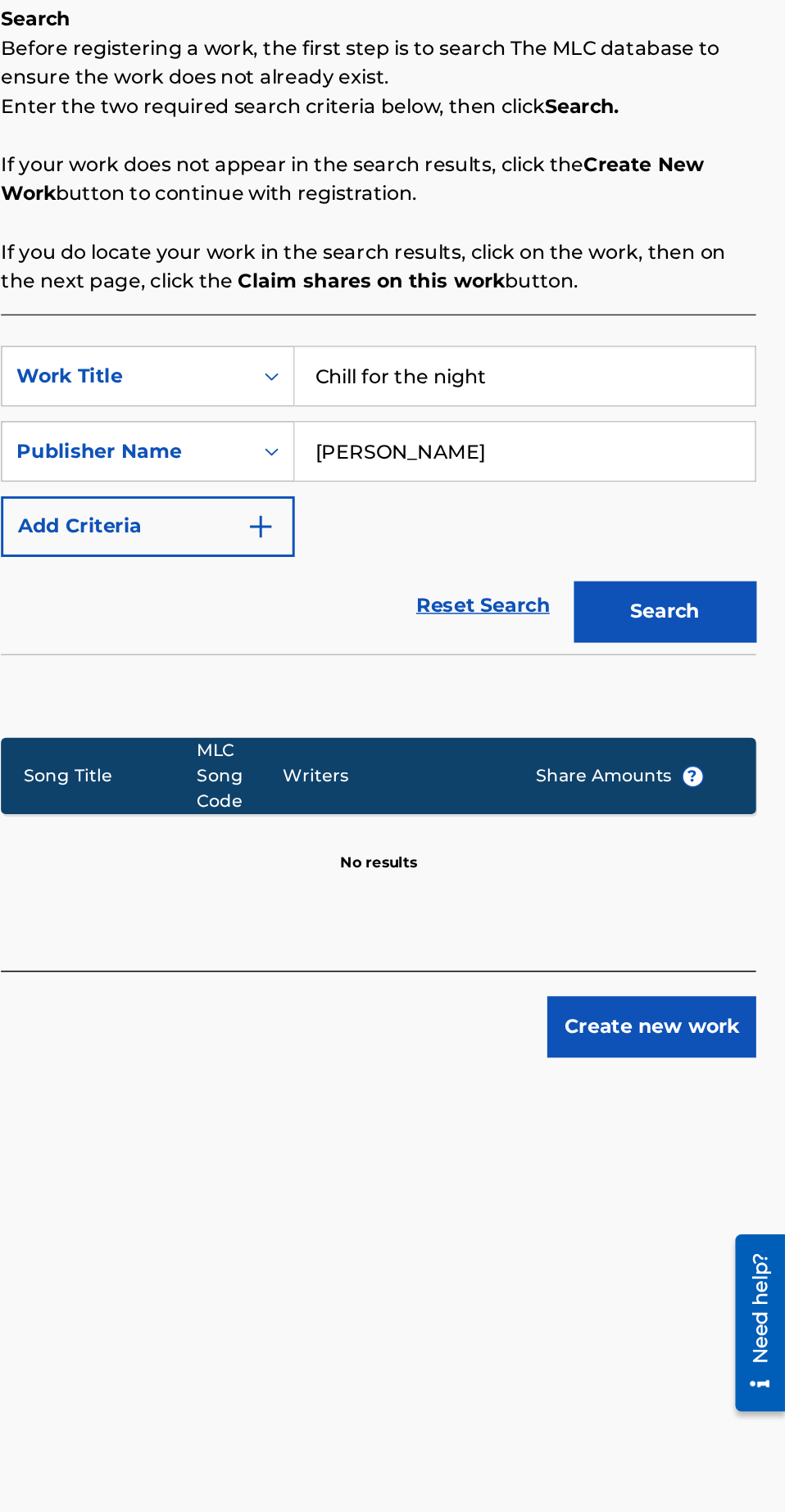
click at [726, 981] on button "Create new work" at bounding box center [712, 970] width 141 height 41
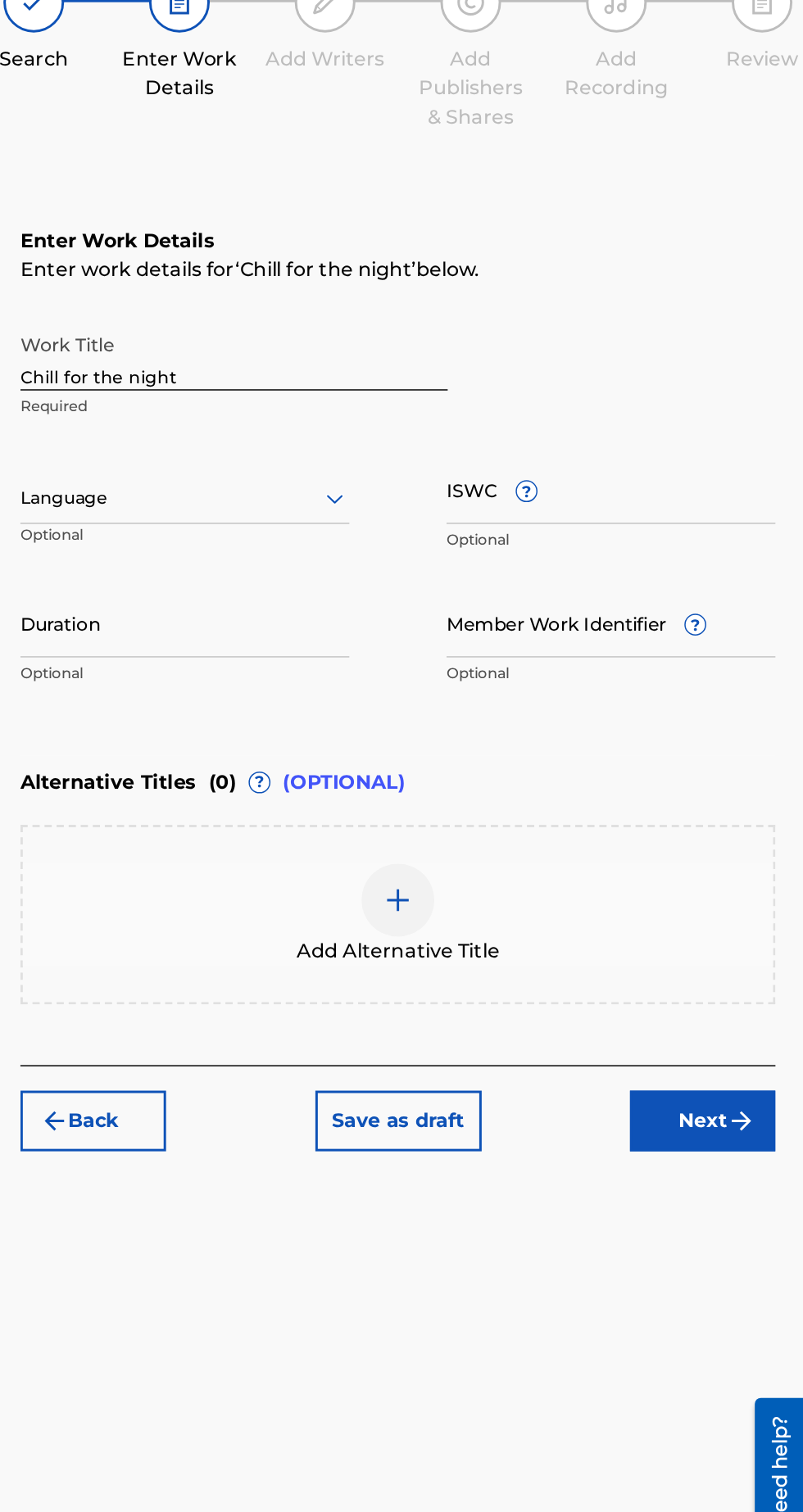
click at [741, 915] on button "Next" at bounding box center [735, 923] width 98 height 41
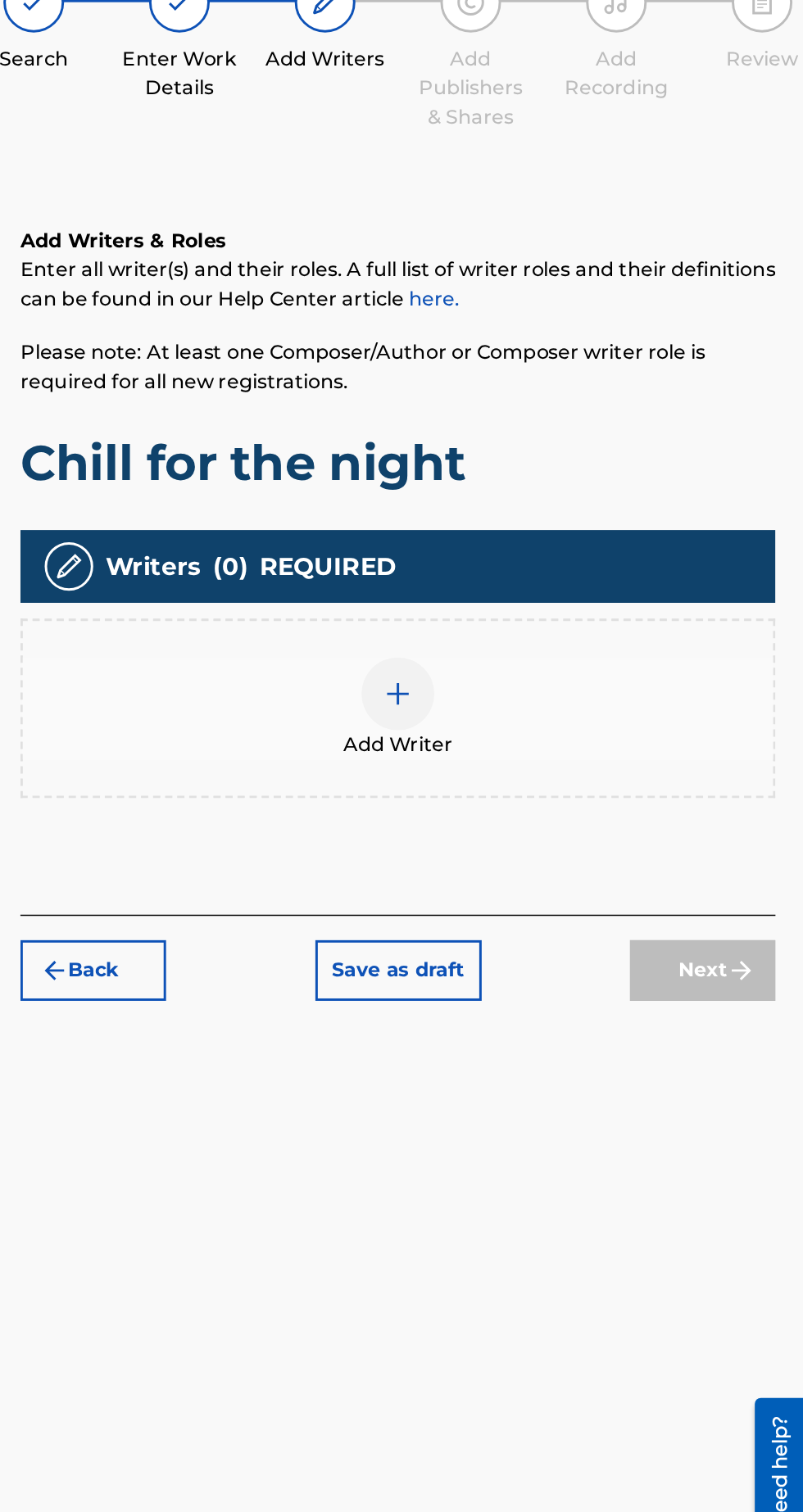
click at [573, 623] on div "Add Writer" at bounding box center [528, 645] width 507 height 69
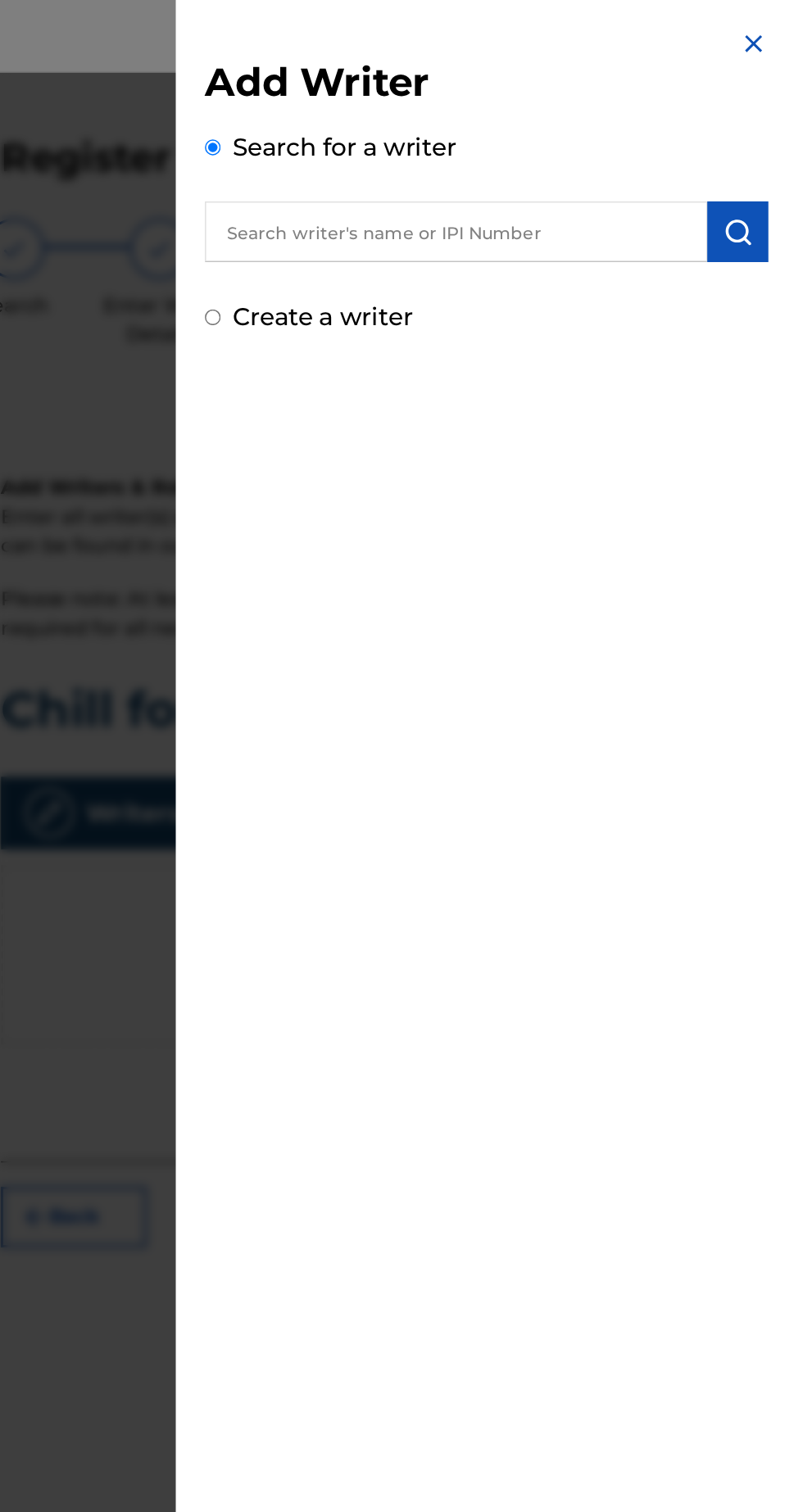
click at [656, 156] on input "text" at bounding box center [582, 156] width 340 height 41
type input "[PERSON_NAME]"
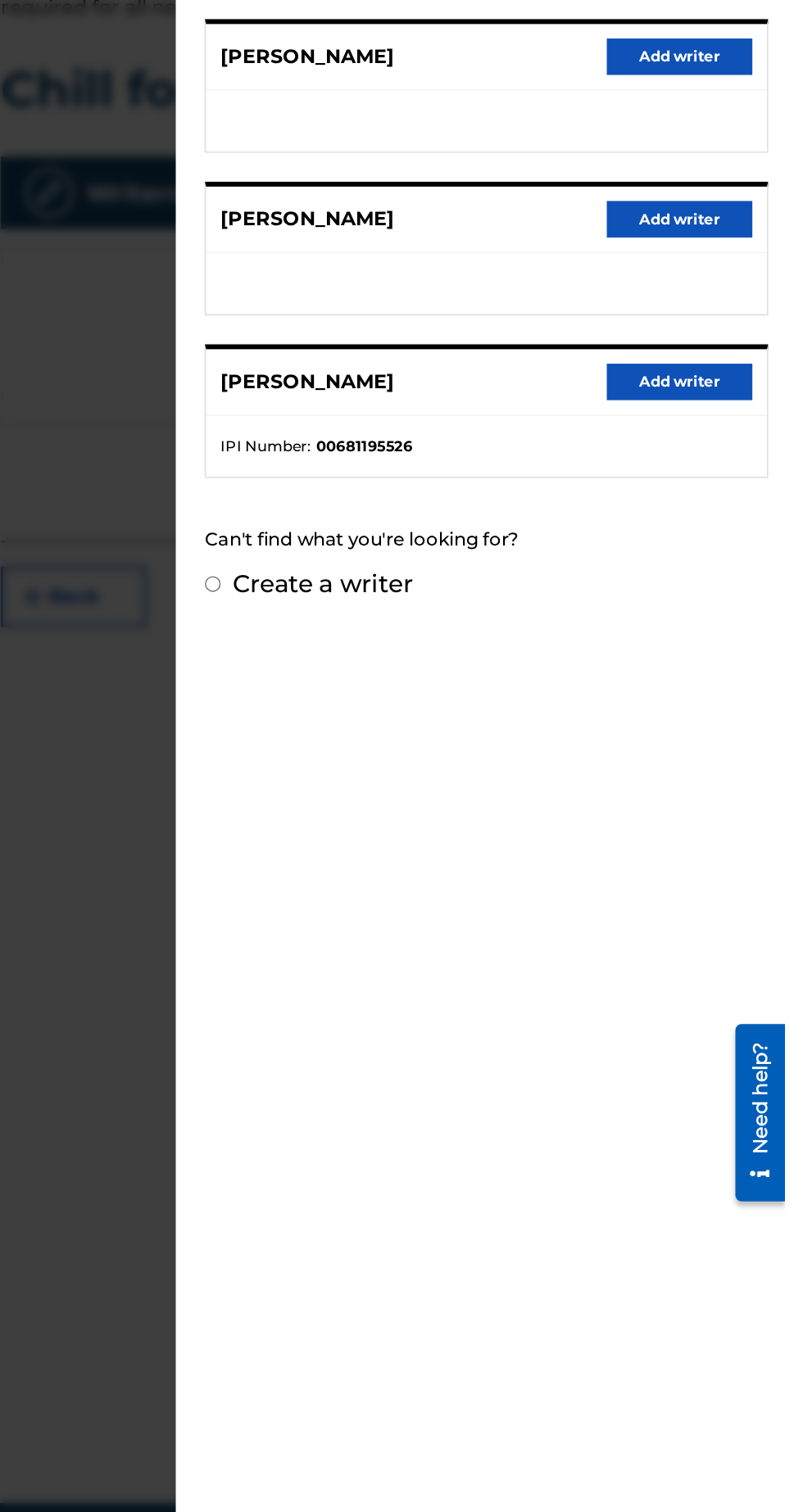
click at [522, 811] on label "Create a writer" at bounding box center [491, 813] width 121 height 20
radio input "true"
click at [422, 811] on input "Create a writer" at bounding box center [417, 813] width 11 height 11
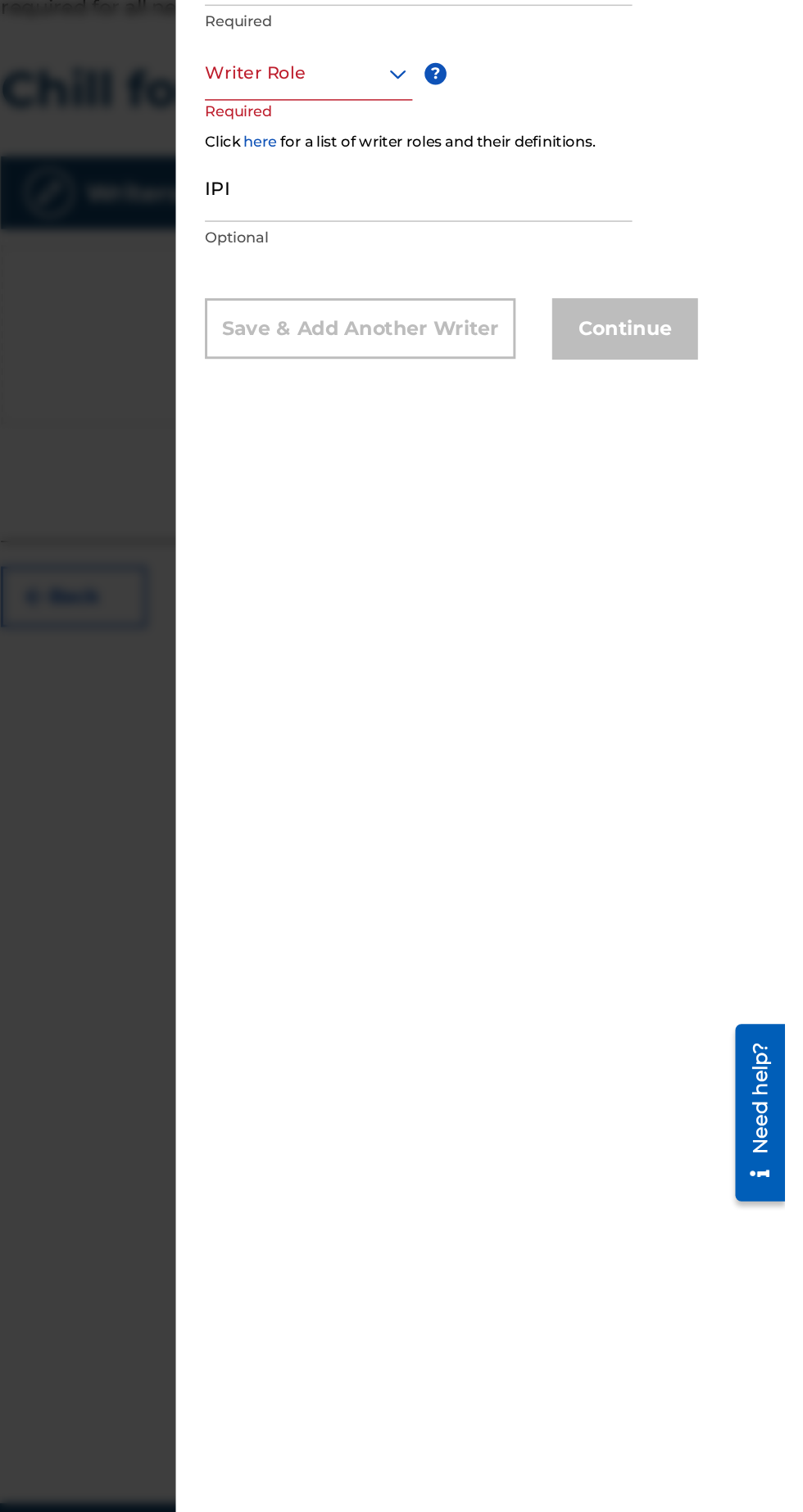
radio input "false"
radio input "true"
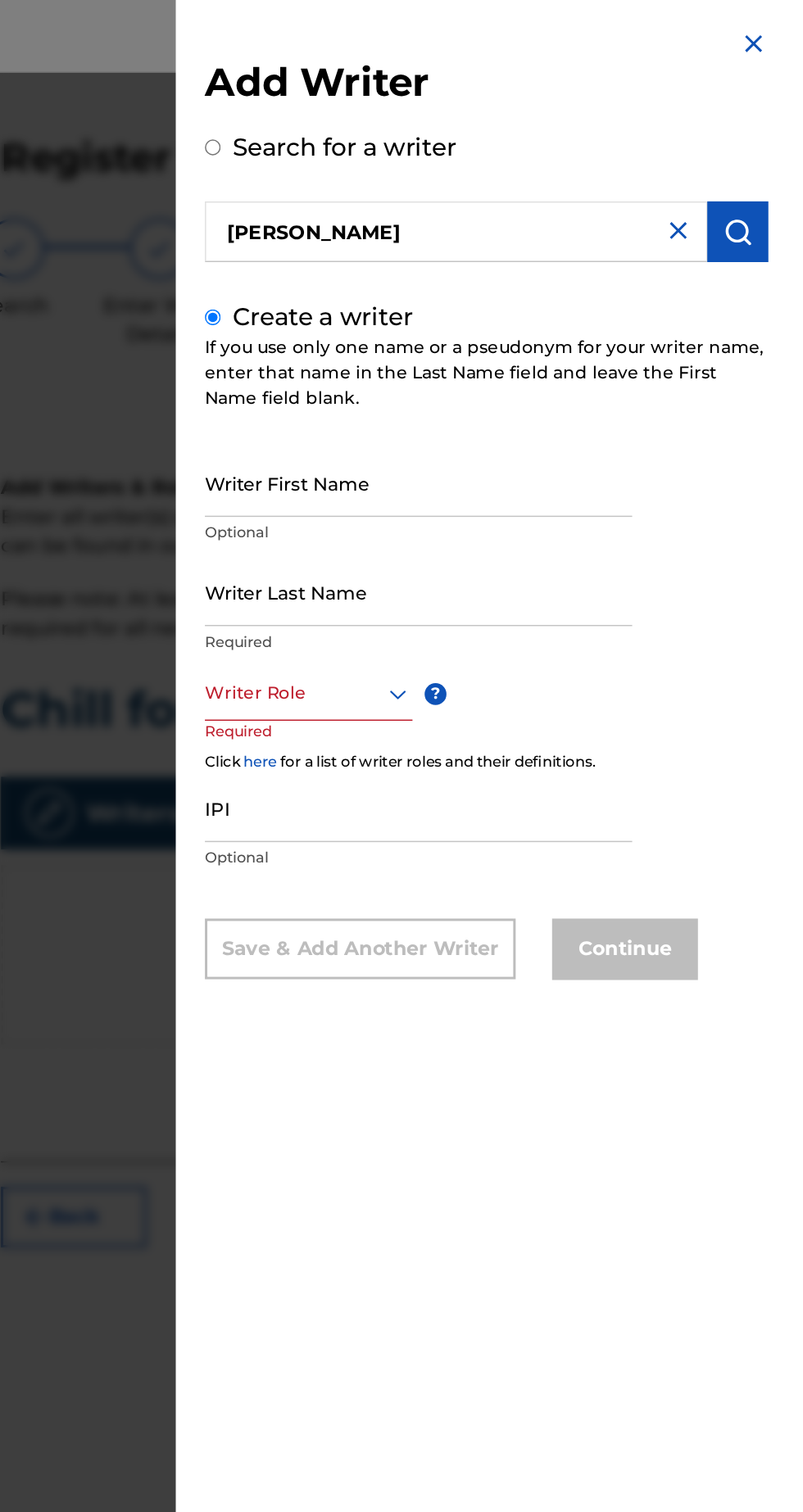
click at [600, 349] on input "Writer First Name" at bounding box center [556, 325] width 289 height 47
type input "Deontae"
click at [575, 418] on input "Writer Last Name" at bounding box center [556, 399] width 289 height 47
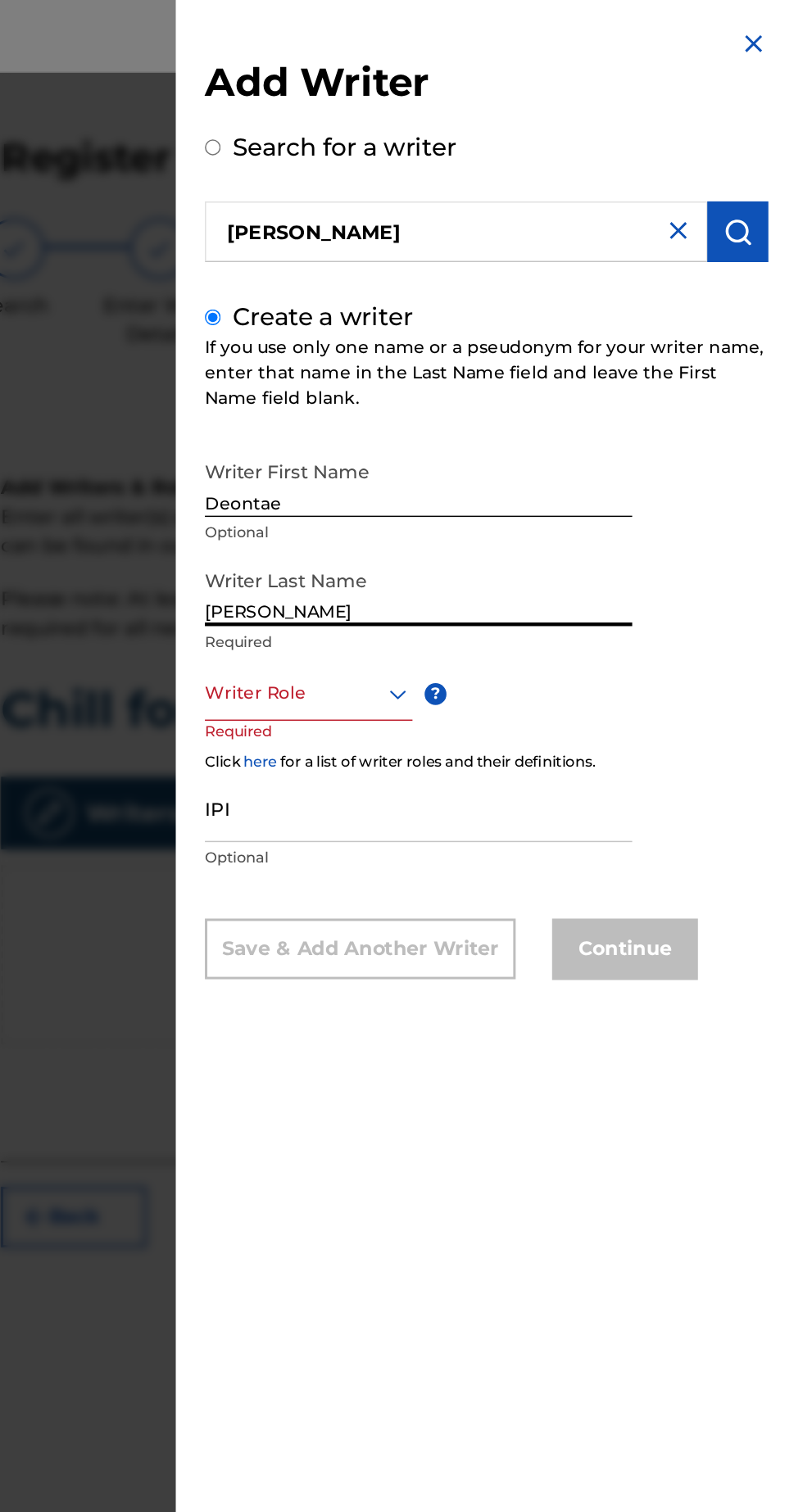
type input "[PERSON_NAME]"
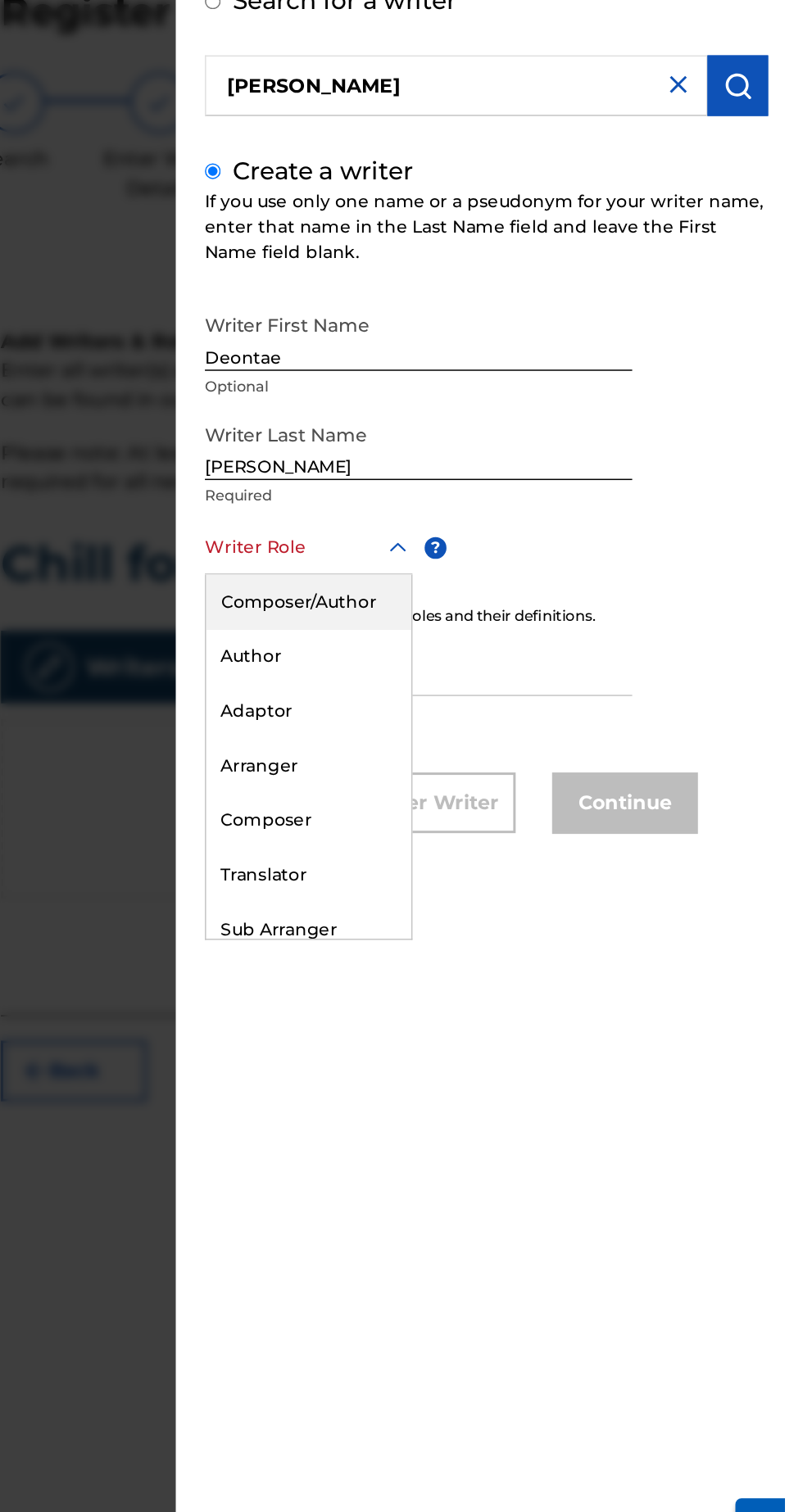
click at [539, 519] on div "Composer/Author" at bounding box center [481, 505] width 138 height 37
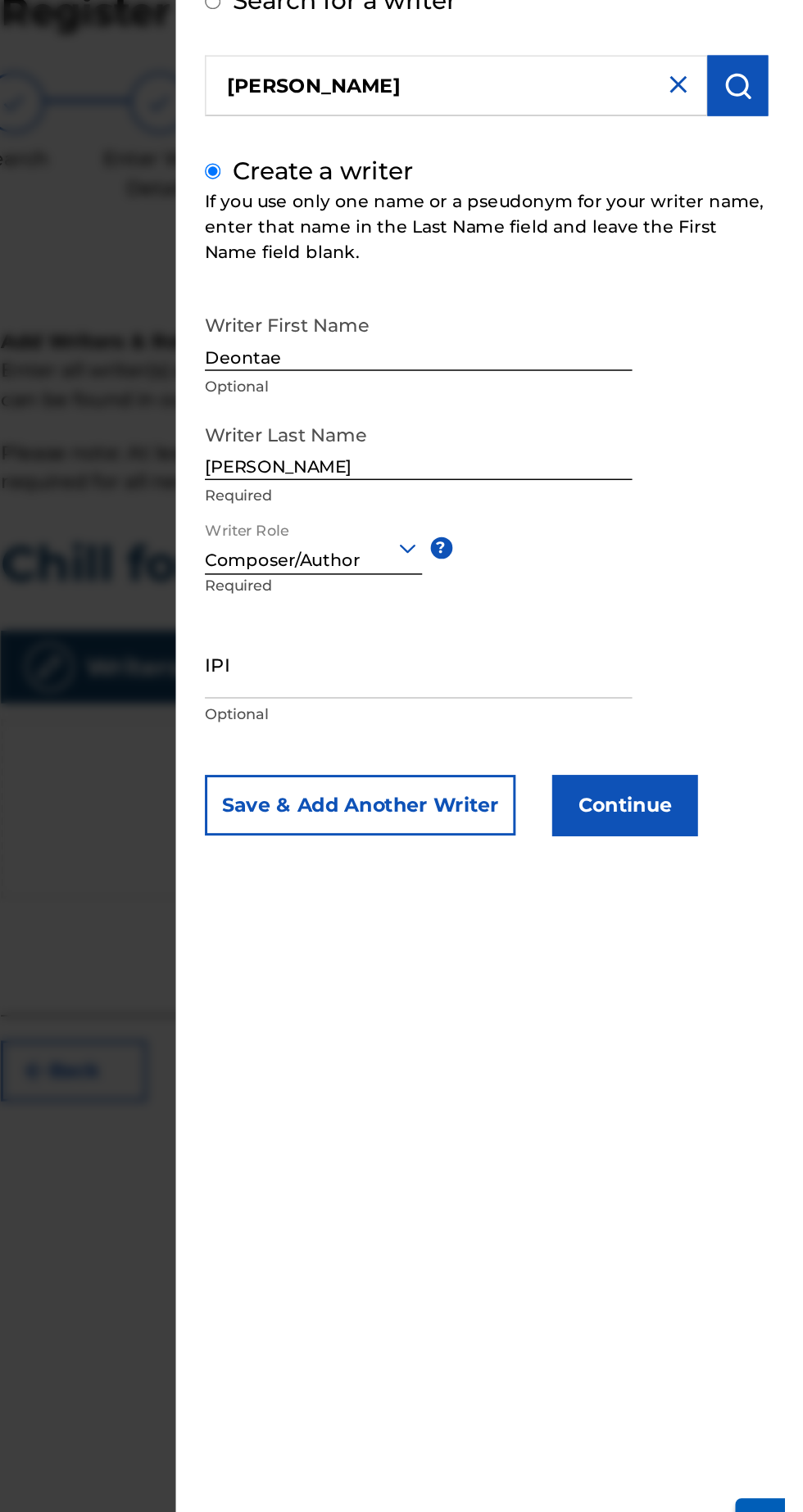
click at [570, 567] on input "IPI" at bounding box center [556, 546] width 289 height 47
click at [576, 535] on input "01303863078" at bounding box center [556, 546] width 289 height 47
type input "01303863078"
click at [733, 656] on button "Continue" at bounding box center [695, 642] width 98 height 41
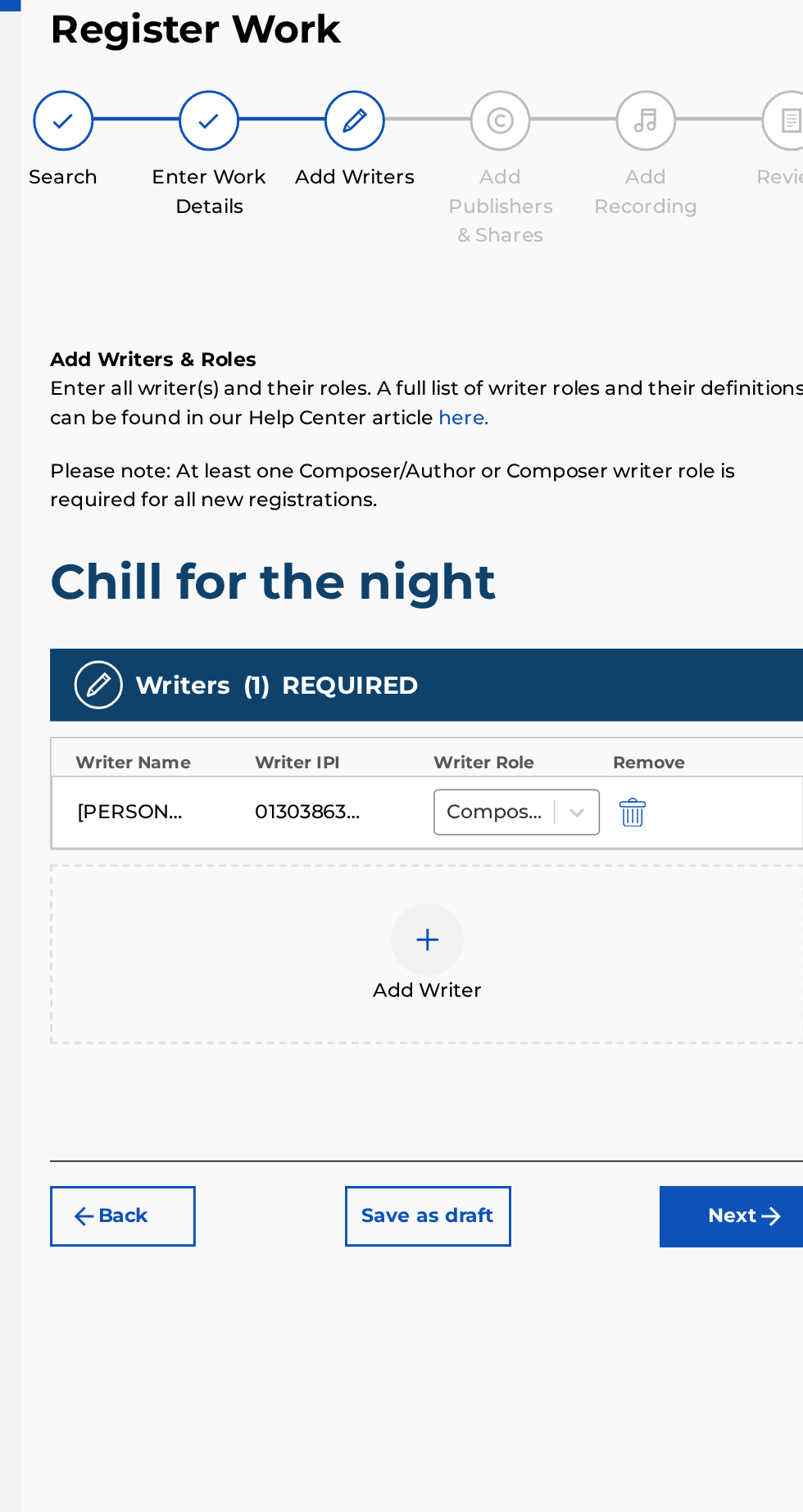
click at [746, 913] on button "Next" at bounding box center [735, 907] width 98 height 41
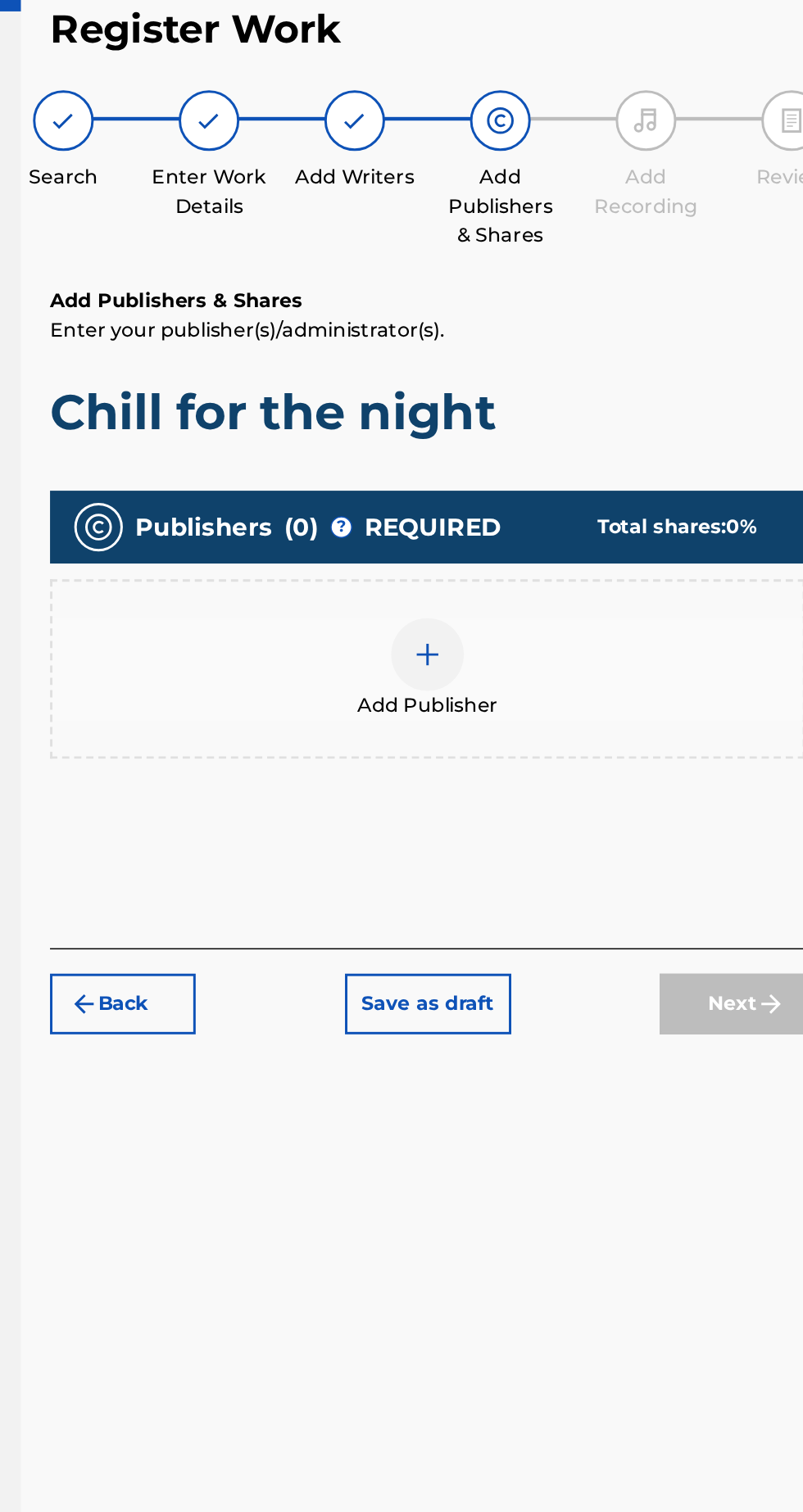
click at [563, 553] on span "Add Publisher" at bounding box center [528, 563] width 95 height 20
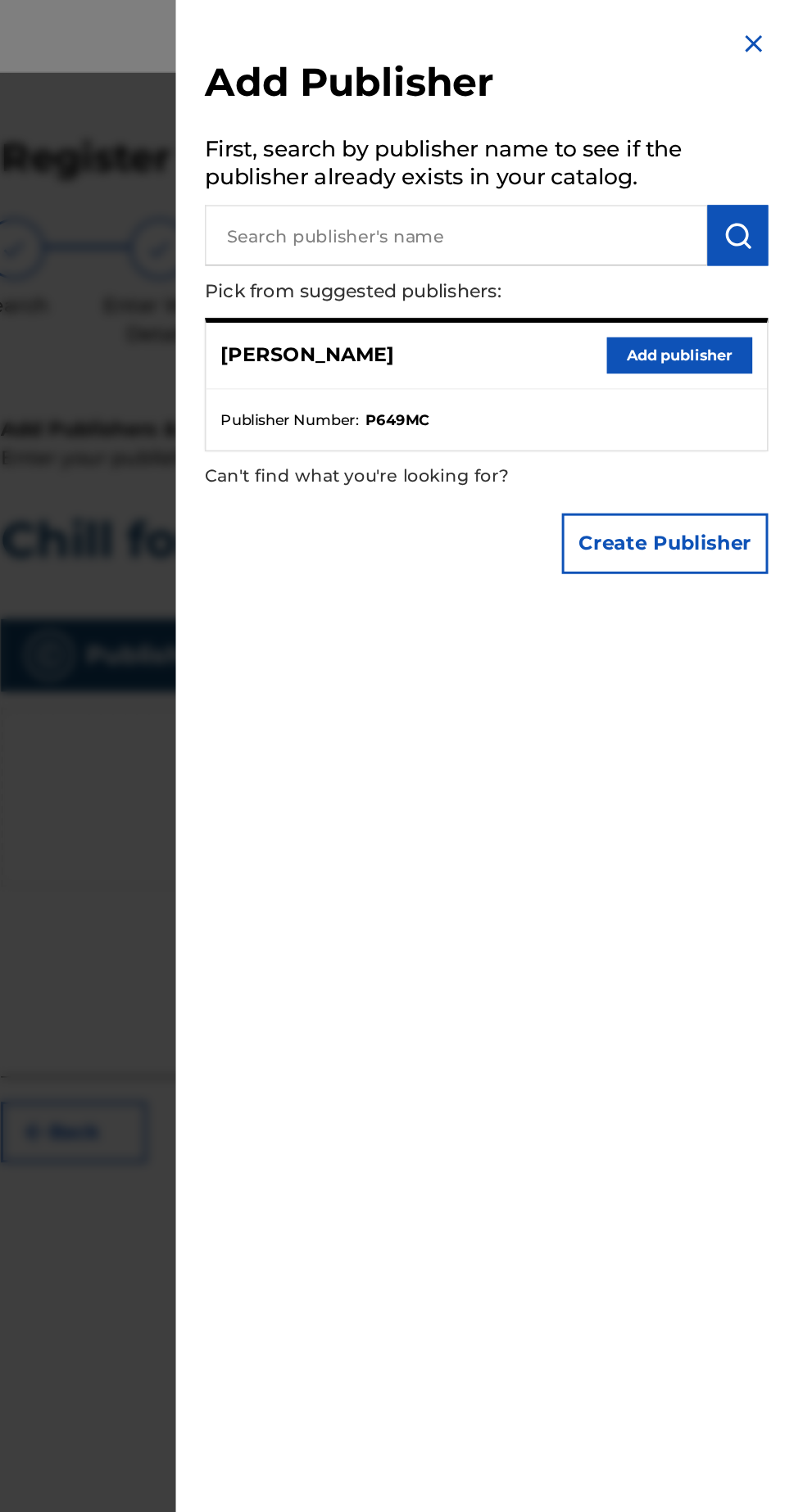
click at [757, 246] on button "Add publisher" at bounding box center [732, 240] width 98 height 25
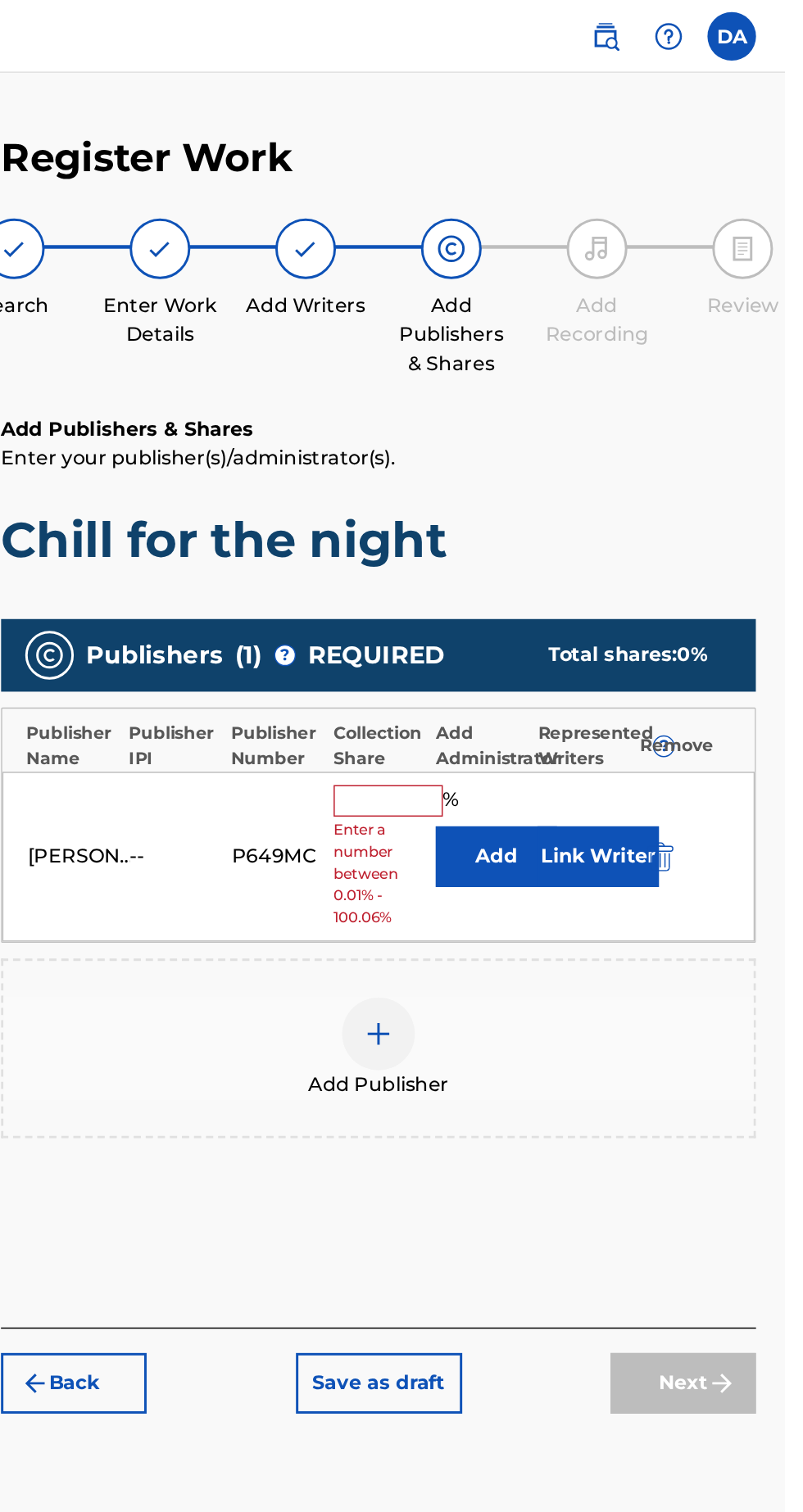
click at [534, 541] on input "text" at bounding box center [535, 541] width 74 height 22
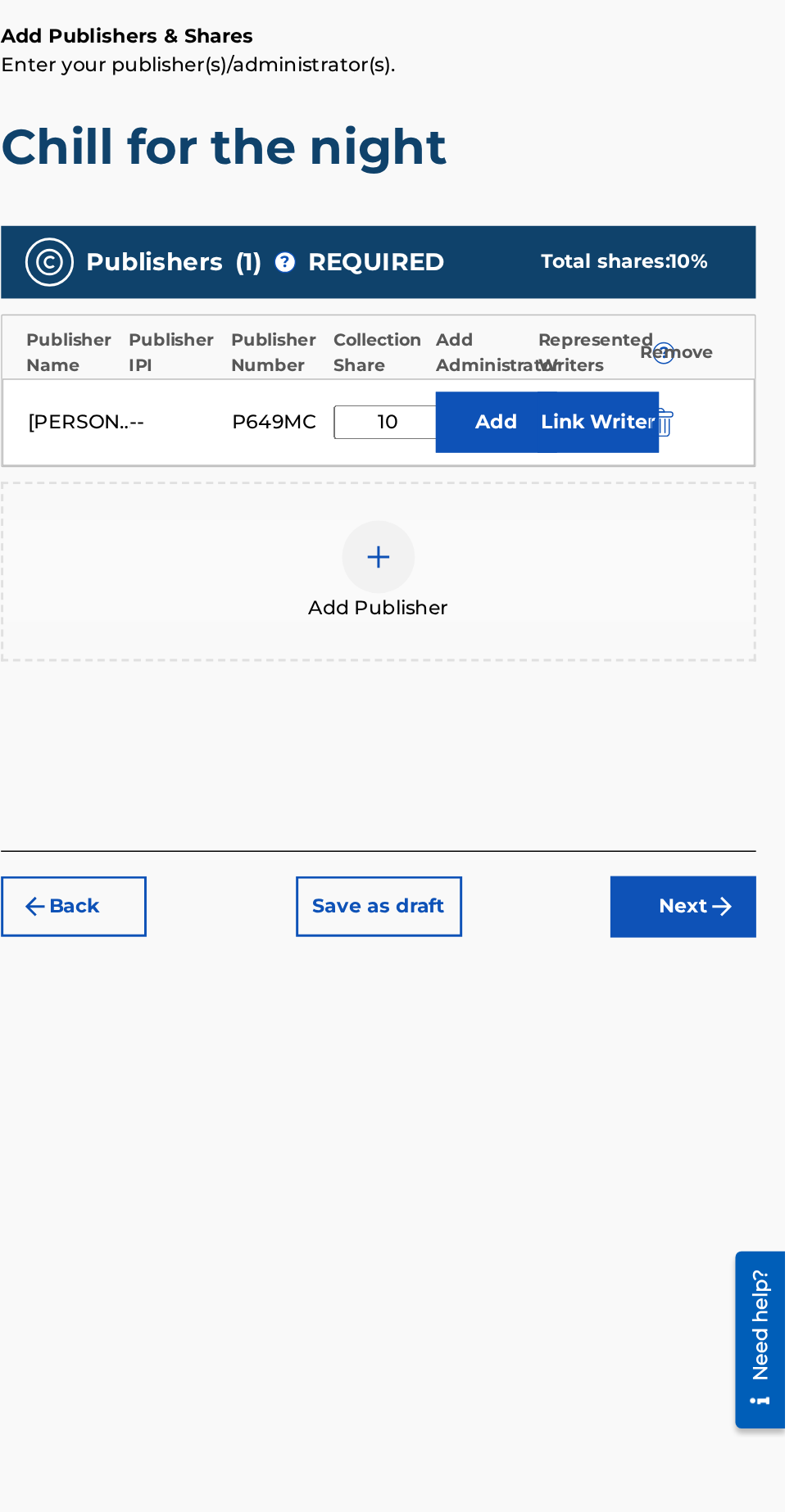
type input "100"
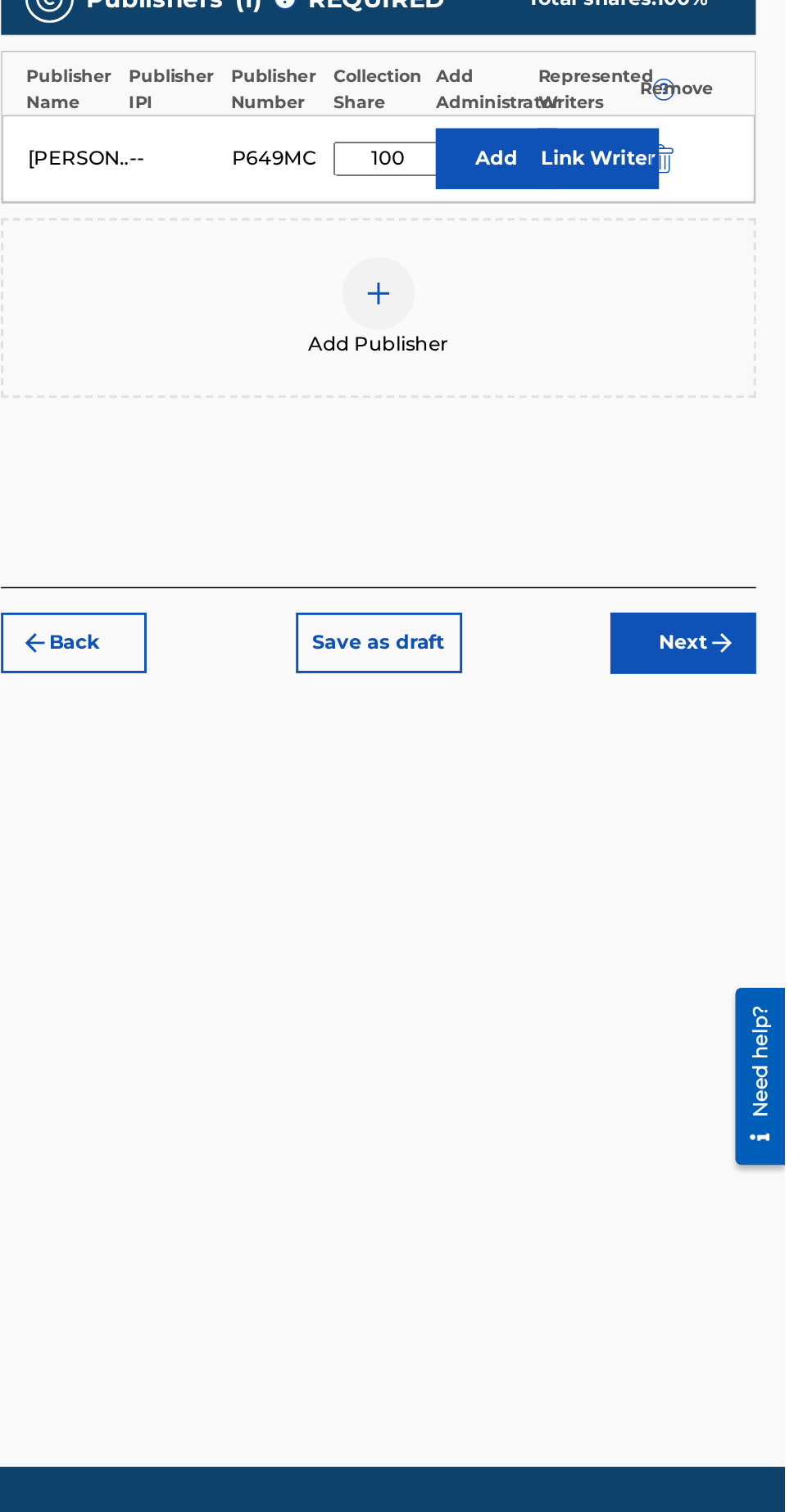
click at [746, 883] on button "Next" at bounding box center [735, 877] width 98 height 41
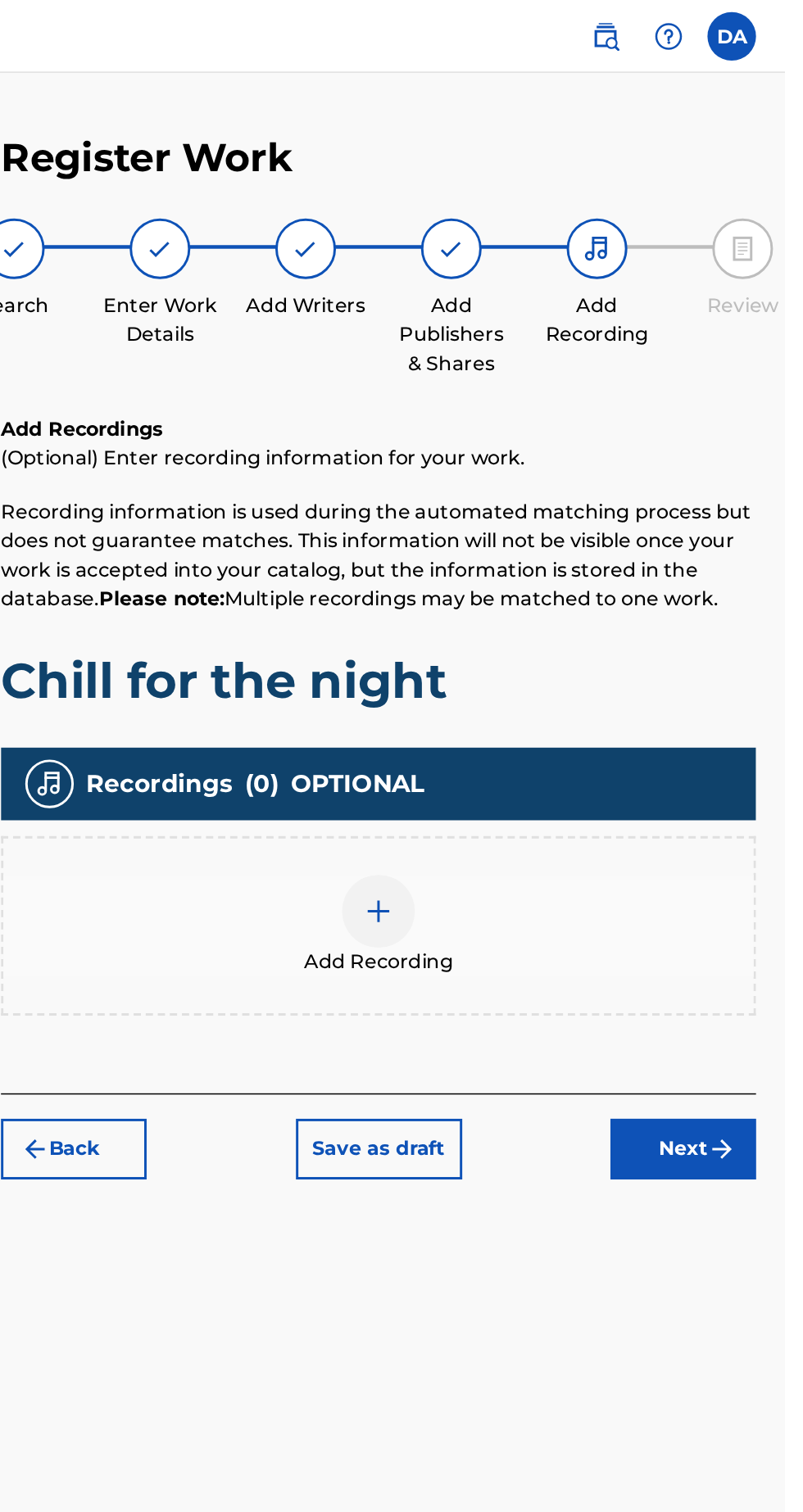
scroll to position [74, 0]
click at [544, 590] on div at bounding box center [528, 615] width 49 height 49
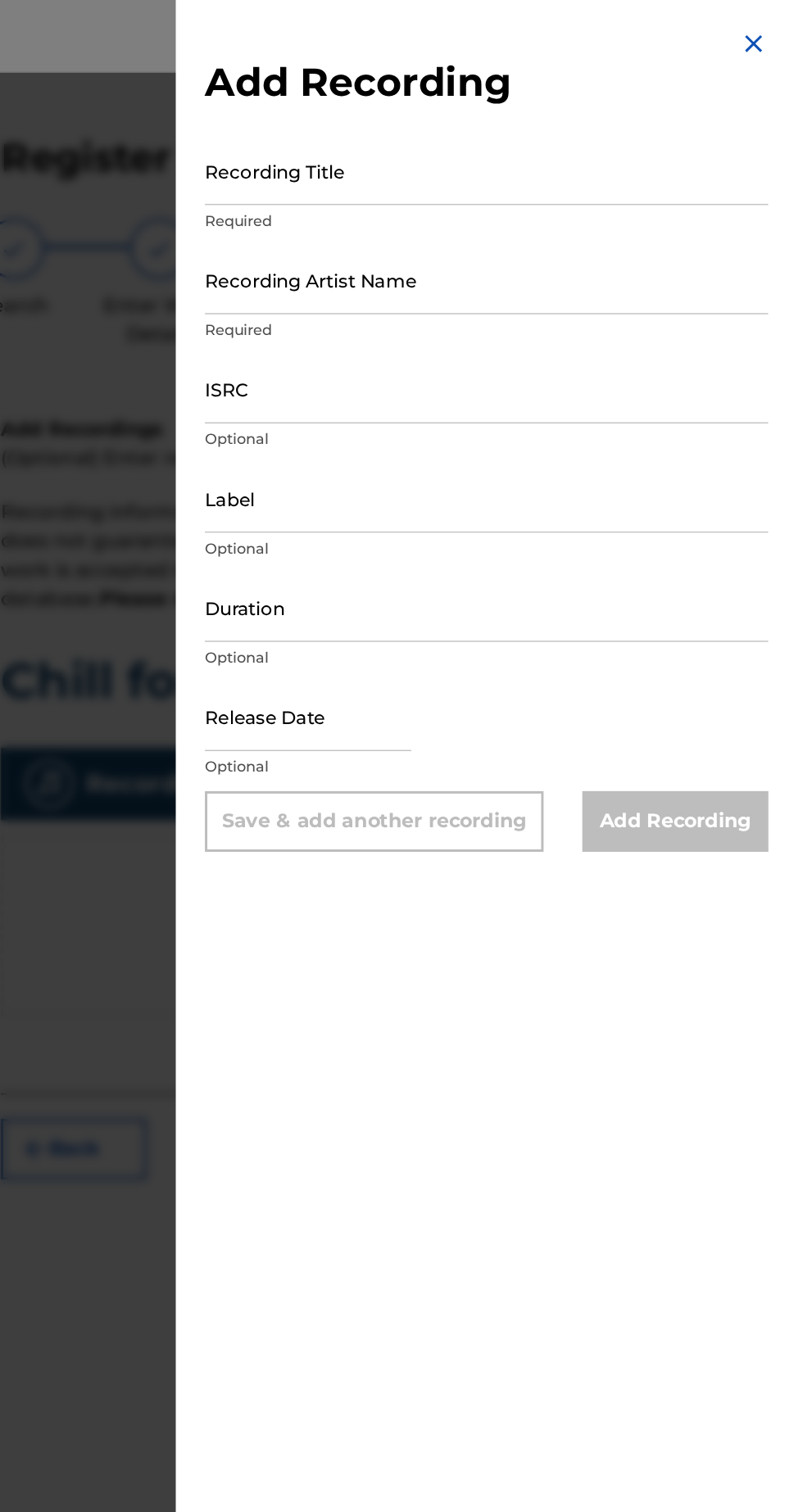
click at [652, 125] on input "Recording Title" at bounding box center [602, 115] width 380 height 47
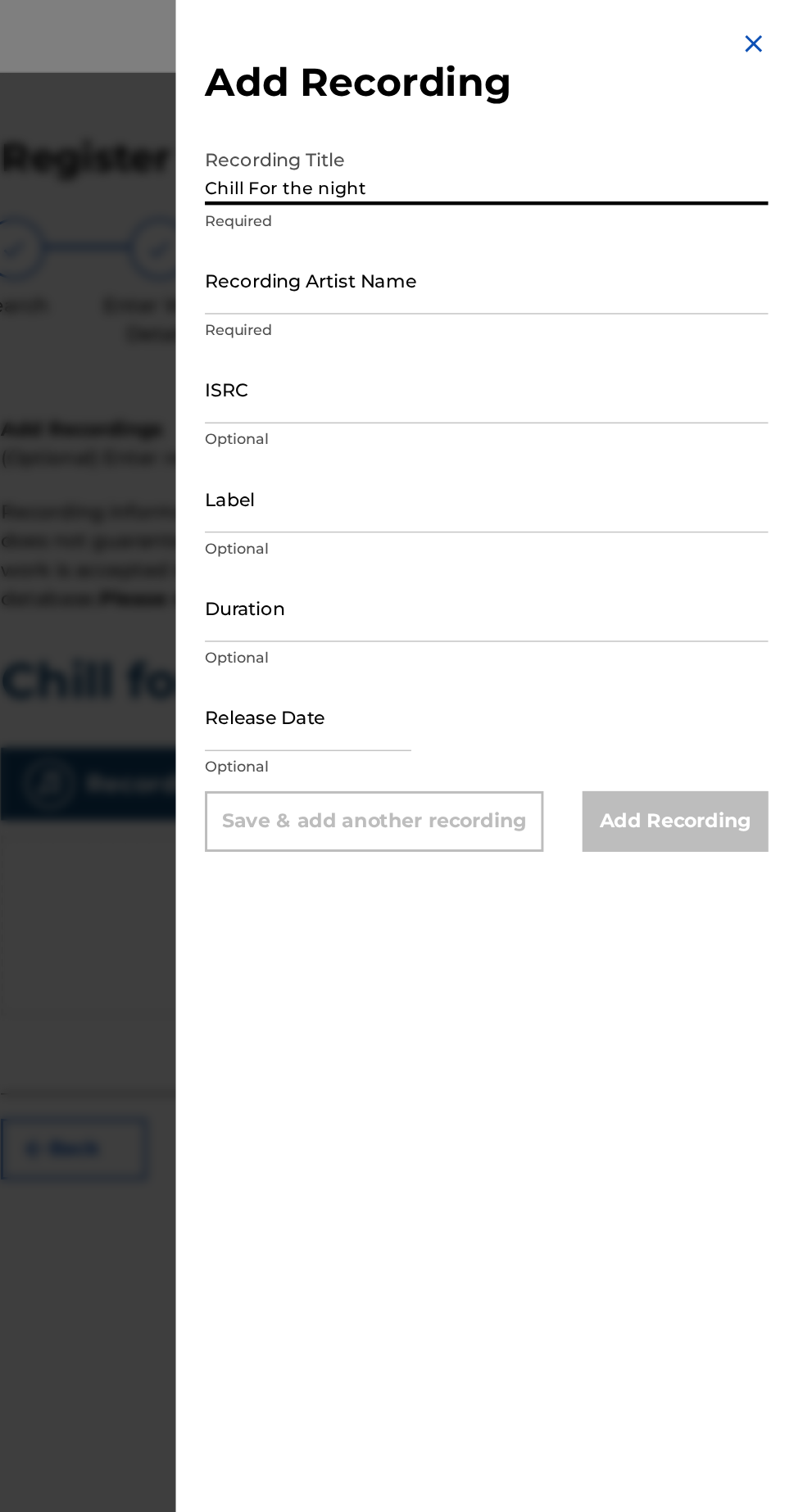
type input "Chill For the night"
click at [642, 206] on input "Recording Artist Name" at bounding box center [602, 189] width 380 height 47
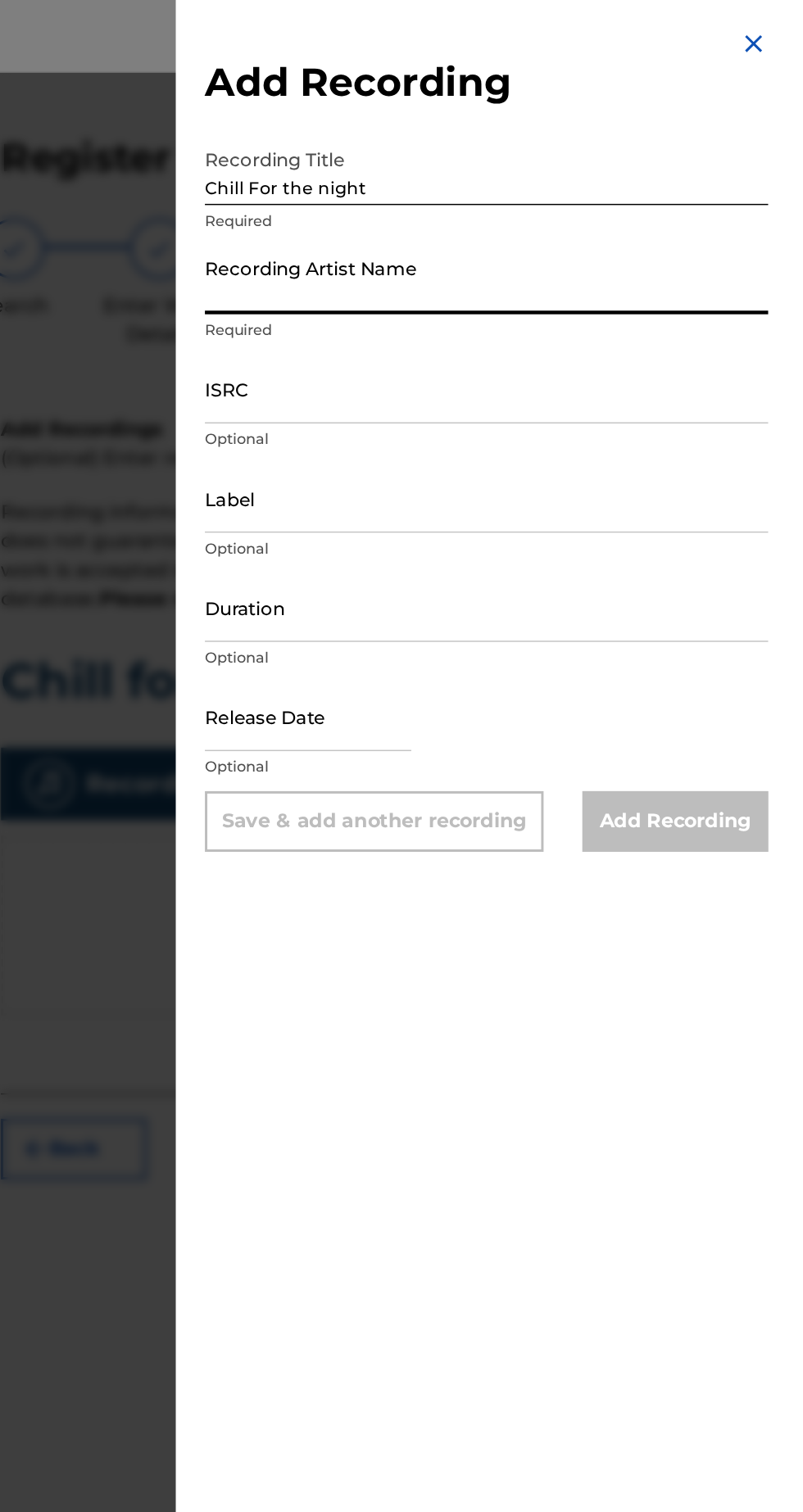
type input "[PERSON_NAME]"
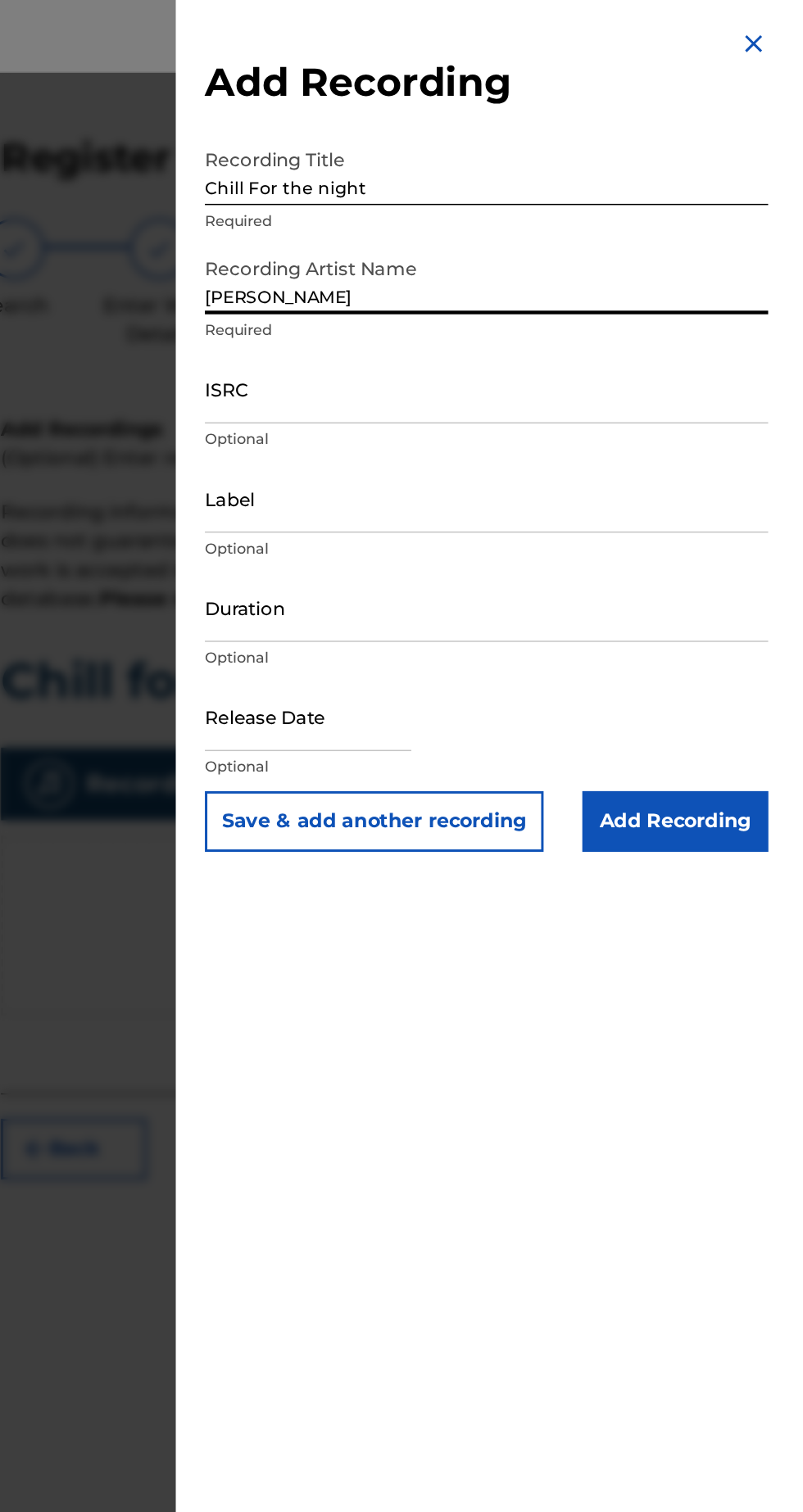
click at [551, 492] on input "text" at bounding box center [481, 484] width 139 height 47
select select "7"
select select "2025"
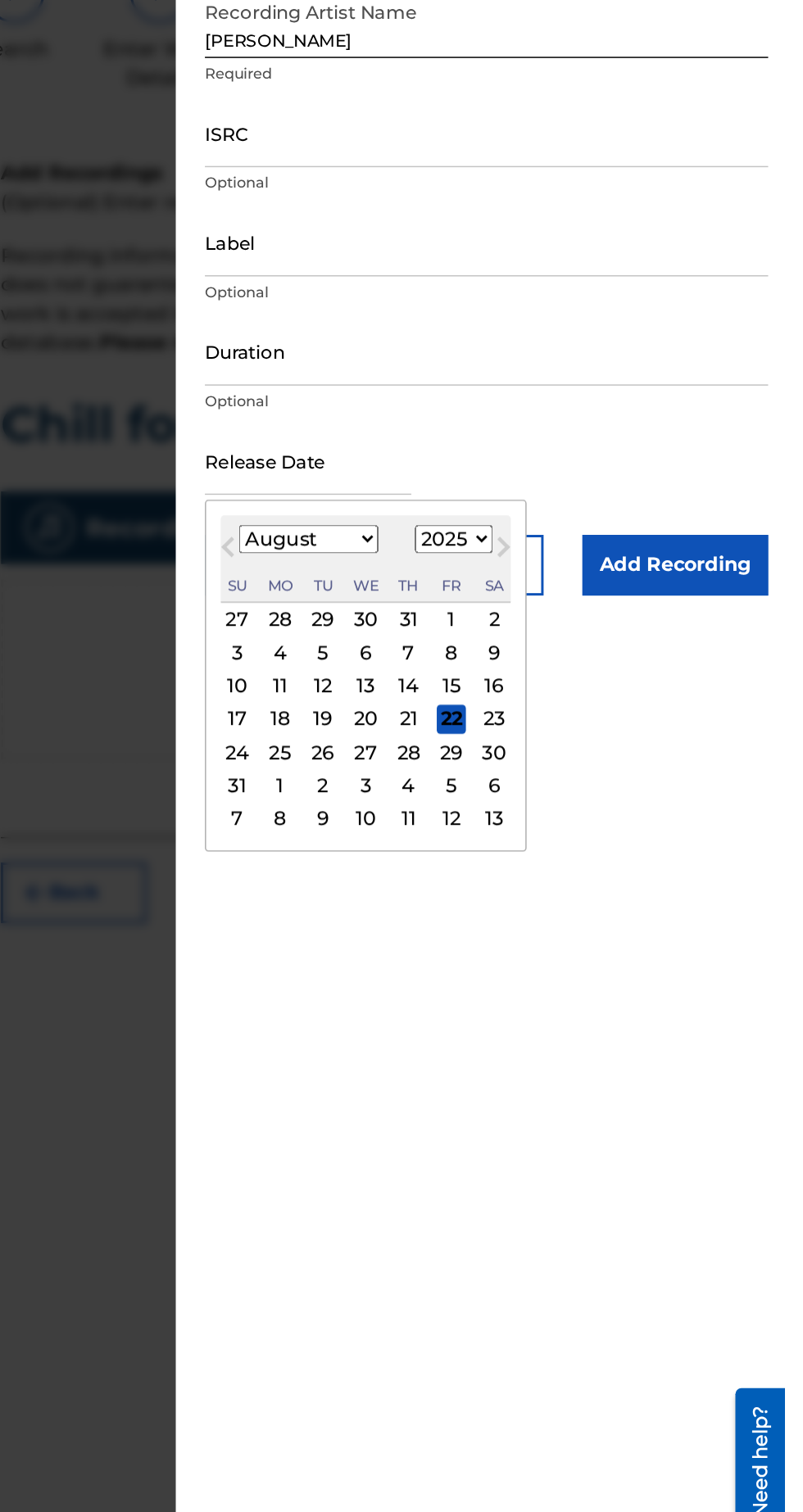
click at [559, 615] on div "7" at bounding box center [549, 614] width 20 height 20
type input "[DATE]"
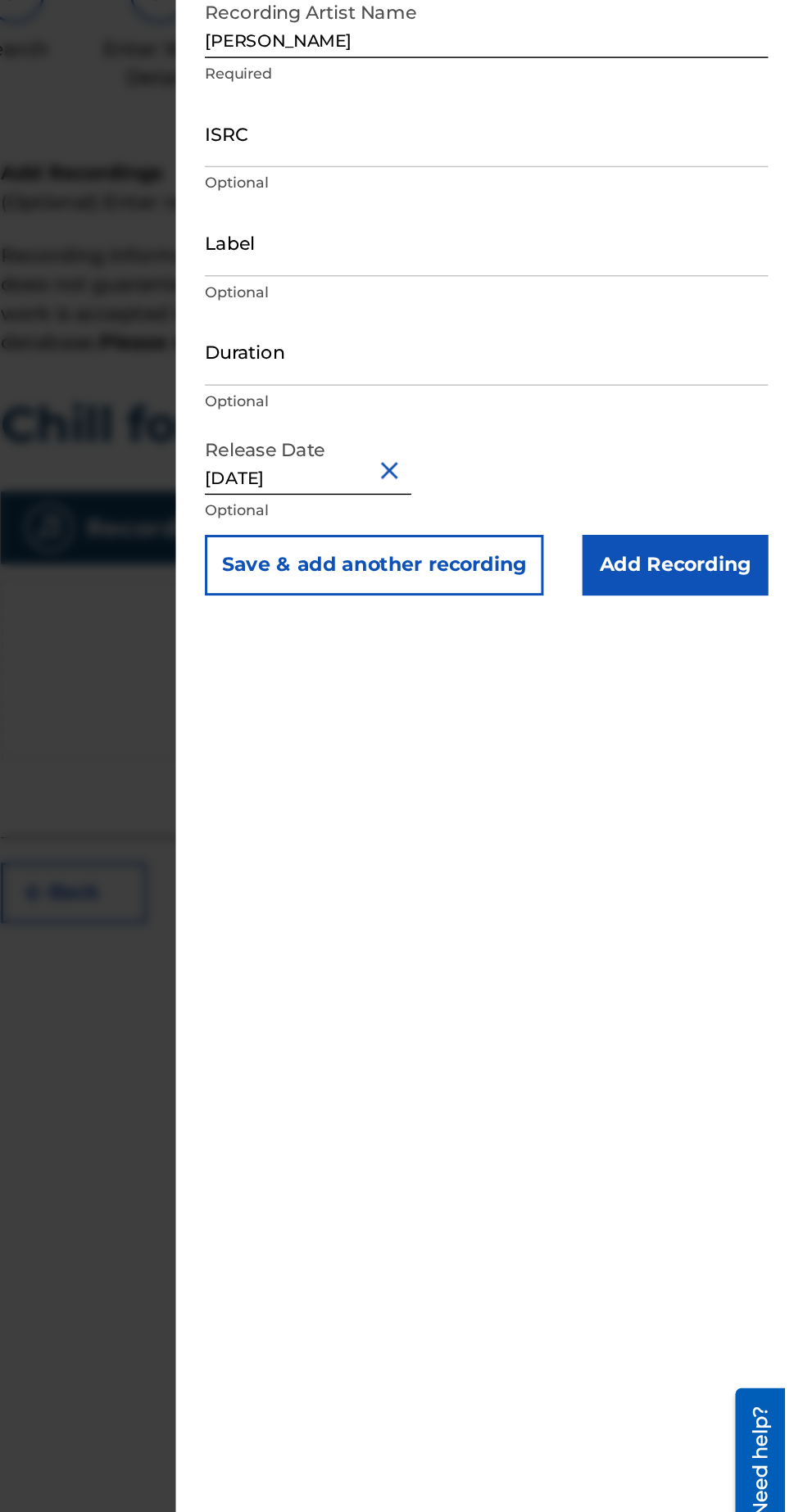
click at [767, 553] on input "Add Recording" at bounding box center [729, 554] width 126 height 41
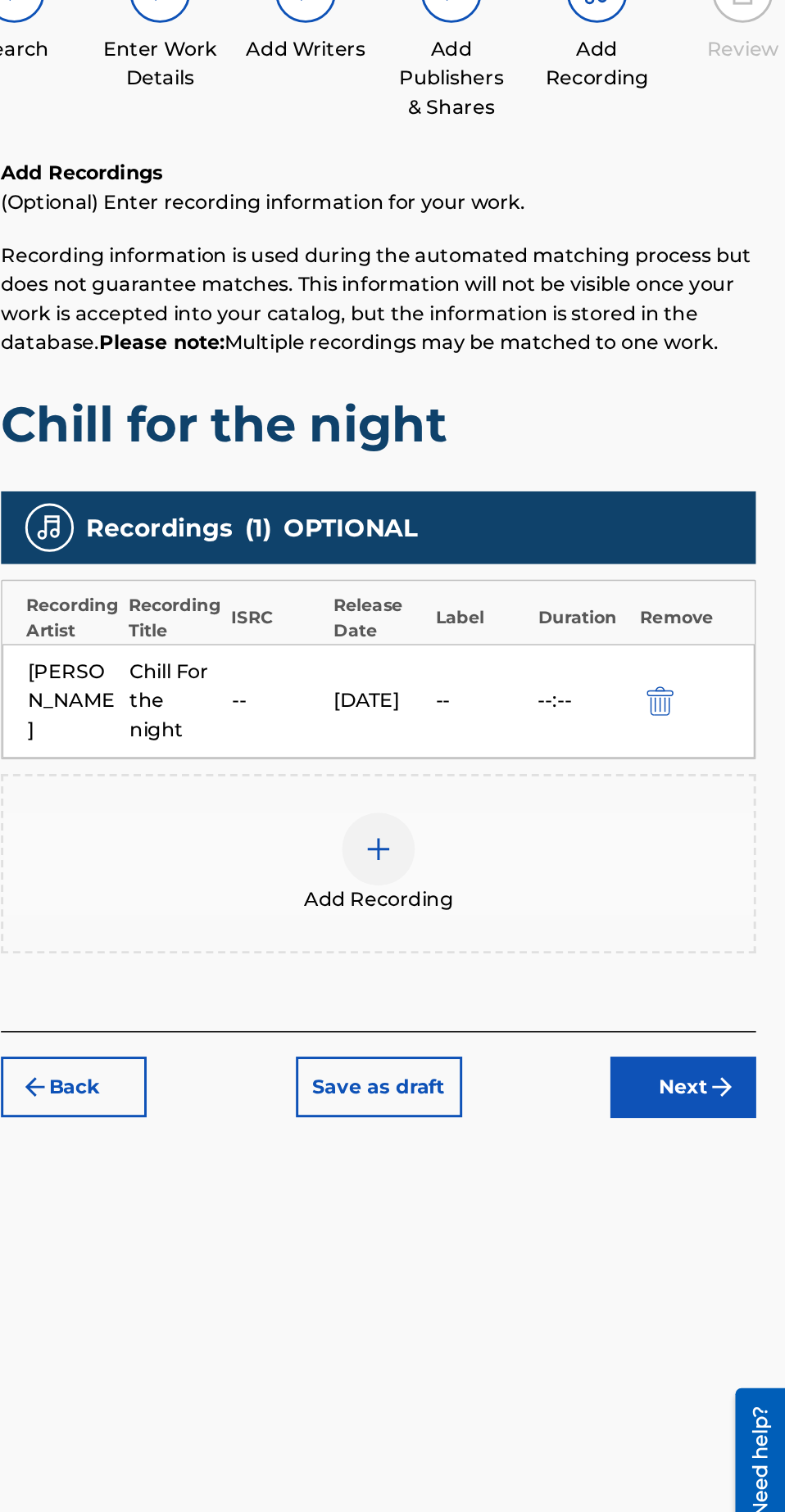
click at [769, 897] on img "submit" at bounding box center [761, 907] width 20 height 20
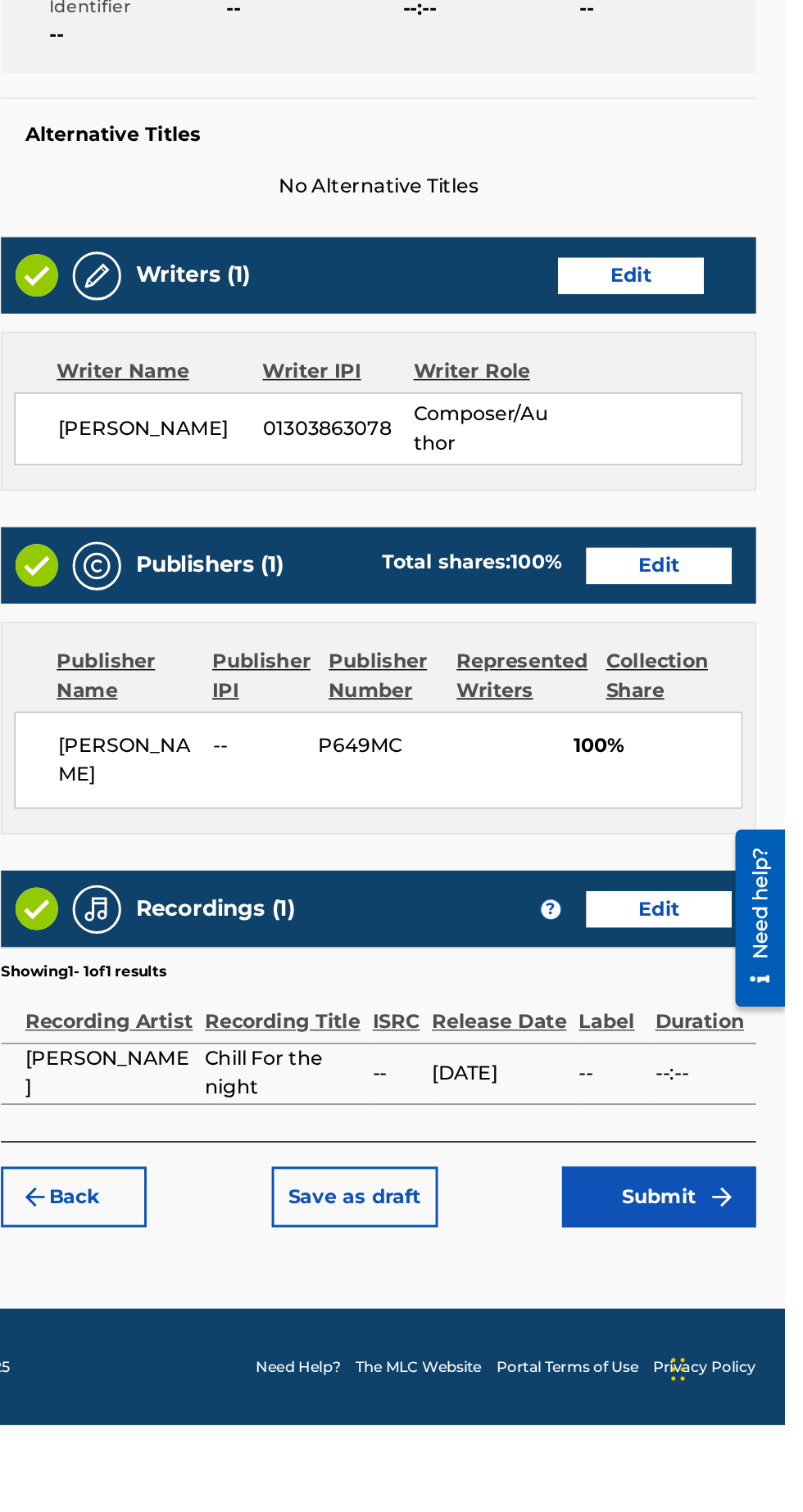
scroll to position [0, 0]
click at [756, 1368] on button "Submit" at bounding box center [718, 1358] width 131 height 41
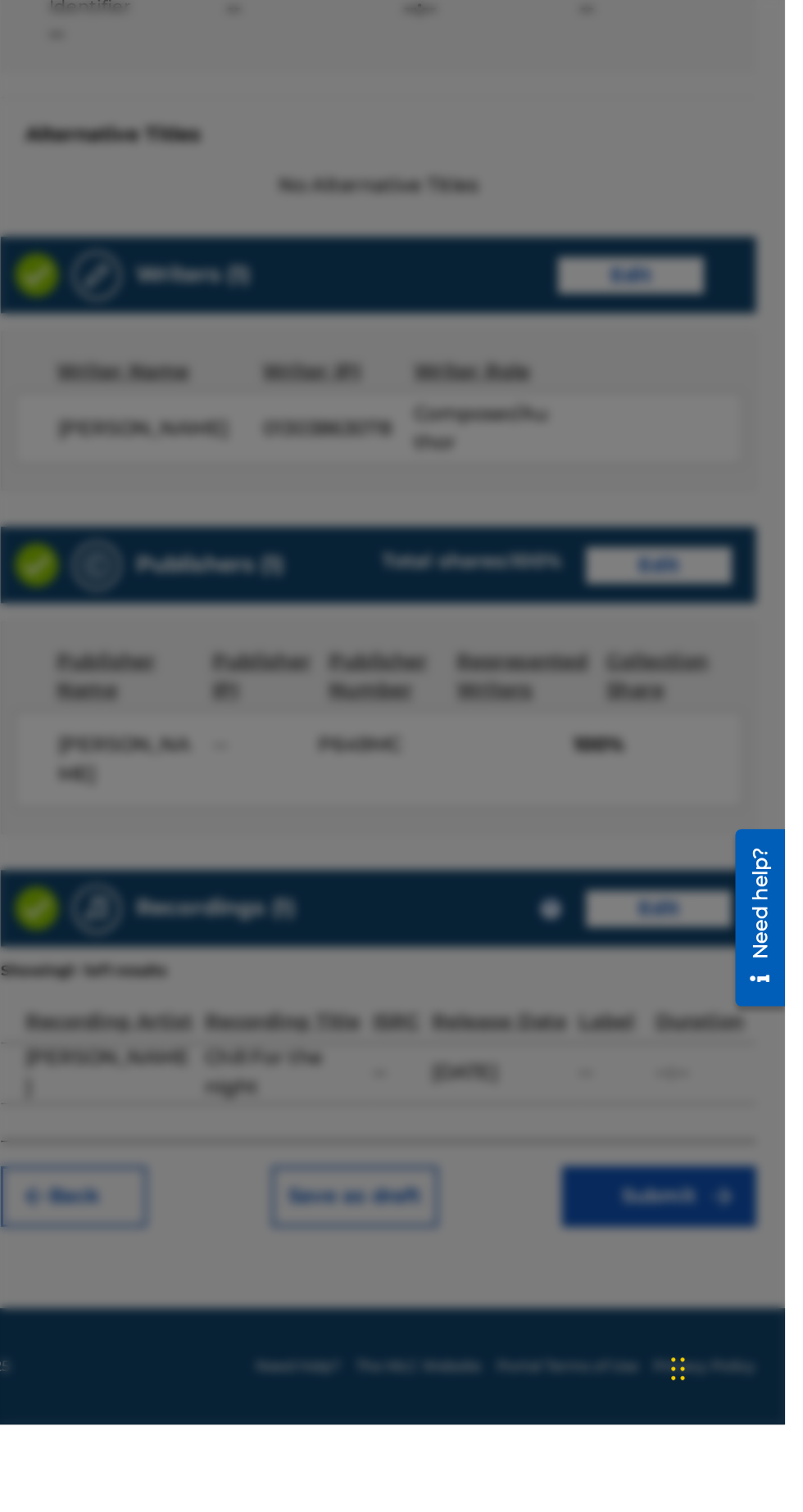
click at [705, 842] on div at bounding box center [401, 805] width 803 height 1512
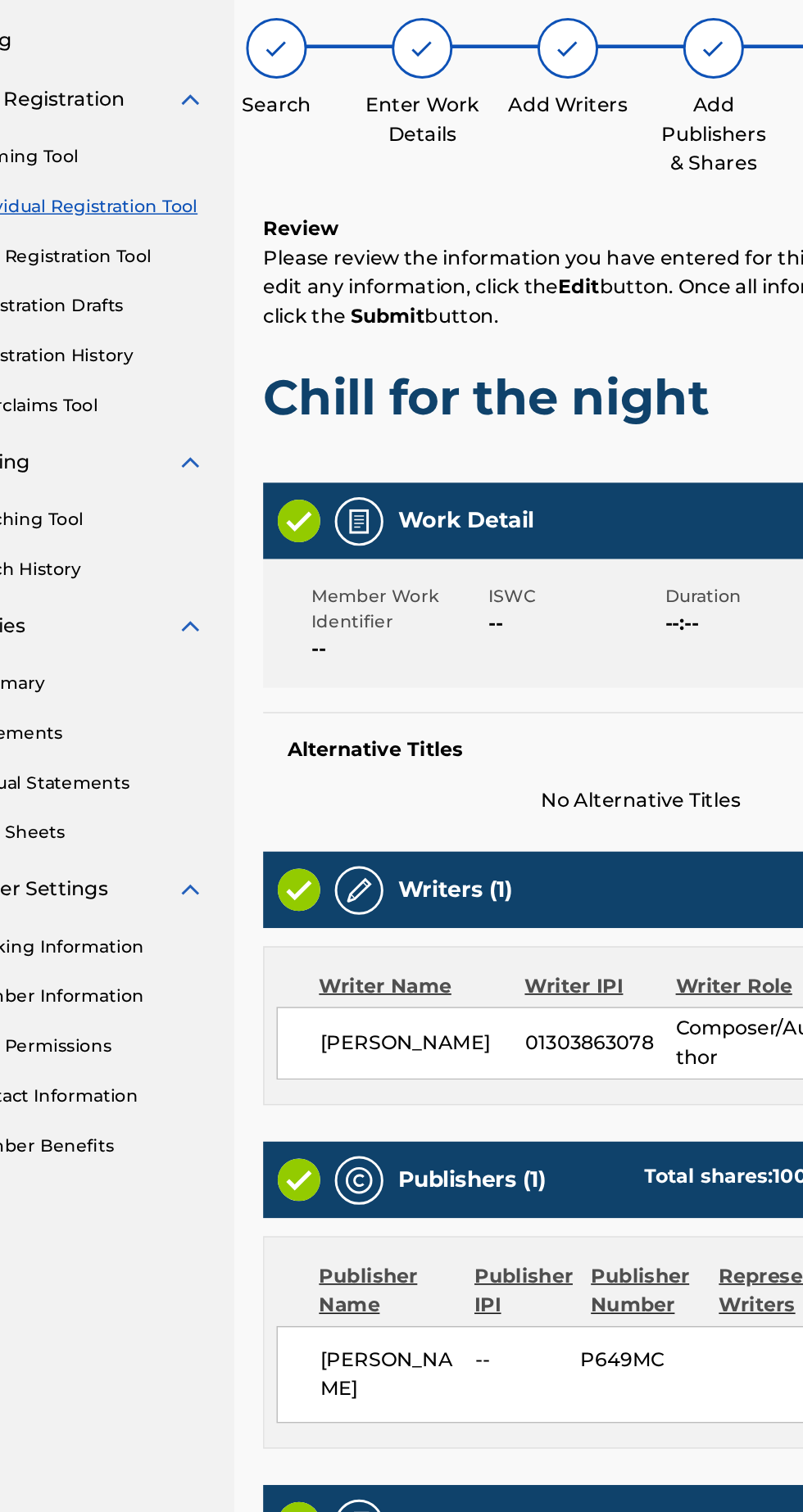
scroll to position [68, 0]
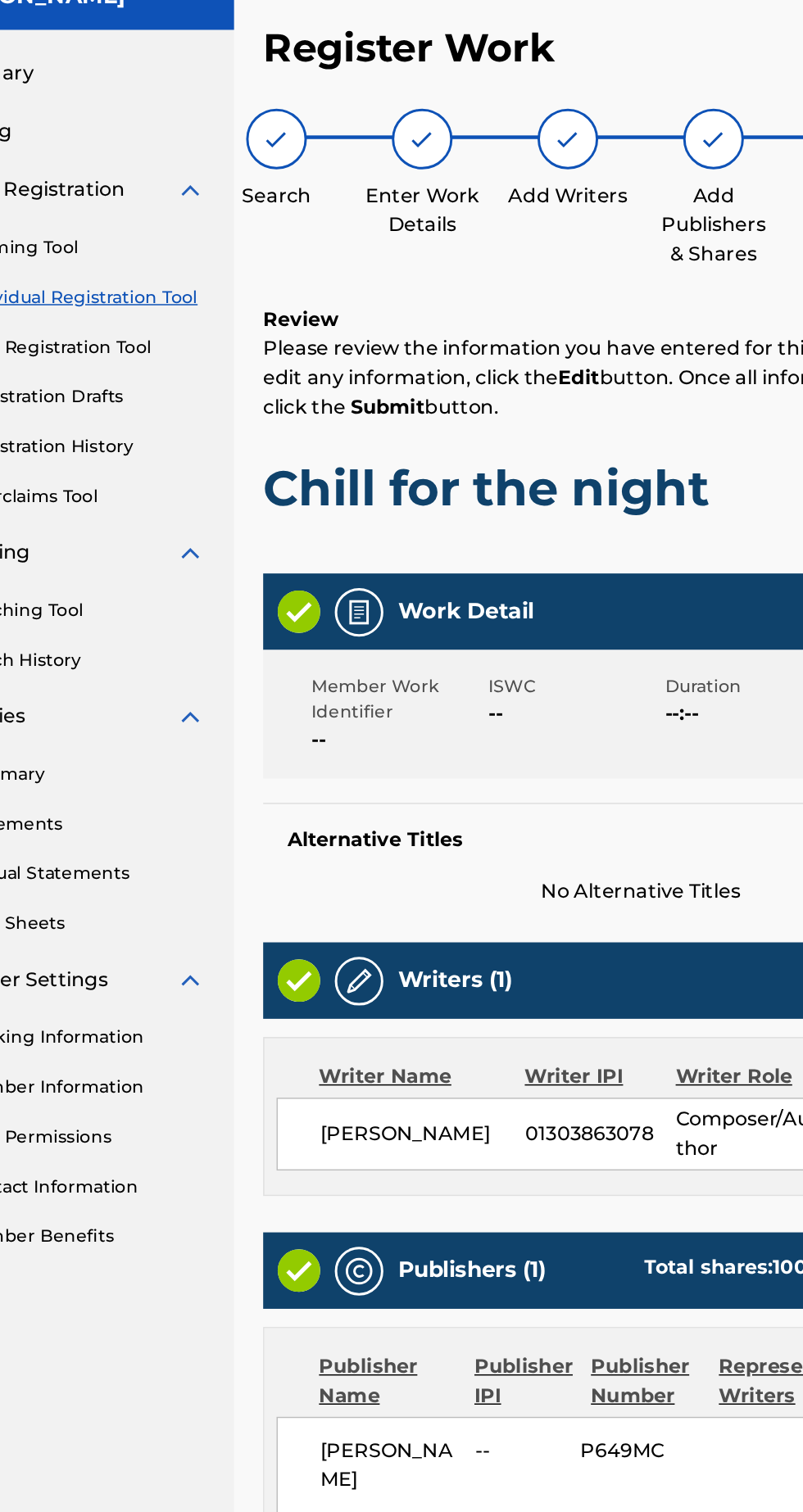
click at [478, 830] on span "01303863078" at bounding box center [502, 840] width 102 height 20
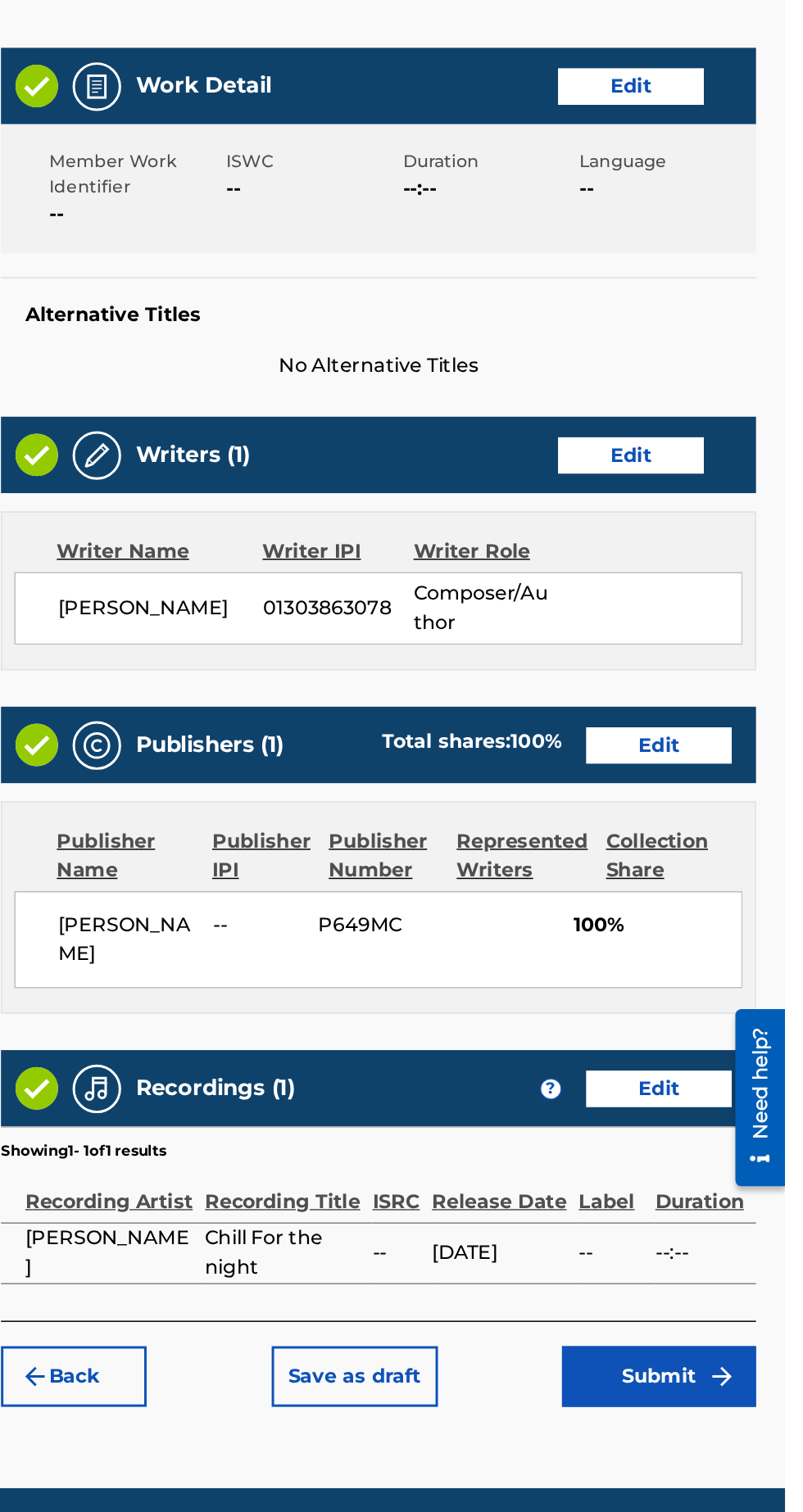
scroll to position [0, 0]
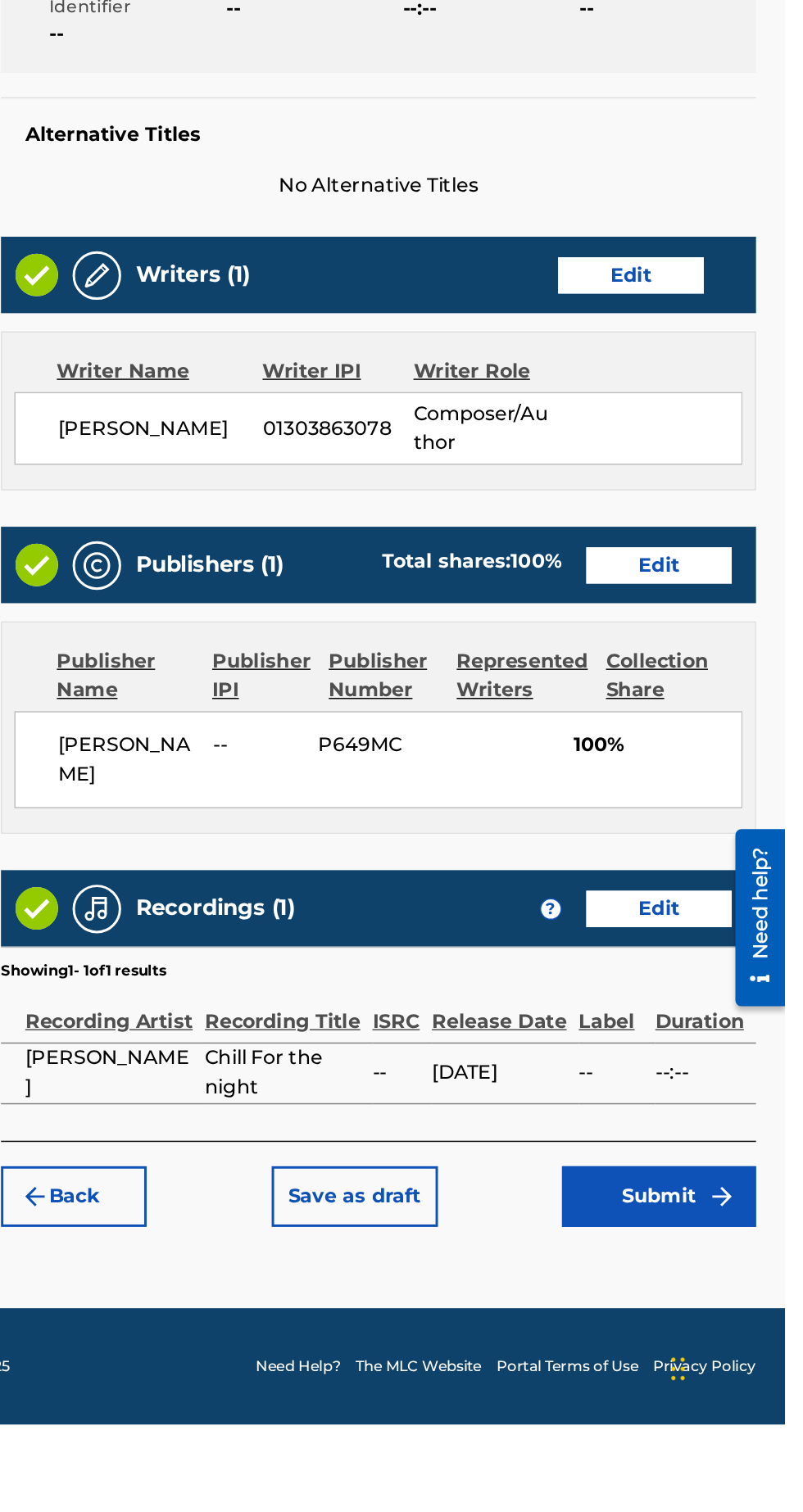
click at [718, 1358] on button "Submit" at bounding box center [718, 1358] width 131 height 41
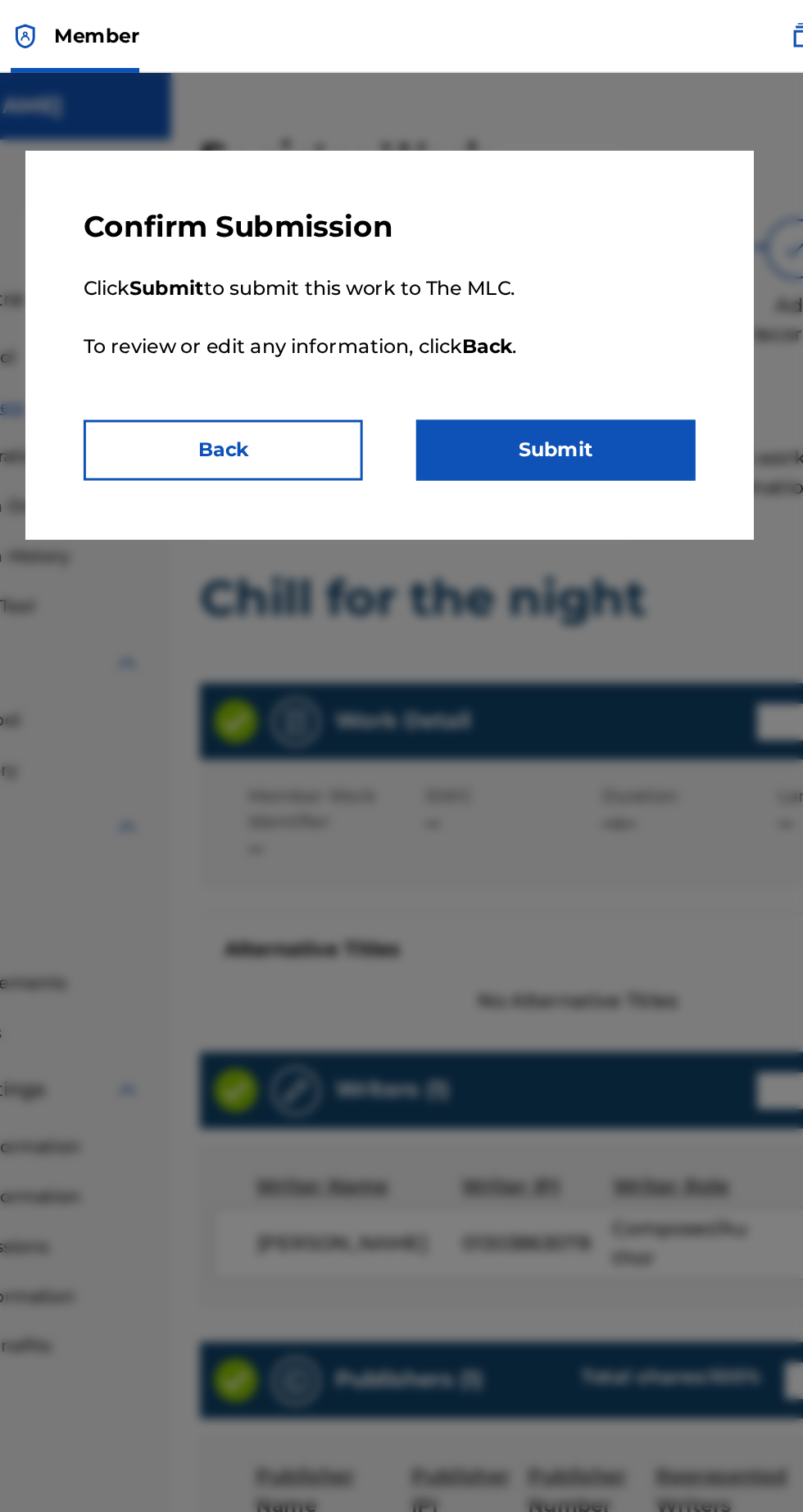
click at [532, 299] on button "Submit" at bounding box center [513, 304] width 189 height 41
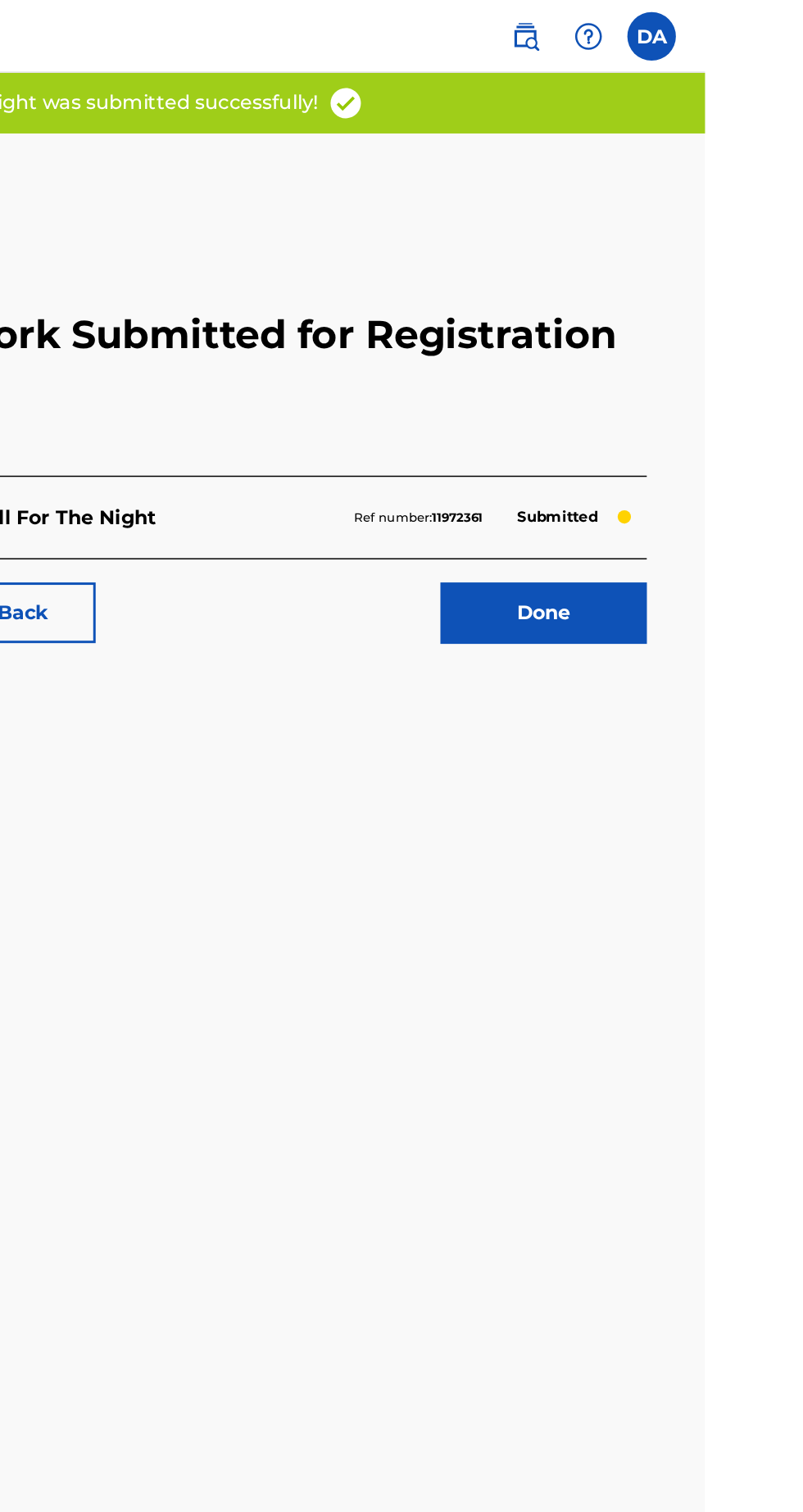
click at [723, 414] on link "Done" at bounding box center [694, 413] width 139 height 41
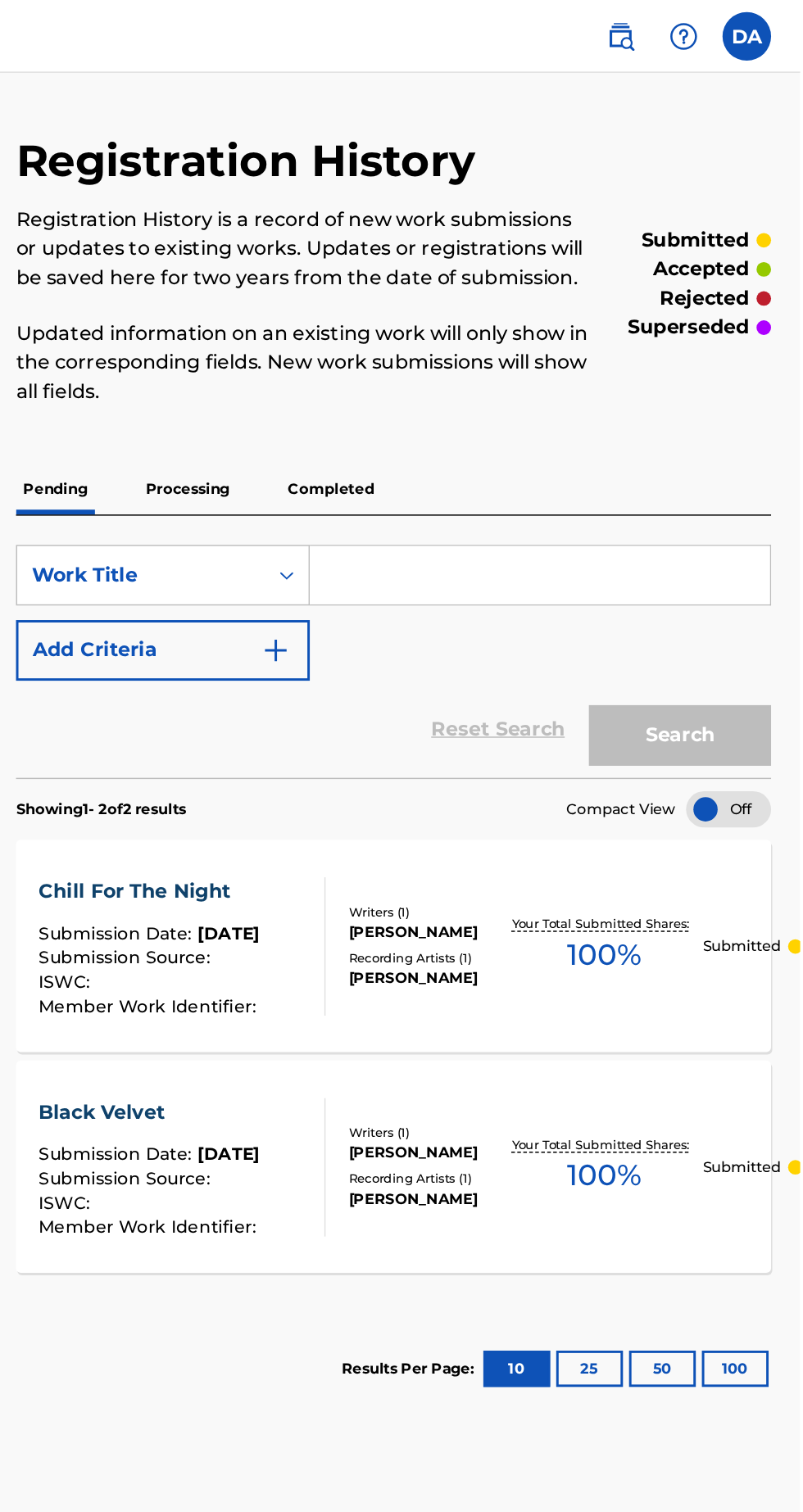
click at [761, 546] on div at bounding box center [755, 546] width 57 height 25
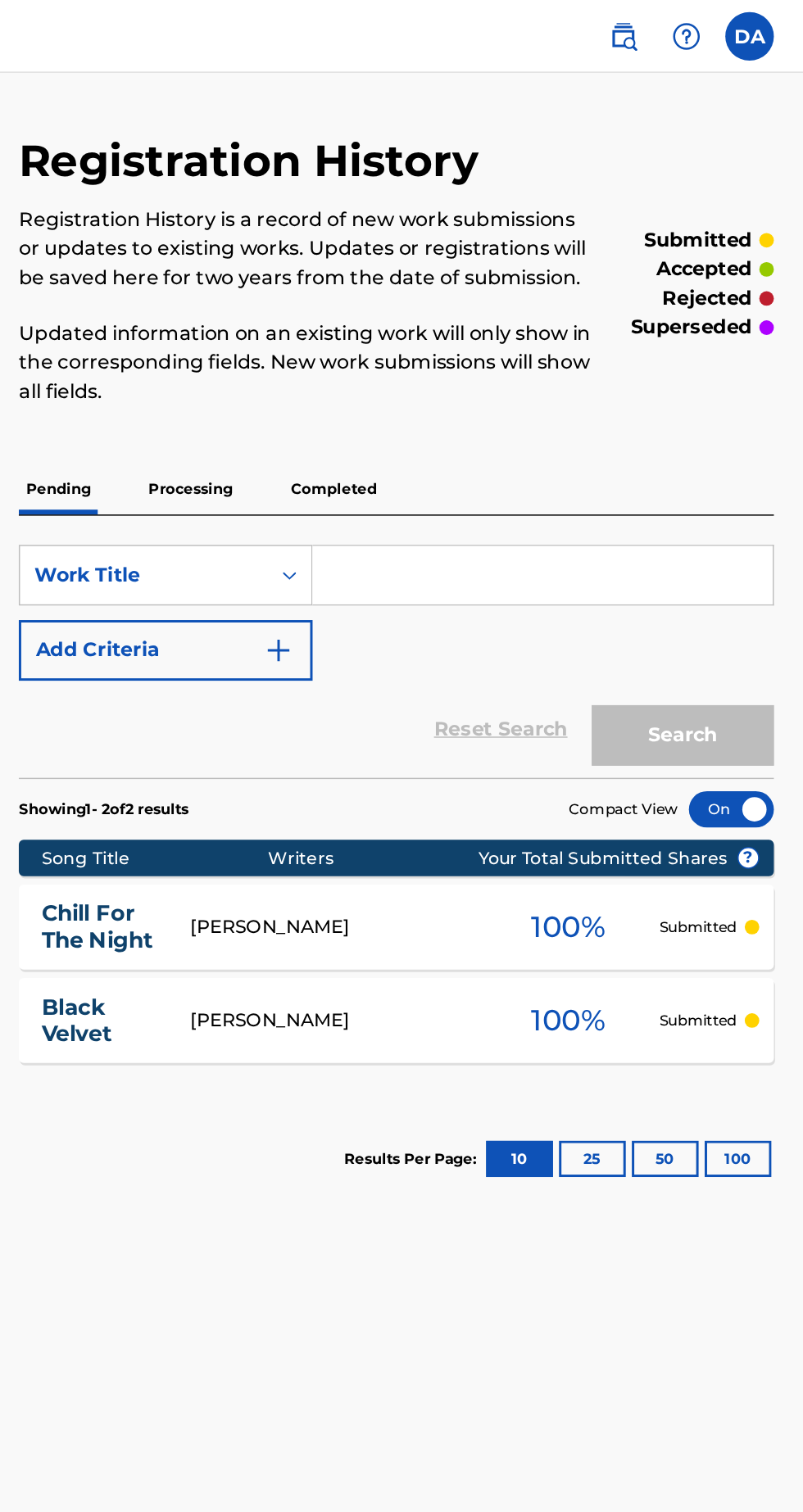
click at [730, 689] on p "Submitted" at bounding box center [732, 689] width 52 height 15
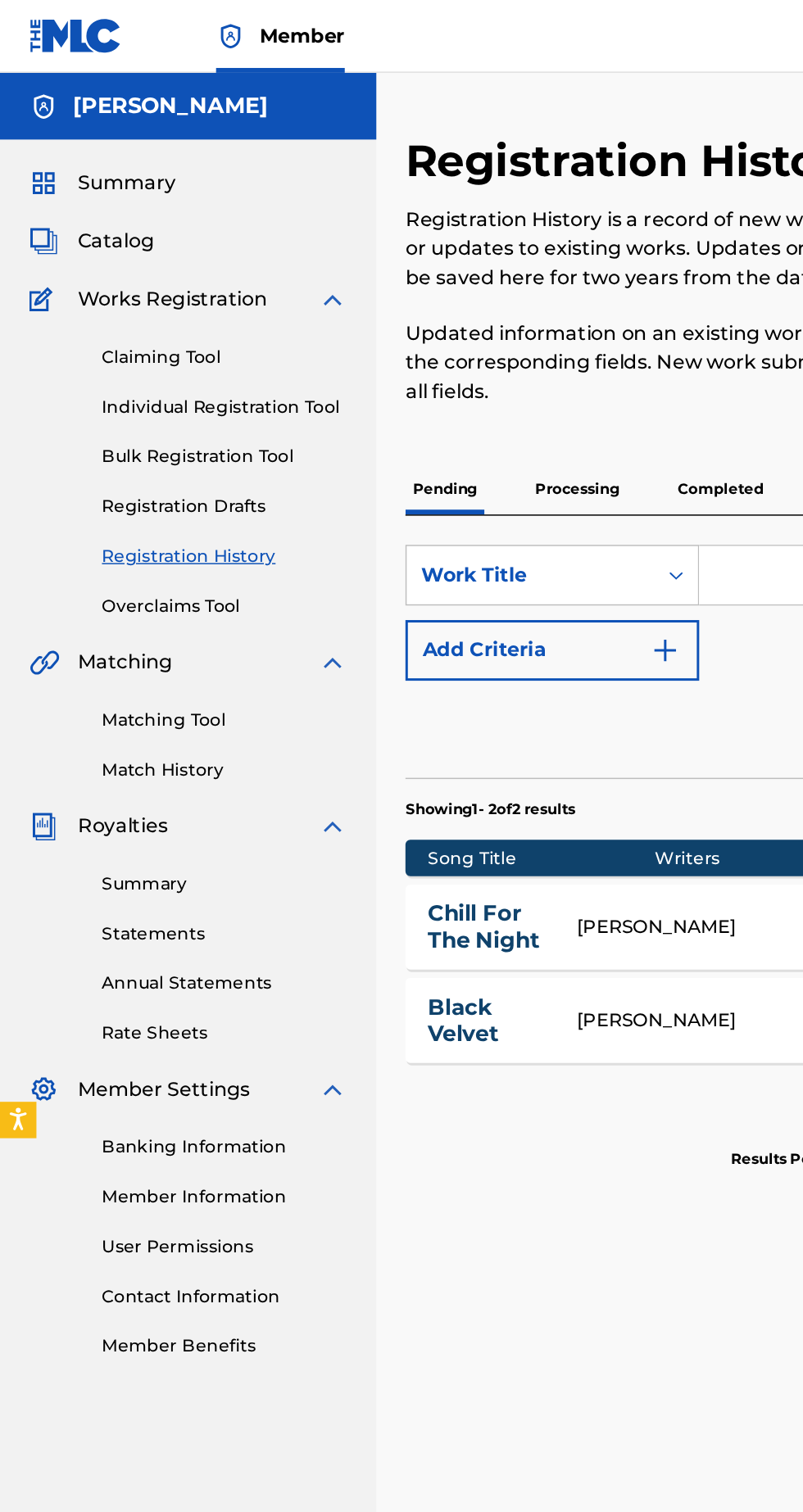
click at [186, 812] on link "Member Information" at bounding box center [151, 808] width 166 height 17
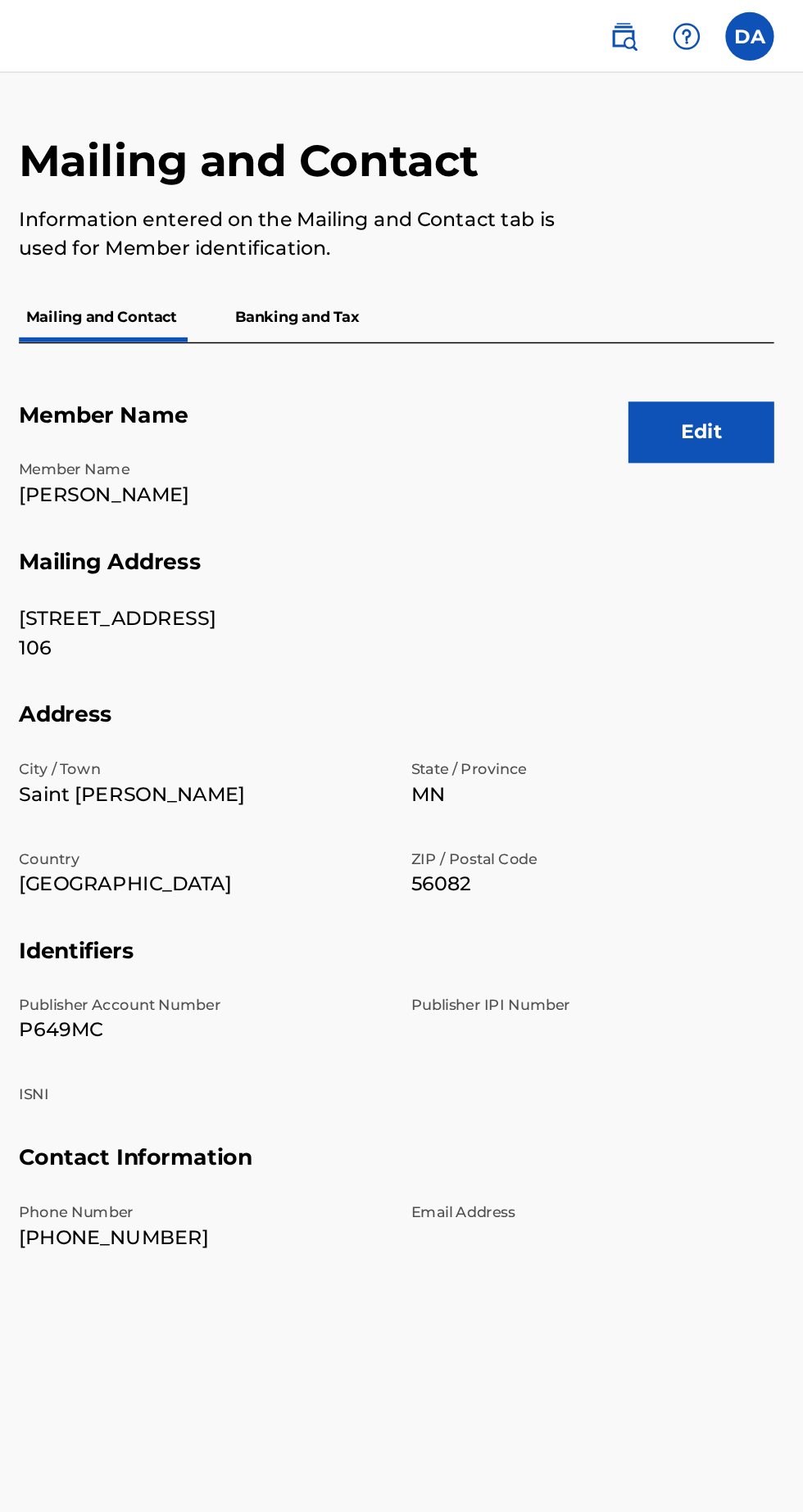
click at [485, 204] on p "Banking and Tax" at bounding box center [461, 213] width 93 height 34
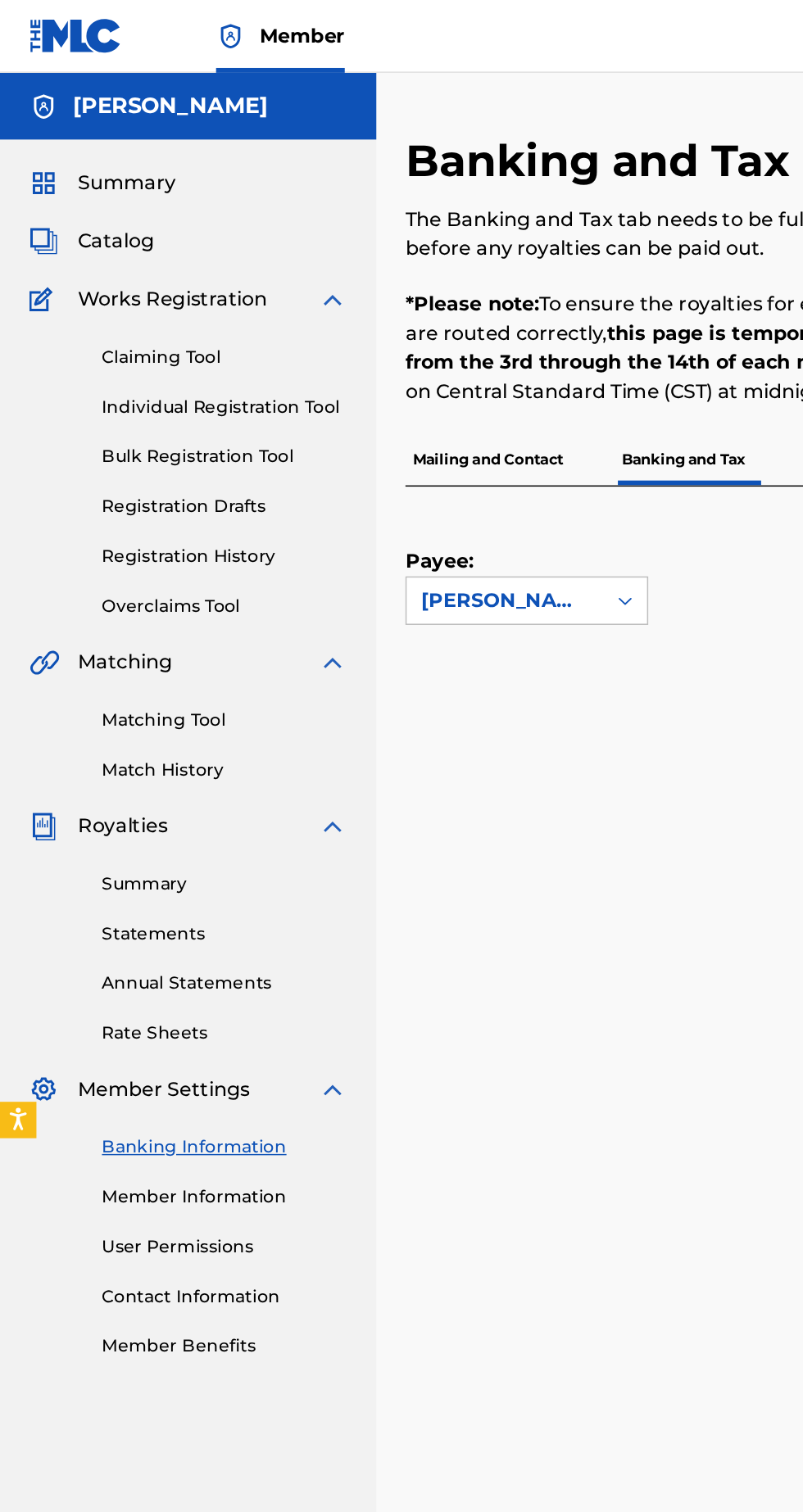
click at [97, 165] on span "Catalog" at bounding box center [78, 163] width 52 height 20
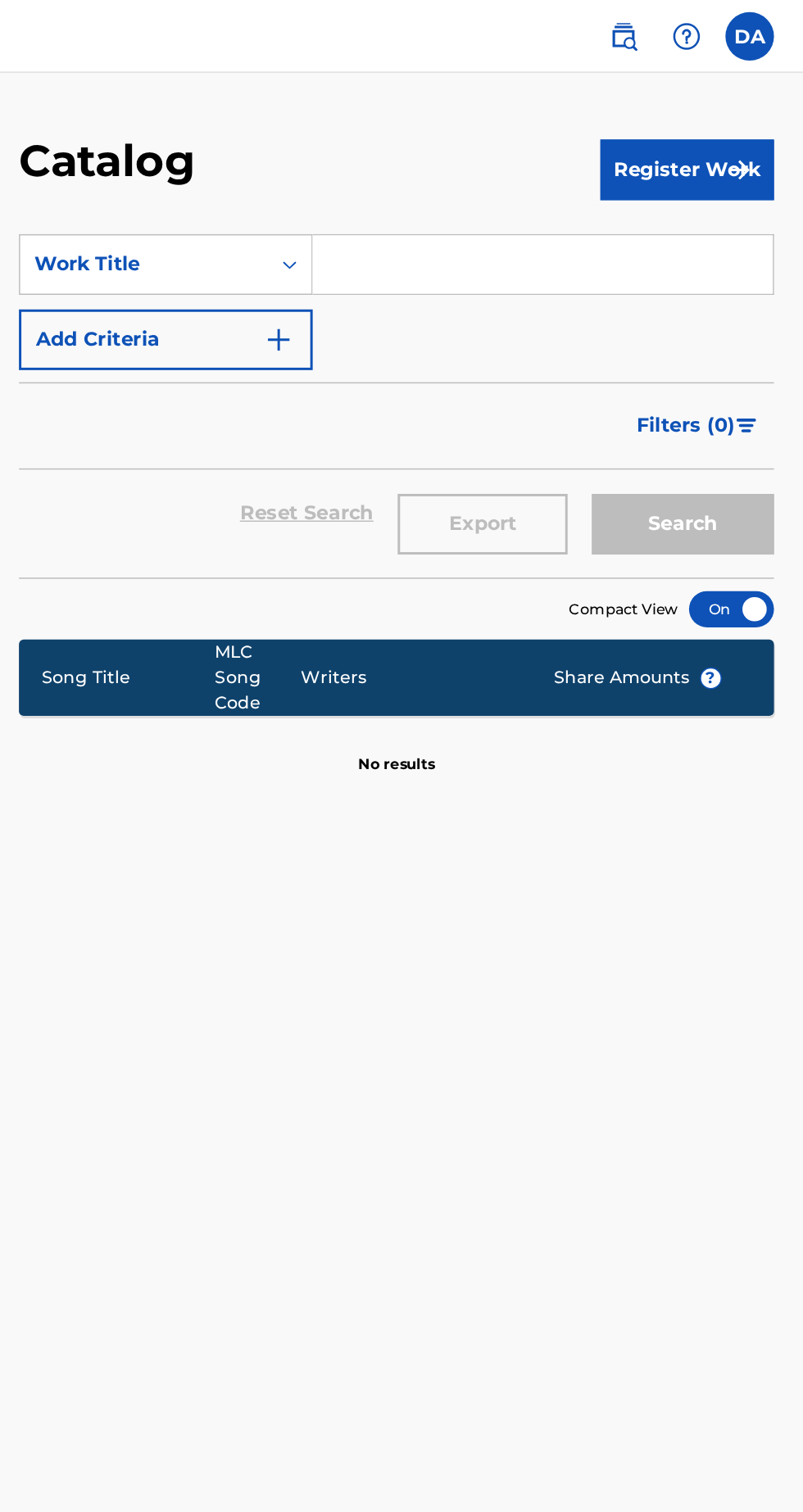
click at [613, 185] on input "Search Form" at bounding box center [627, 178] width 310 height 39
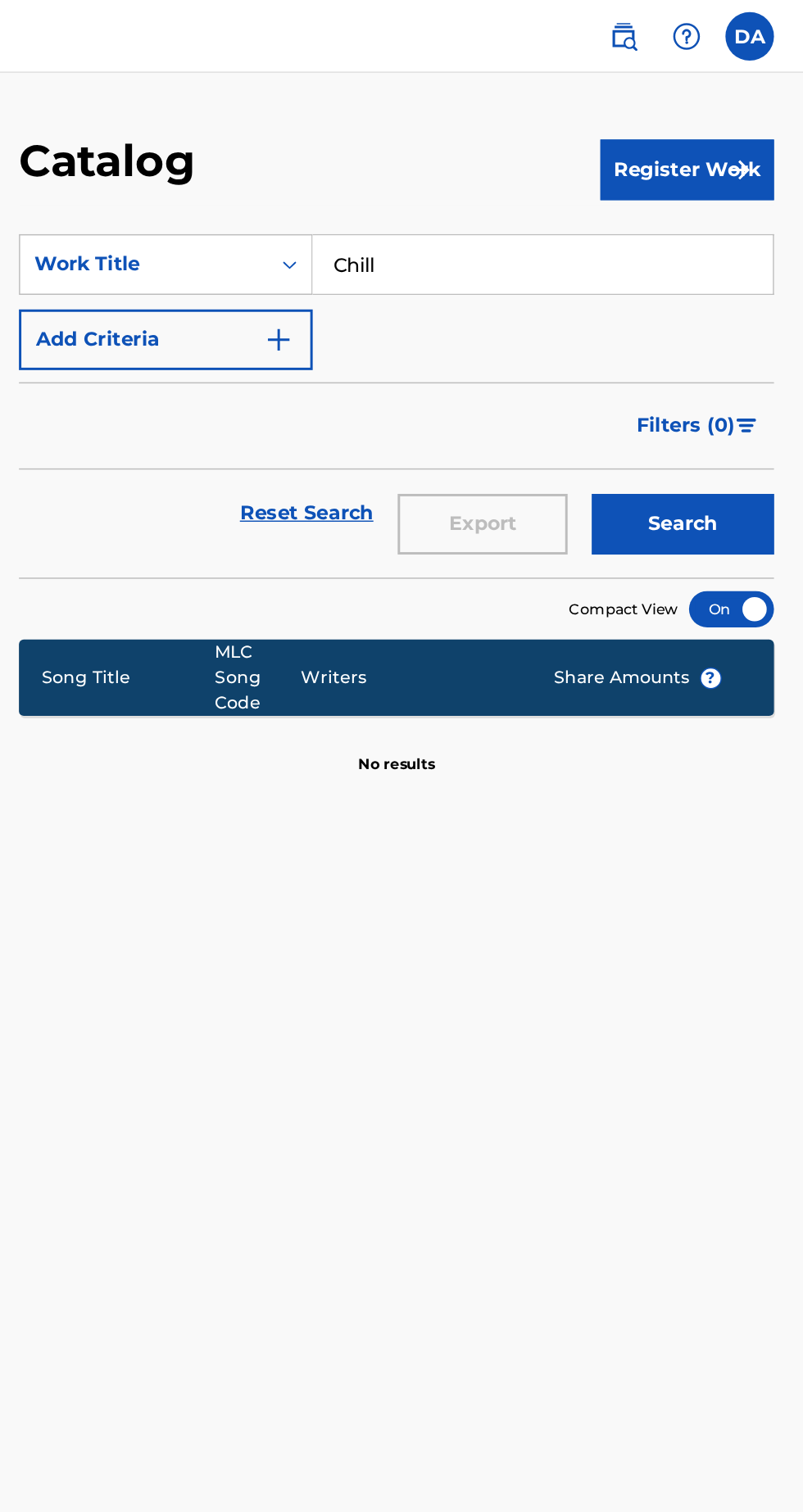
click at [661, 334] on button "Search" at bounding box center [722, 353] width 123 height 41
click at [668, 223] on div "SearchWithCriteriabf84d8c4-1f62-4f40-acd6-ae413a17b764 Work Title Chill for the…" at bounding box center [528, 204] width 510 height 91
click at [736, 357] on button "Search" at bounding box center [722, 353] width 123 height 41
click at [681, 185] on input "Chill for the night" at bounding box center [627, 178] width 310 height 39
type input "C"
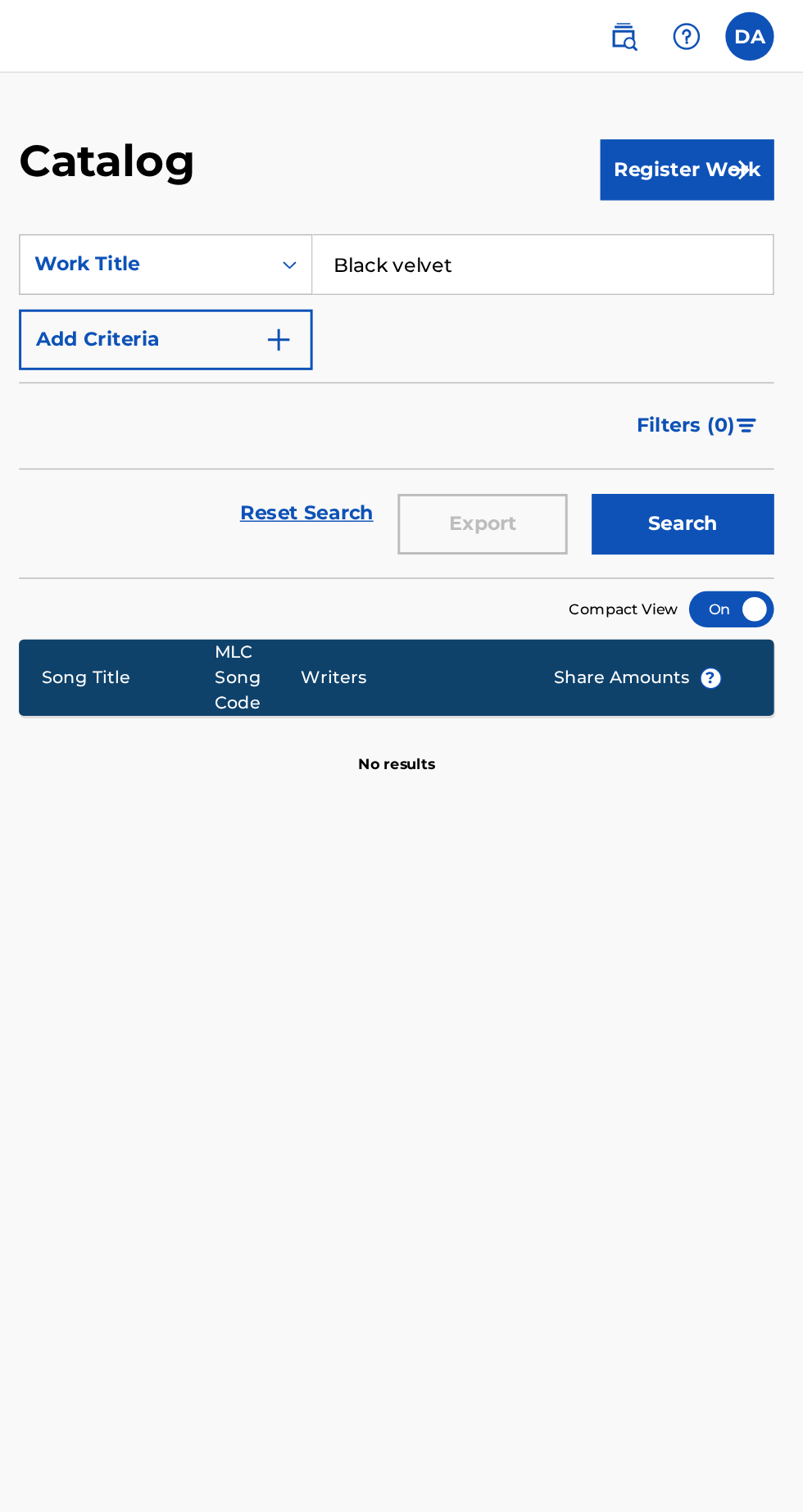
type input "Black velvet"
click at [759, 356] on button "Search" at bounding box center [722, 353] width 123 height 41
click at [639, 179] on input "Black velvet" at bounding box center [627, 178] width 310 height 39
click at [693, 32] on link at bounding box center [682, 24] width 32 height 32
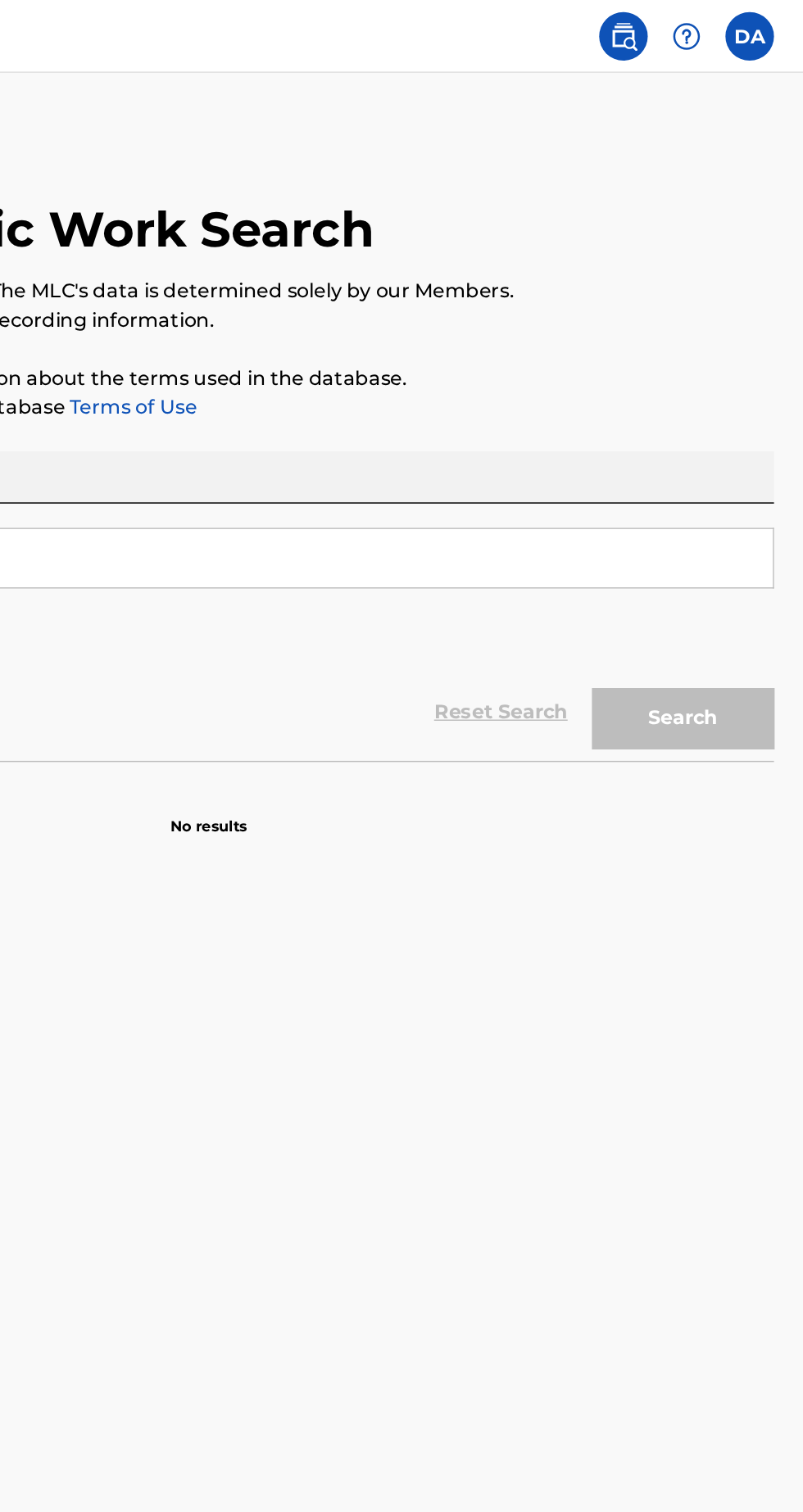
click at [691, 32] on img at bounding box center [682, 25] width 20 height 20
click at [731, 22] on img at bounding box center [725, 25] width 20 height 20
click at [781, 26] on label at bounding box center [766, 24] width 32 height 32
click at [767, 25] on input "DA [PERSON_NAME] [EMAIL_ADDRESS][DOMAIN_NAME] Notification Preferences Profile …" at bounding box center [767, 25] width 0 height 0
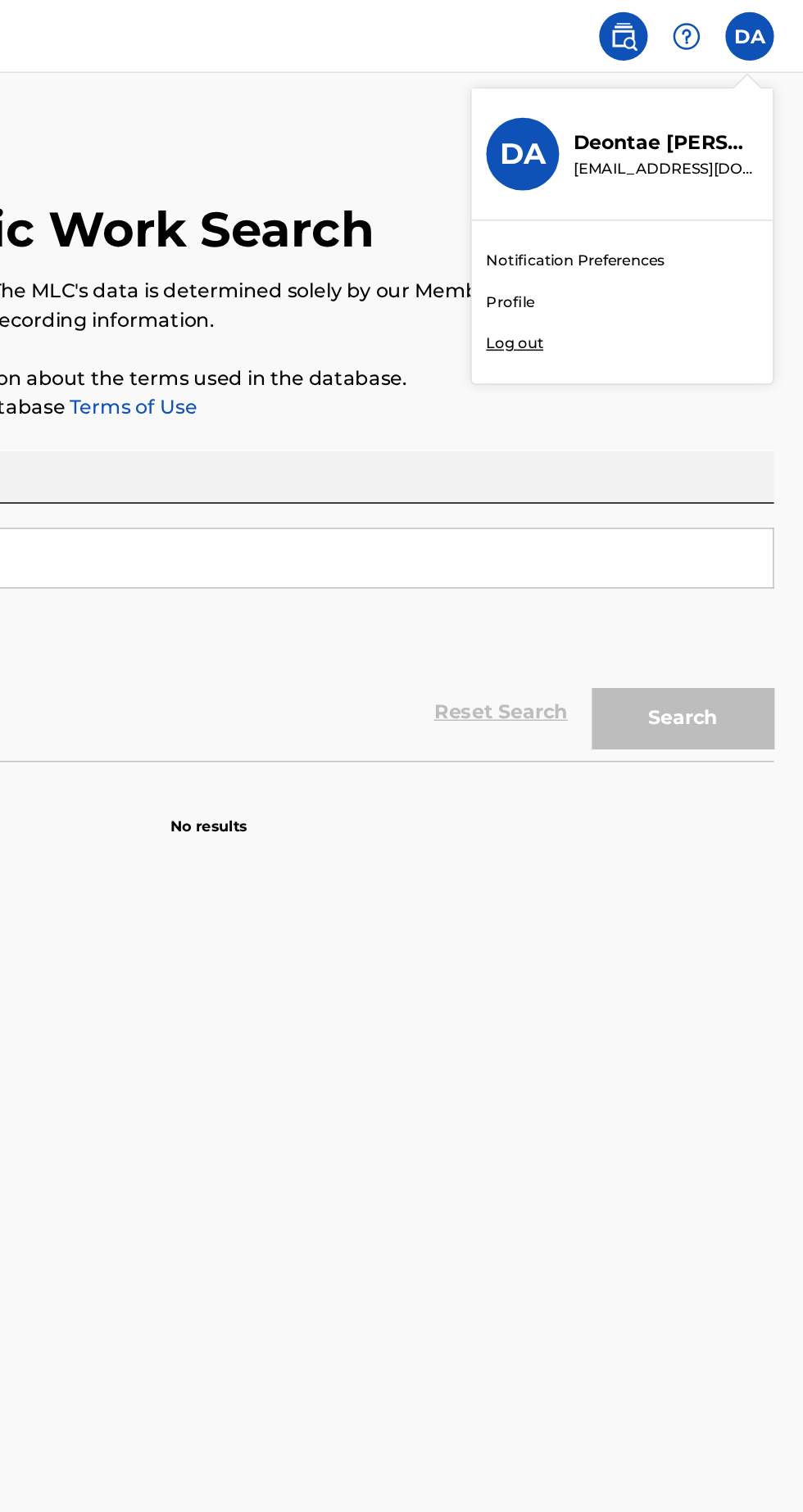
click at [720, 113] on div "Member DA DA [PERSON_NAME] [EMAIL_ADDRESS][DOMAIN_NAME] Notification Preference…" at bounding box center [401, 756] width 803 height 1512
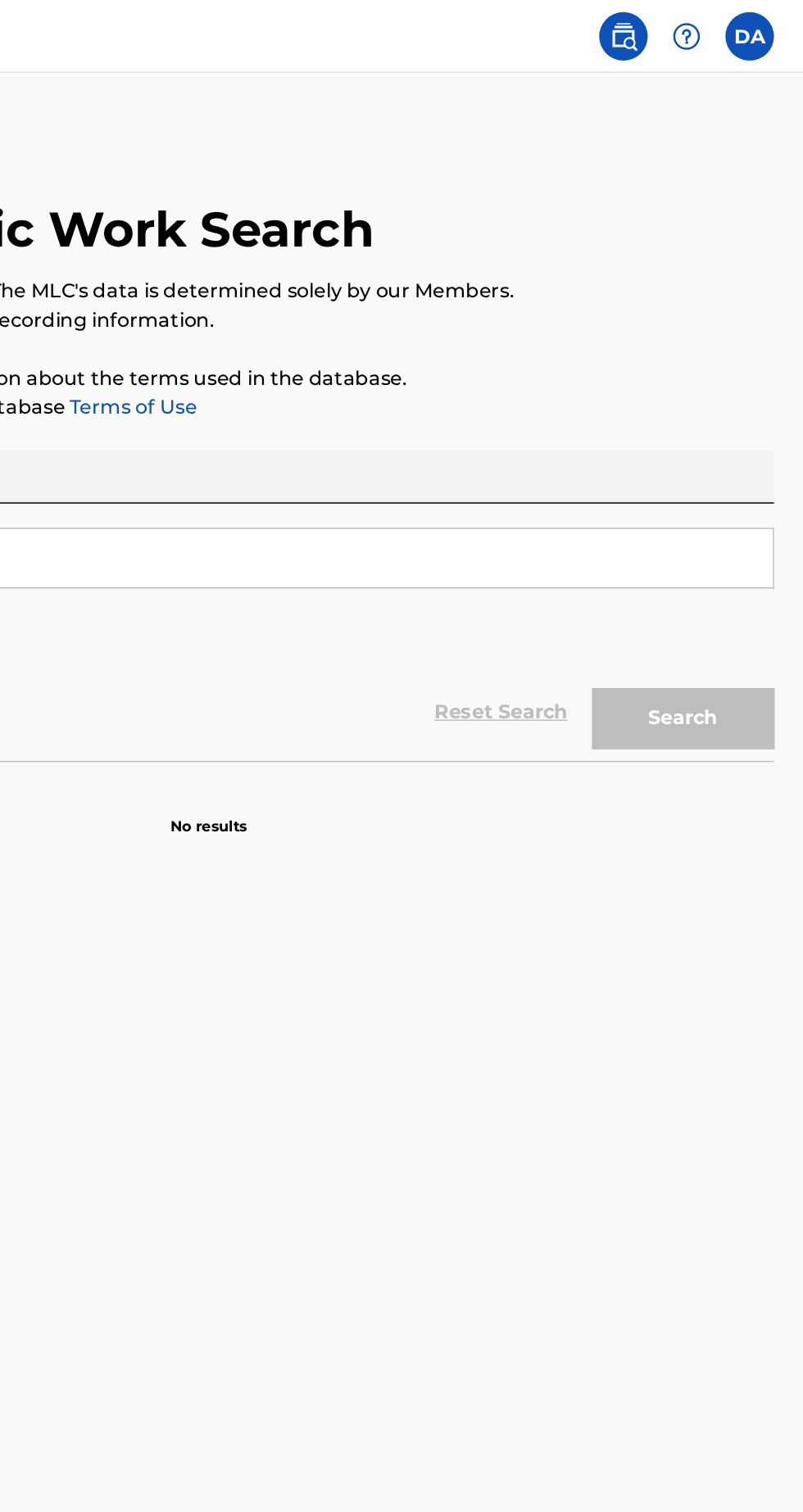
click at [781, 19] on label at bounding box center [766, 24] width 32 height 32
click at [767, 25] on input "DA [PERSON_NAME] [EMAIL_ADDRESS][DOMAIN_NAME] Notification Preferences Profile …" at bounding box center [767, 25] width 0 height 0
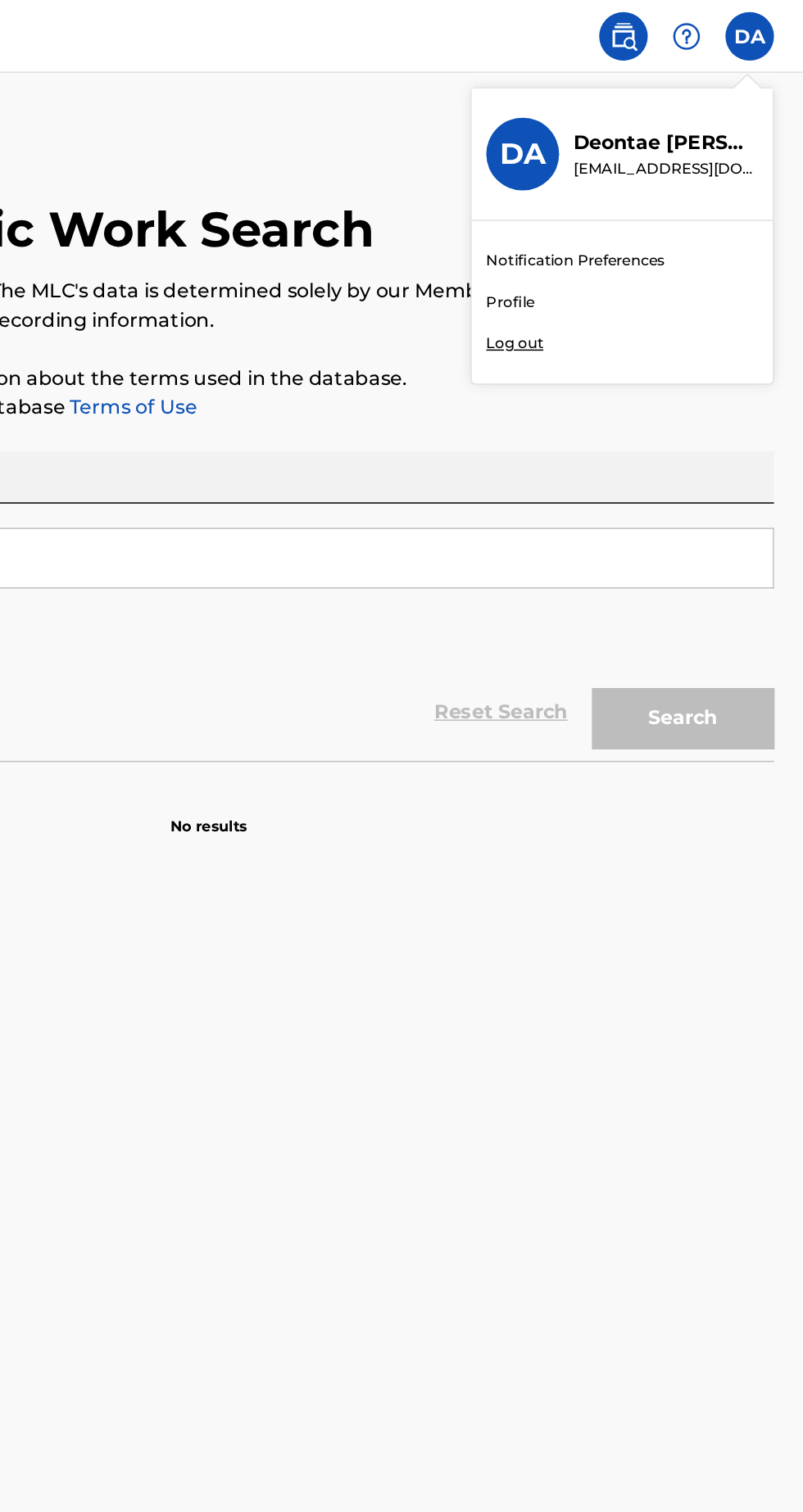
click at [632, 109] on div "Member DA DA [PERSON_NAME] [EMAIL_ADDRESS][DOMAIN_NAME] Notification Preference…" at bounding box center [401, 756] width 803 height 1512
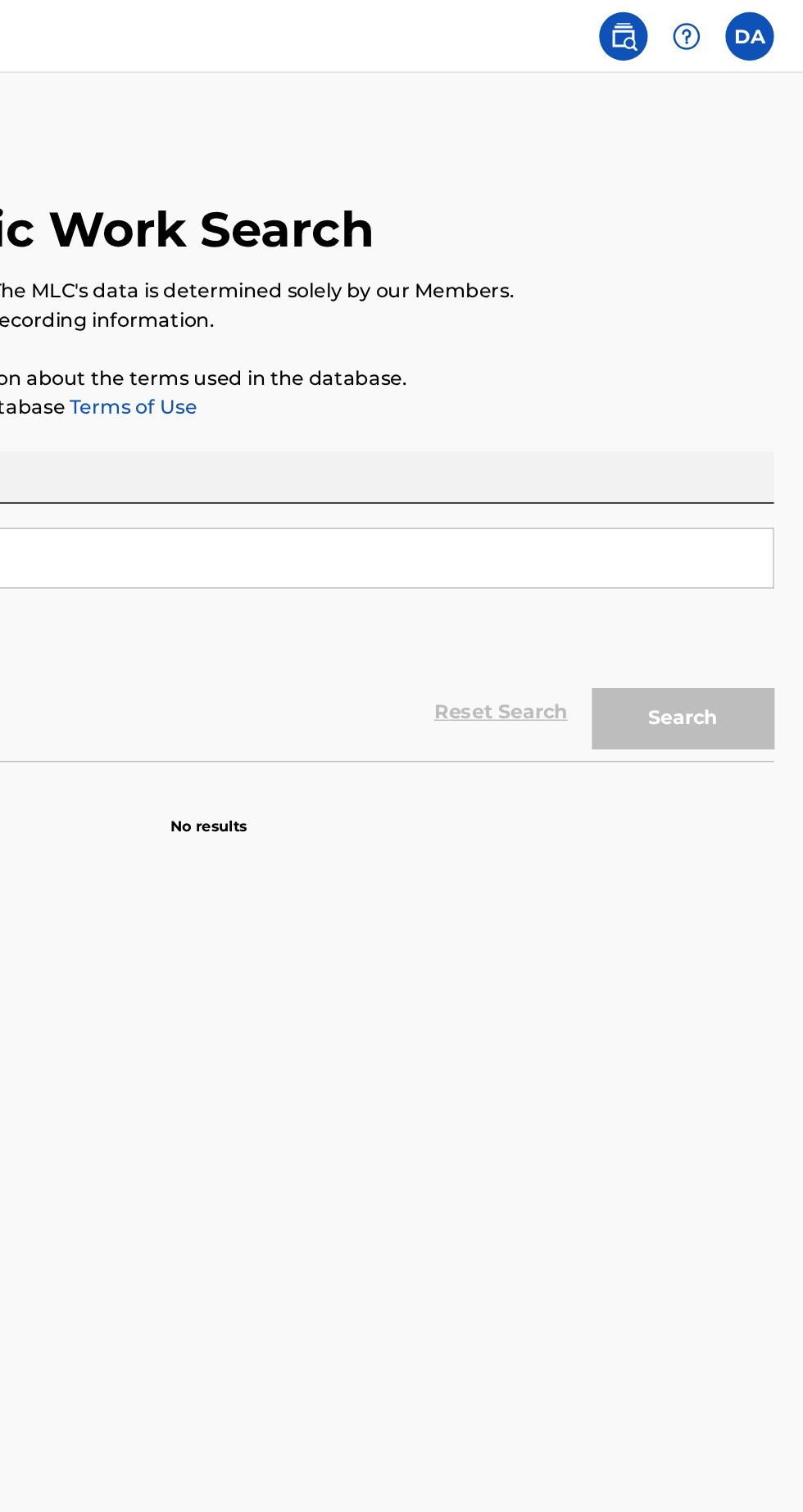
click at [778, 21] on label at bounding box center [766, 24] width 32 height 32
click at [767, 25] on input "DA [PERSON_NAME] [EMAIL_ADDRESS][DOMAIN_NAME] Notification Preferences Profile …" at bounding box center [767, 25] width 0 height 0
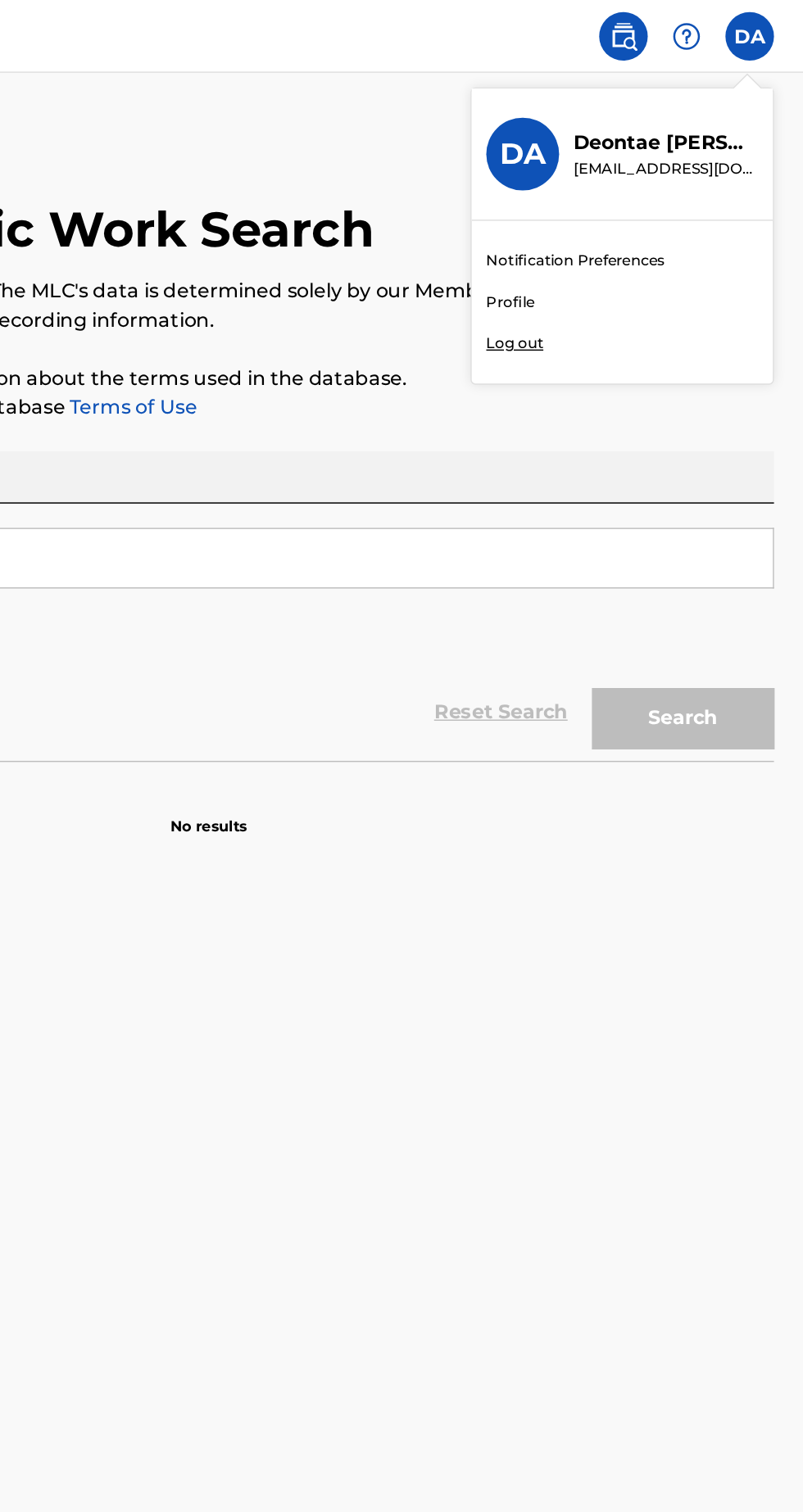
click at [618, 203] on div "Member DA DA [PERSON_NAME] [EMAIL_ADDRESS][DOMAIN_NAME] Notification Preference…" at bounding box center [401, 756] width 803 height 1512
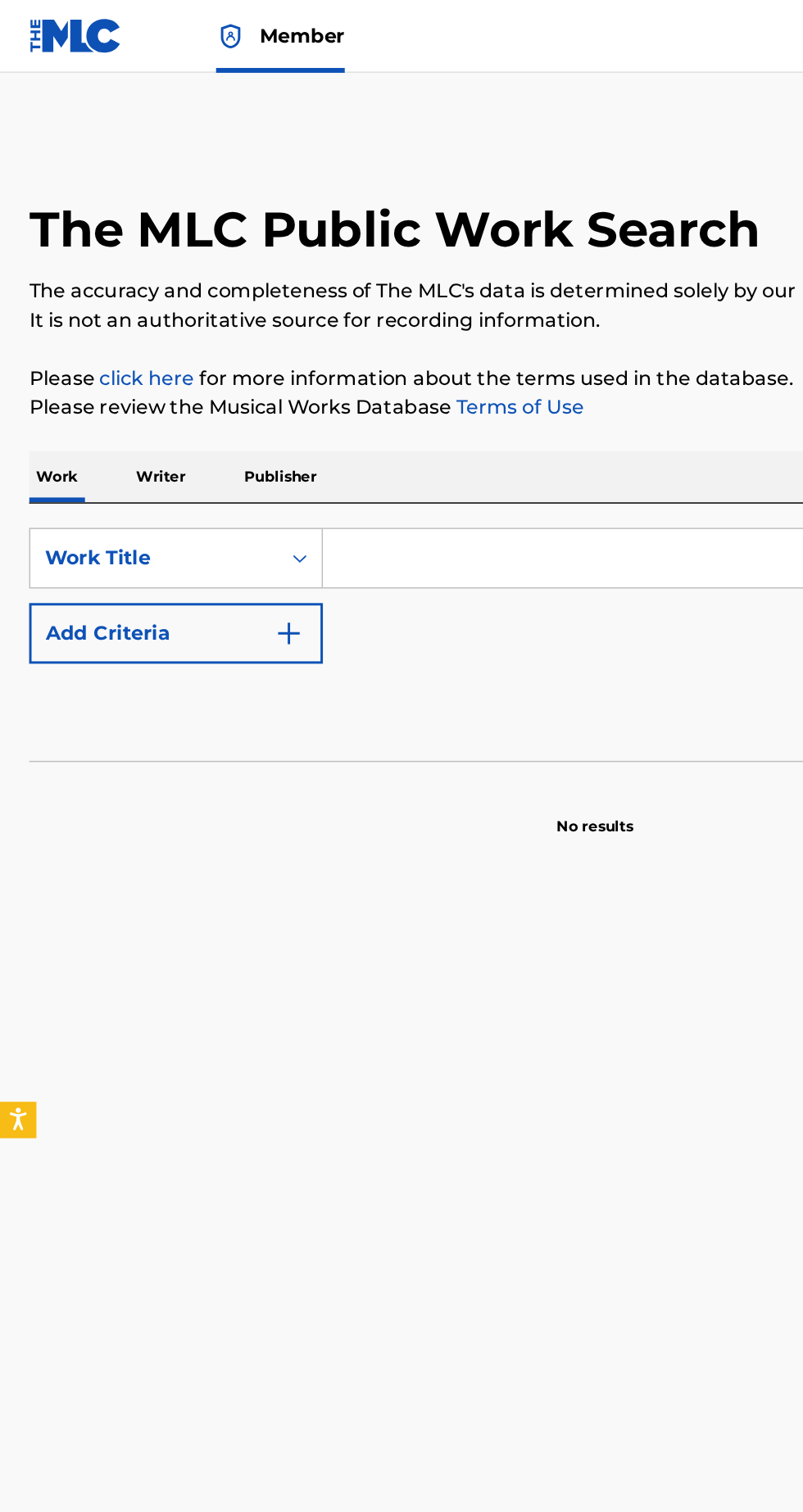
click at [61, 38] on link at bounding box center [52, 24] width 63 height 48
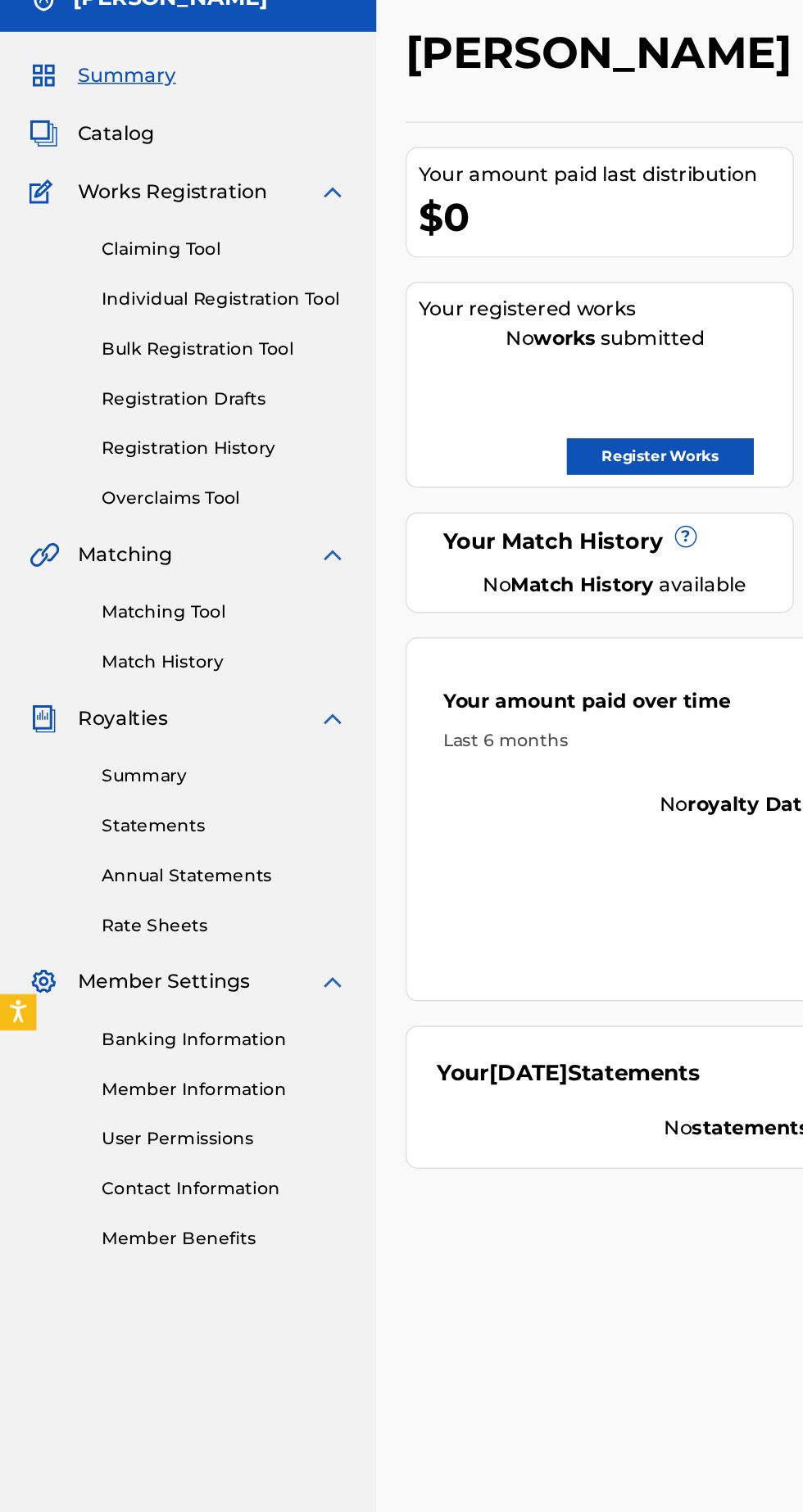
click at [151, 600] on link "Summary" at bounding box center [151, 596] width 166 height 17
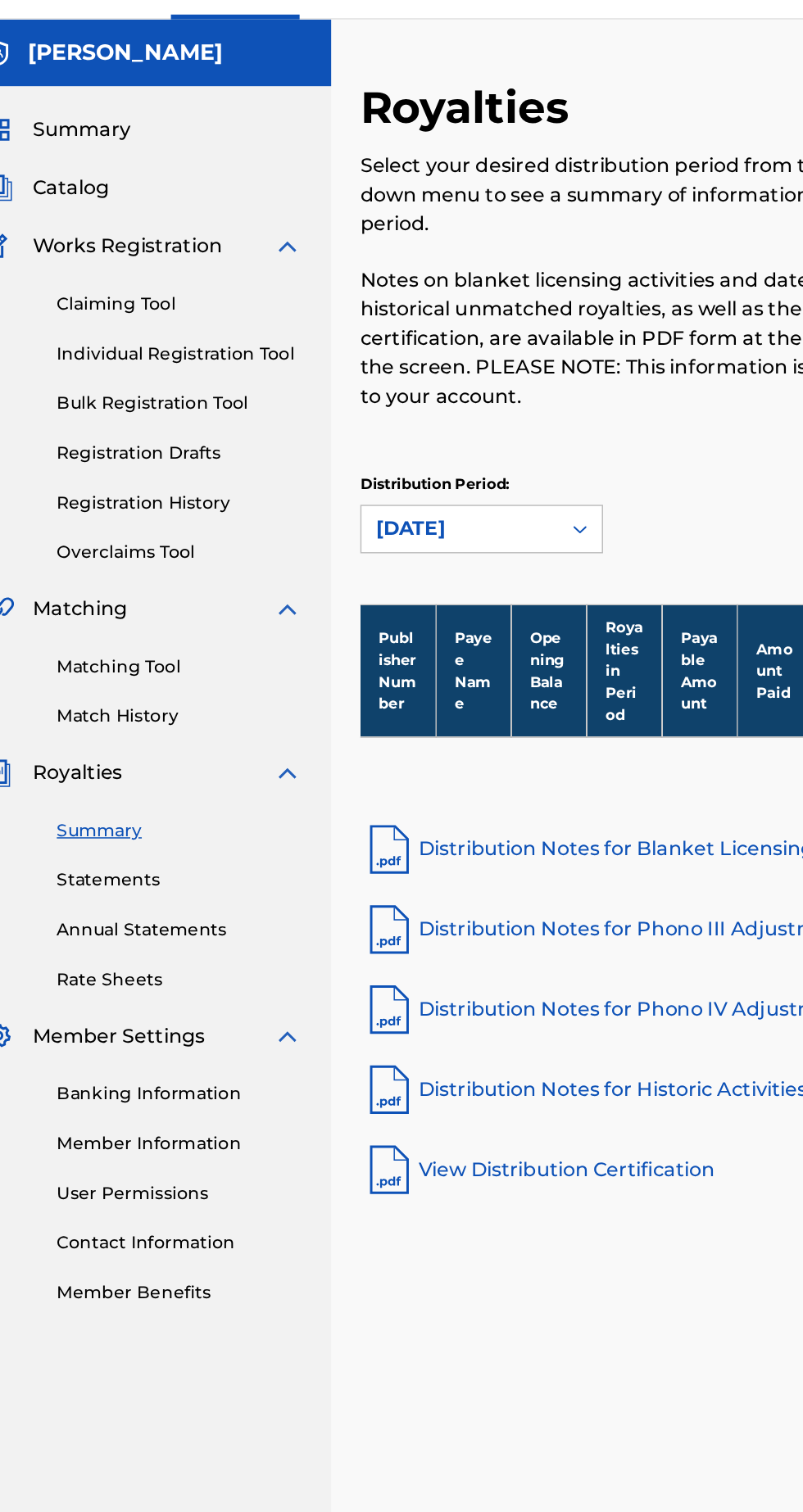
click at [129, 632] on link "Statements" at bounding box center [151, 630] width 166 height 17
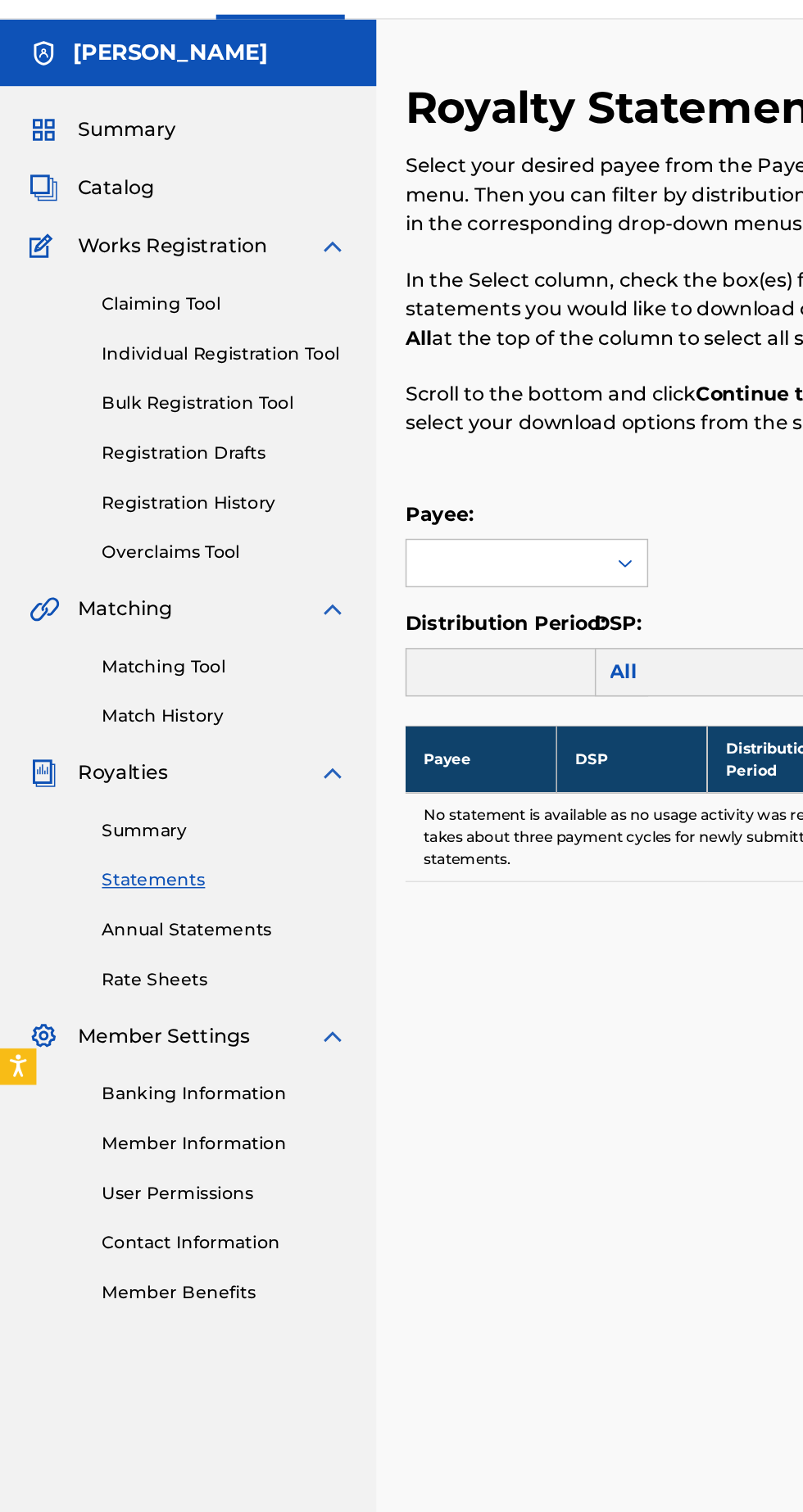
click at [172, 660] on link "Annual Statements" at bounding box center [151, 664] width 166 height 17
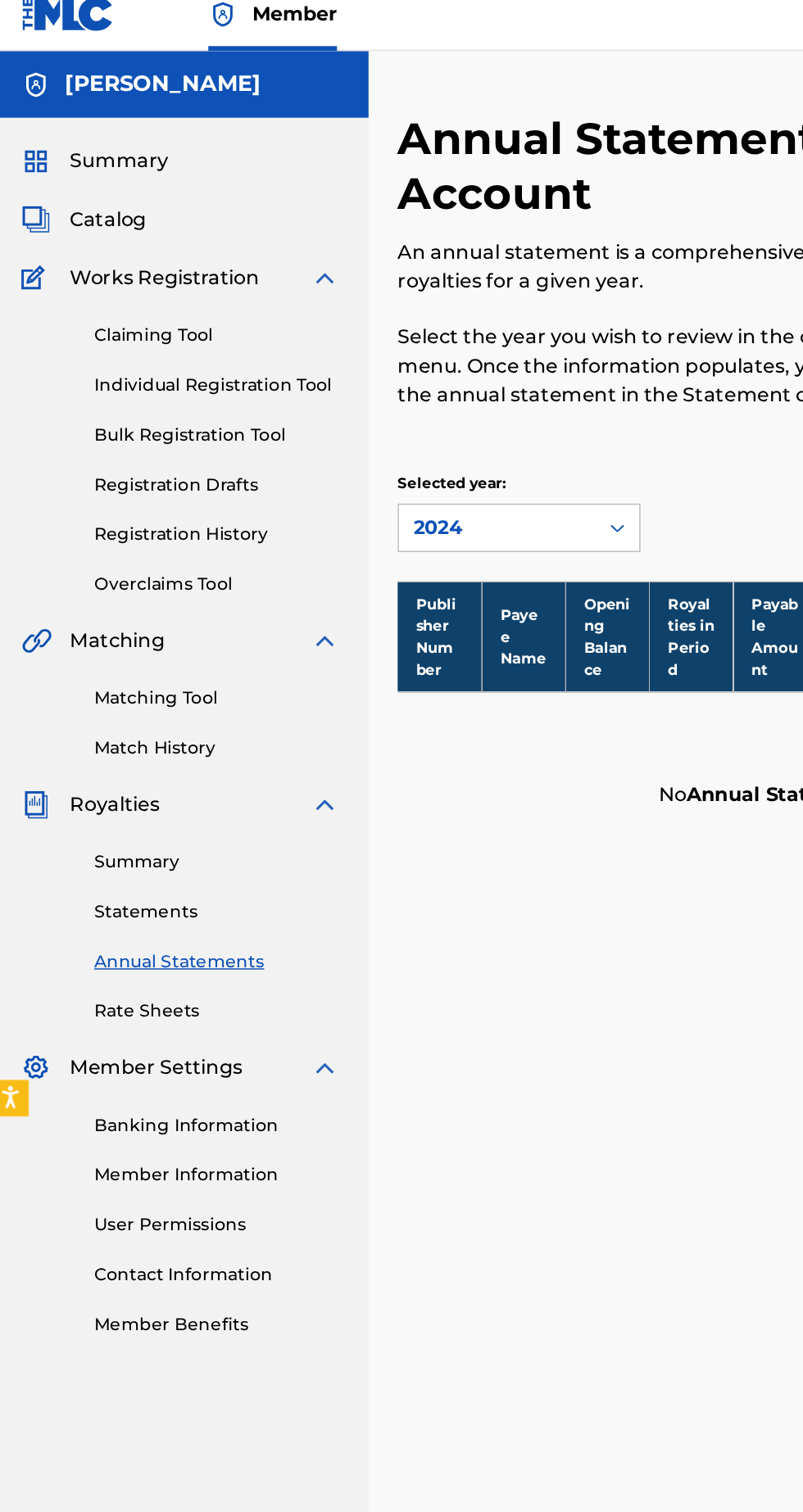
click at [137, 701] on link "Rate Sheets" at bounding box center [151, 697] width 166 height 17
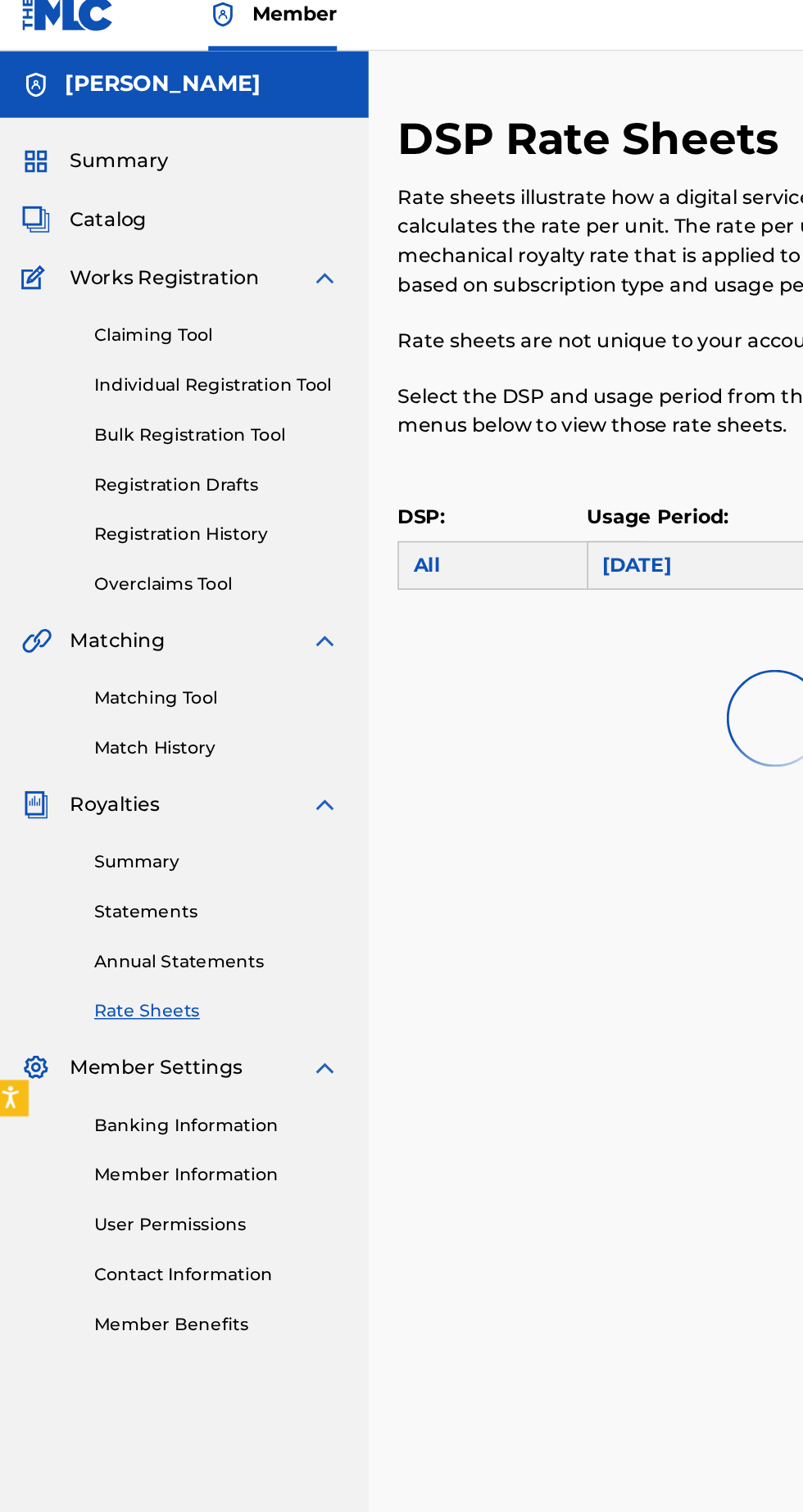
click at [127, 630] on link "Statements" at bounding box center [151, 630] width 166 height 17
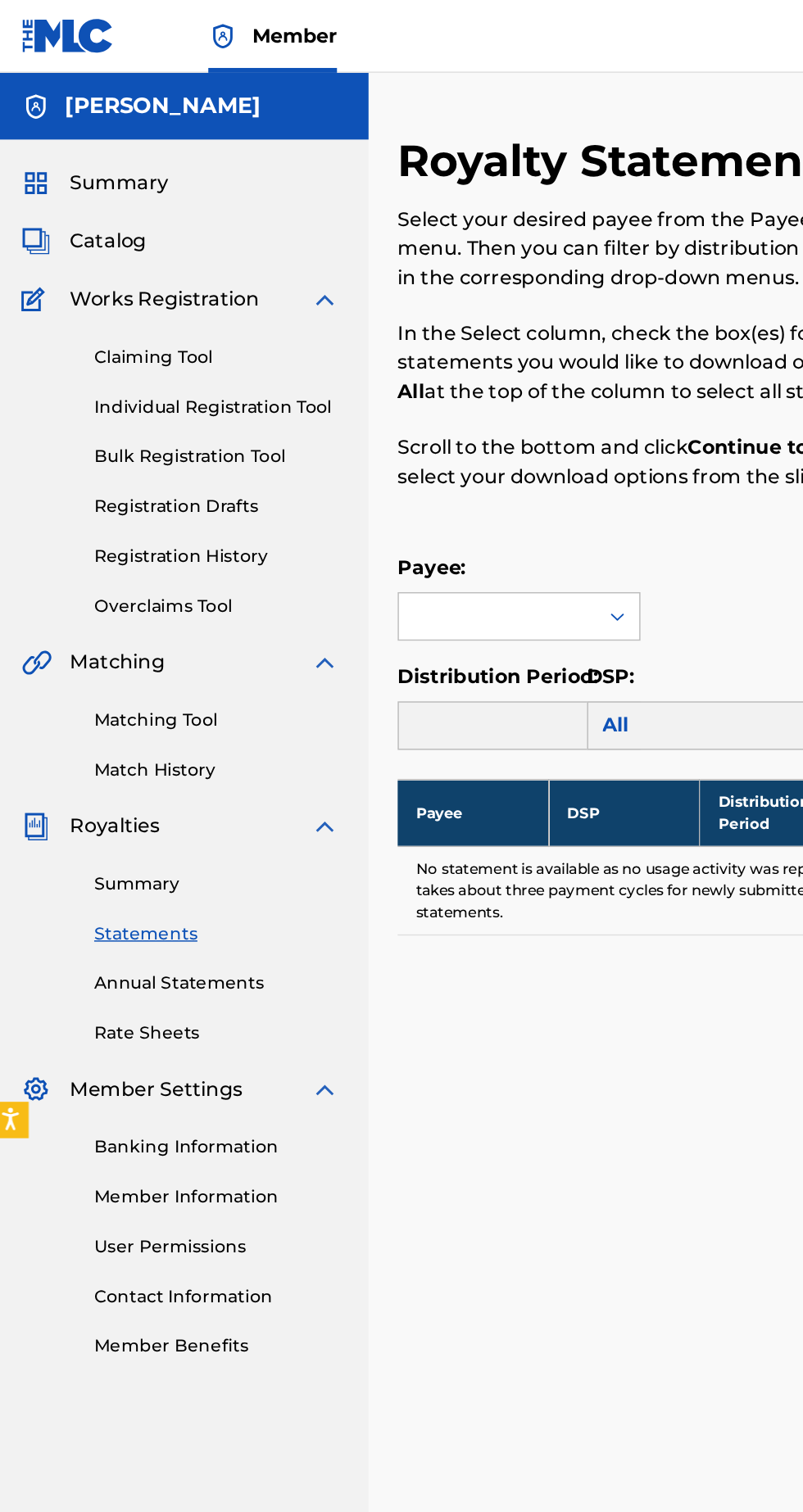
click at [166, 665] on link "Annual Statements" at bounding box center [151, 664] width 166 height 17
